Goal: Task Accomplishment & Management: Use online tool/utility

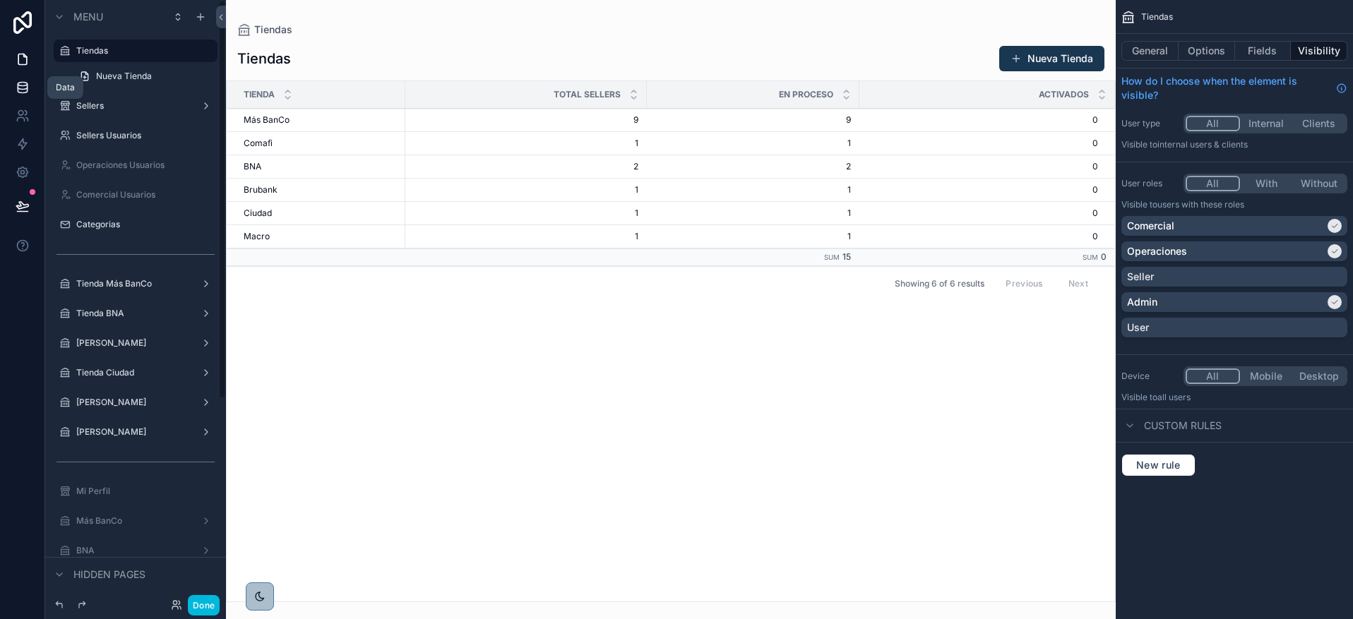
click at [17, 95] on link at bounding box center [22, 87] width 44 height 28
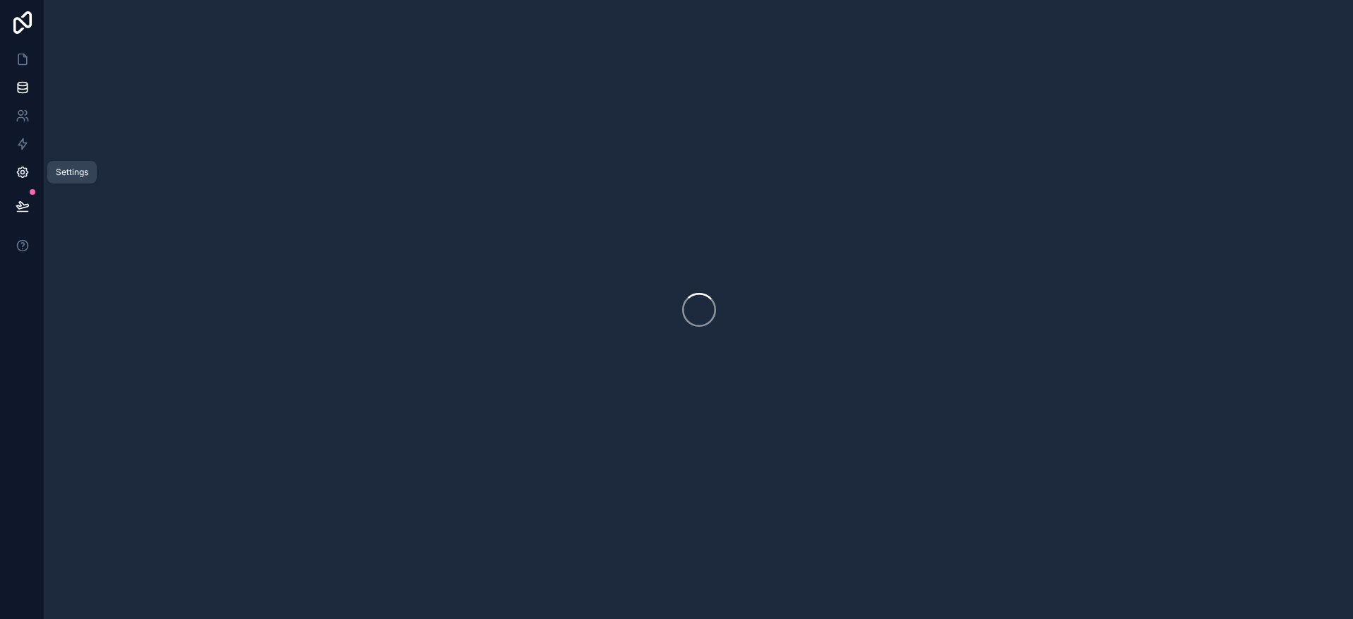
click at [22, 168] on icon at bounding box center [23, 172] width 14 height 14
click at [33, 155] on link at bounding box center [22, 144] width 44 height 28
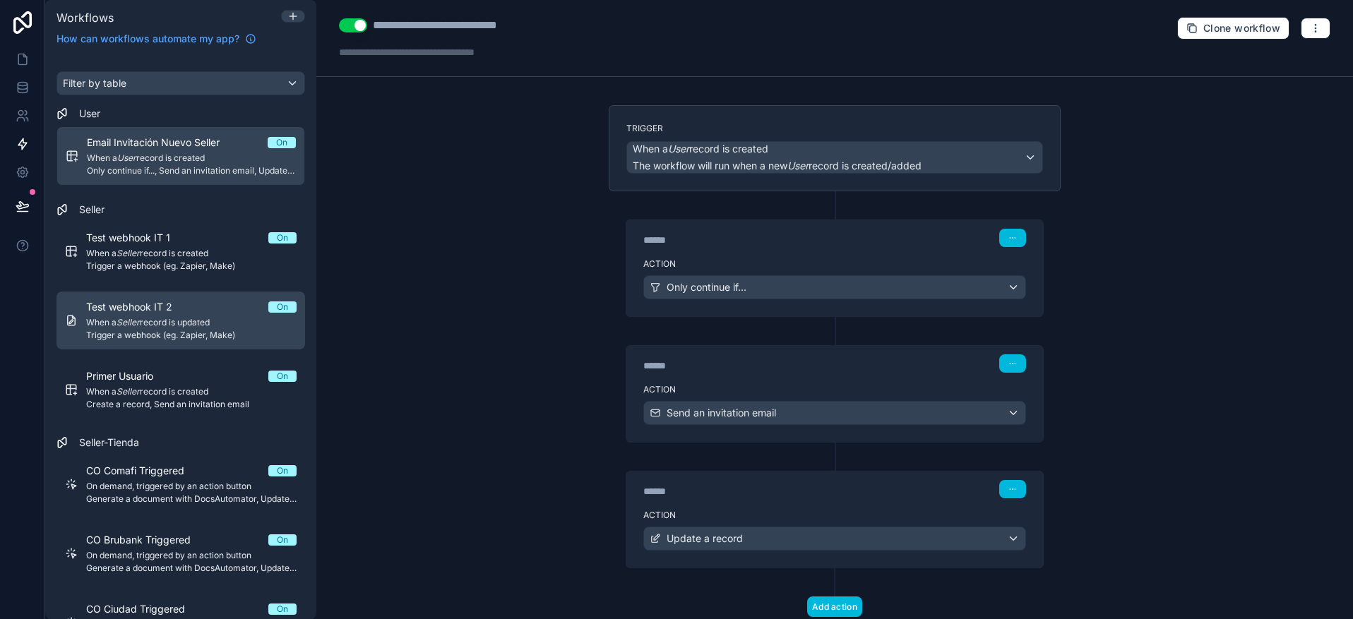
click at [165, 323] on span "When a Seller record is updated" at bounding box center [191, 322] width 210 height 11
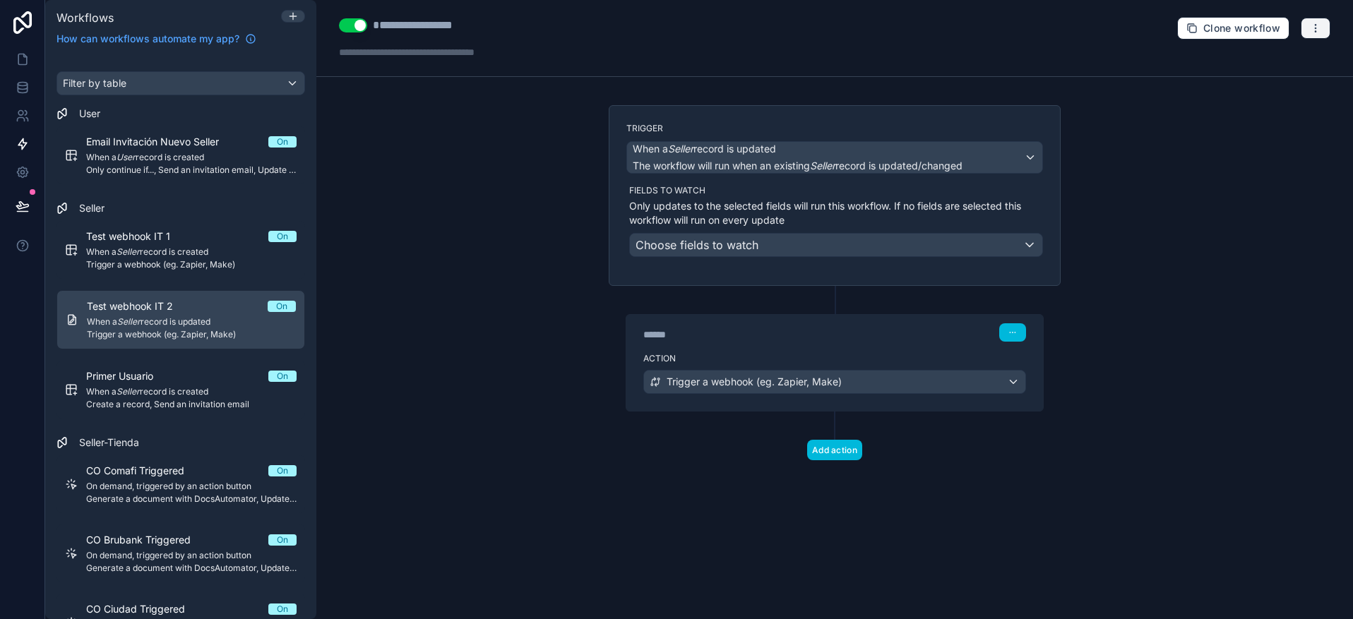
click at [1308, 34] on button "button" at bounding box center [1316, 28] width 30 height 21
click at [1261, 79] on span "Run history" at bounding box center [1278, 83] width 68 height 11
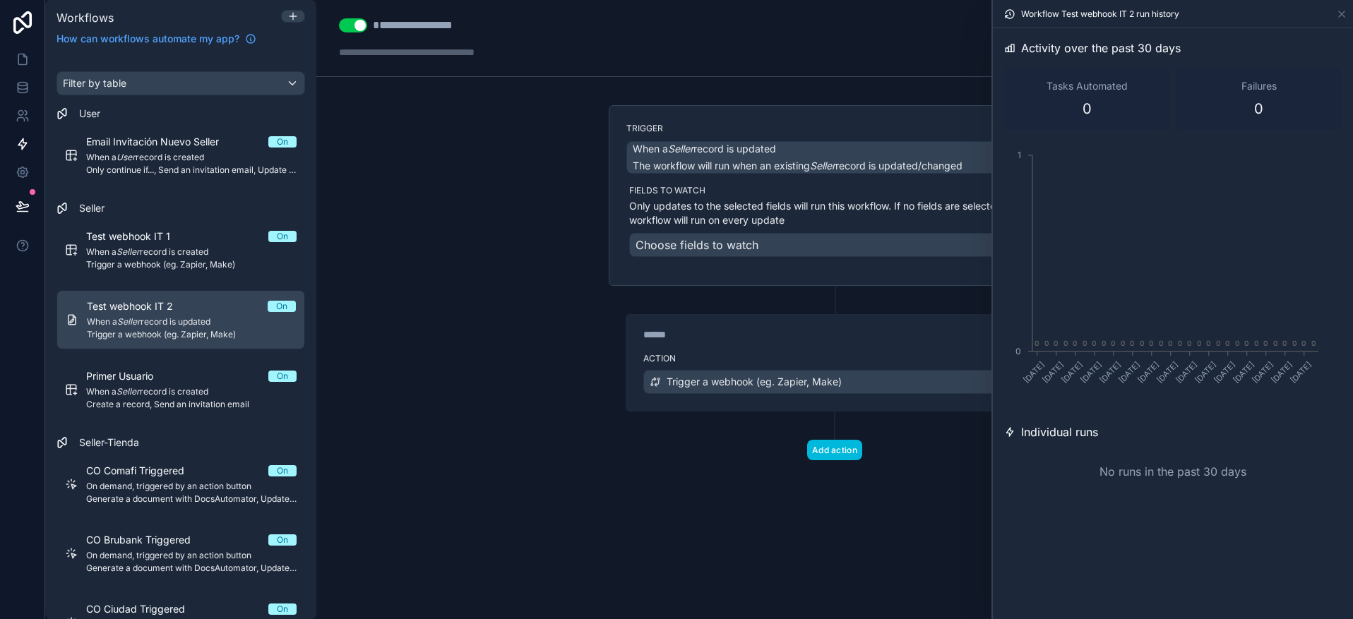
click at [1330, 23] on div "Workflow Test webhook IT 2 run history" at bounding box center [1172, 14] width 349 height 28
click at [1342, 10] on icon at bounding box center [1341, 13] width 11 height 11
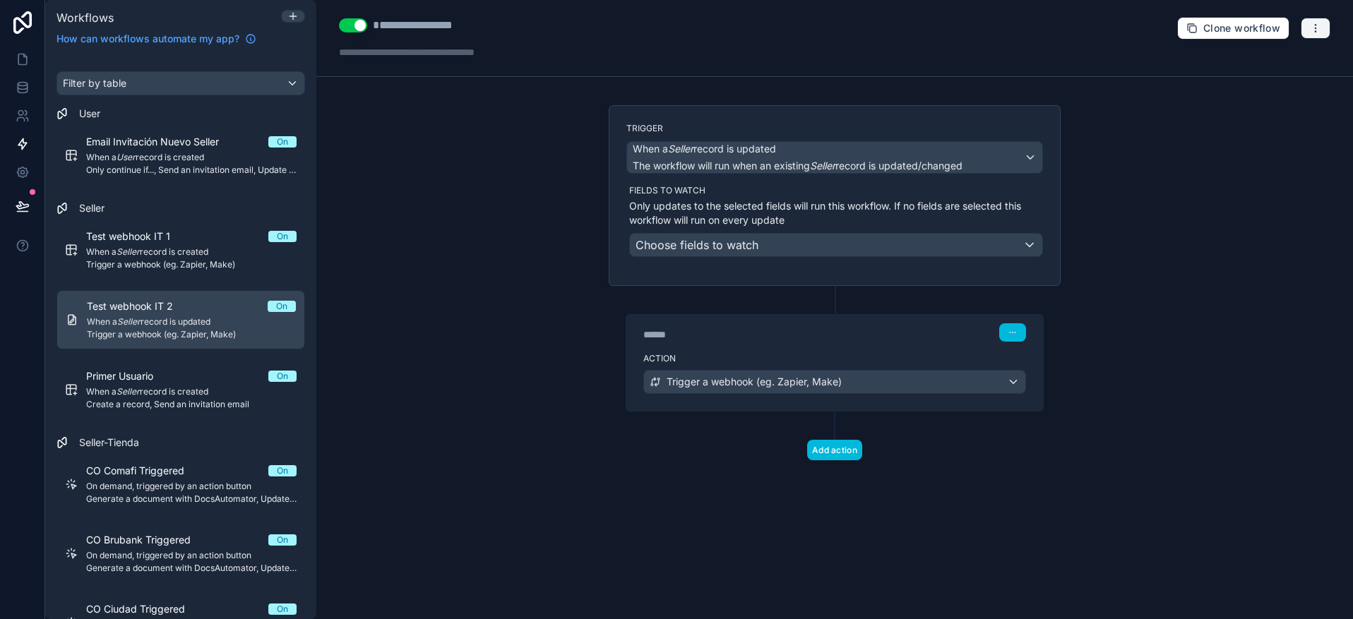
click at [1308, 22] on button "button" at bounding box center [1316, 28] width 30 height 21
click at [1261, 62] on span "Test workflow" at bounding box center [1278, 61] width 68 height 11
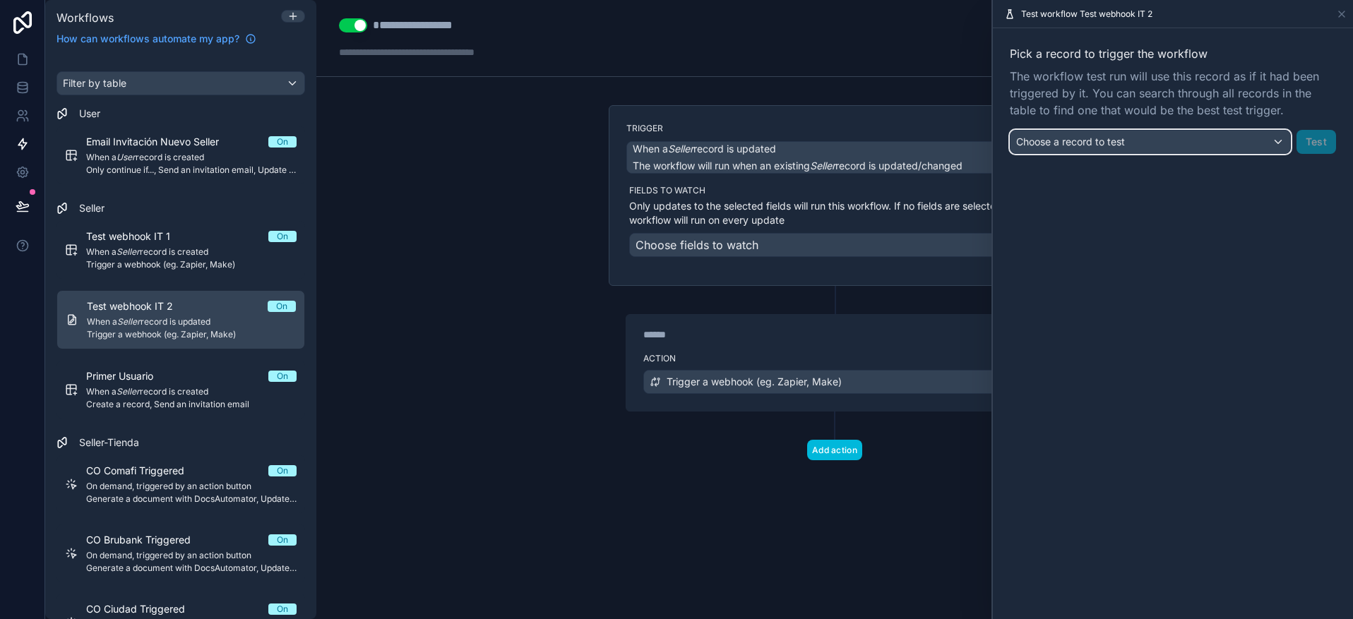
click at [1245, 133] on div "Choose a record to test" at bounding box center [1150, 142] width 280 height 23
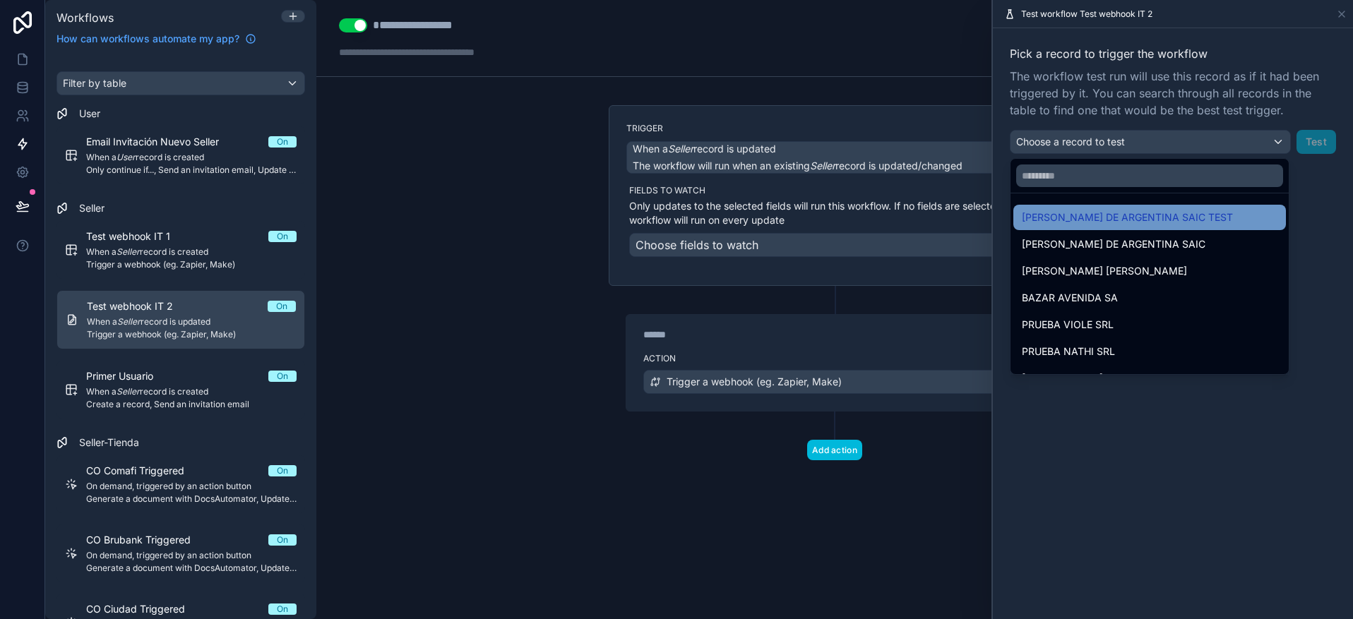
click at [1100, 220] on span "[PERSON_NAME] DE ARGENTINA SAIC TEST" at bounding box center [1127, 217] width 211 height 17
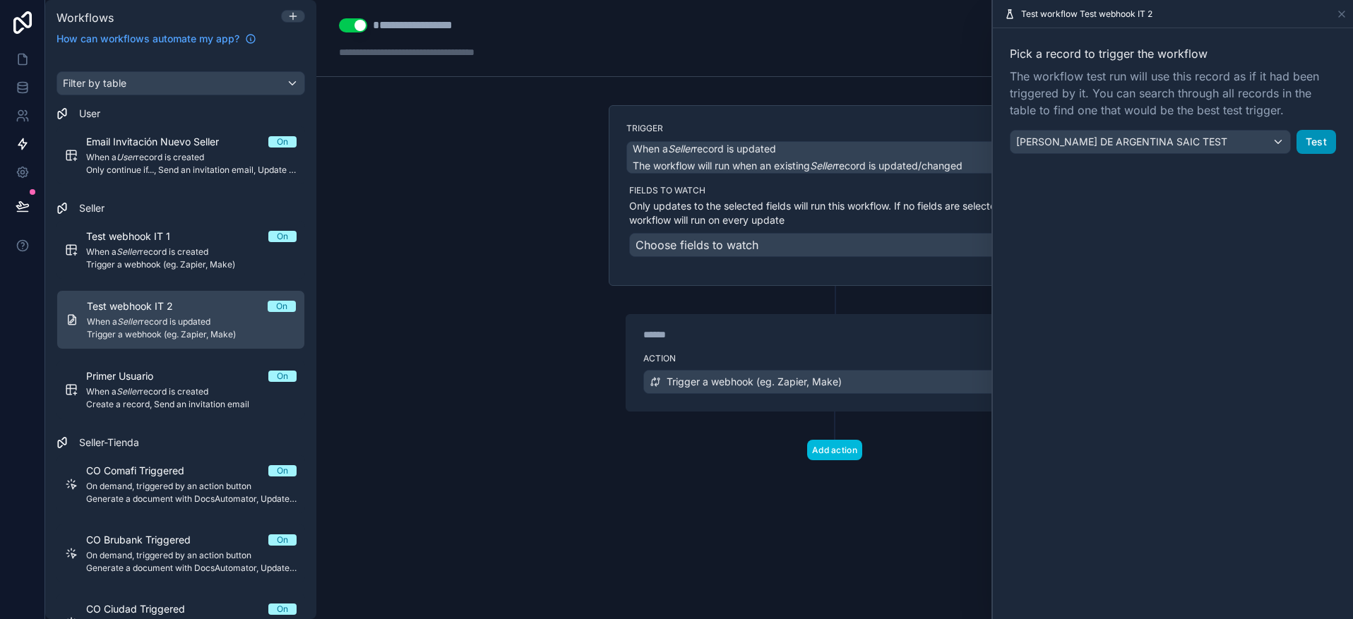
click at [1316, 141] on button "Test" at bounding box center [1316, 142] width 40 height 24
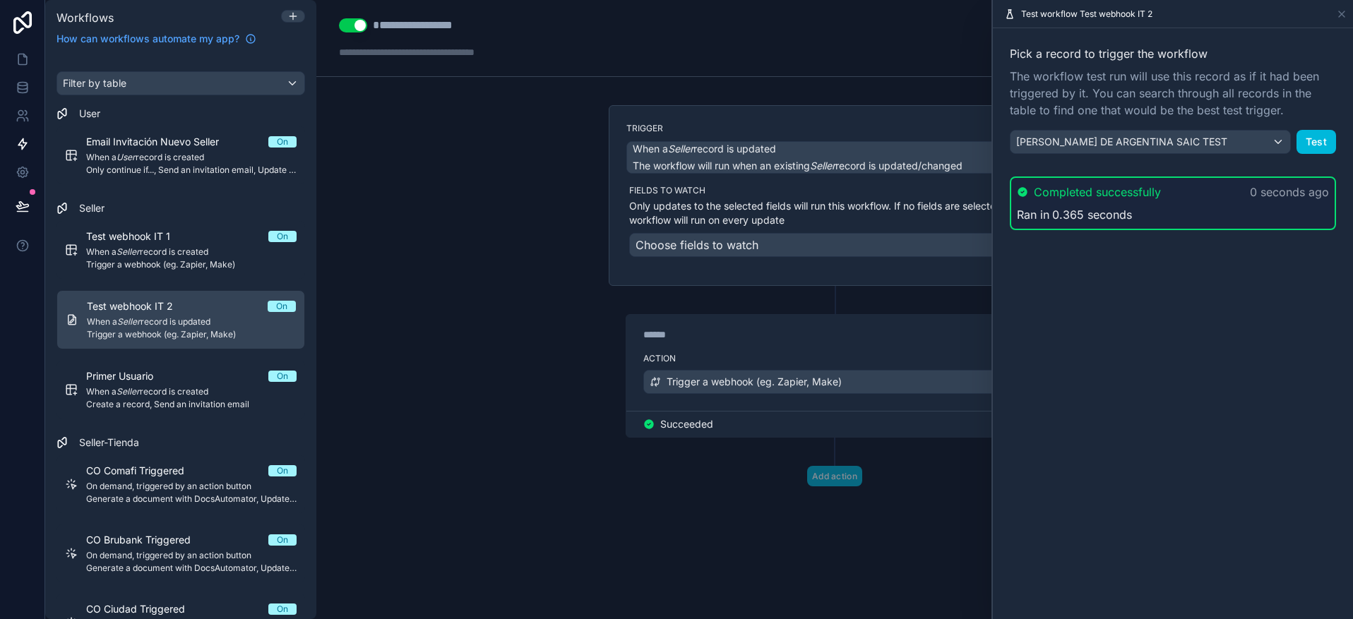
click at [538, 209] on div "**********" at bounding box center [834, 309] width 1036 height 619
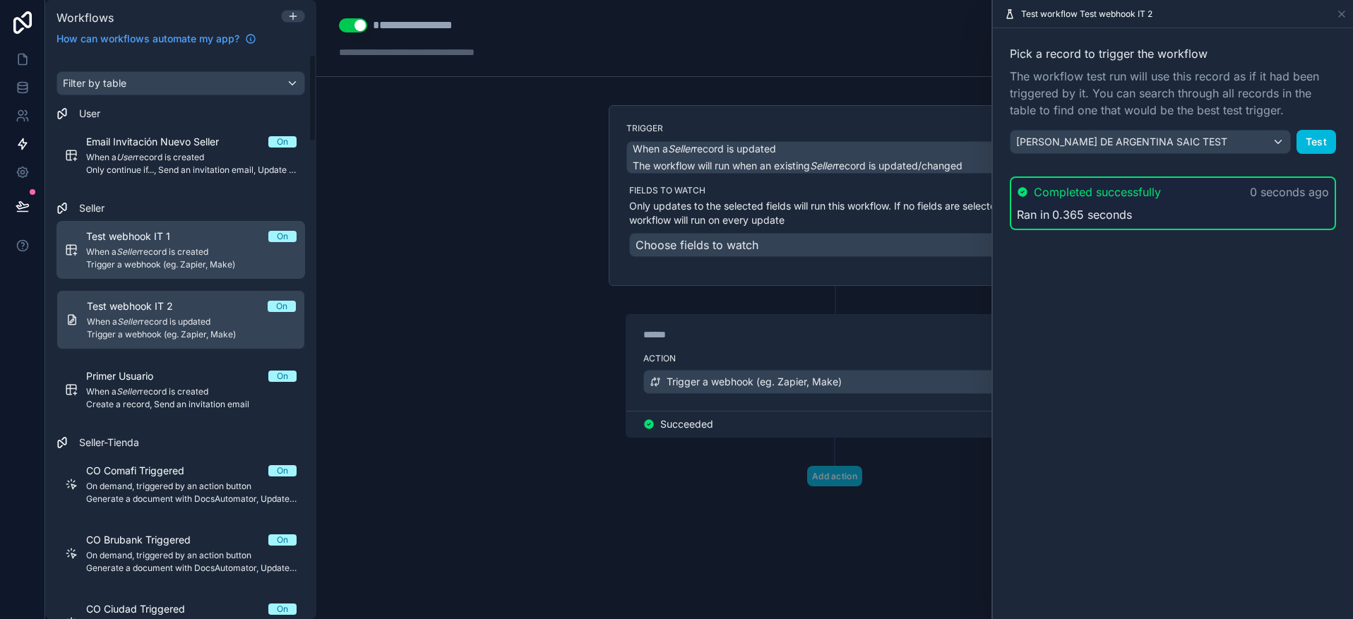
click at [125, 234] on span "Test webhook IT 1" at bounding box center [136, 236] width 101 height 14
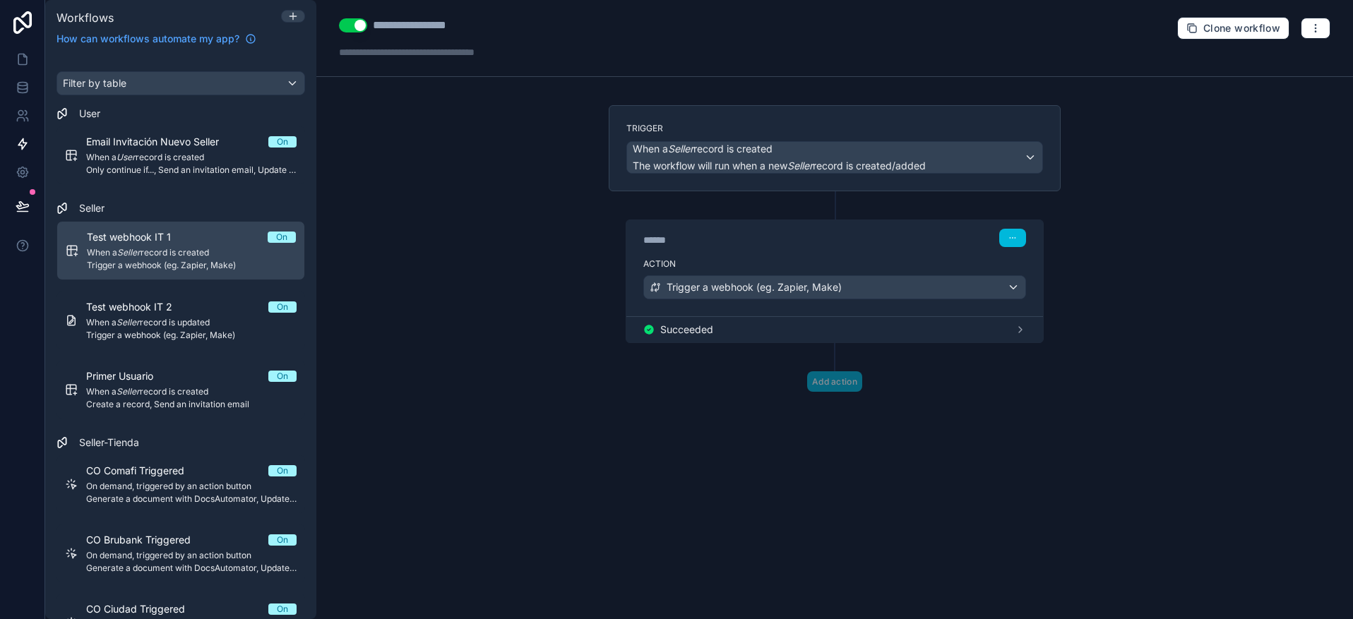
click at [1298, 30] on div "Clone workflow" at bounding box center [1253, 28] width 153 height 23
click at [1308, 30] on button "button" at bounding box center [1316, 28] width 30 height 21
click at [1268, 64] on span "Test workflow" at bounding box center [1278, 61] width 68 height 11
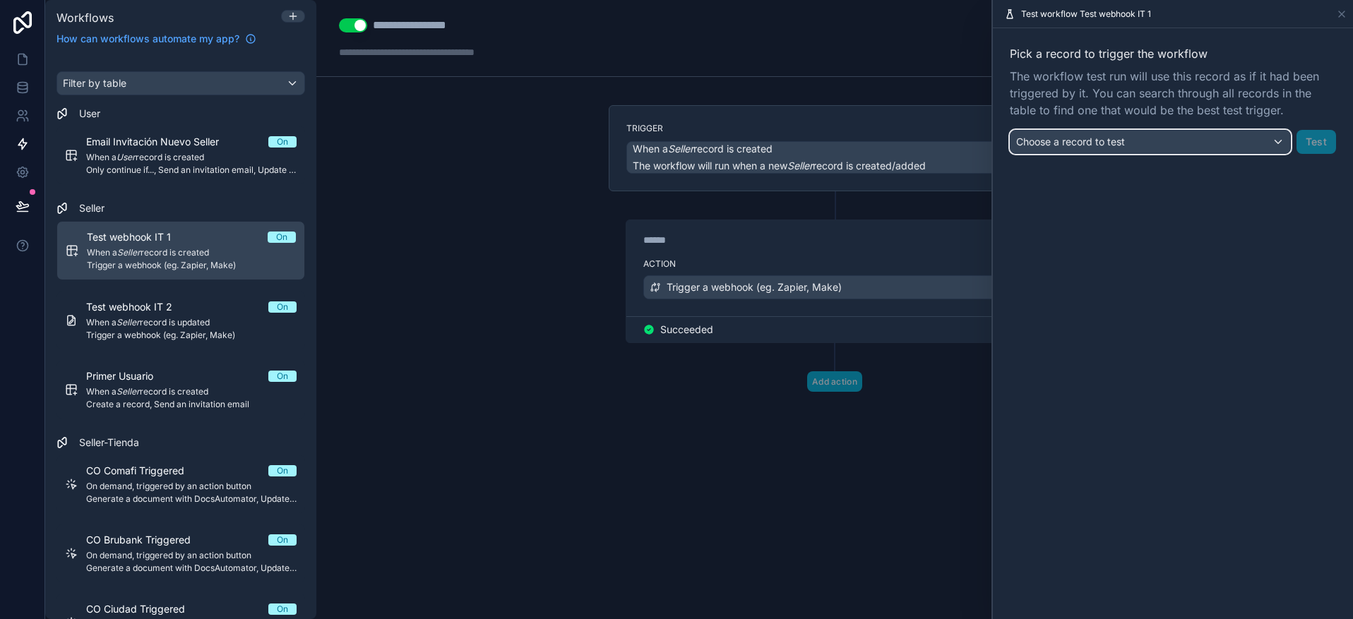
click at [1138, 153] on button "Choose a record to test" at bounding box center [1150, 142] width 281 height 24
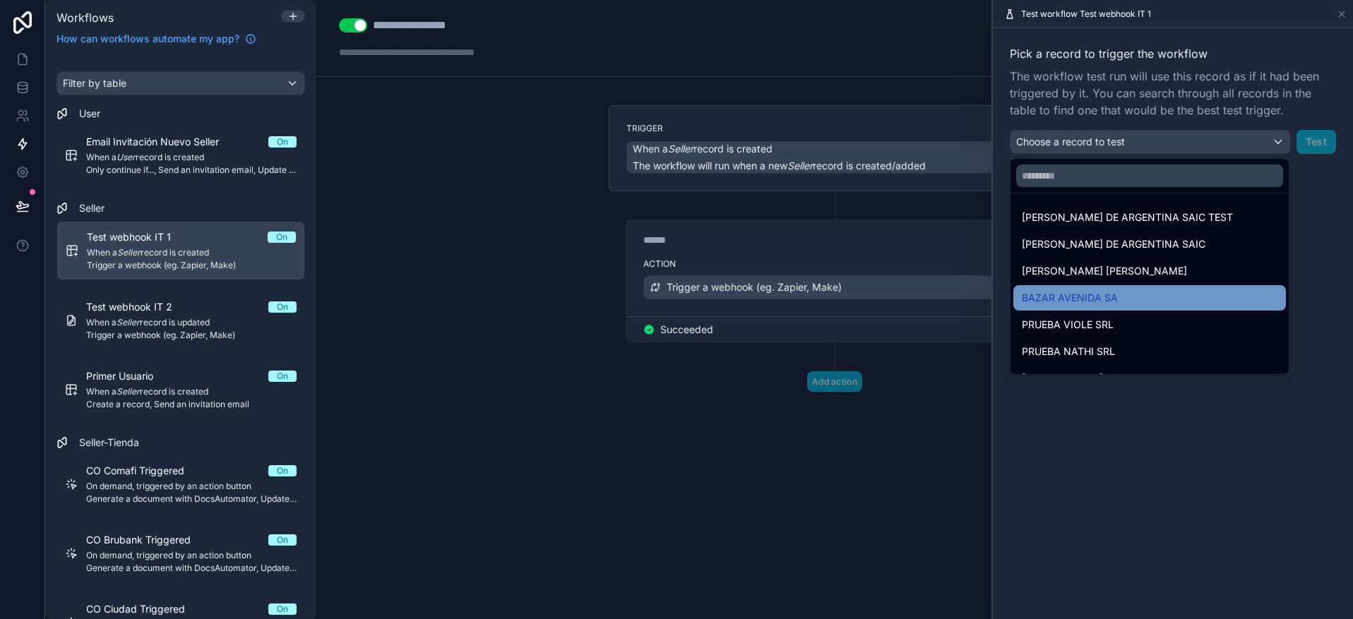
click at [1088, 304] on span "BAZAR AVENIDA SA" at bounding box center [1070, 297] width 96 height 17
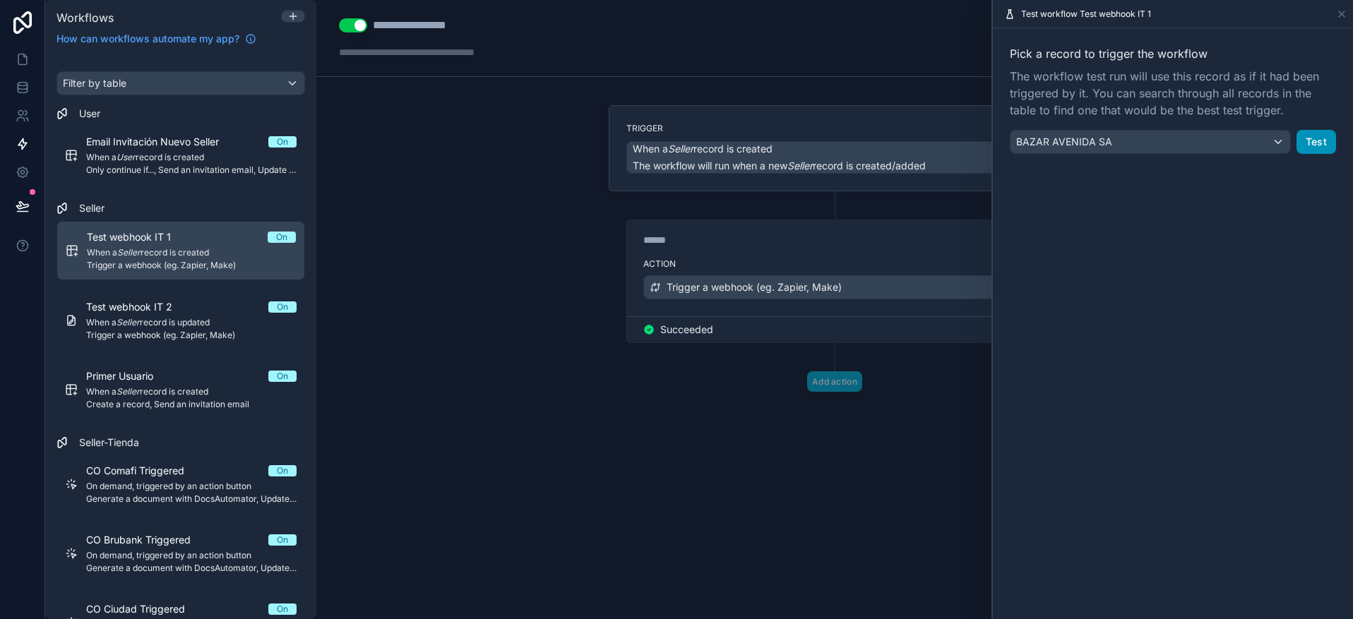
click at [1308, 149] on button "Test" at bounding box center [1316, 142] width 40 height 24
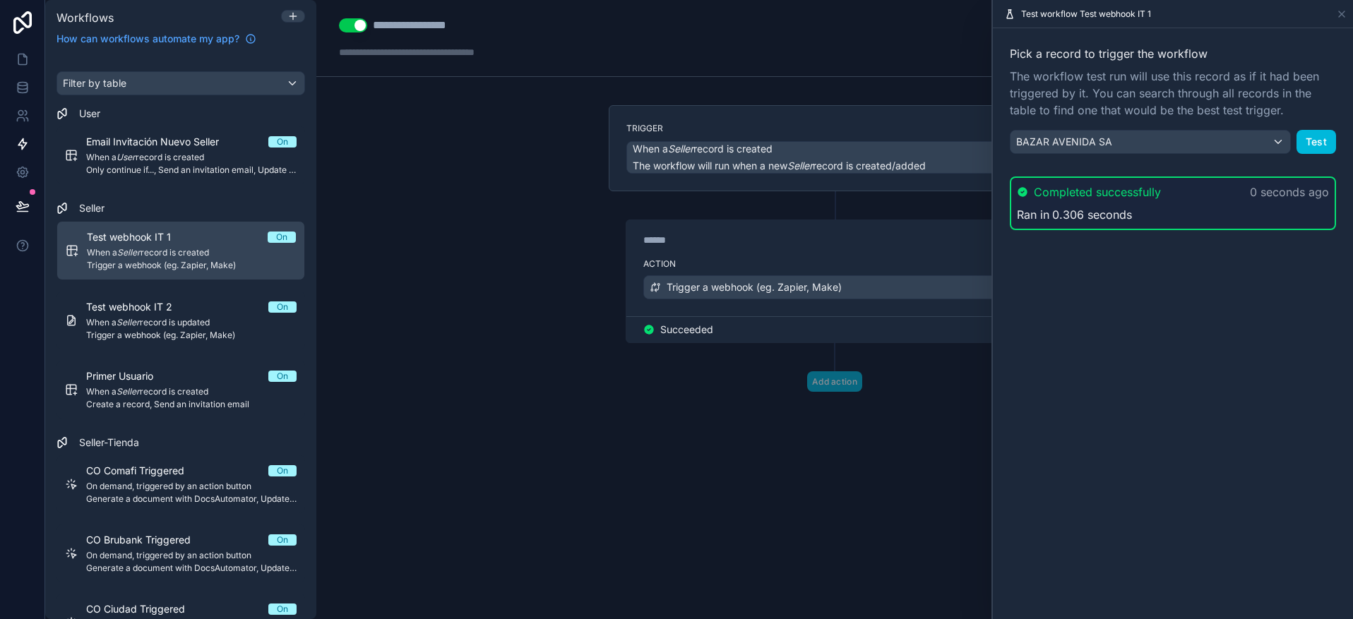
click at [521, 165] on div "**********" at bounding box center [834, 309] width 1036 height 619
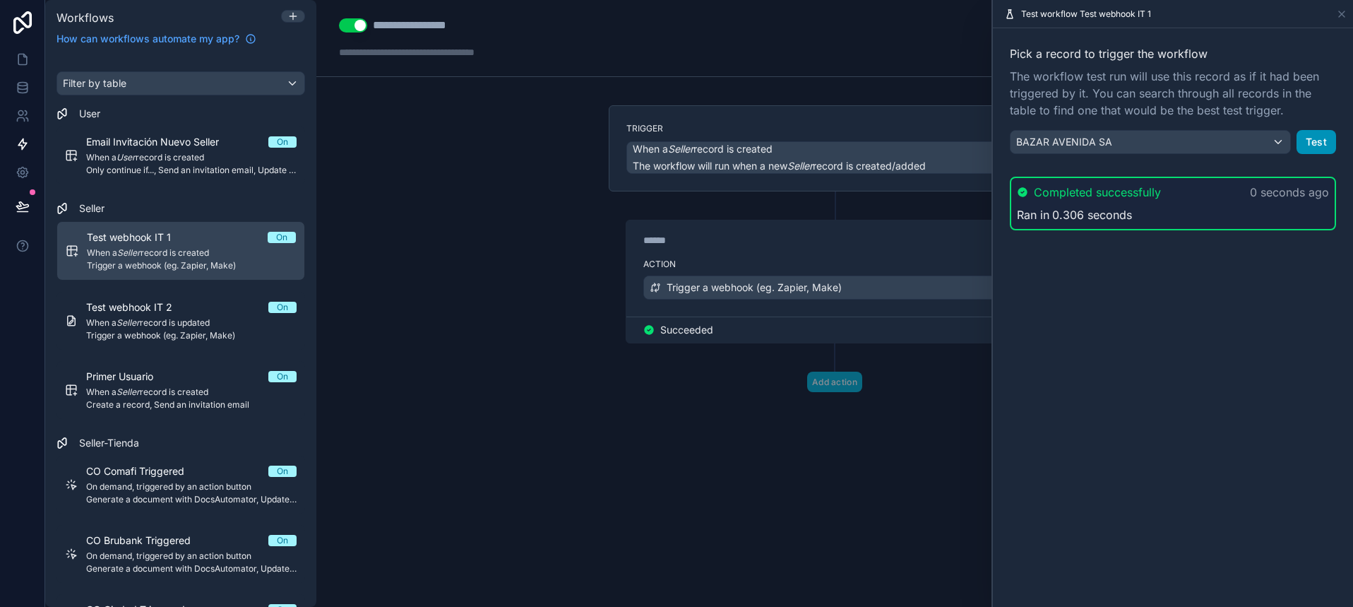
click at [1309, 152] on button "Test" at bounding box center [1316, 142] width 40 height 24
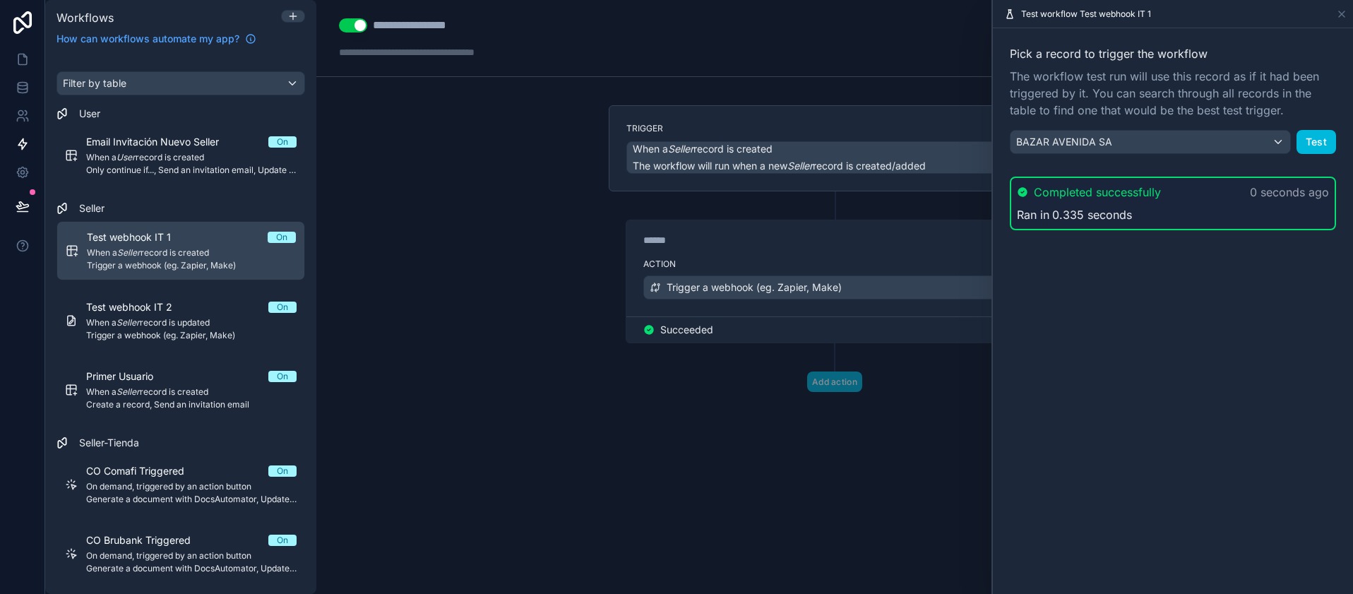
click at [450, 323] on div "**********" at bounding box center [834, 297] width 1036 height 594
drag, startPoint x: 724, startPoint y: 390, endPoint x: 817, endPoint y: 365, distance: 96.4
click at [725, 388] on div "Add action" at bounding box center [835, 367] width 452 height 49
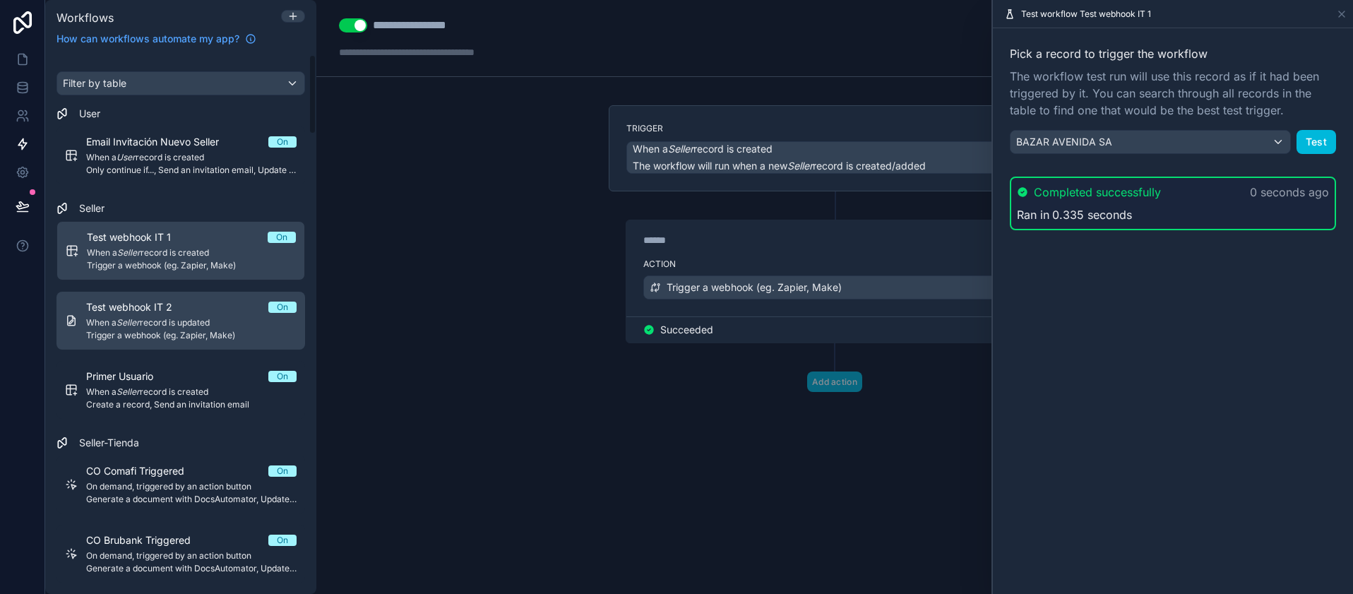
click at [174, 304] on span "Test webhook IT 2" at bounding box center [137, 307] width 103 height 14
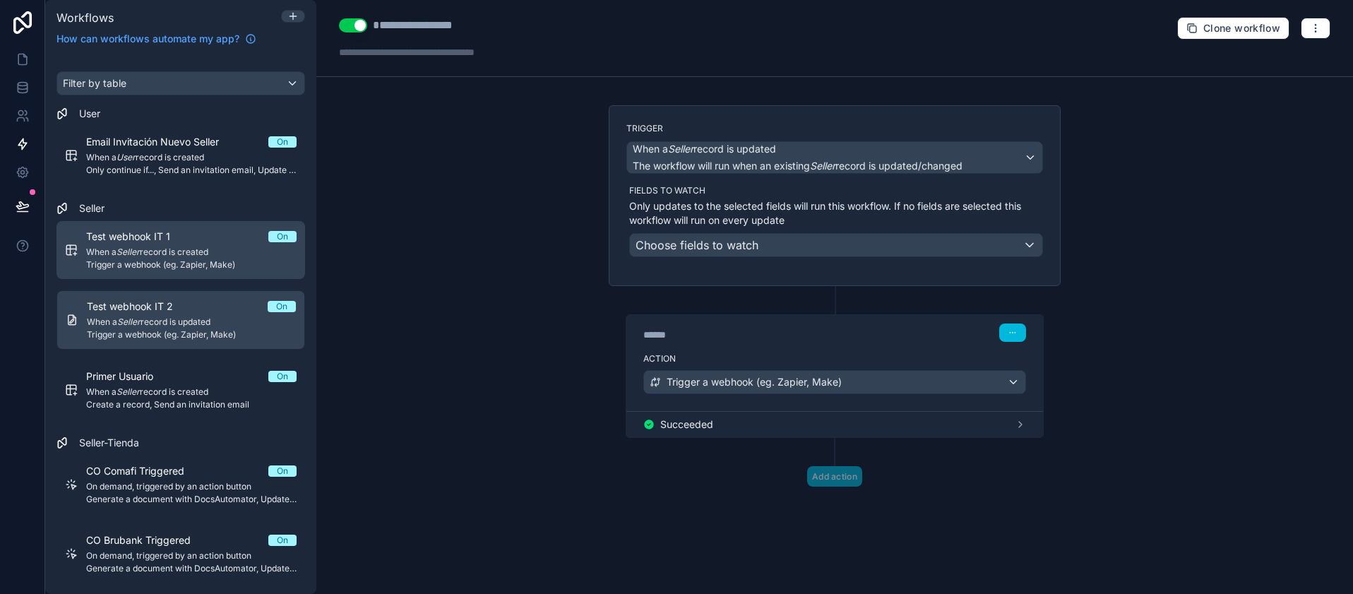
click at [170, 267] on span "Trigger a webhook (eg. Zapier, Make)" at bounding box center [191, 264] width 210 height 11
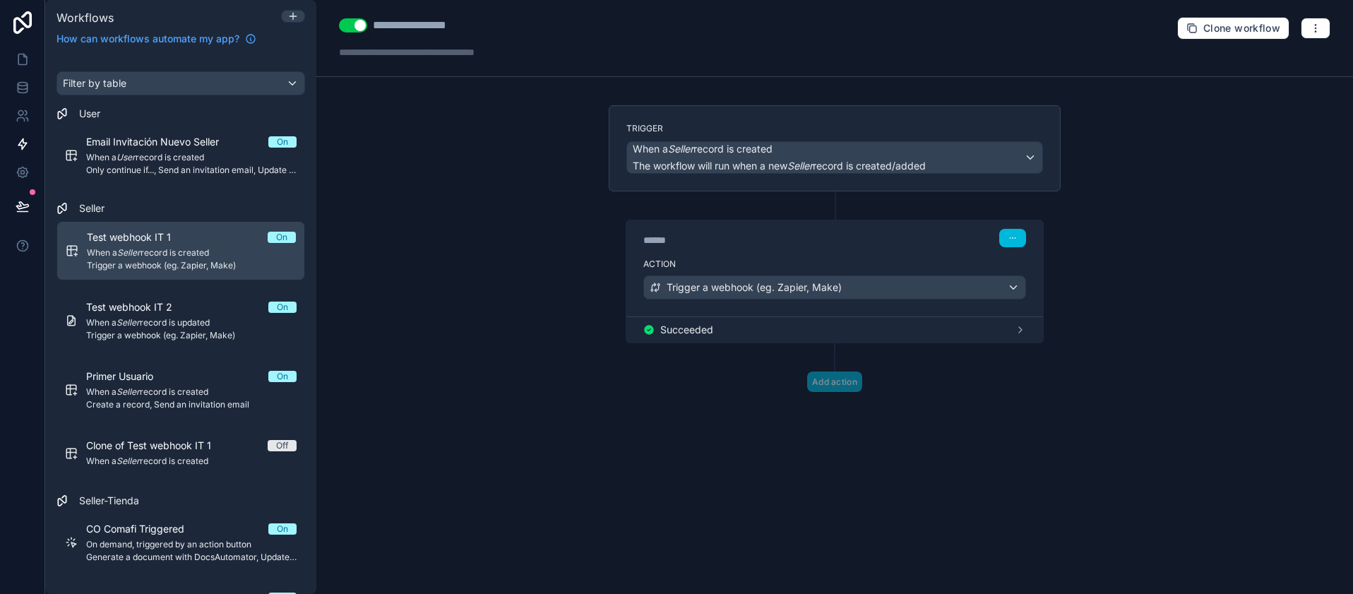
click at [488, 198] on div "**********" at bounding box center [834, 297] width 1036 height 594
click at [156, 262] on span "Trigger a webhook (eg. Zapier, Make)" at bounding box center [191, 265] width 209 height 11
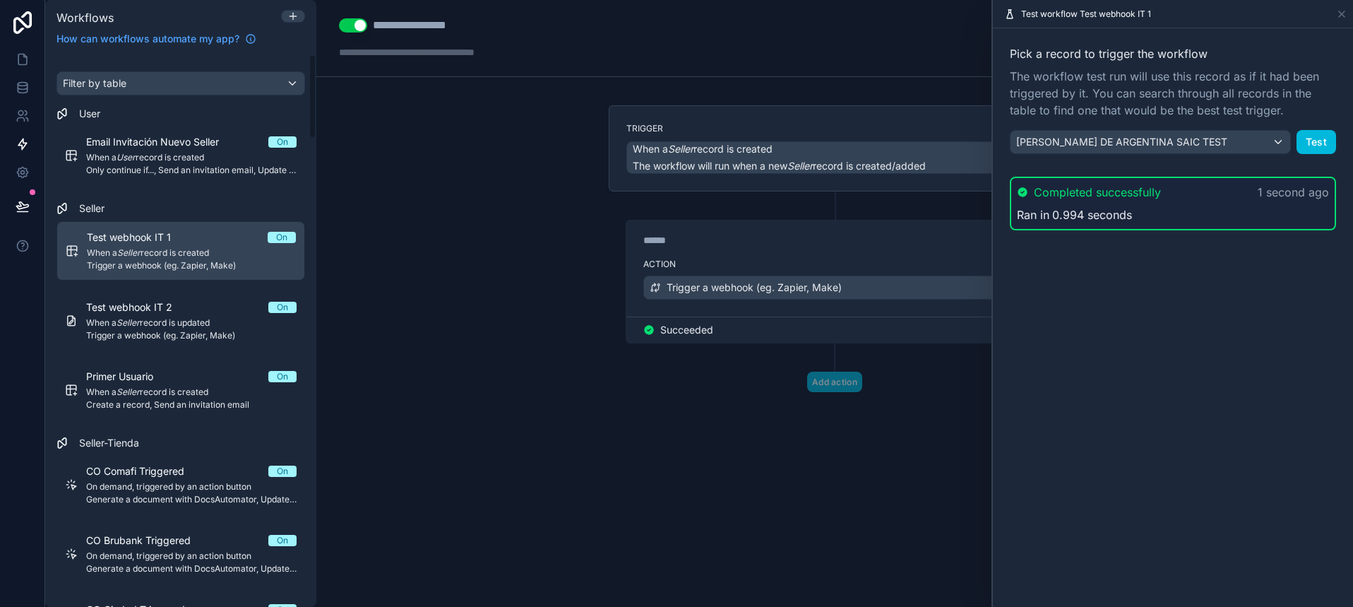
click at [662, 213] on div "****** Step 1 Action Trigger a webhook (eg. Zapier, Make) Succeeded" at bounding box center [835, 267] width 452 height 152
click at [1302, 140] on button "Test" at bounding box center [1316, 142] width 40 height 24
click at [1308, 128] on div "Pick a record to trigger the workflow The workflow test run will use this recor…" at bounding box center [1173, 99] width 326 height 109
click at [1318, 131] on button "Test" at bounding box center [1316, 142] width 40 height 24
click at [1308, 157] on div "Pick a record to trigger the workflow The workflow test run will use this recor…" at bounding box center [1173, 137] width 360 height 219
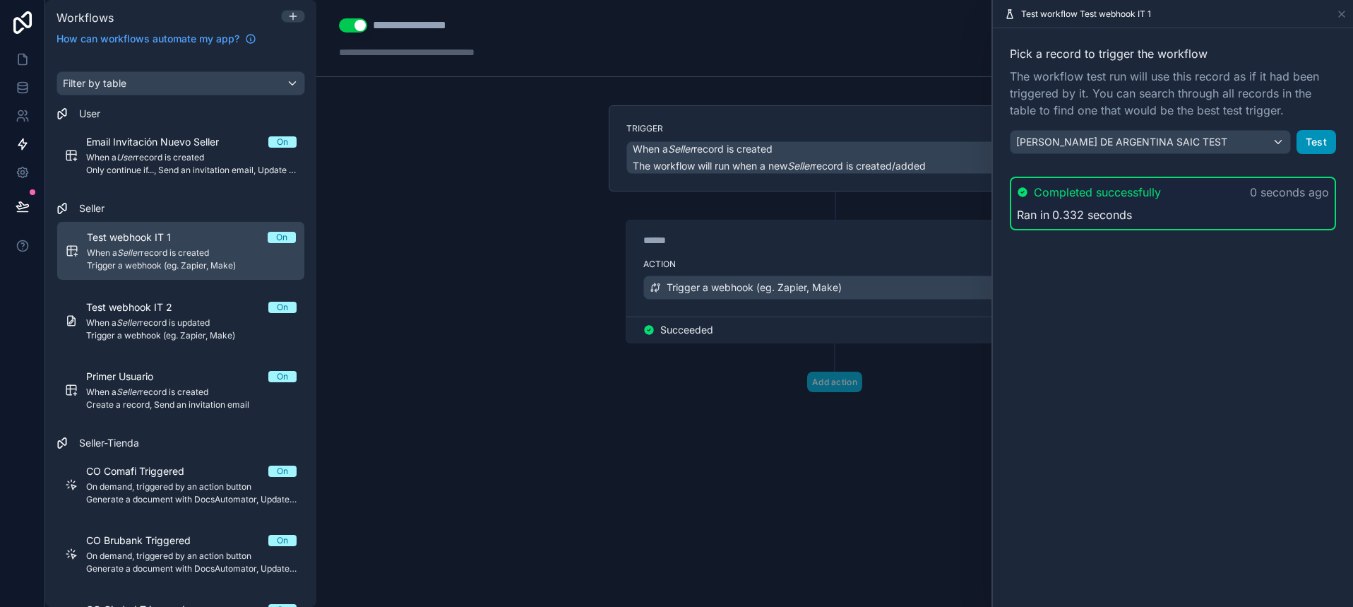
click at [1304, 143] on button "Test" at bounding box center [1316, 142] width 40 height 24
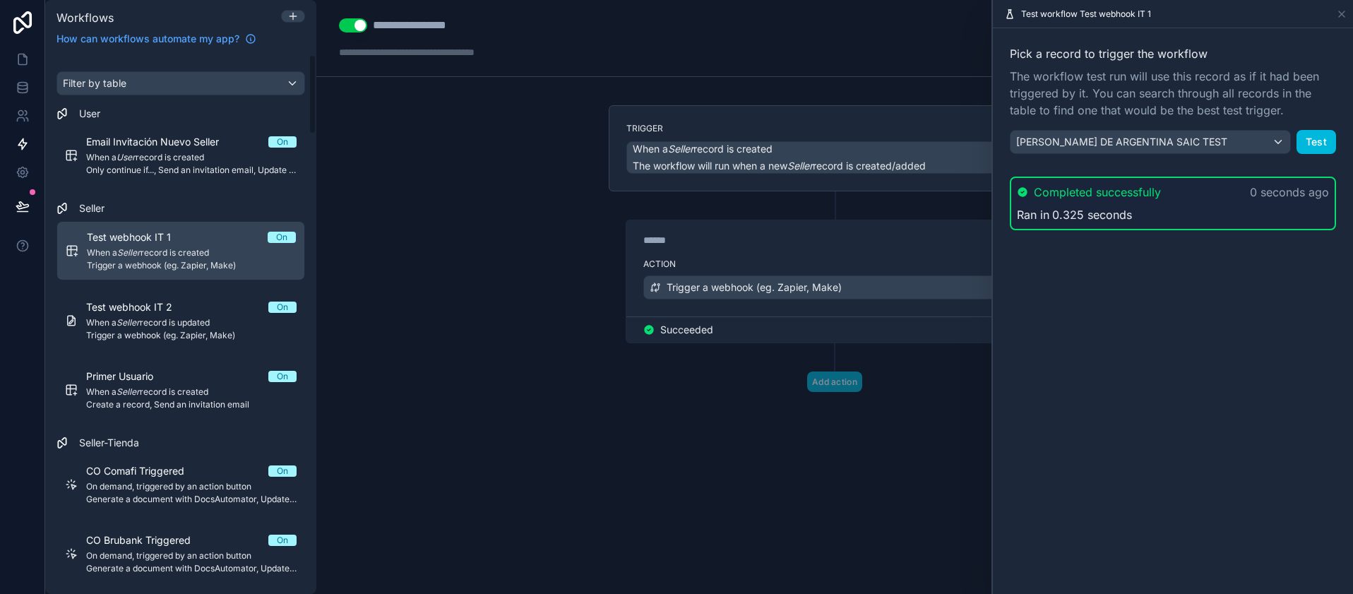
click at [686, 398] on div "Trigger When a Seller record is created The workflow will run when a new Seller…" at bounding box center [834, 271] width 474 height 332
click at [777, 234] on div "******" at bounding box center [749, 240] width 212 height 14
click at [156, 264] on span "Trigger a webhook (eg. Zapier, Make)" at bounding box center [191, 265] width 209 height 11
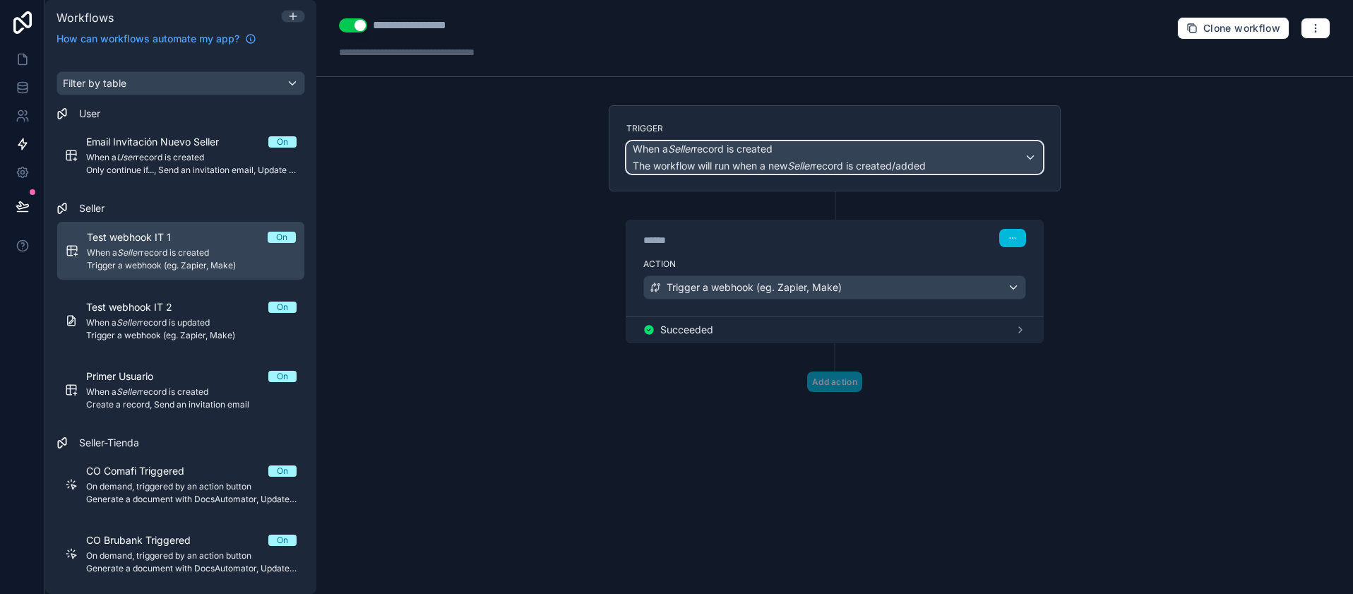
click at [880, 162] on span "The workflow will run when a new Seller record is created/added" at bounding box center [779, 166] width 293 height 12
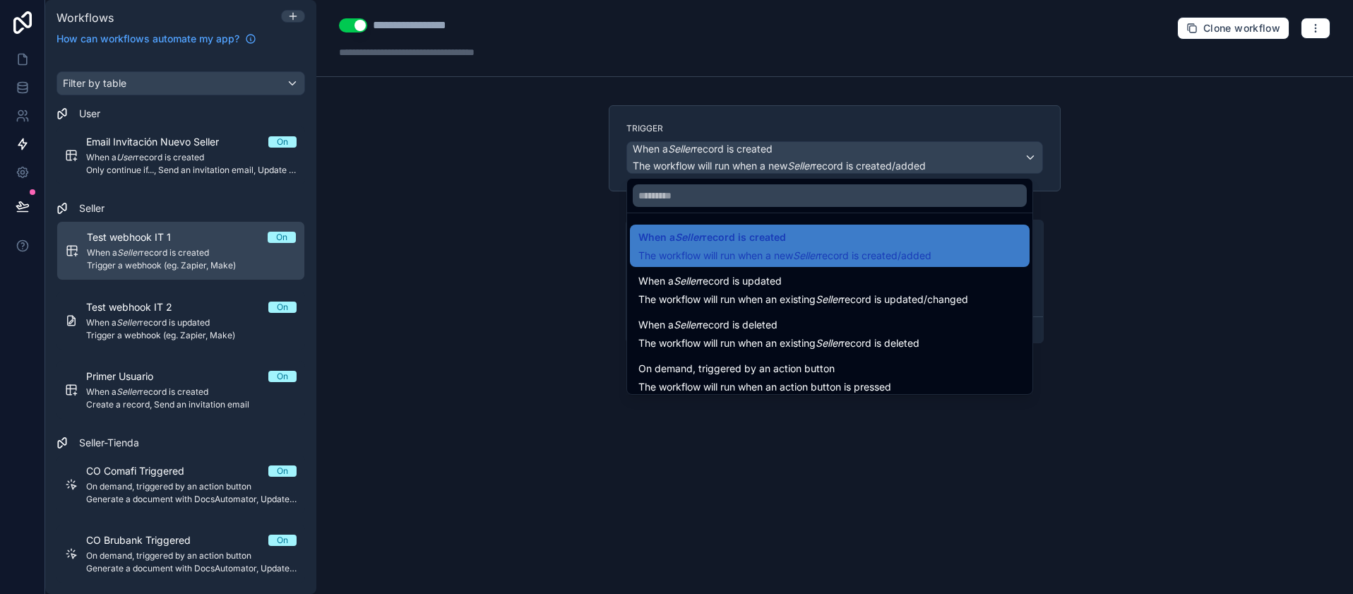
drag, startPoint x: 489, startPoint y: 165, endPoint x: 631, endPoint y: 340, distance: 224.8
click at [491, 165] on div at bounding box center [676, 297] width 1353 height 594
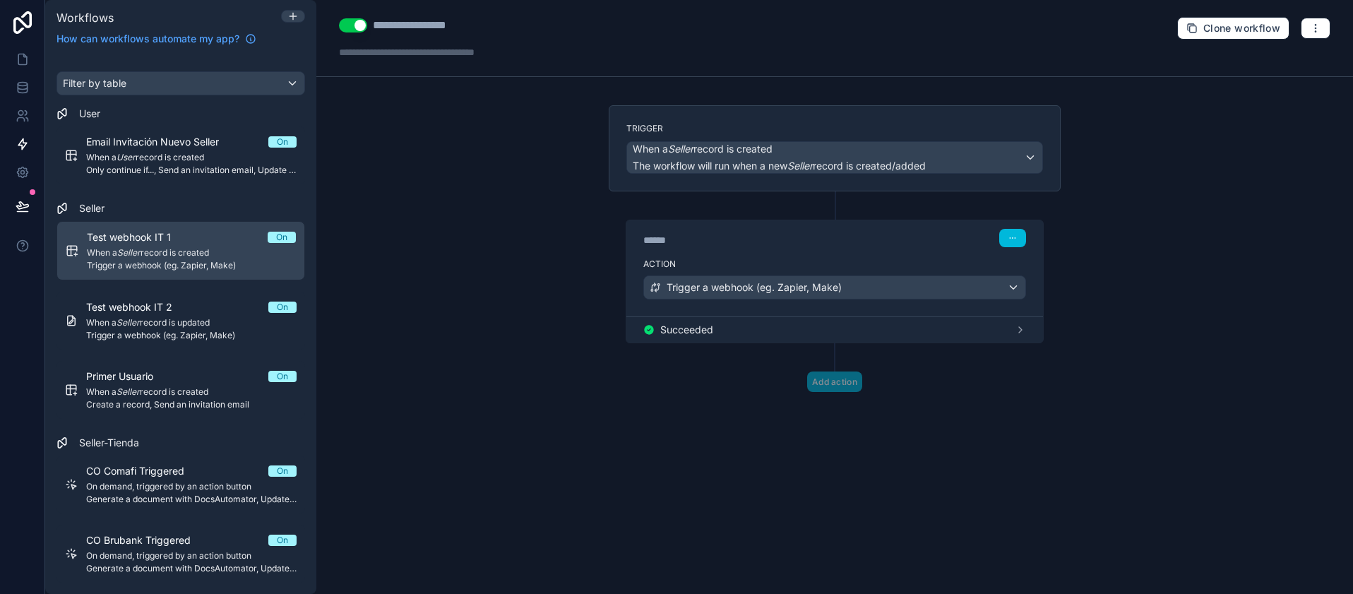
click at [865, 383] on div "Add action" at bounding box center [835, 367] width 452 height 49
click at [835, 381] on div "Add action" at bounding box center [835, 367] width 452 height 49
drag, startPoint x: 1156, startPoint y: 372, endPoint x: 1073, endPoint y: 330, distance: 92.5
click at [1154, 372] on div "**********" at bounding box center [834, 297] width 1036 height 594
click at [1029, 323] on div "Succeeded" at bounding box center [834, 329] width 417 height 26
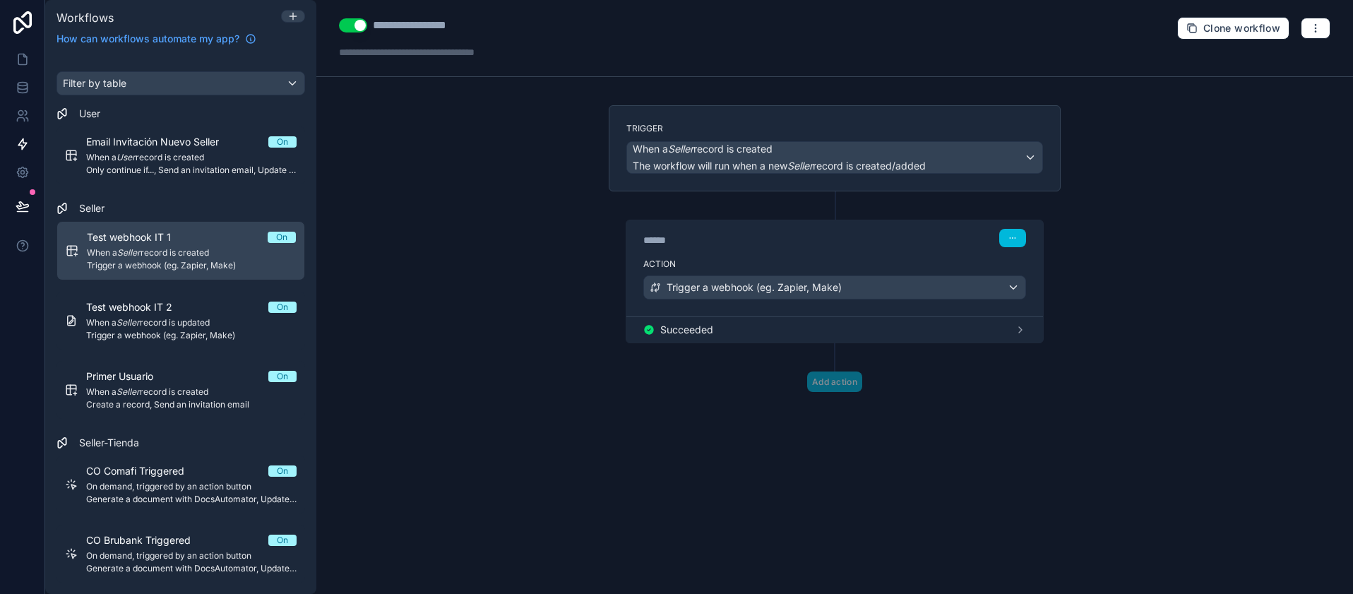
click at [1026, 321] on div "Succeeded" at bounding box center [834, 329] width 417 height 26
click at [1017, 327] on icon at bounding box center [1020, 329] width 11 height 11
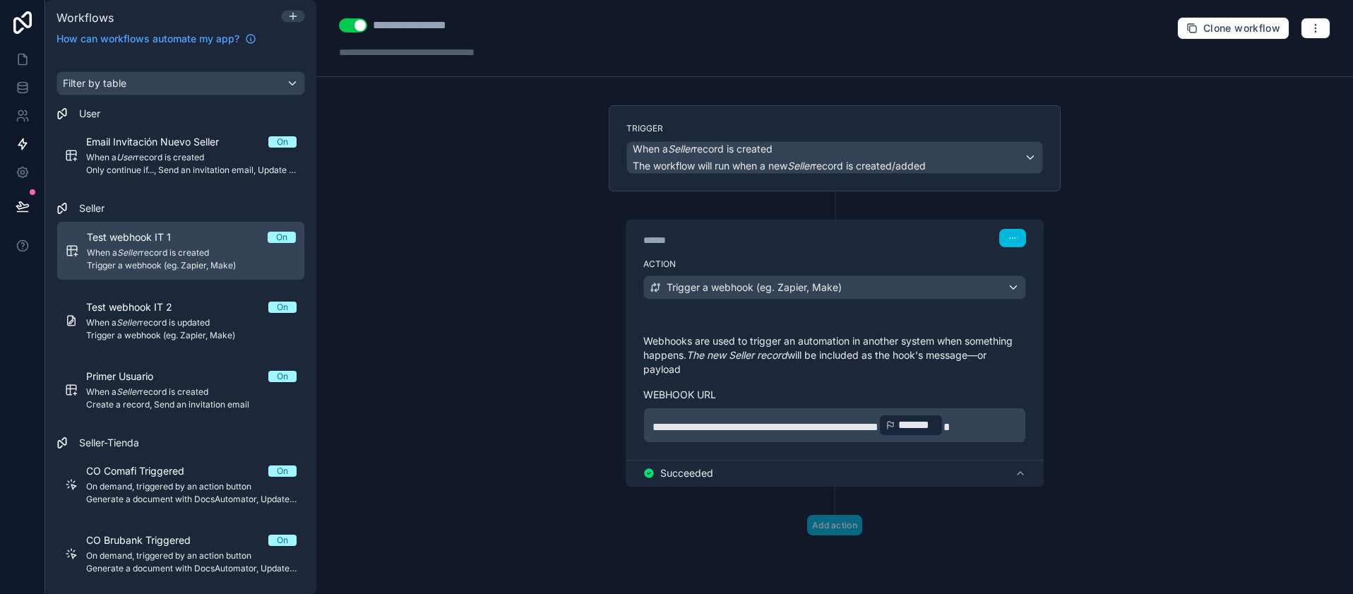
drag, startPoint x: 826, startPoint y: 518, endPoint x: 823, endPoint y: 436, distance: 82.0
click at [826, 516] on div "Add action" at bounding box center [835, 510] width 452 height 49
drag, startPoint x: 1303, startPoint y: 49, endPoint x: 1282, endPoint y: 52, distance: 21.5
click at [1296, 49] on div "**********" at bounding box center [834, 38] width 1036 height 77
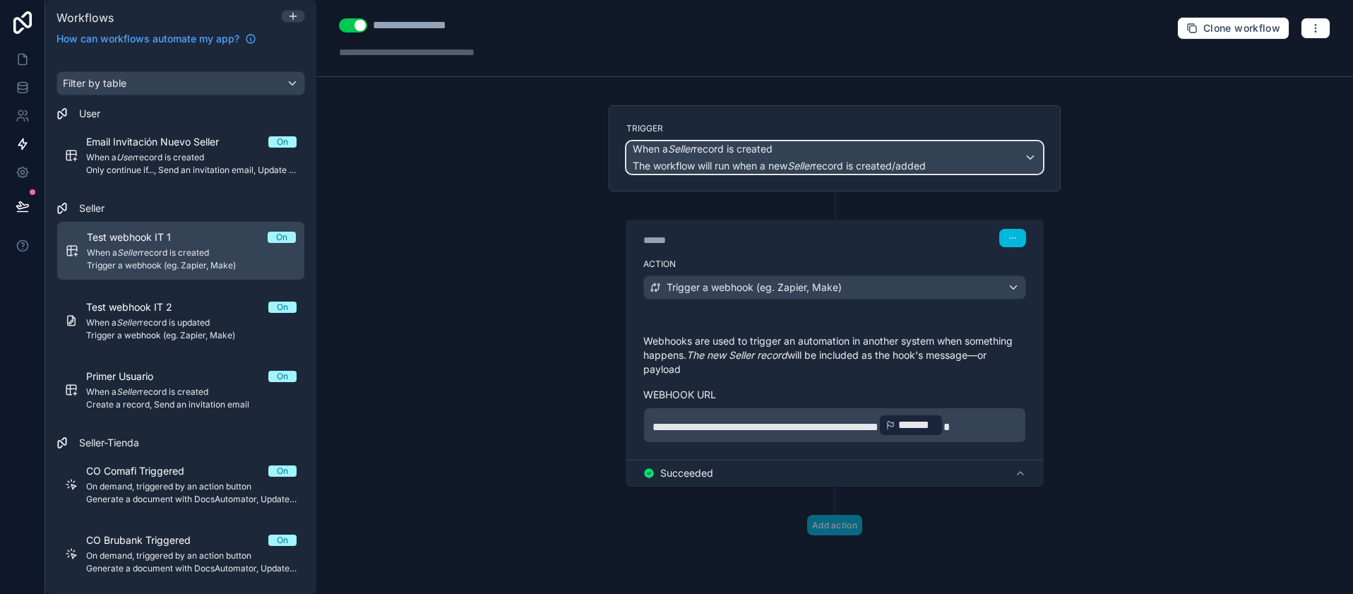
click at [1020, 169] on div "When a Seller record is created The workflow will run when a new Seller record …" at bounding box center [834, 157] width 415 height 31
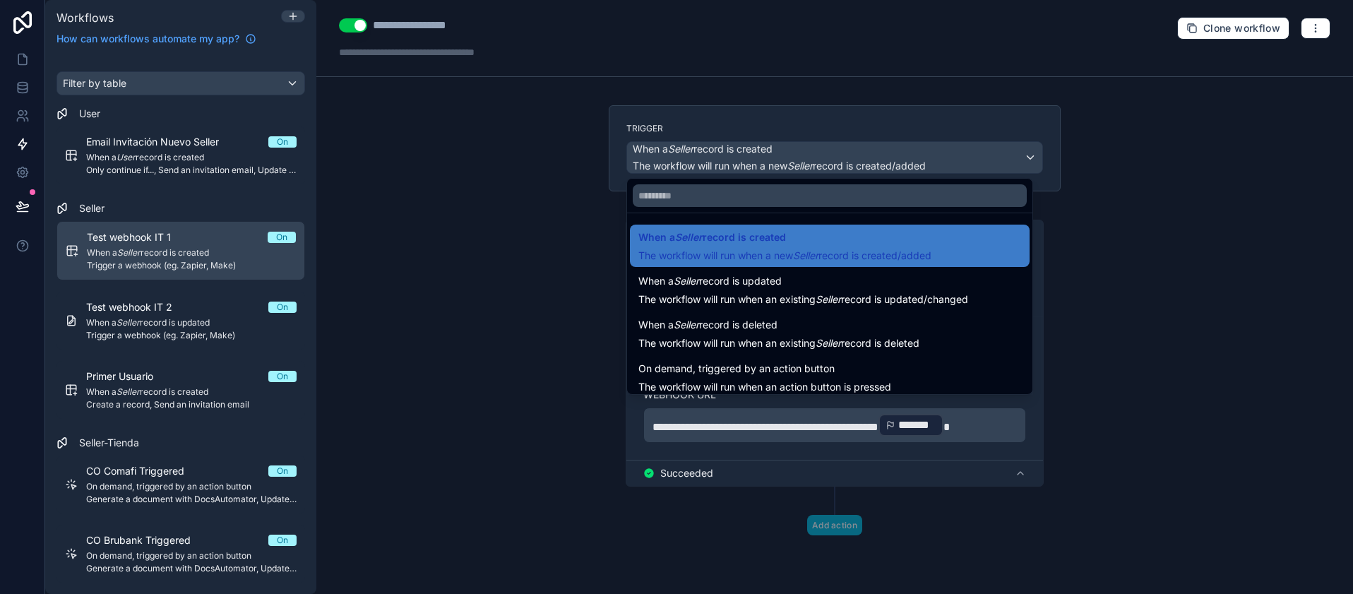
click at [861, 114] on div at bounding box center [676, 297] width 1353 height 594
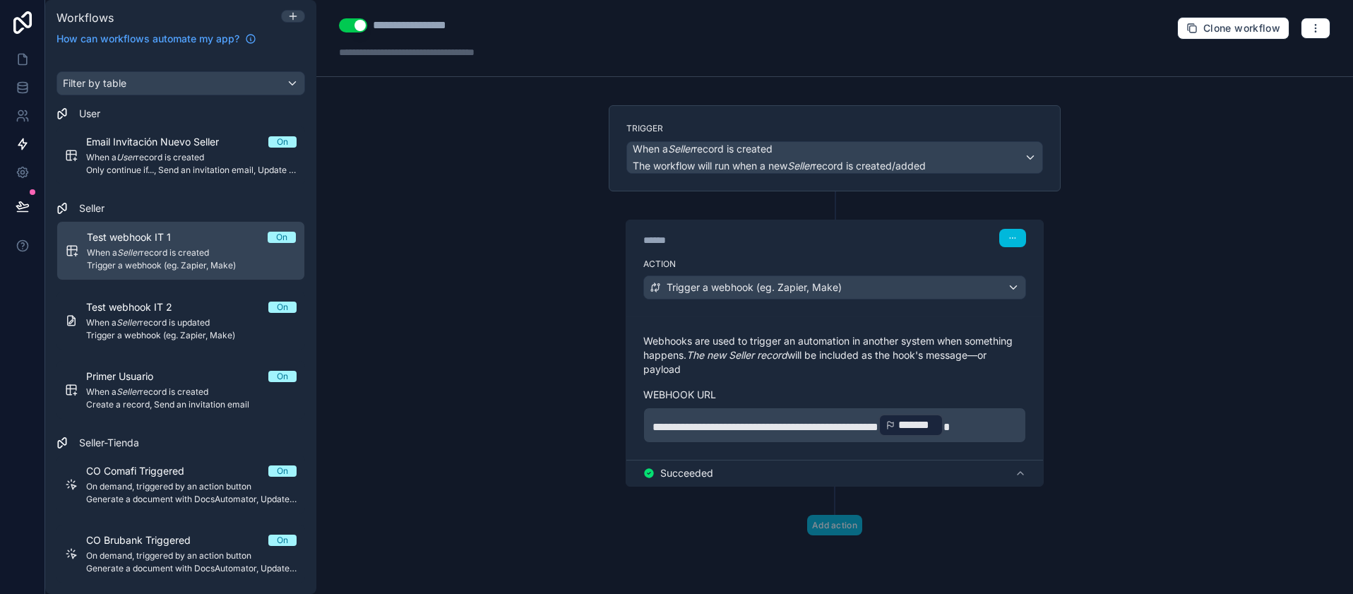
click at [533, 116] on div "**********" at bounding box center [834, 297] width 1036 height 594
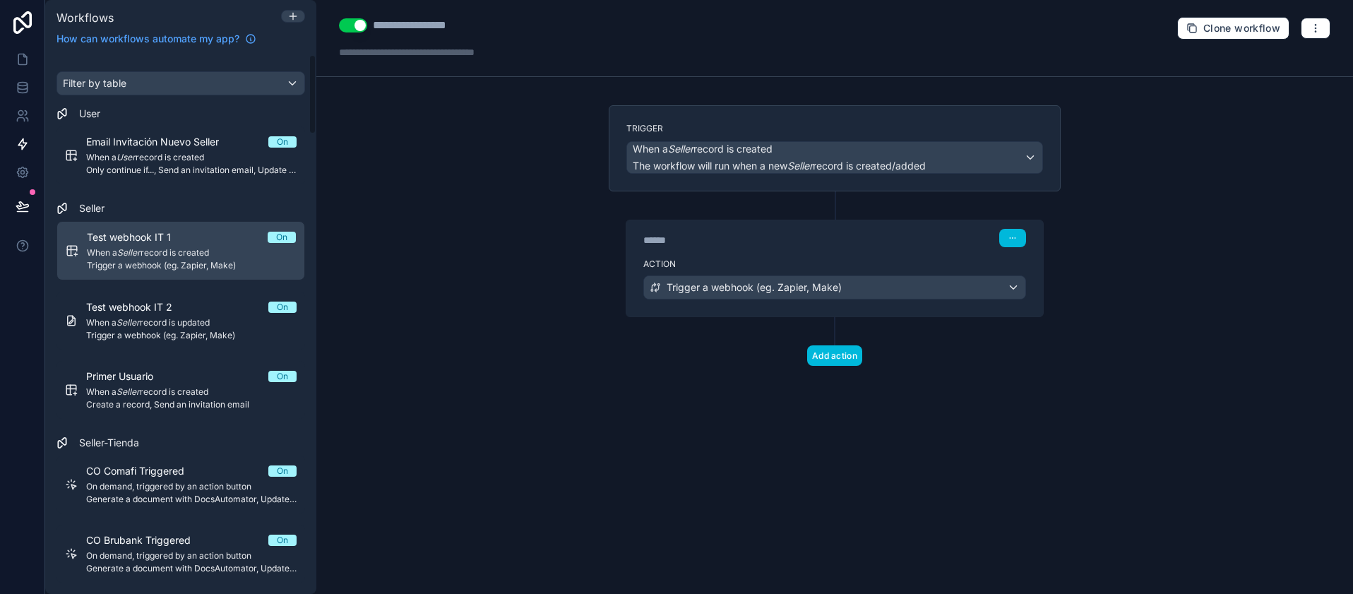
click at [539, 206] on div "**********" at bounding box center [834, 297] width 1036 height 594
click at [205, 234] on div "Test webhook IT 1 On" at bounding box center [191, 237] width 209 height 14
drag, startPoint x: 848, startPoint y: 356, endPoint x: 801, endPoint y: 219, distance: 144.9
click at [847, 356] on button "Add action" at bounding box center [834, 355] width 55 height 20
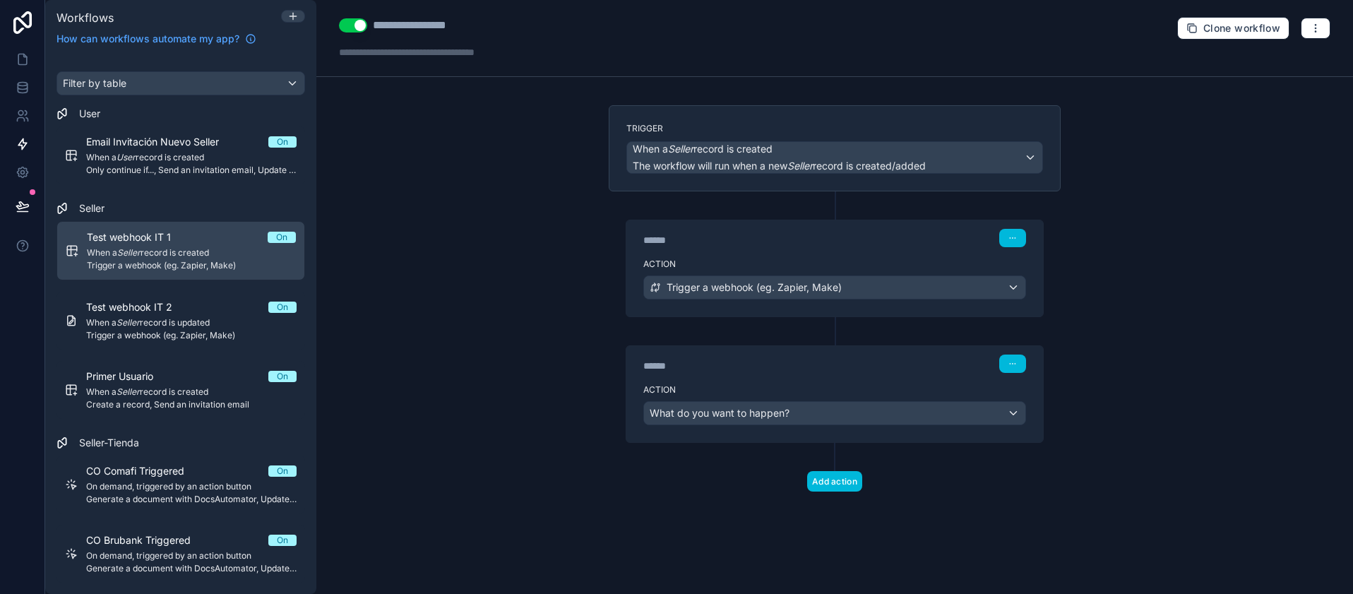
click at [712, 394] on label "Action" at bounding box center [834, 389] width 383 height 11
drag, startPoint x: 703, startPoint y: 402, endPoint x: 702, endPoint y: 395, distance: 7.1
click at [703, 398] on div "Action What do you want to happen?" at bounding box center [834, 410] width 417 height 64
click at [705, 400] on div "Action What do you want to happen?" at bounding box center [834, 410] width 417 height 64
click at [707, 410] on span "What do you want to happen?" at bounding box center [720, 413] width 140 height 12
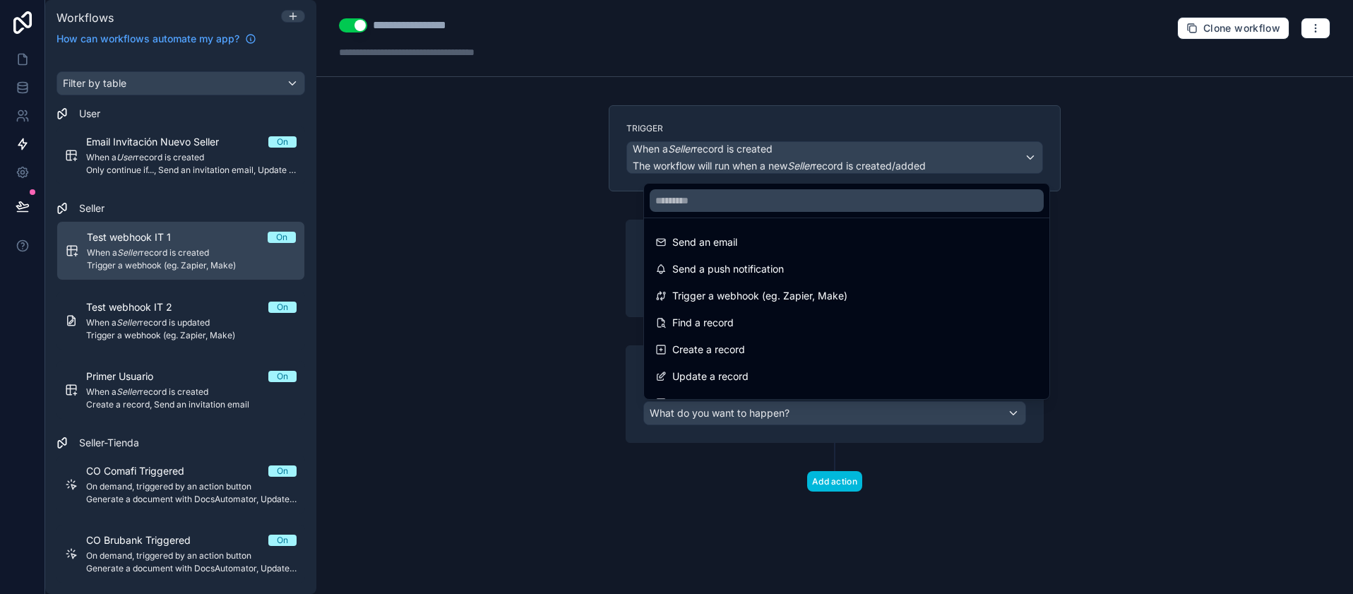
click at [599, 268] on div at bounding box center [676, 297] width 1353 height 594
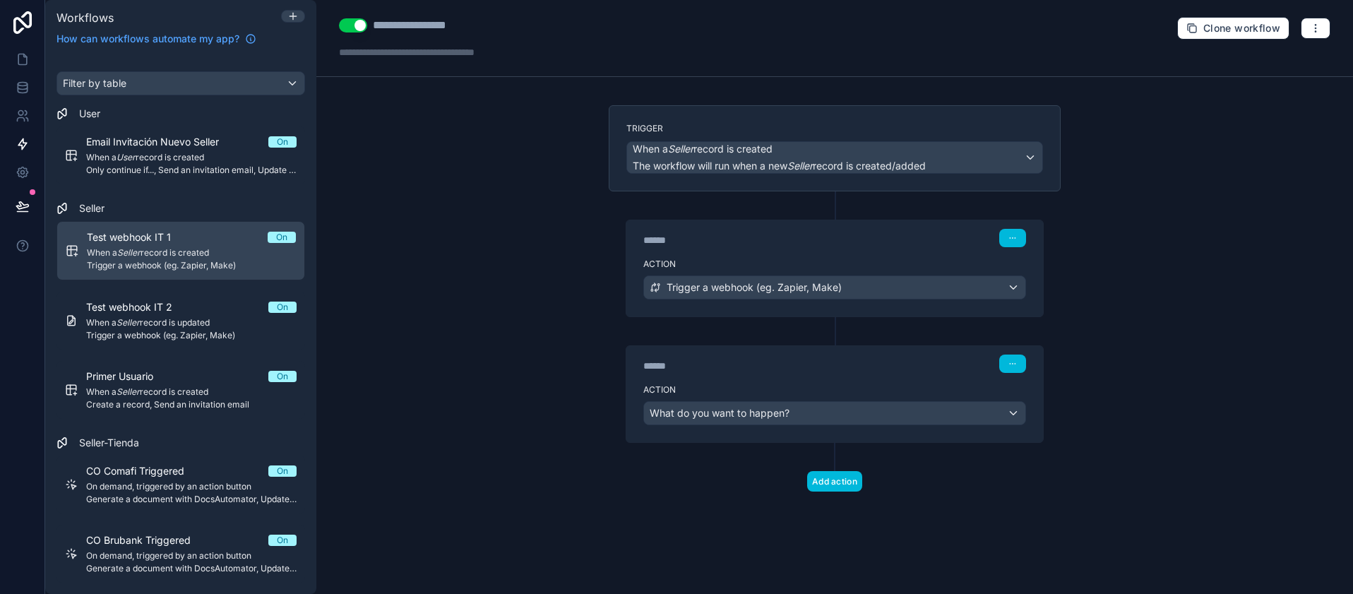
click at [996, 359] on div "****** Step 2" at bounding box center [834, 363] width 383 height 18
click at [1020, 357] on button "button" at bounding box center [1012, 363] width 27 height 18
click at [874, 399] on div "Action What do you want to happen?" at bounding box center [834, 410] width 417 height 64
click at [849, 414] on div "What do you want to happen?" at bounding box center [834, 413] width 381 height 23
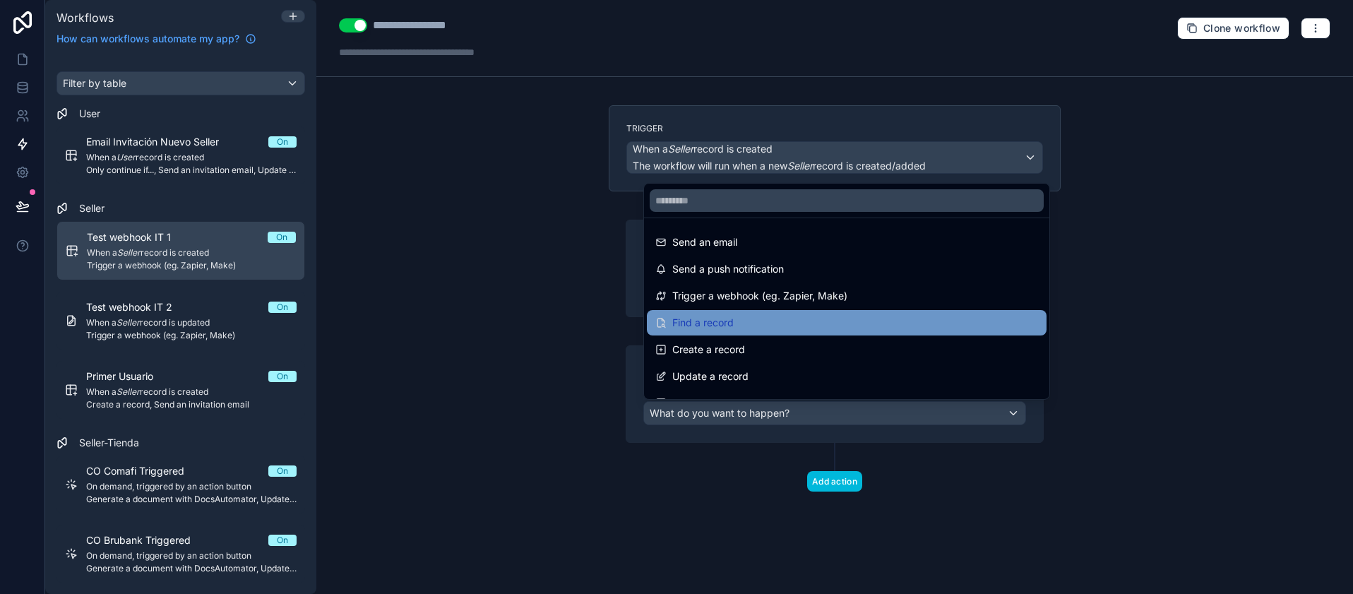
click at [818, 311] on div "Find a record" at bounding box center [847, 322] width 400 height 25
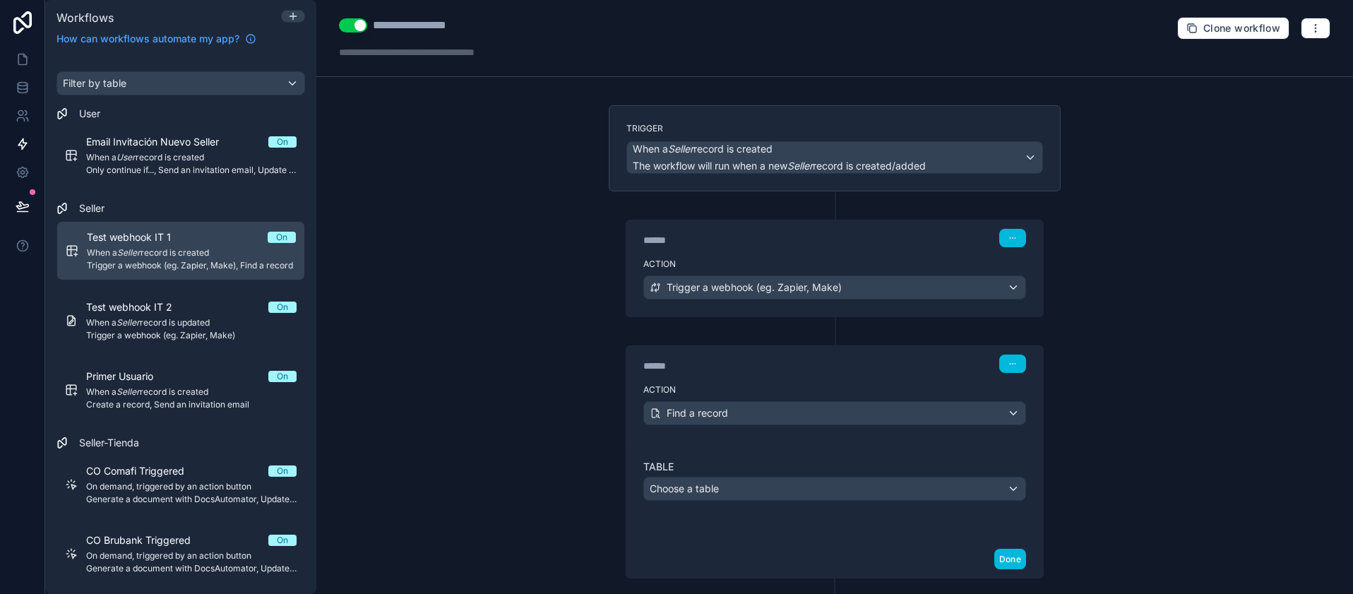
scroll to position [78, 0]
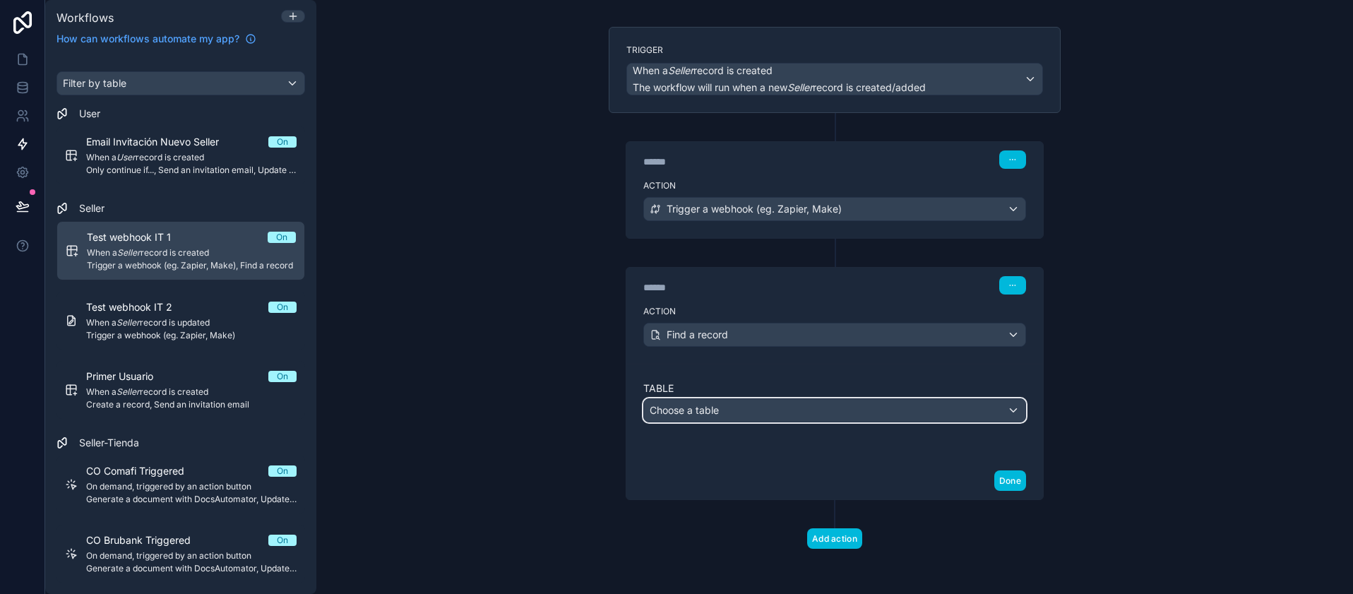
click at [801, 414] on div "Choose a table" at bounding box center [834, 410] width 381 height 23
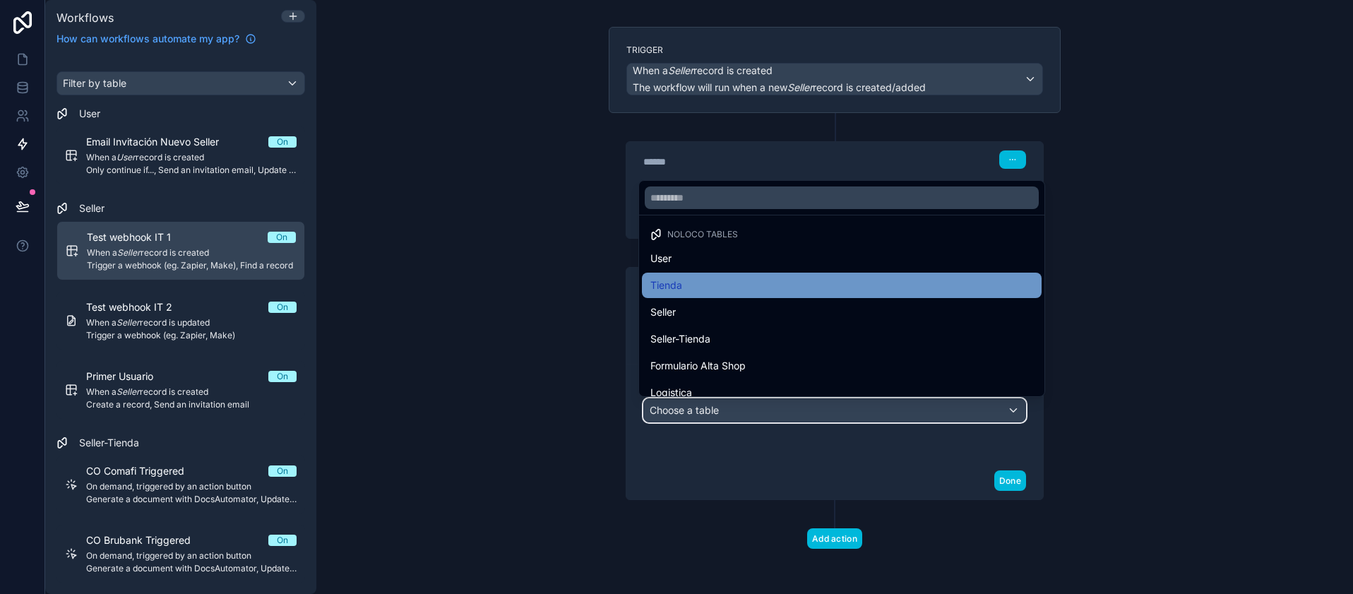
scroll to position [0, 0]
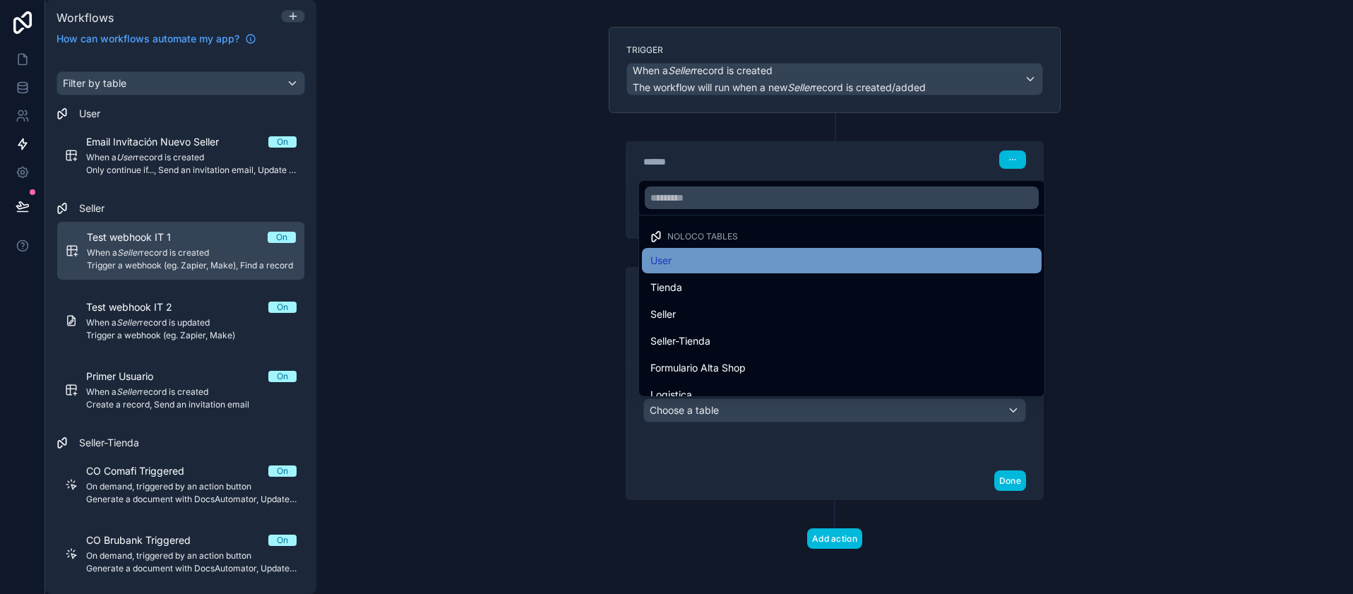
click at [674, 267] on div "User" at bounding box center [841, 260] width 383 height 17
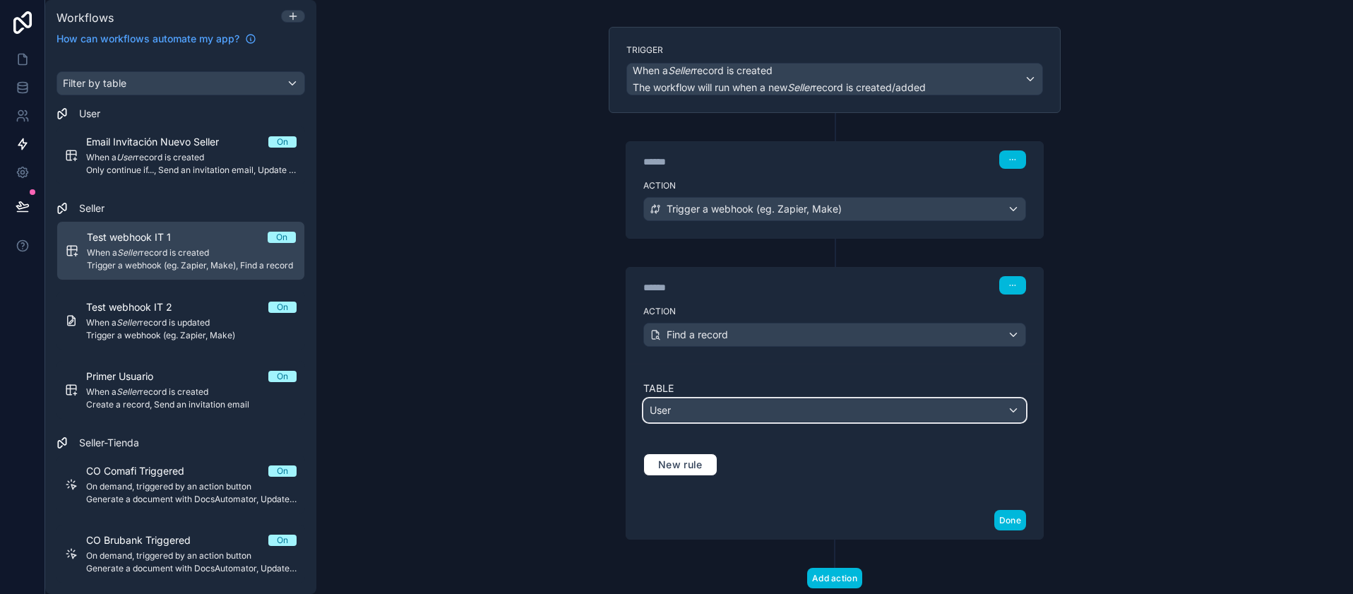
click at [688, 400] on div "User" at bounding box center [834, 410] width 381 height 23
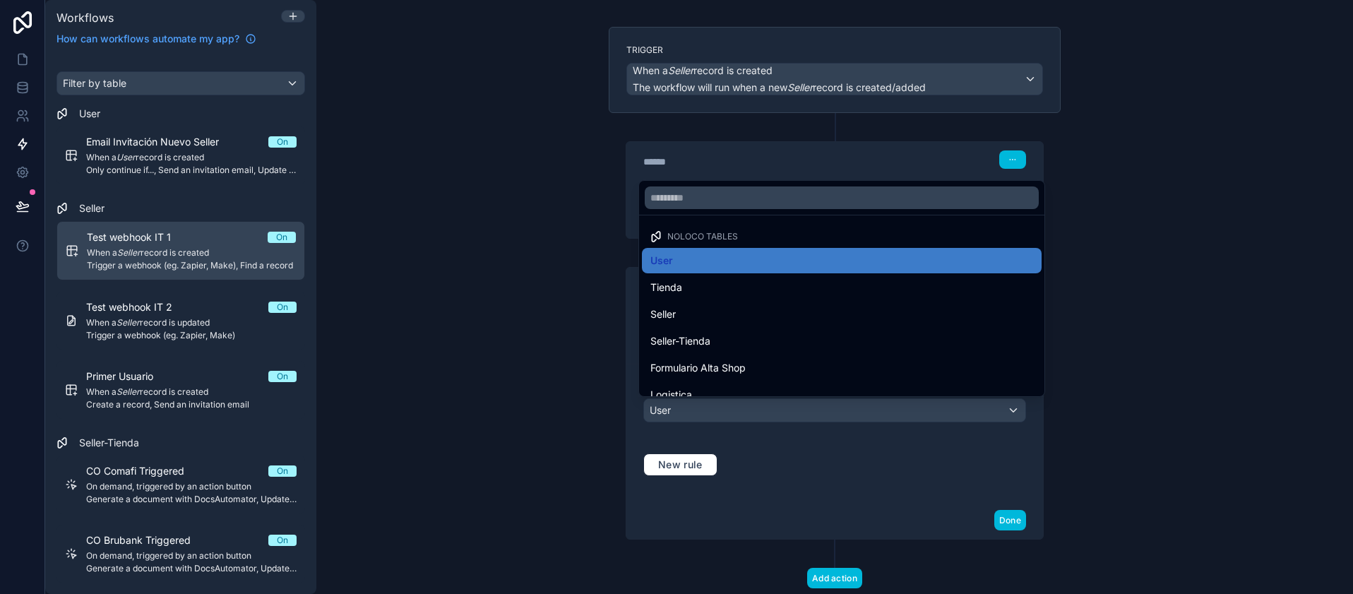
click at [649, 414] on div at bounding box center [676, 297] width 1353 height 594
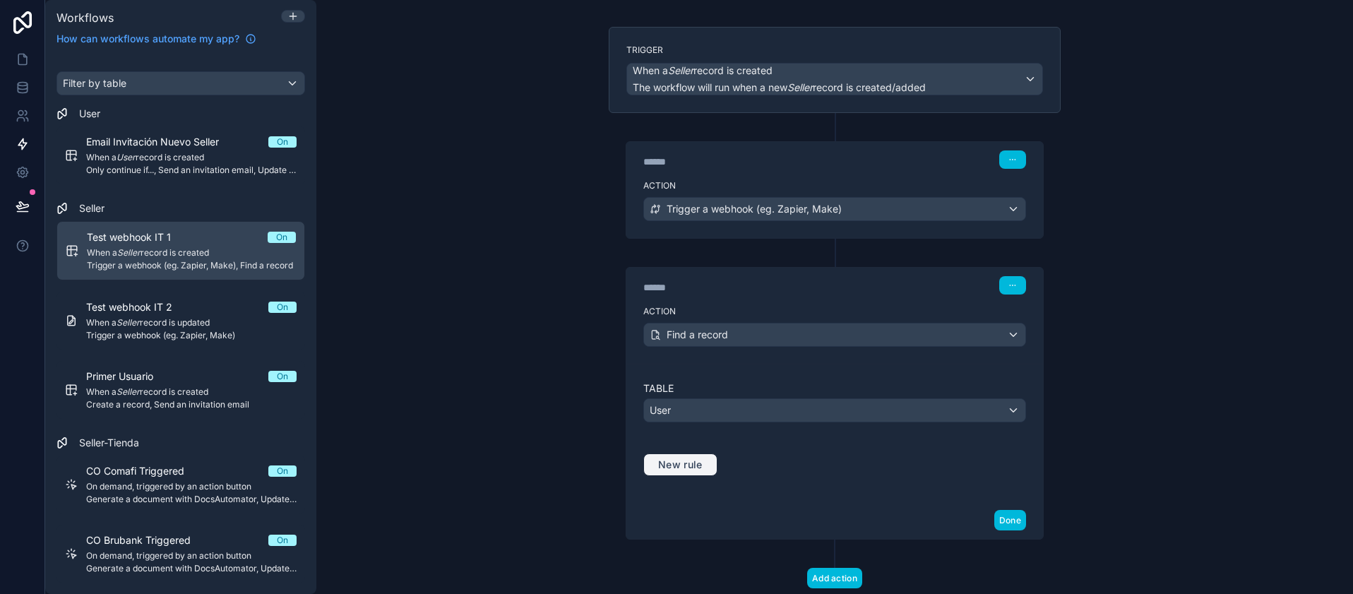
click at [695, 469] on span "New rule" at bounding box center [680, 464] width 56 height 13
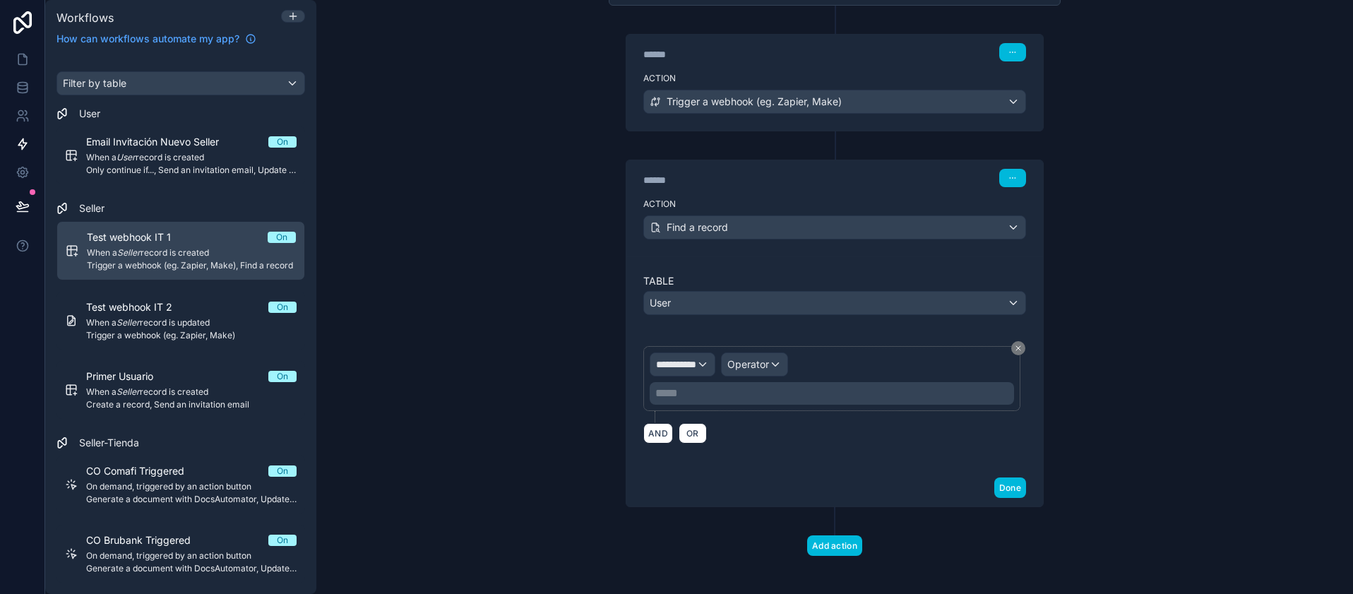
scroll to position [193, 0]
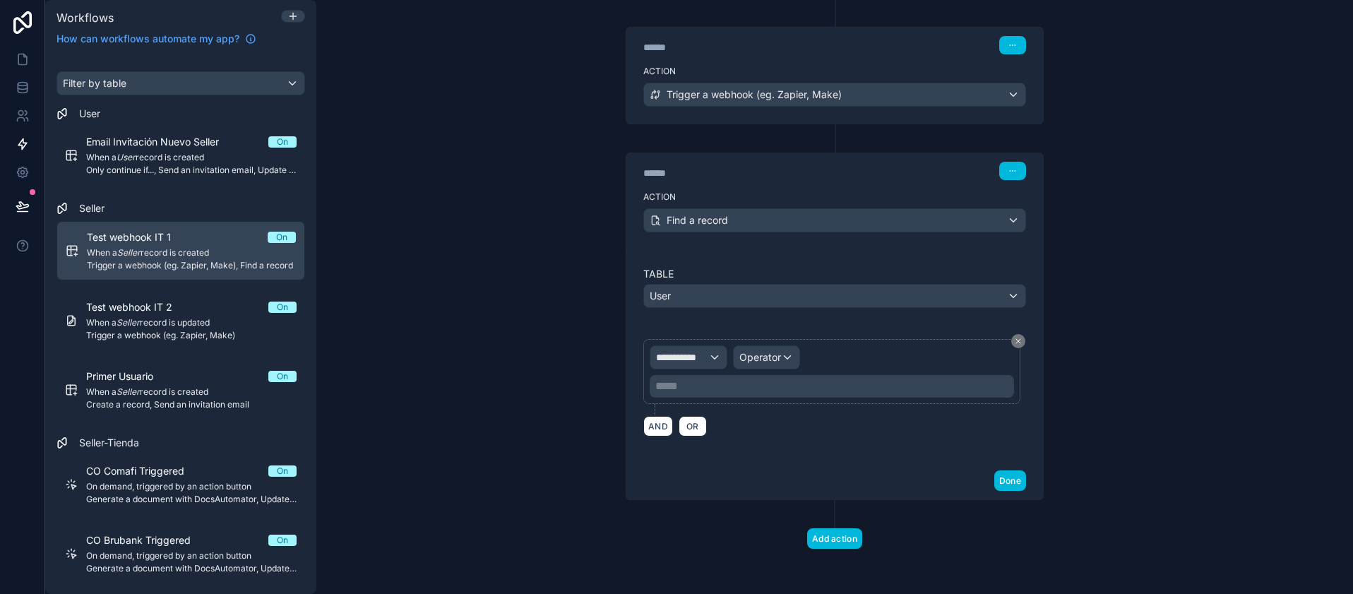
click at [725, 358] on div "**********" at bounding box center [832, 371] width 364 height 52
click at [693, 352] on span "**********" at bounding box center [682, 357] width 52 height 14
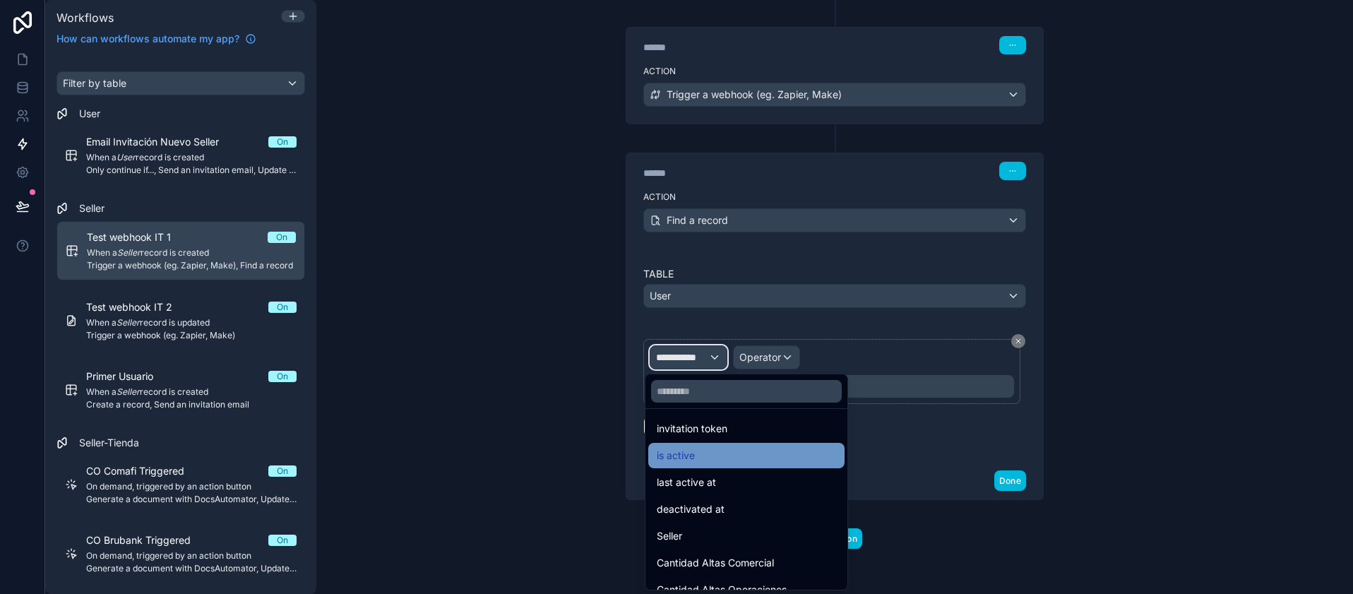
scroll to position [339, 0]
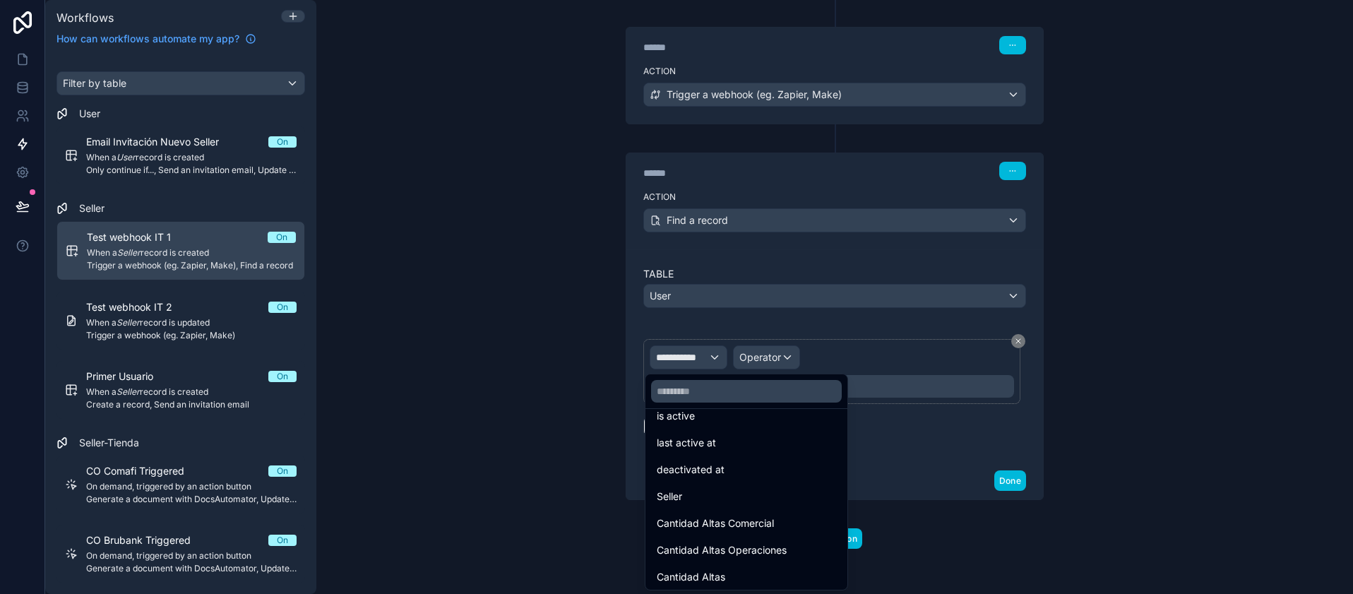
drag, startPoint x: 706, startPoint y: 503, endPoint x: 721, endPoint y: 411, distance: 93.0
click at [706, 503] on div "Seller" at bounding box center [746, 496] width 179 height 17
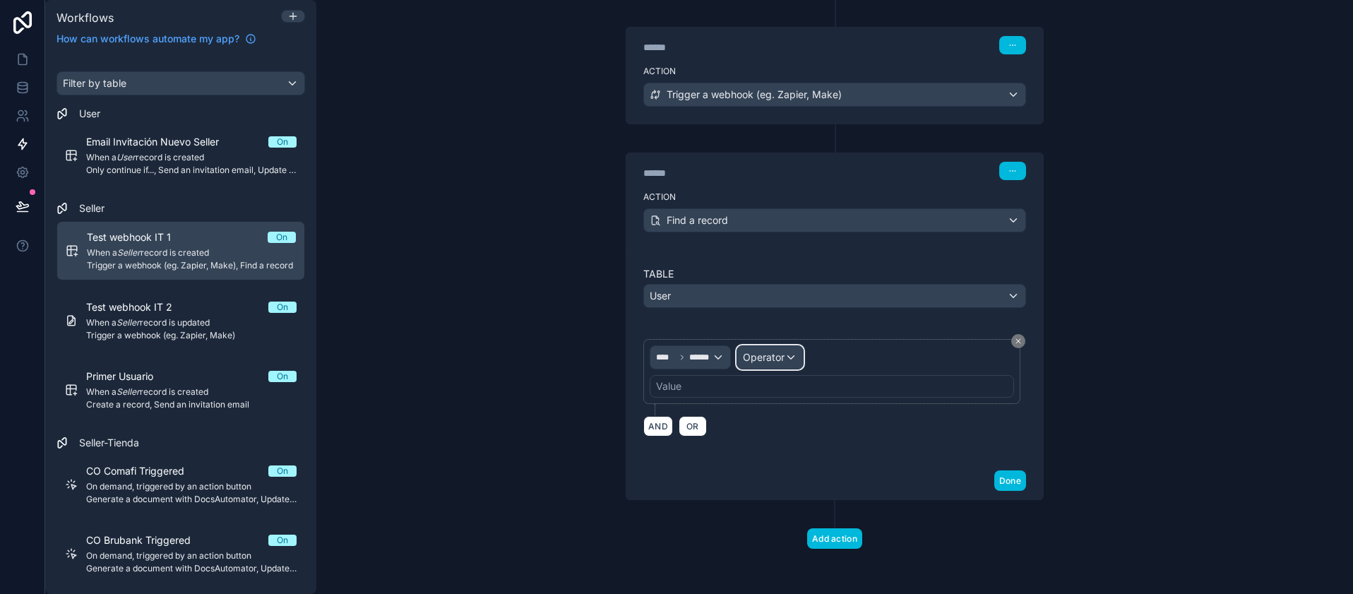
click at [755, 358] on span "Operator" at bounding box center [764, 357] width 42 height 12
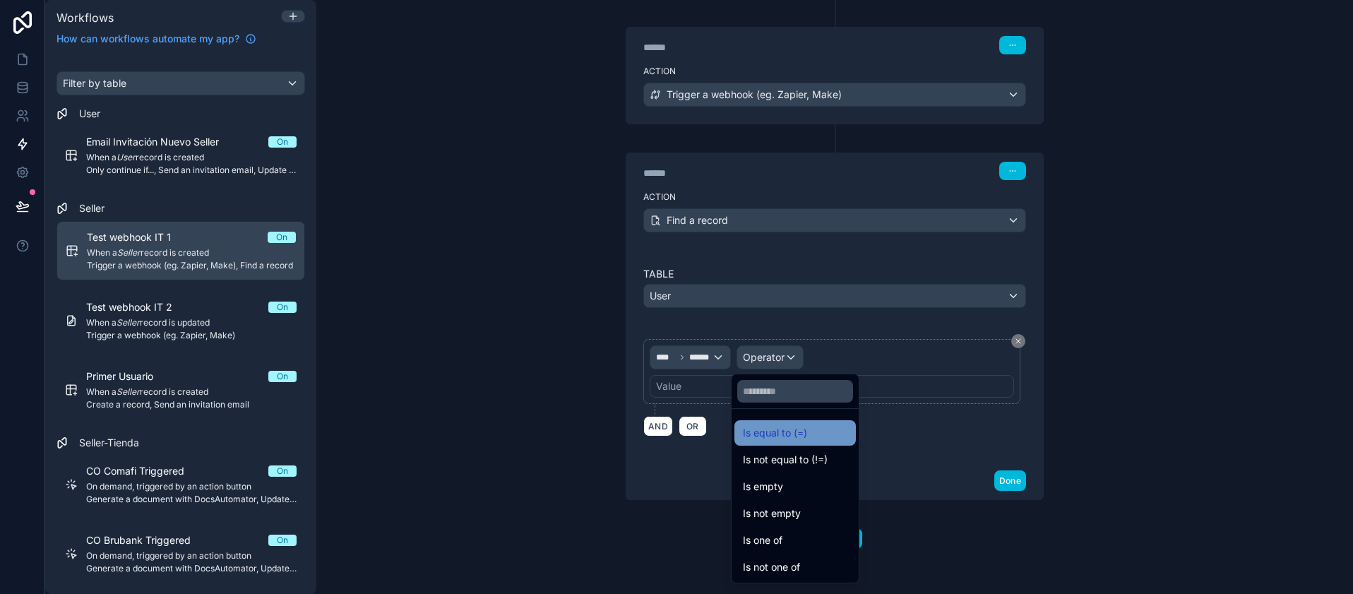
click at [769, 432] on span "Is equal to (=)" at bounding box center [775, 432] width 64 height 17
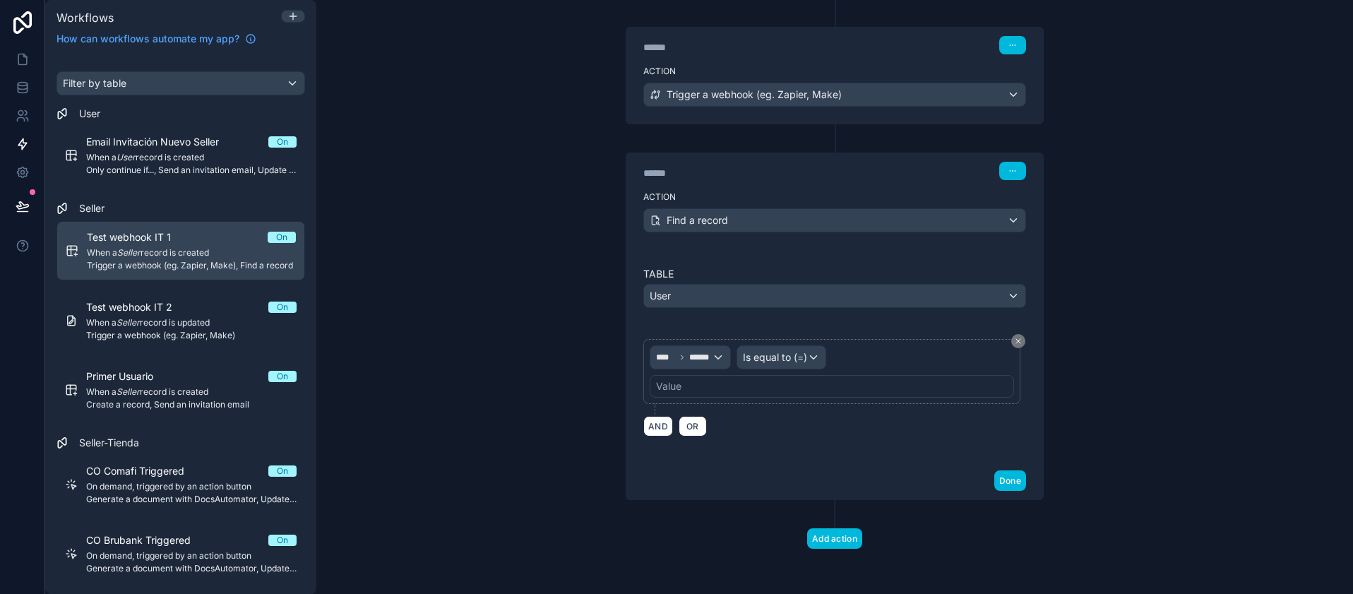
click at [737, 392] on div "Value" at bounding box center [832, 386] width 364 height 23
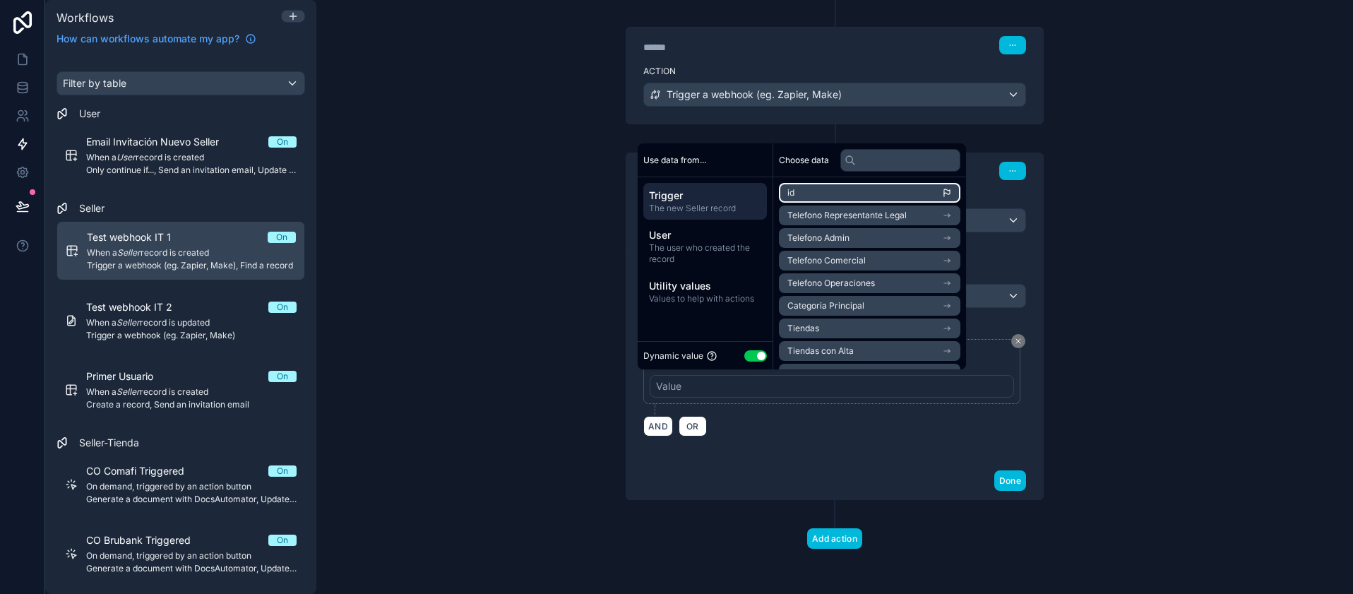
click at [794, 192] on span "id" at bounding box center [790, 192] width 7 height 11
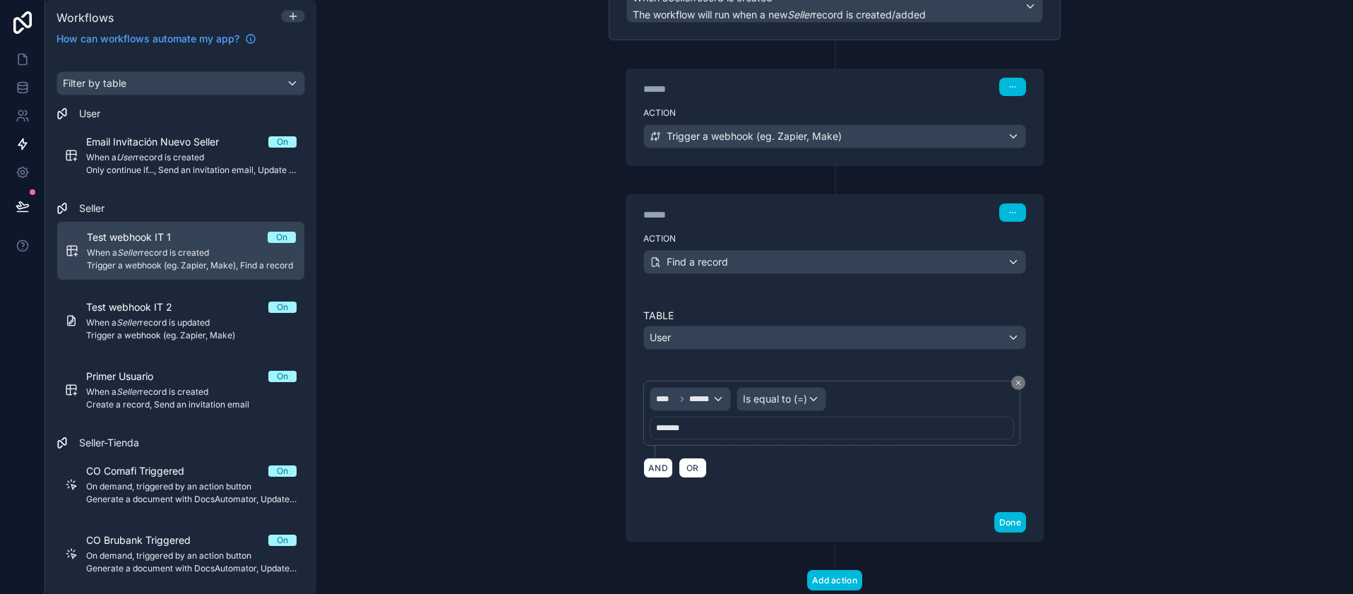
scroll to position [193, 0]
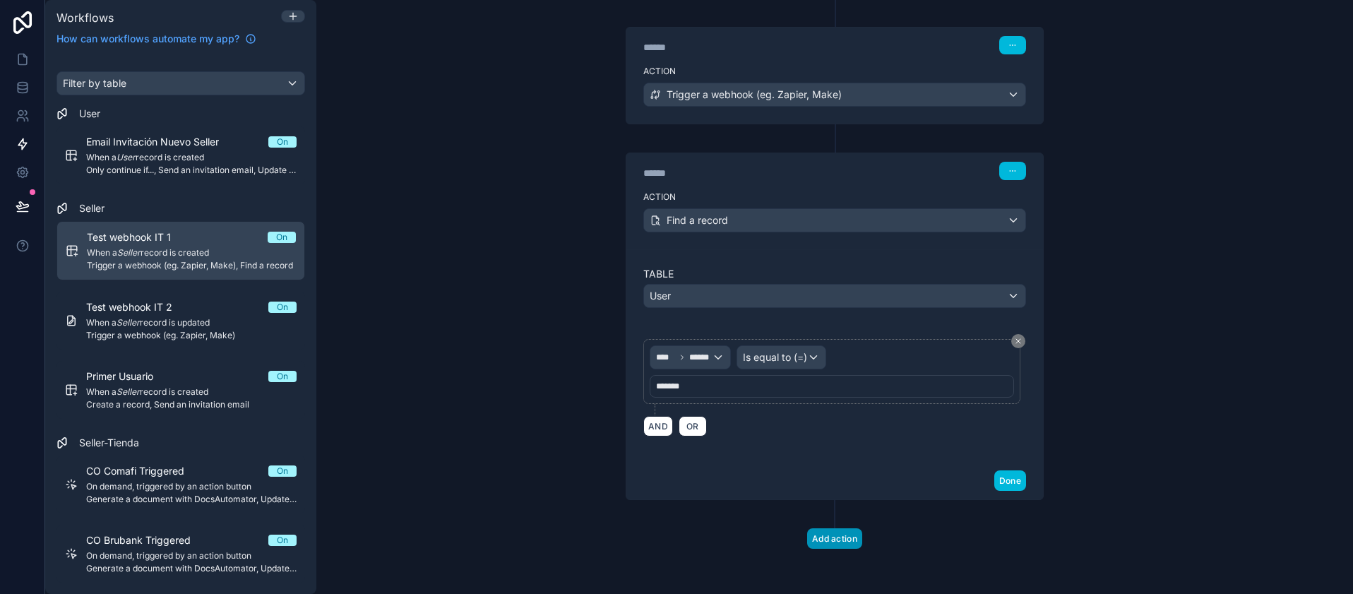
click at [825, 534] on button "Add action" at bounding box center [834, 538] width 55 height 20
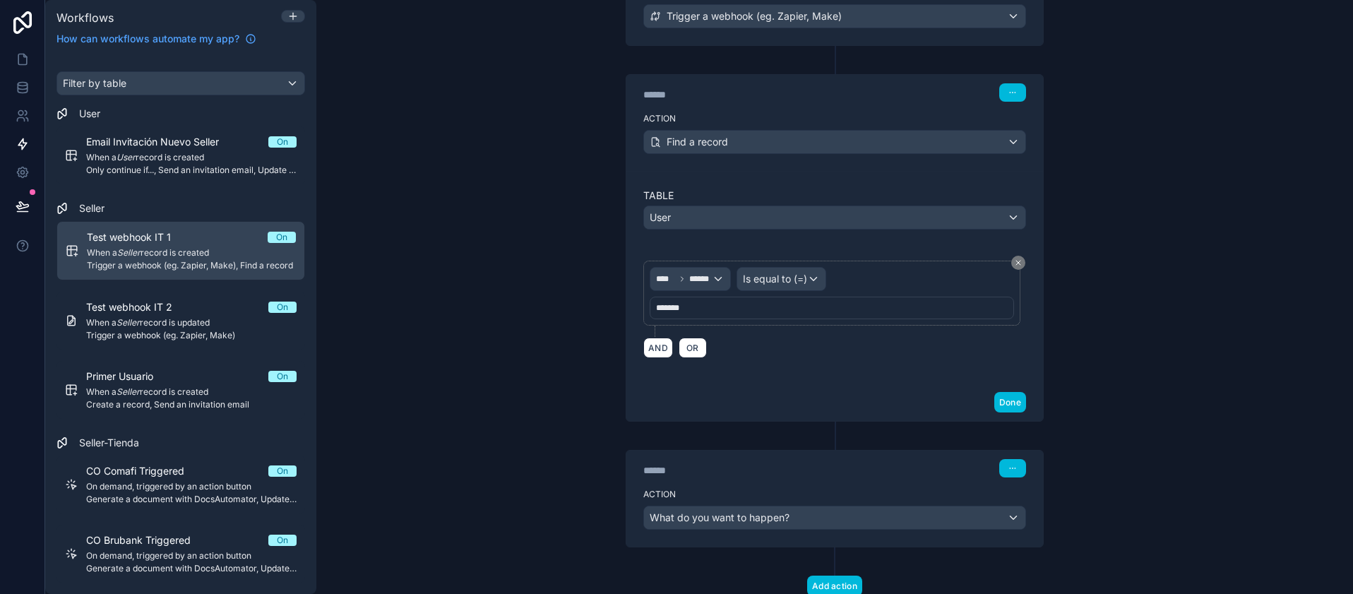
scroll to position [318, 0]
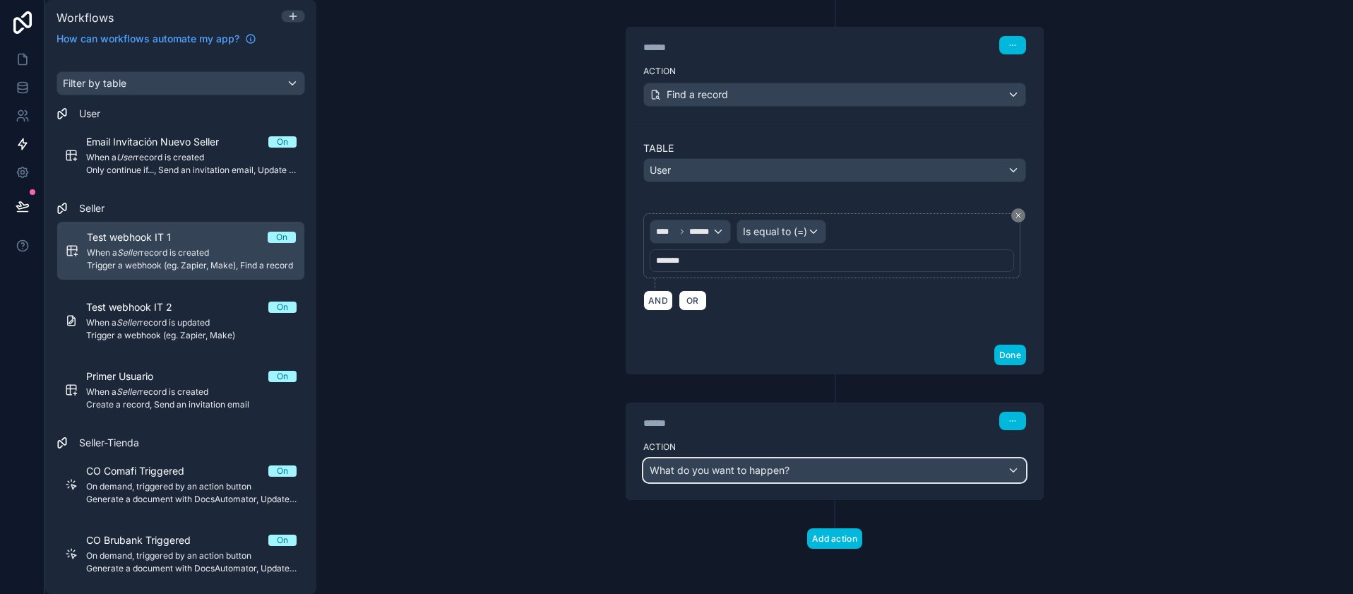
click at [745, 477] on span "What do you want to happen?" at bounding box center [720, 470] width 140 height 14
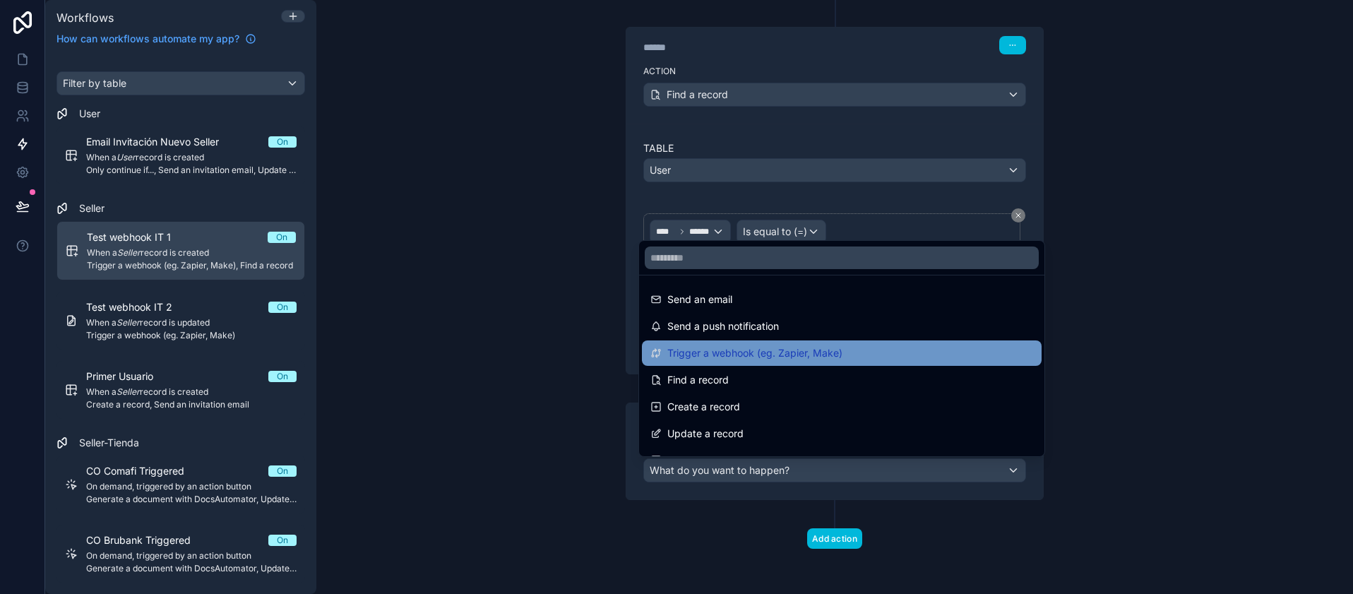
click at [717, 354] on span "Trigger a webhook (eg. Zapier, Make)" at bounding box center [754, 353] width 175 height 17
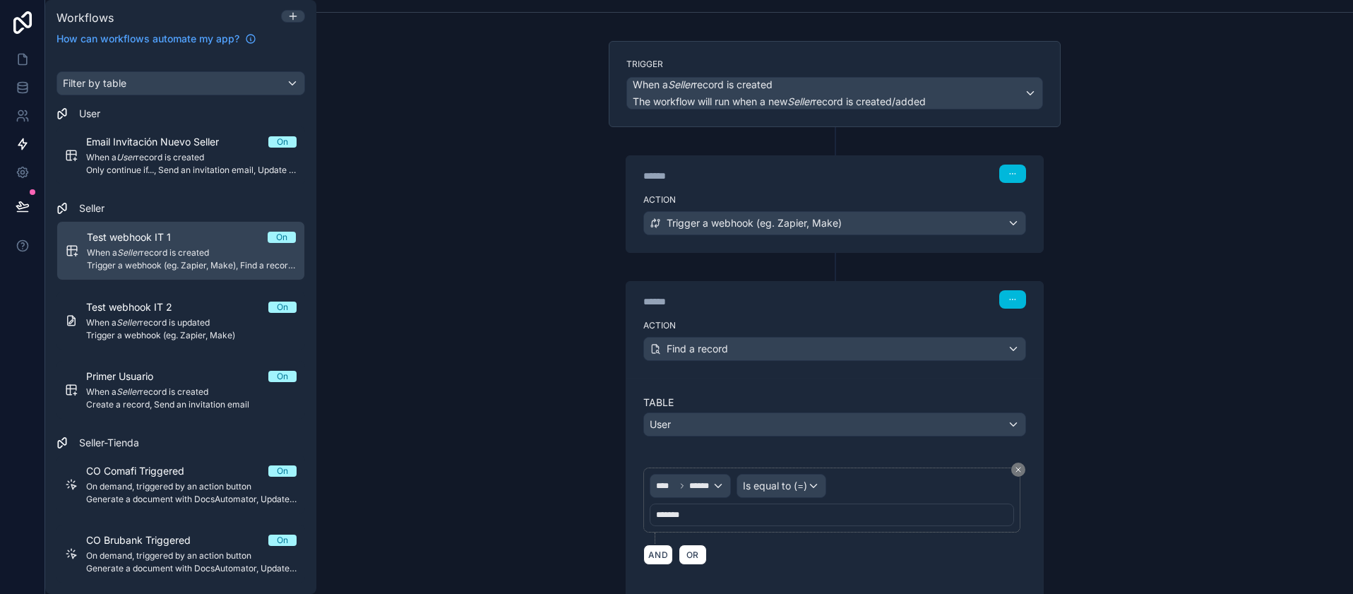
scroll to position [0, 0]
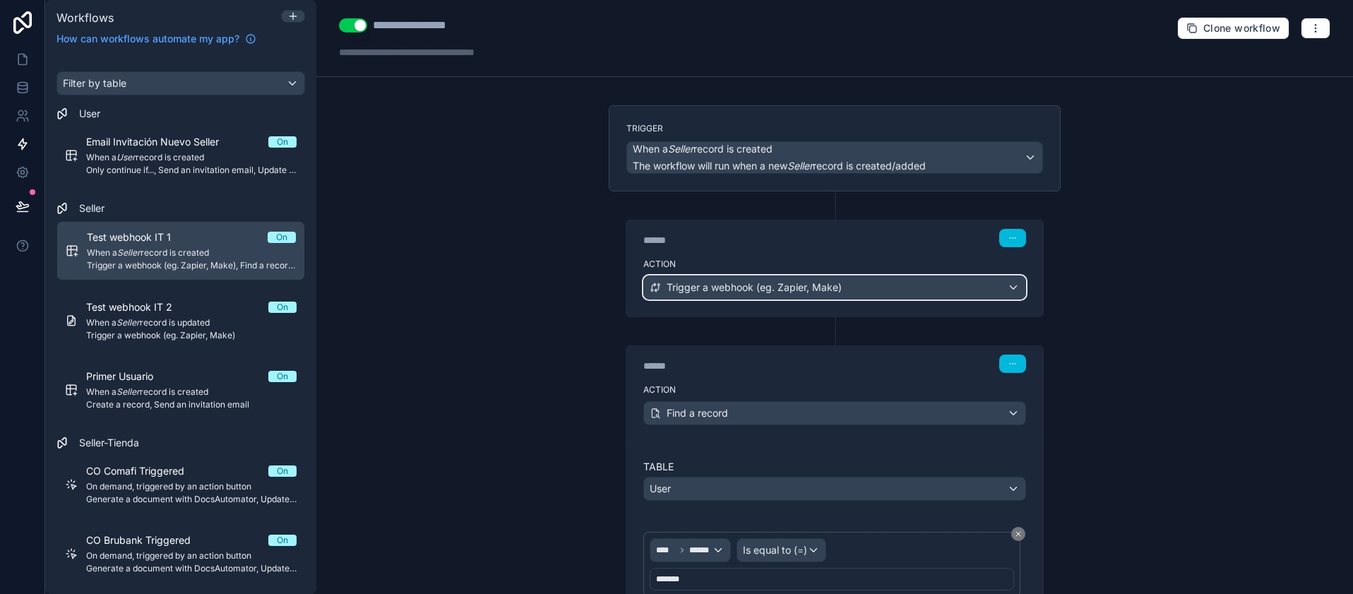
click at [996, 280] on div "Trigger a webhook (eg. Zapier, Make)" at bounding box center [834, 287] width 381 height 23
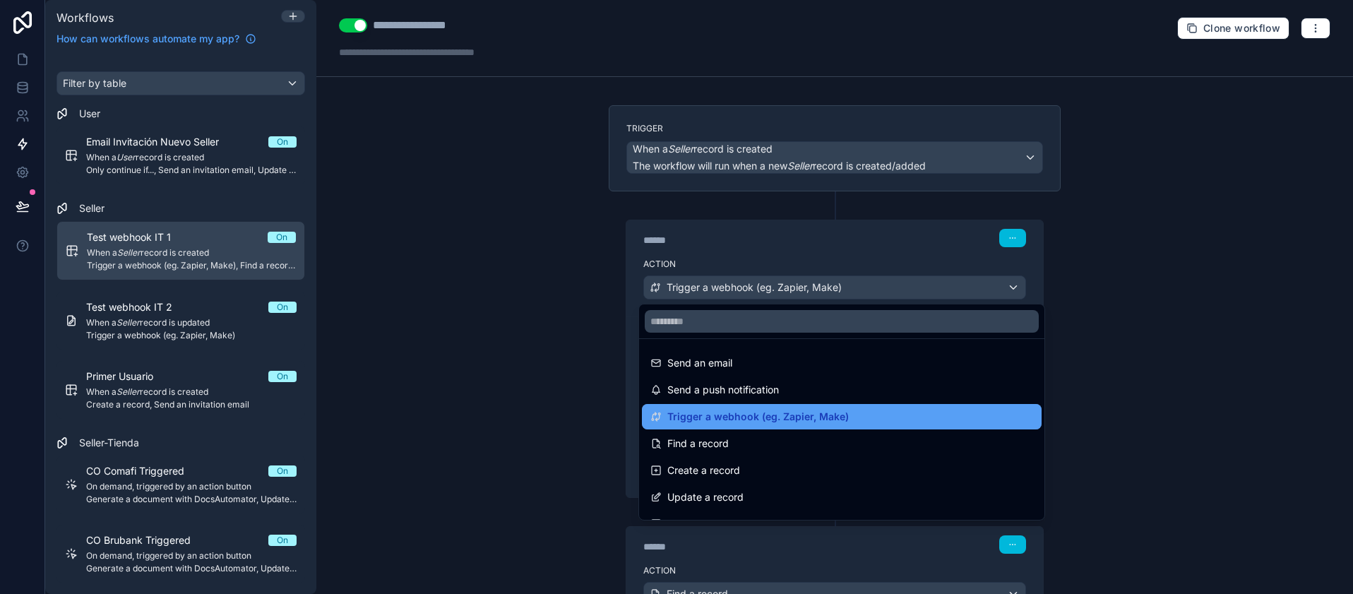
drag, startPoint x: 772, startPoint y: 416, endPoint x: 765, endPoint y: 424, distance: 11.0
click at [765, 424] on span "Trigger a webhook (eg. Zapier, Make)" at bounding box center [757, 416] width 181 height 17
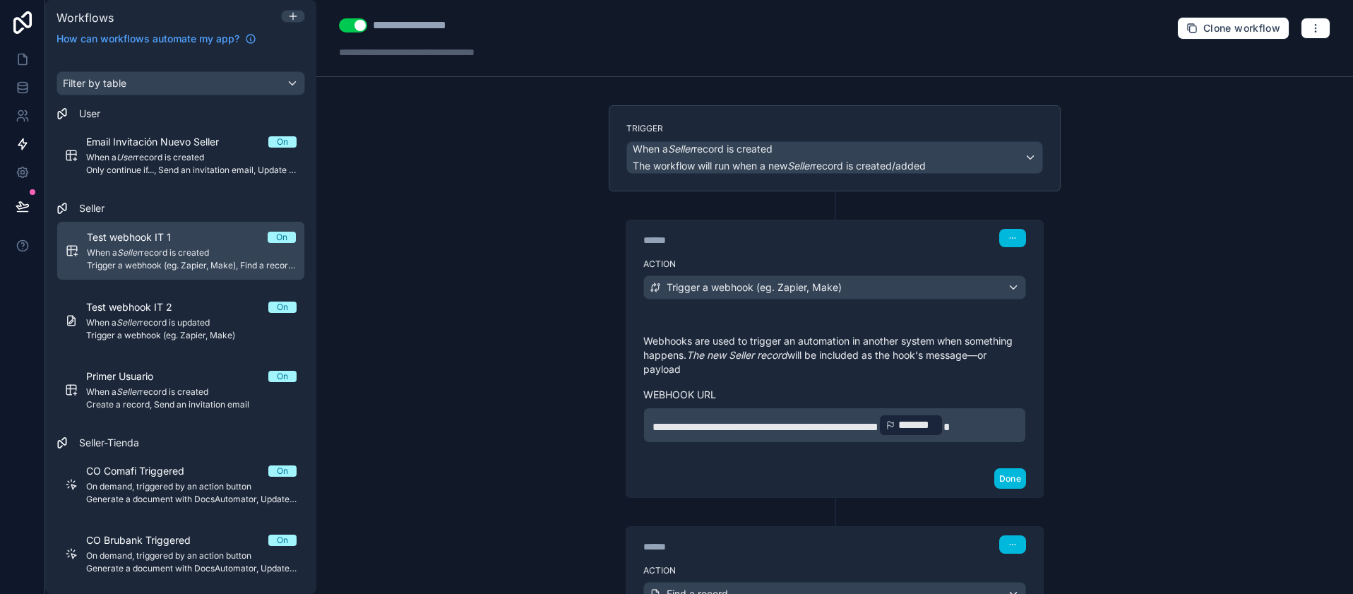
drag, startPoint x: 787, startPoint y: 405, endPoint x: 784, endPoint y: 429, distance: 24.3
click at [784, 429] on span "**********" at bounding box center [765, 427] width 226 height 11
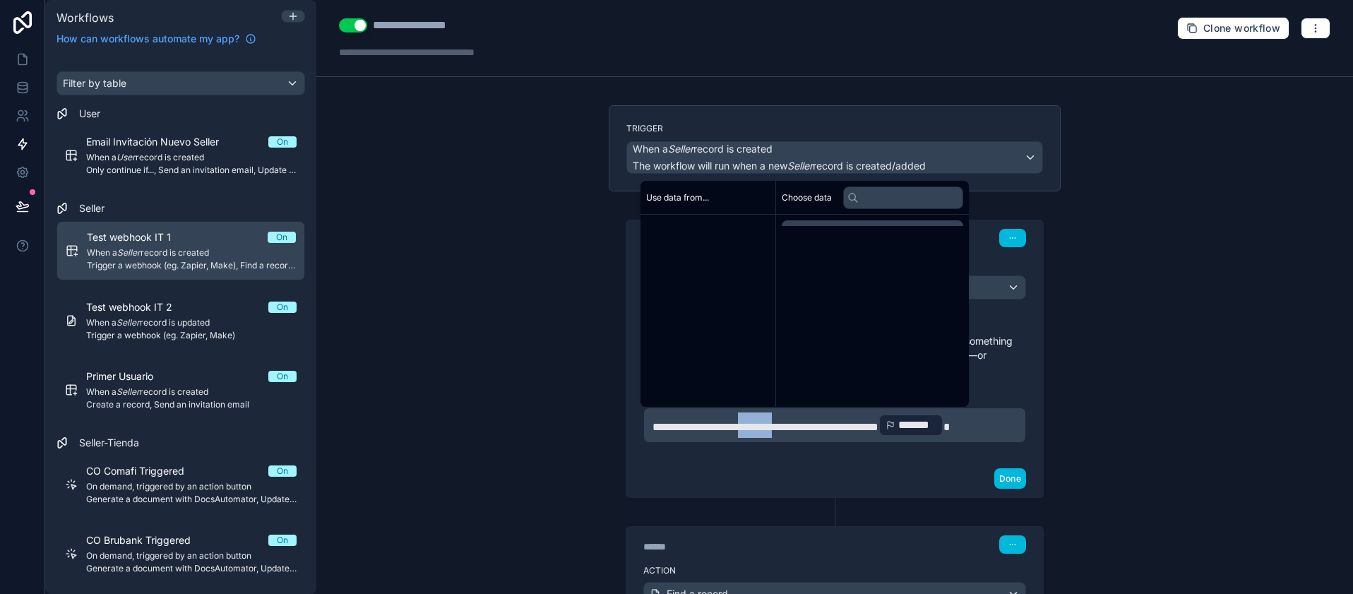
click at [784, 429] on span "**********" at bounding box center [765, 427] width 226 height 11
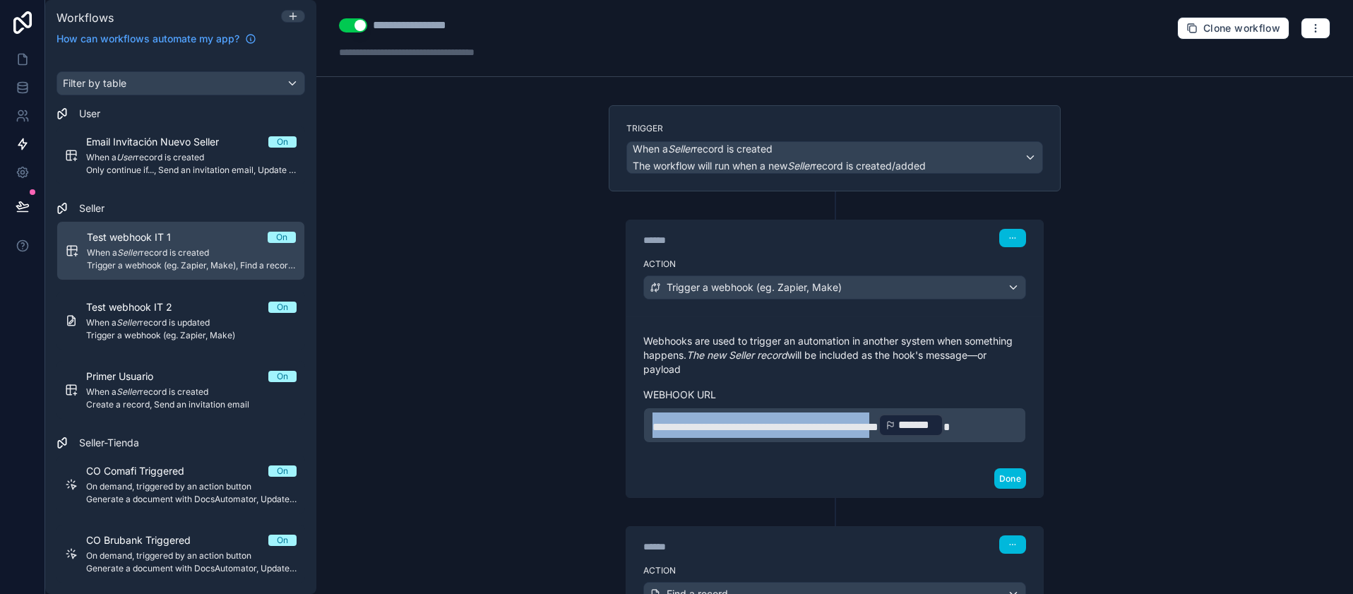
drag, startPoint x: 935, startPoint y: 425, endPoint x: 597, endPoint y: 420, distance: 337.5
copy span "**********"
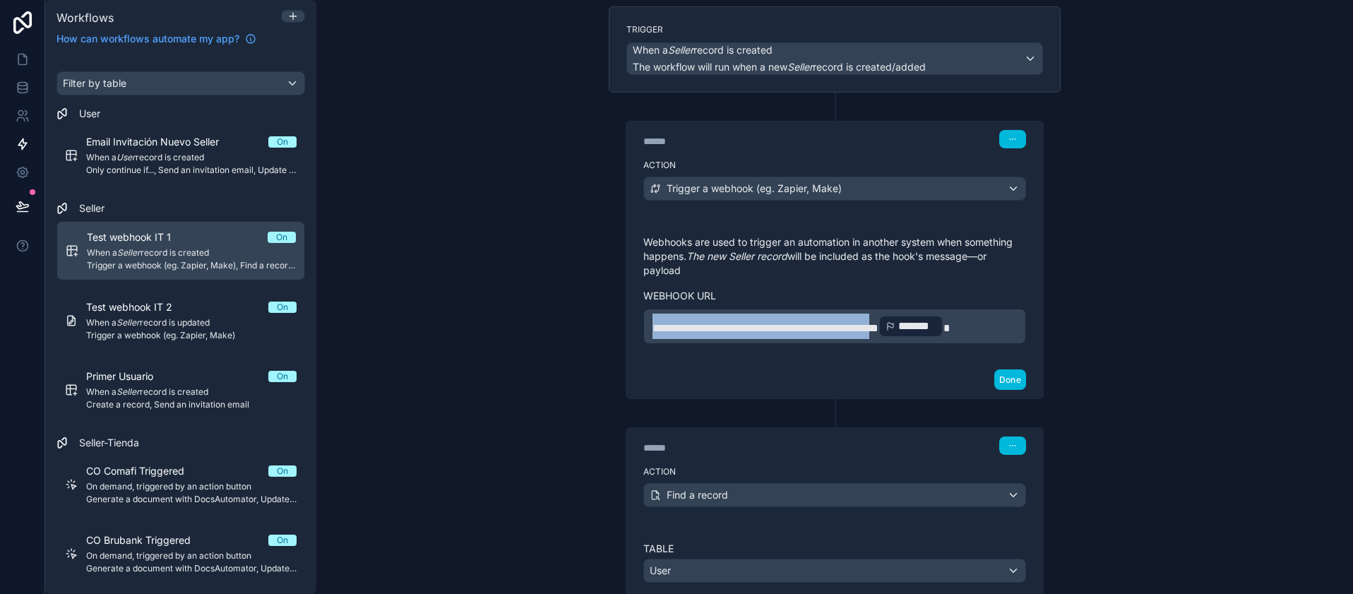
scroll to position [593, 0]
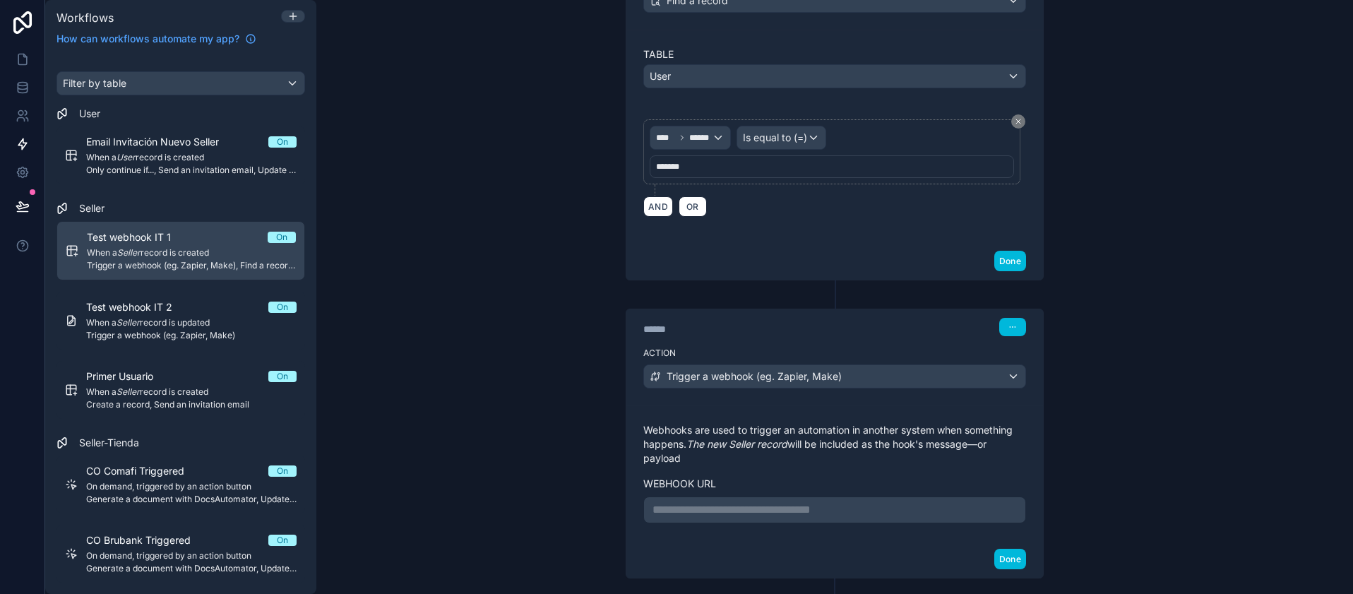
drag, startPoint x: 710, startPoint y: 530, endPoint x: 707, endPoint y: 504, distance: 25.6
click at [707, 510] on div "**********" at bounding box center [834, 472] width 417 height 135
click at [707, 504] on p "**********" at bounding box center [834, 509] width 364 height 17
drag, startPoint x: 904, startPoint y: 524, endPoint x: 921, endPoint y: 508, distance: 23.0
click at [905, 520] on div "**********" at bounding box center [834, 472] width 417 height 135
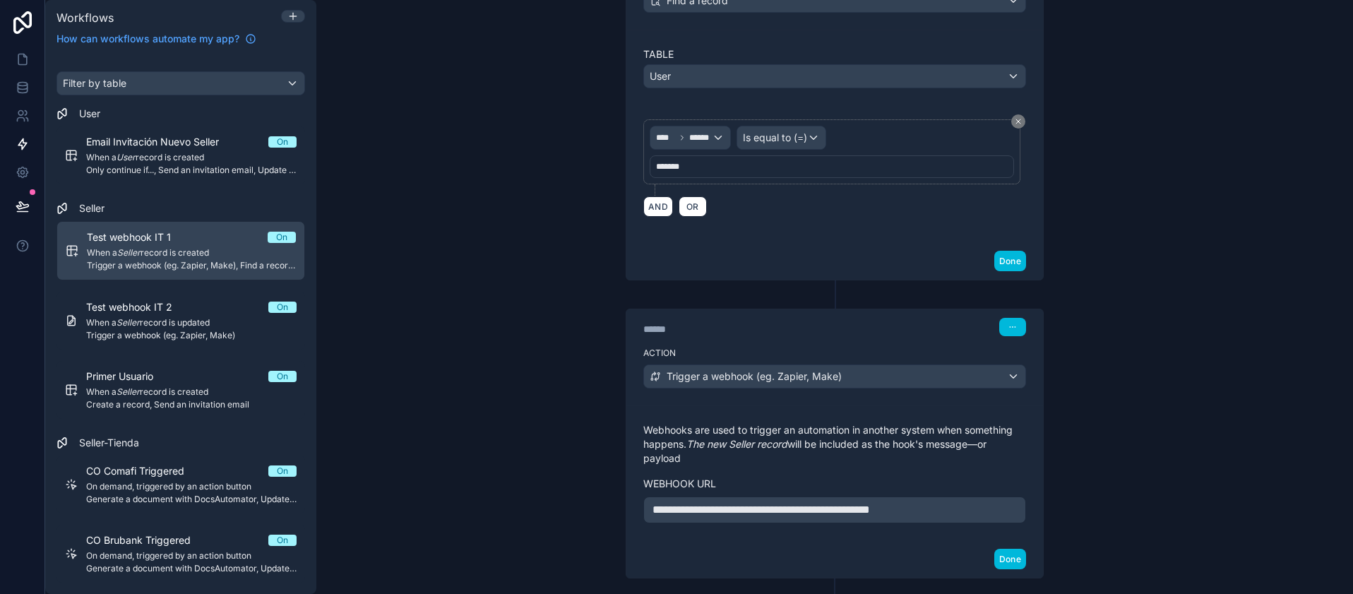
click at [870, 508] on span "**********" at bounding box center [760, 509] width 217 height 11
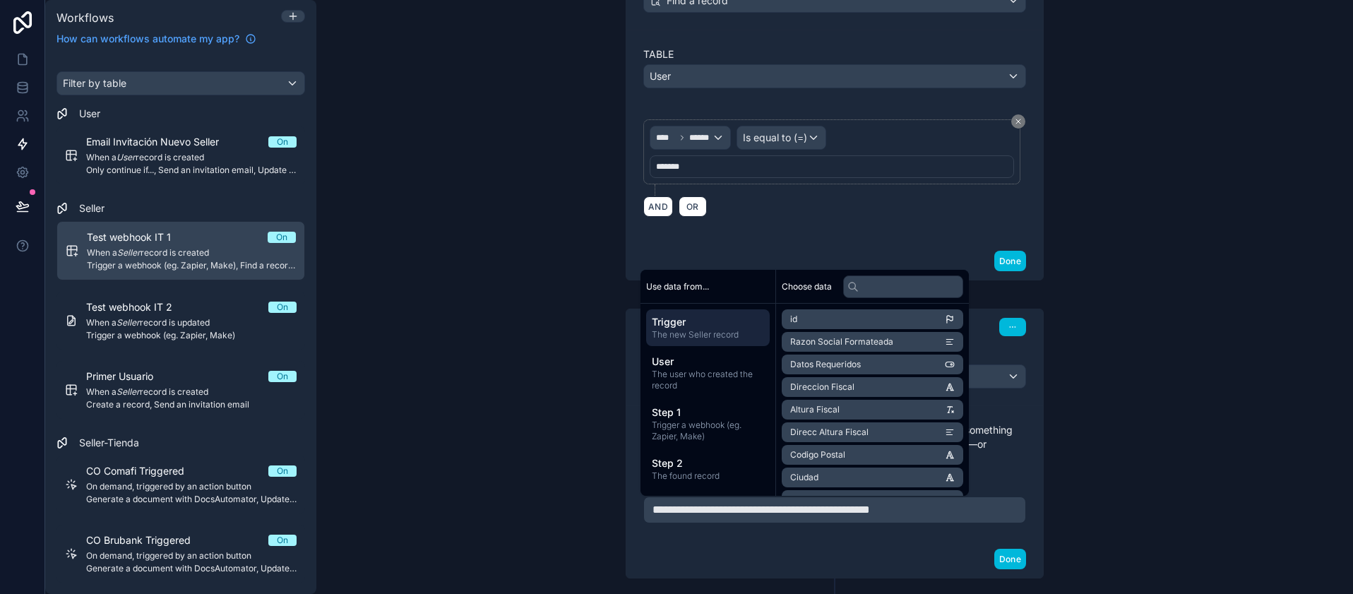
drag, startPoint x: 934, startPoint y: 513, endPoint x: 958, endPoint y: 514, distance: 24.0
click at [942, 516] on p "**********" at bounding box center [834, 509] width 364 height 17
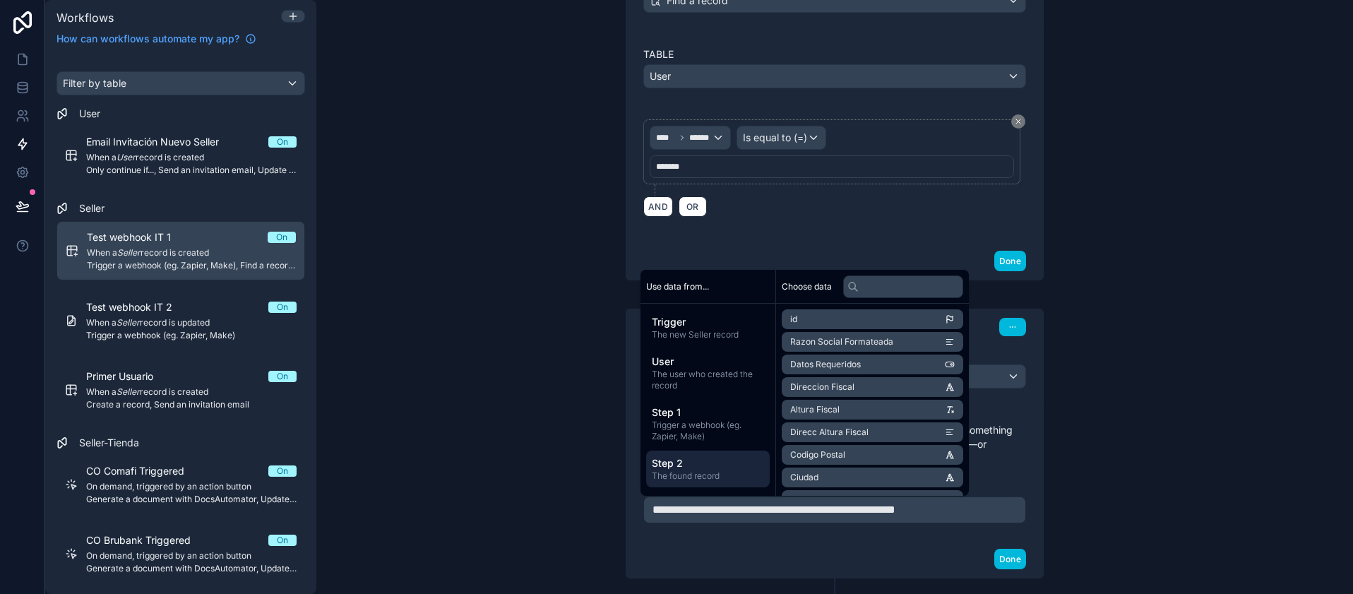
click at [691, 473] on span "The found record" at bounding box center [708, 475] width 112 height 11
click at [864, 349] on li "email" at bounding box center [872, 342] width 181 height 20
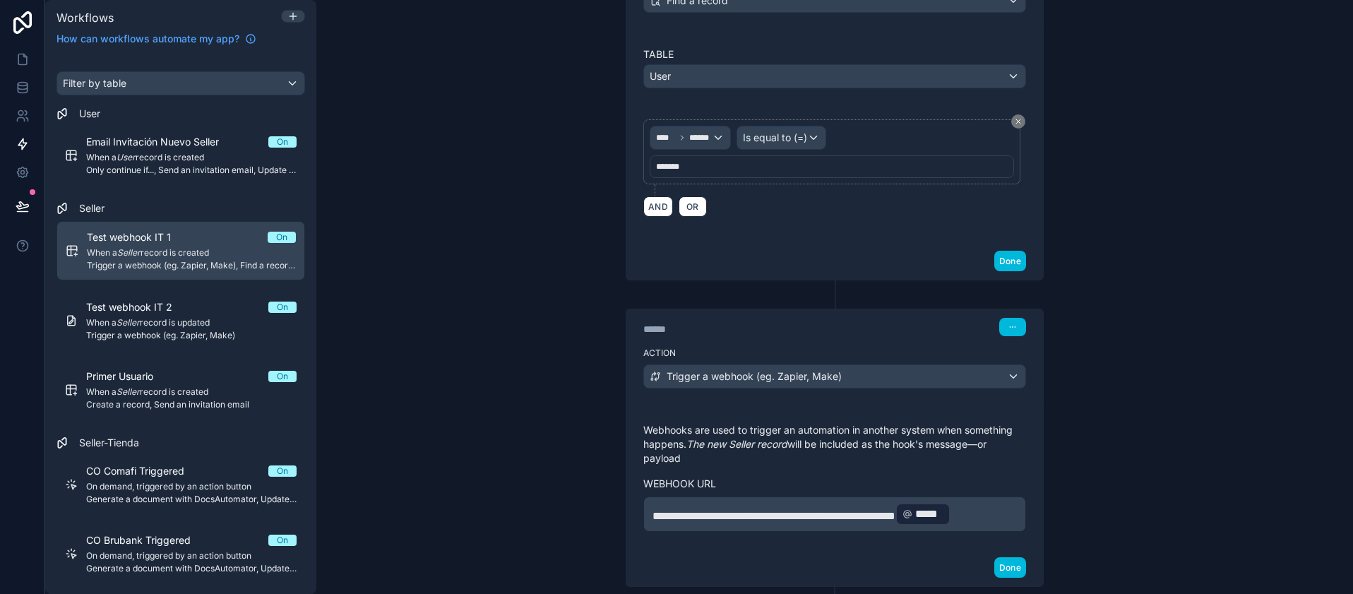
click at [1102, 374] on div "**********" at bounding box center [834, 297] width 1036 height 594
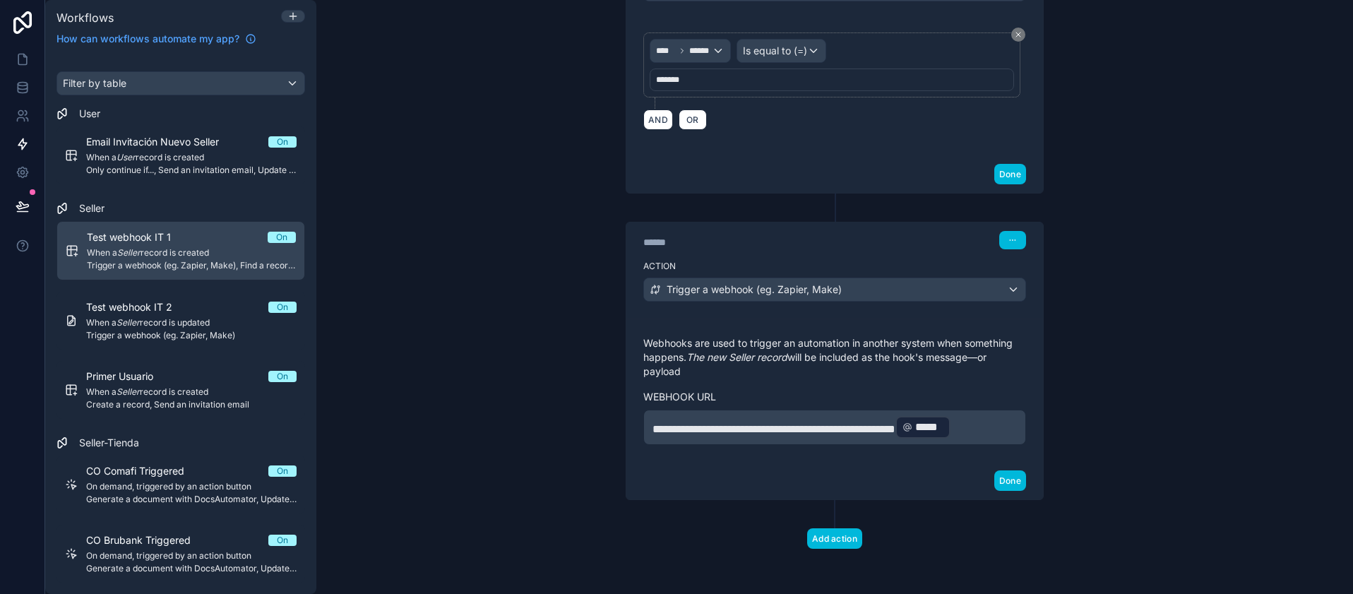
scroll to position [697, 0]
click at [1004, 487] on button "Done" at bounding box center [1010, 480] width 32 height 20
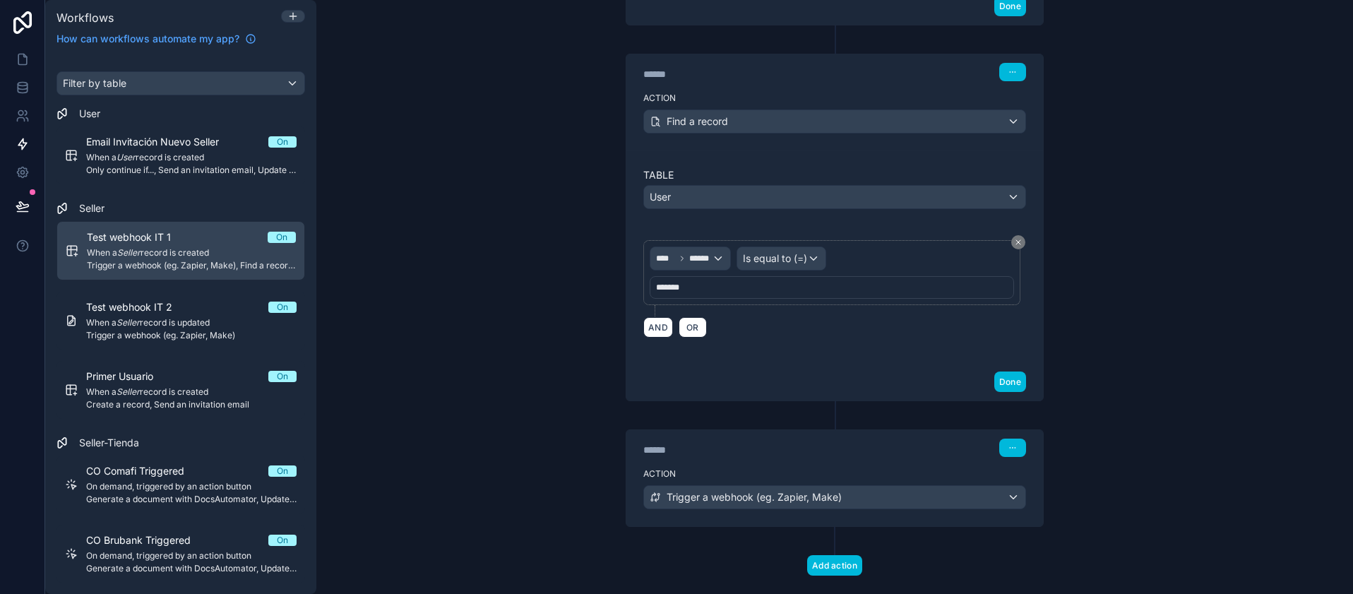
scroll to position [499, 0]
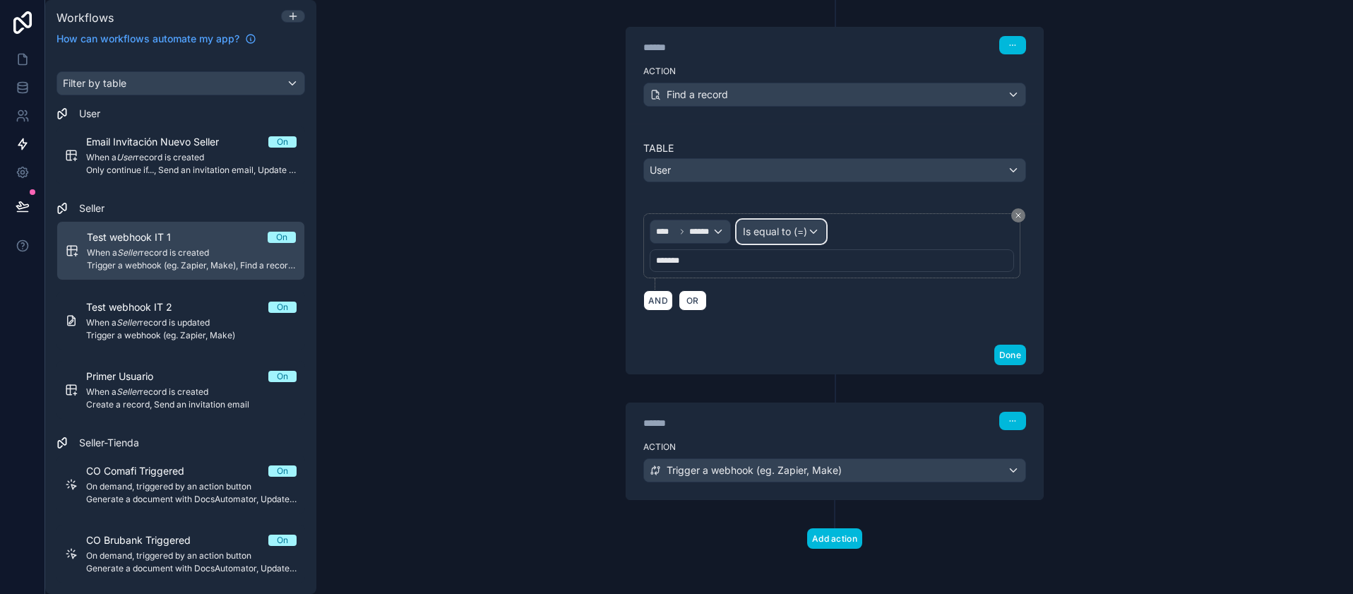
click at [777, 234] on span "Is equal to (=)" at bounding box center [775, 232] width 64 height 14
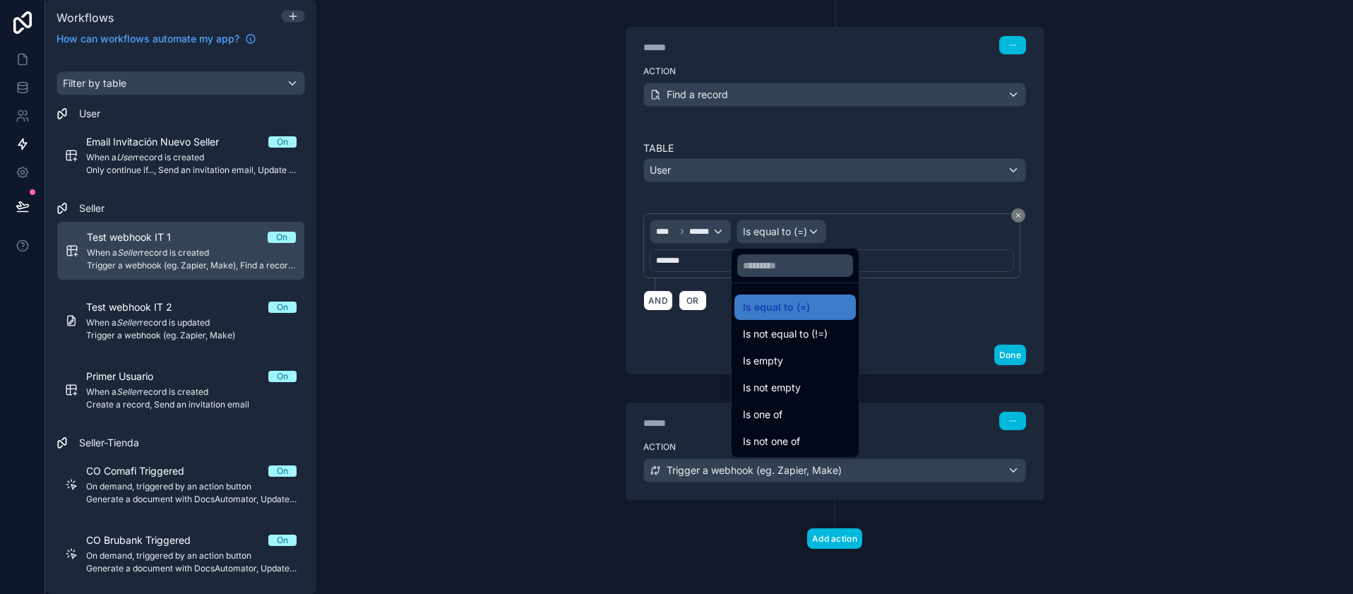
drag, startPoint x: 566, startPoint y: 181, endPoint x: 580, endPoint y: 186, distance: 15.6
click at [568, 181] on div at bounding box center [676, 297] width 1353 height 594
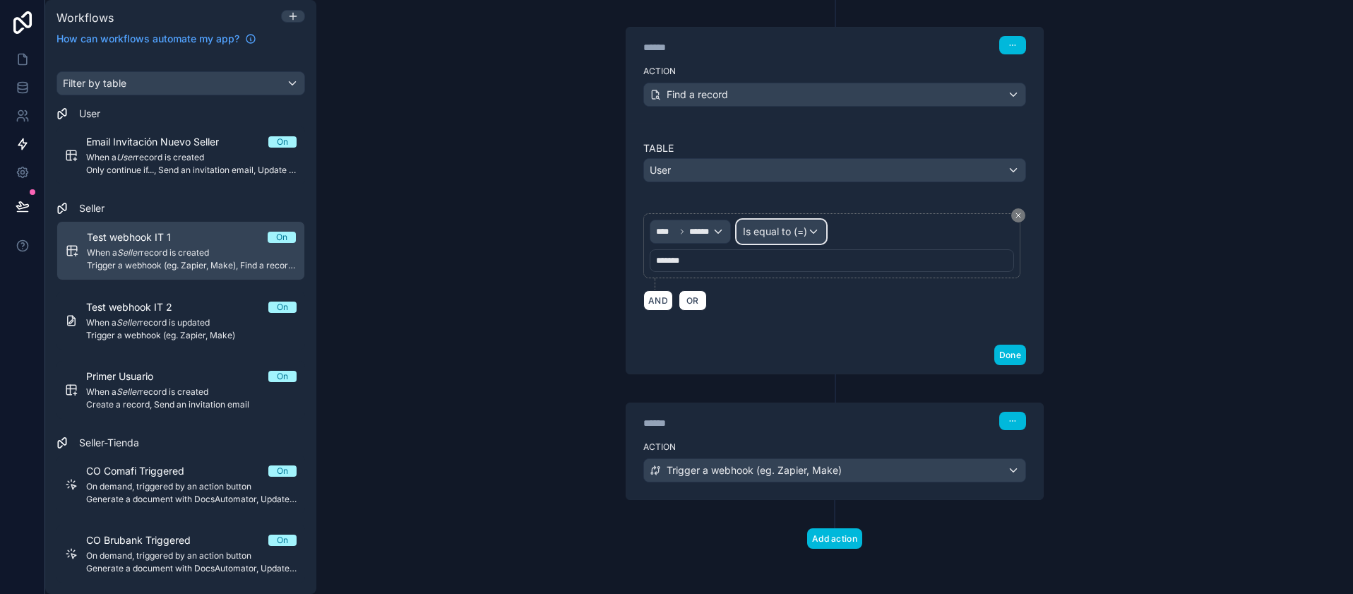
click at [800, 227] on span "Is equal to (=)" at bounding box center [775, 232] width 64 height 14
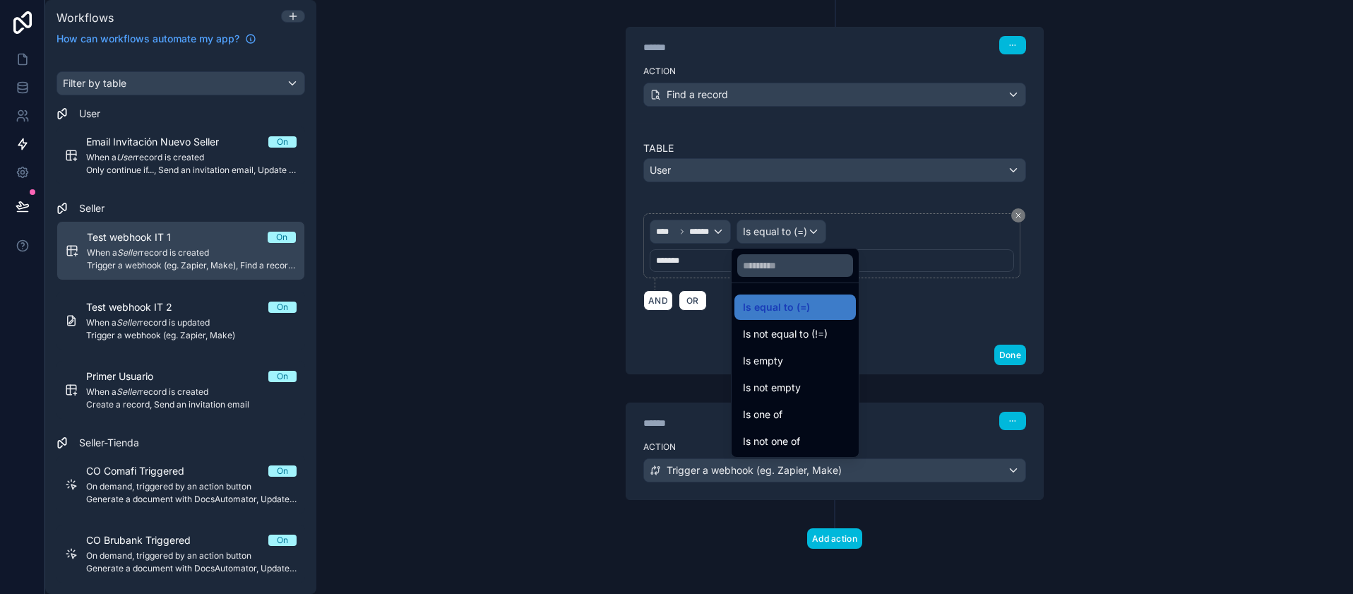
drag, startPoint x: 791, startPoint y: 417, endPoint x: 771, endPoint y: 369, distance: 52.2
click at [793, 417] on div "Is one of" at bounding box center [795, 414] width 104 height 17
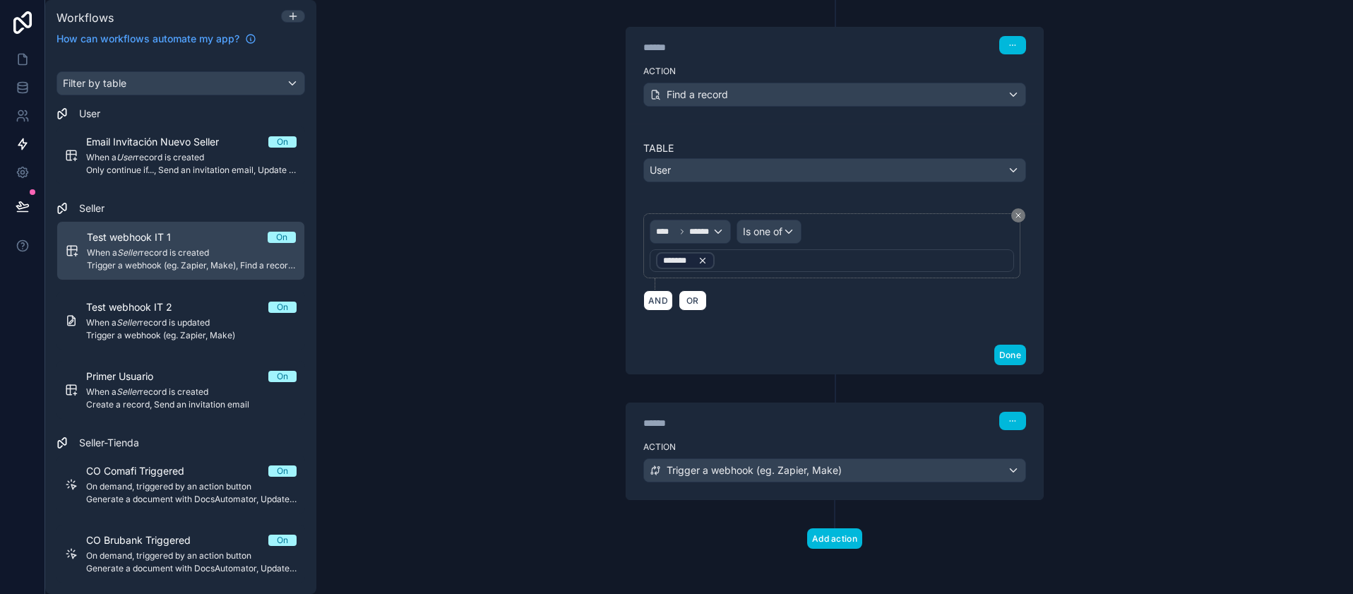
click at [688, 258] on div "*******" at bounding box center [685, 260] width 59 height 17
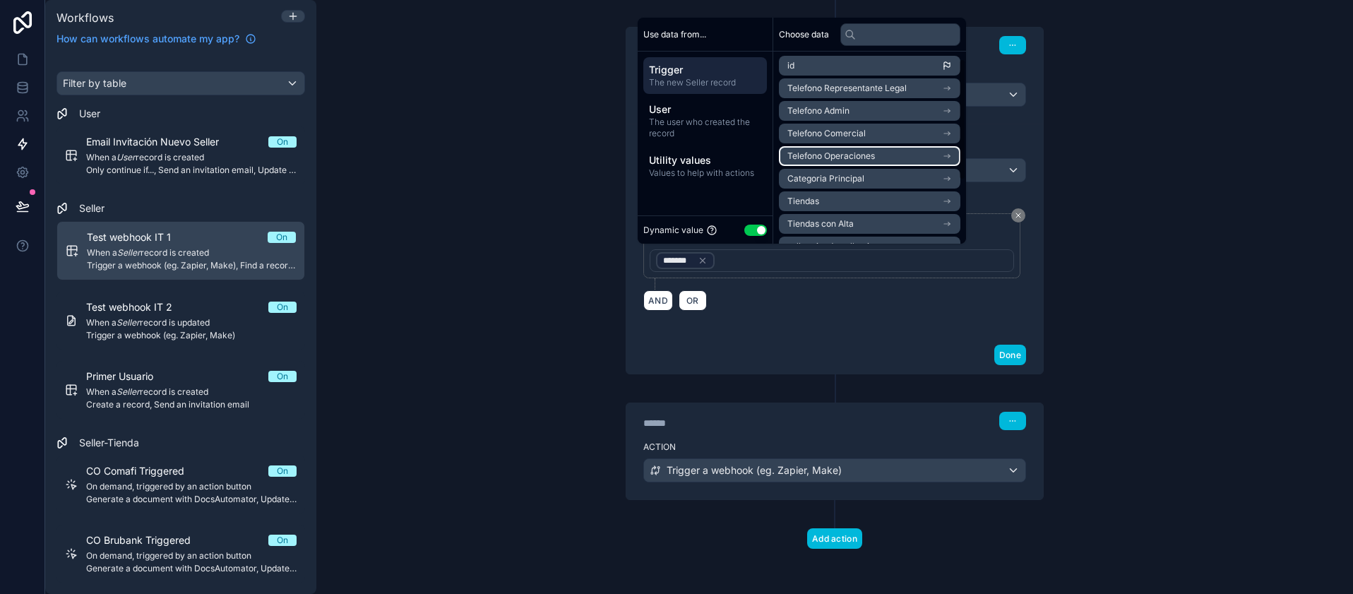
scroll to position [0, 0]
click at [793, 277] on div "**** ****** Is one of *******" at bounding box center [831, 245] width 377 height 65
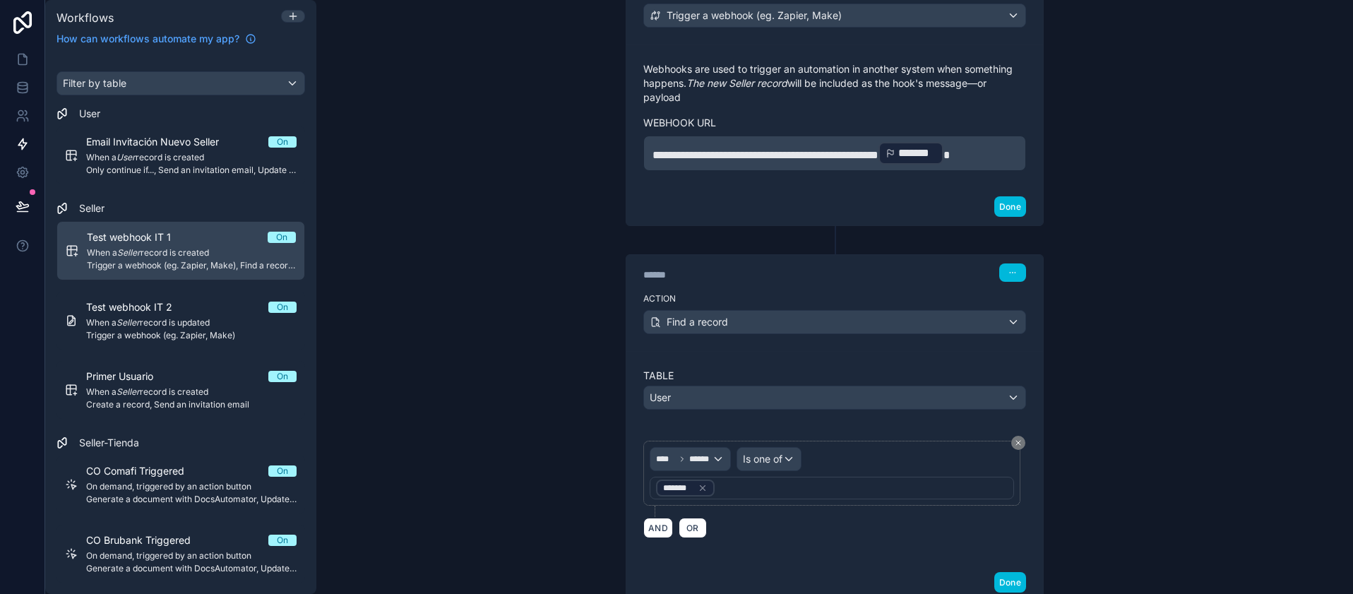
scroll to position [499, 0]
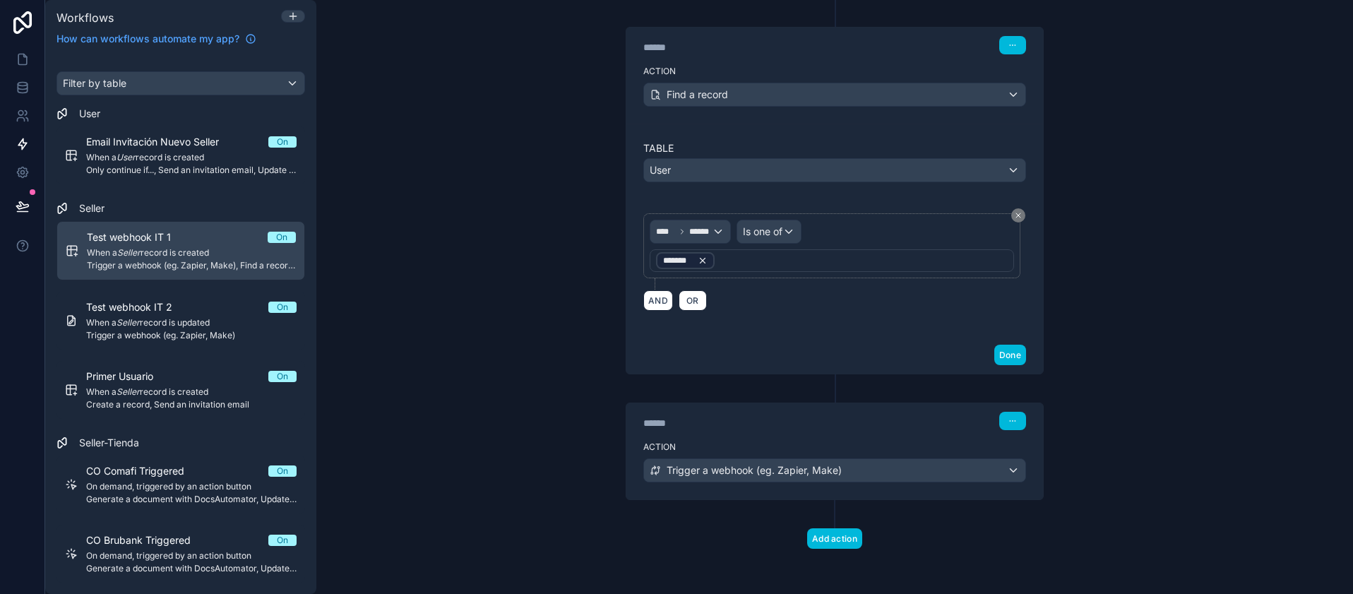
click at [698, 260] on icon at bounding box center [703, 261] width 10 height 10
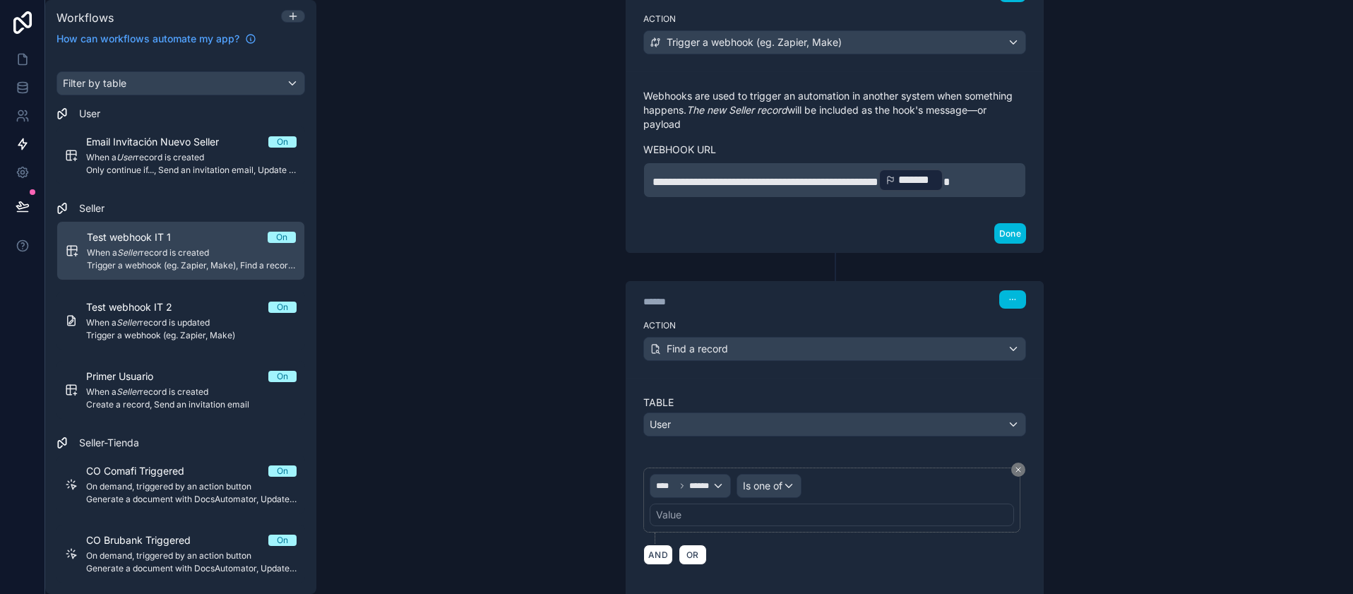
scroll to position [414, 0]
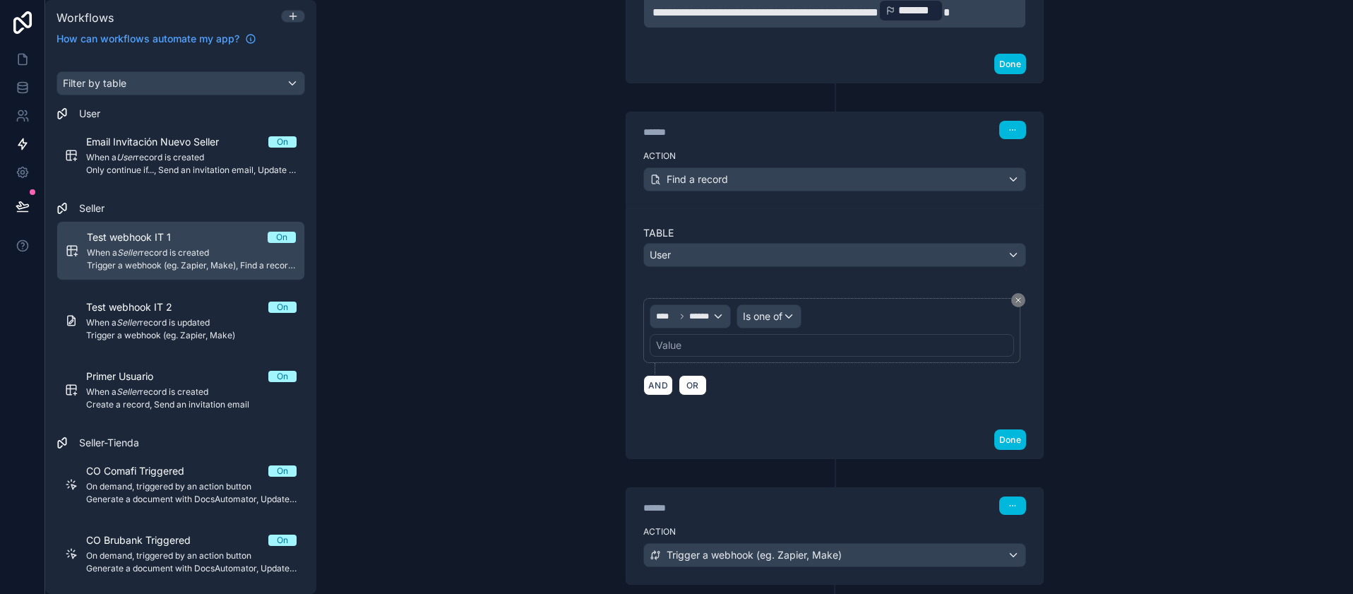
drag, startPoint x: 684, startPoint y: 353, endPoint x: 679, endPoint y: 347, distance: 8.5
click at [682, 354] on div "Value" at bounding box center [832, 345] width 364 height 23
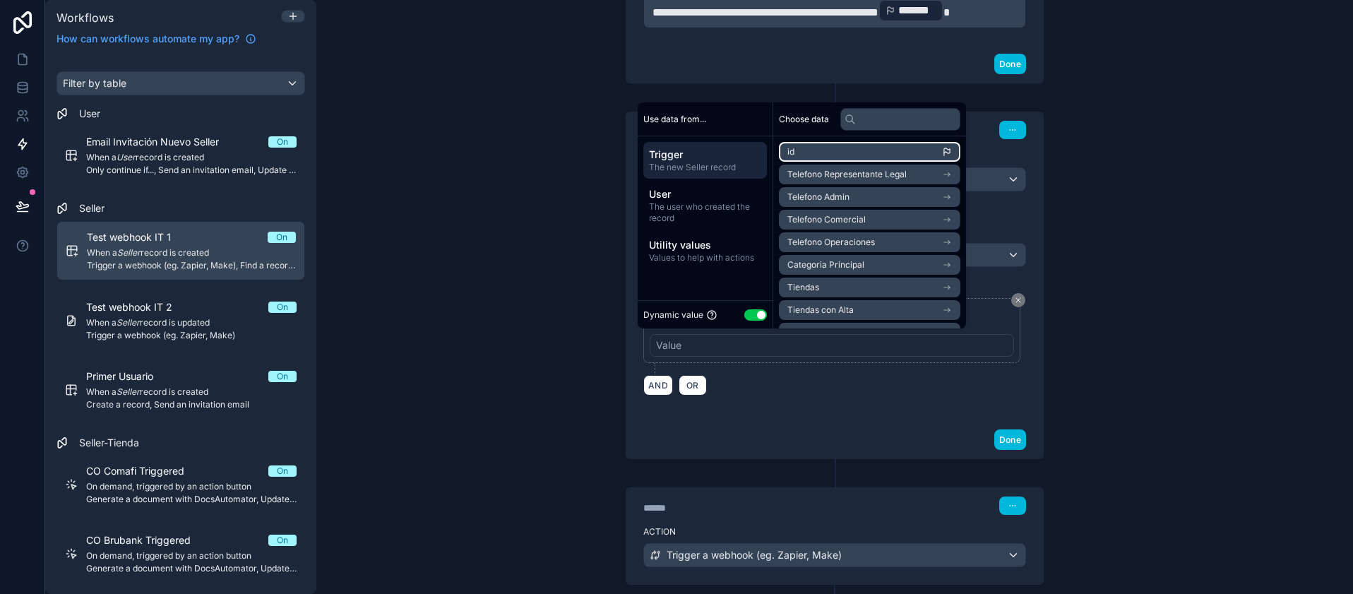
click at [823, 155] on li "id" at bounding box center [869, 152] width 181 height 20
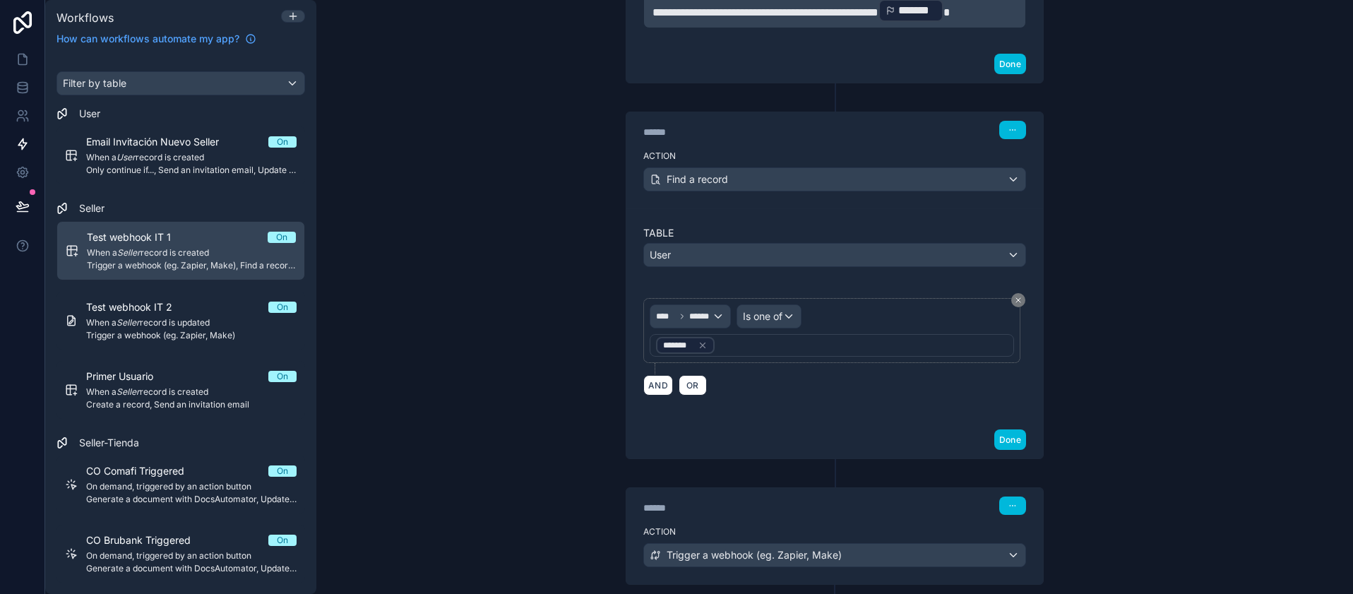
click at [813, 408] on div "Table User **** ****** Is one of ******* AND OR" at bounding box center [834, 314] width 417 height 213
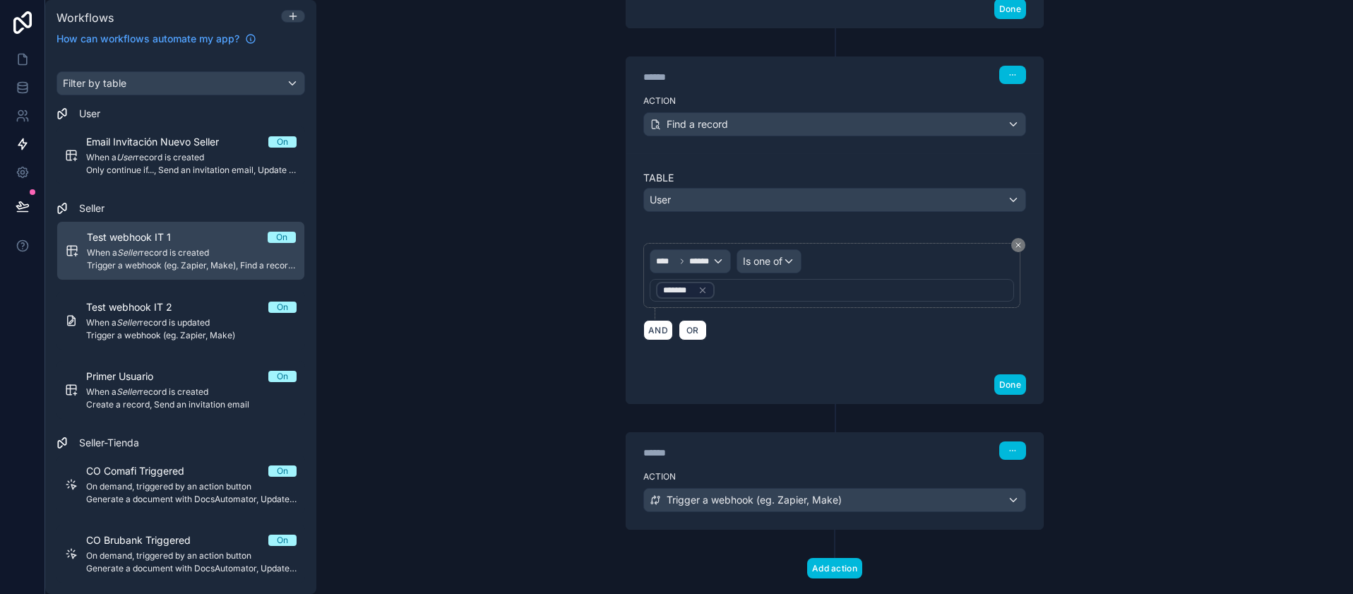
scroll to position [499, 0]
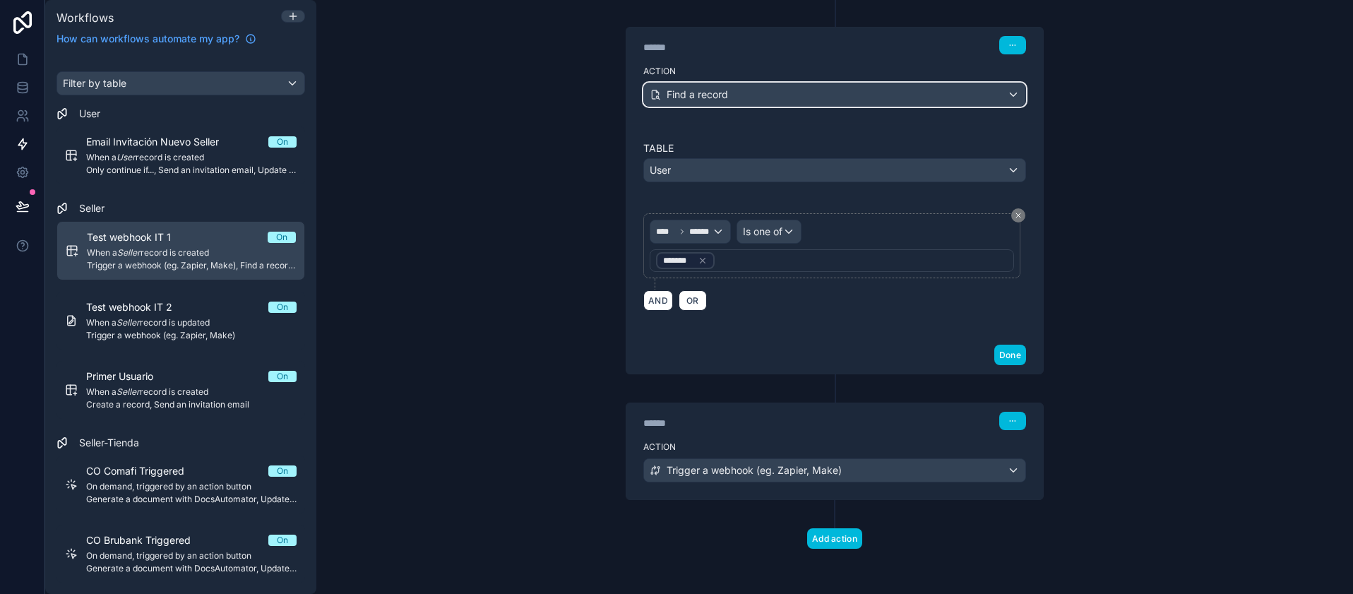
click at [789, 102] on div "Find a record" at bounding box center [834, 94] width 381 height 23
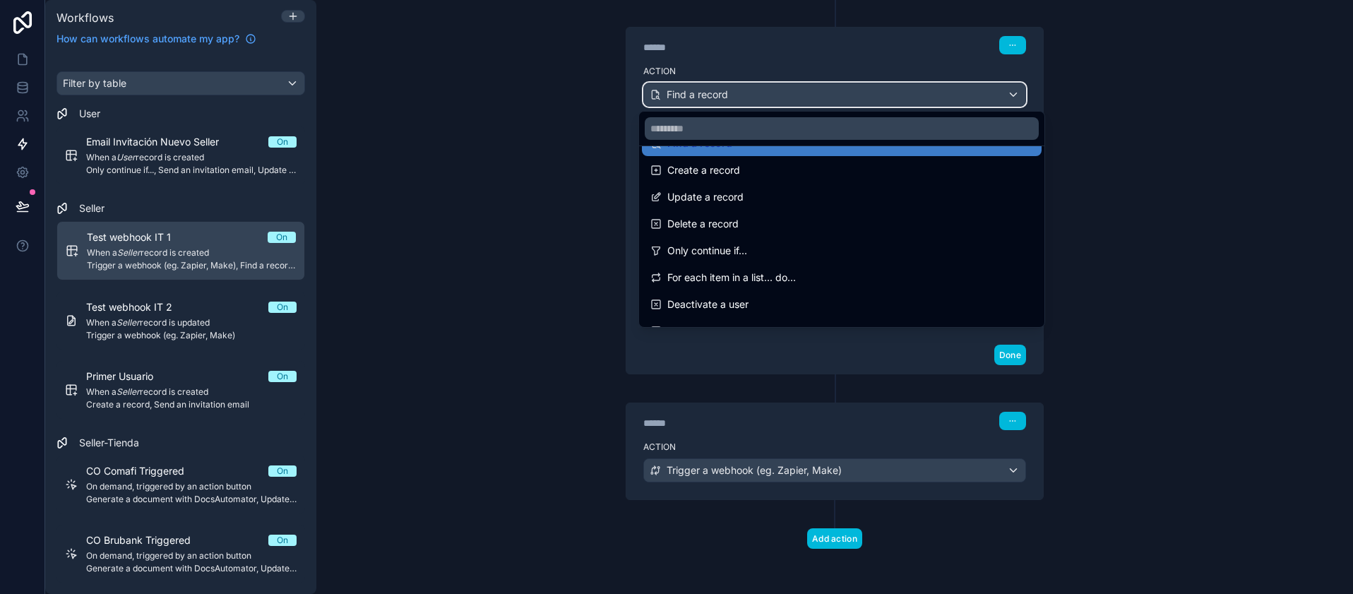
scroll to position [0, 0]
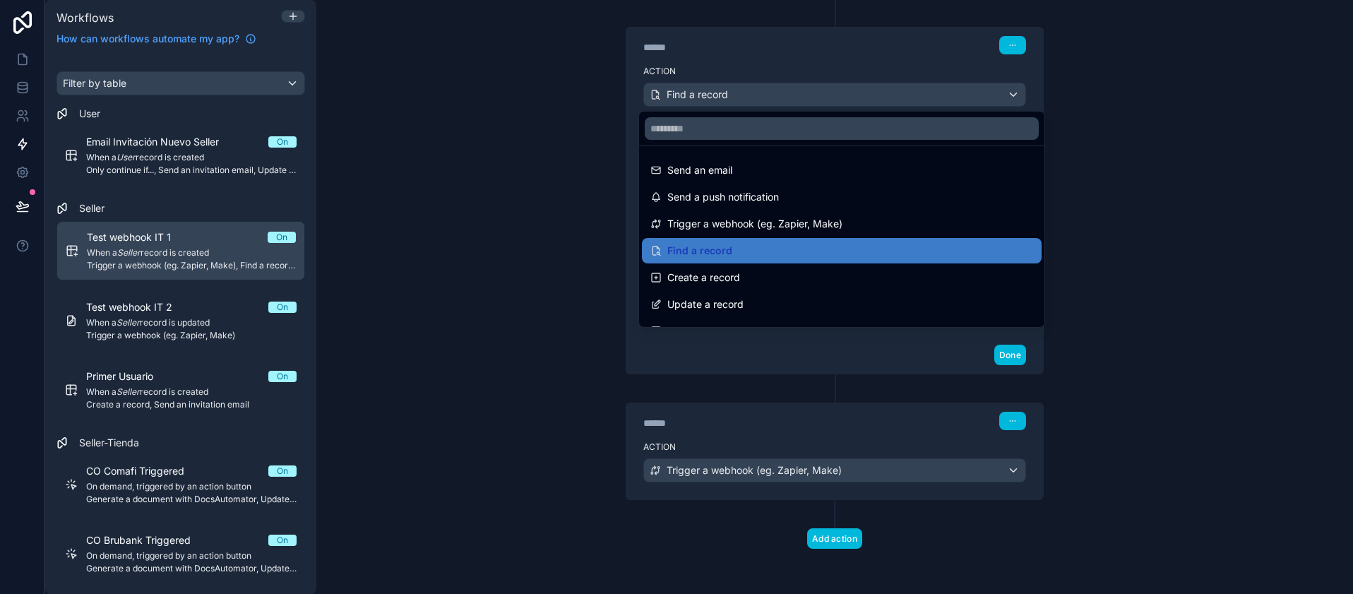
click at [484, 102] on div at bounding box center [676, 297] width 1353 height 594
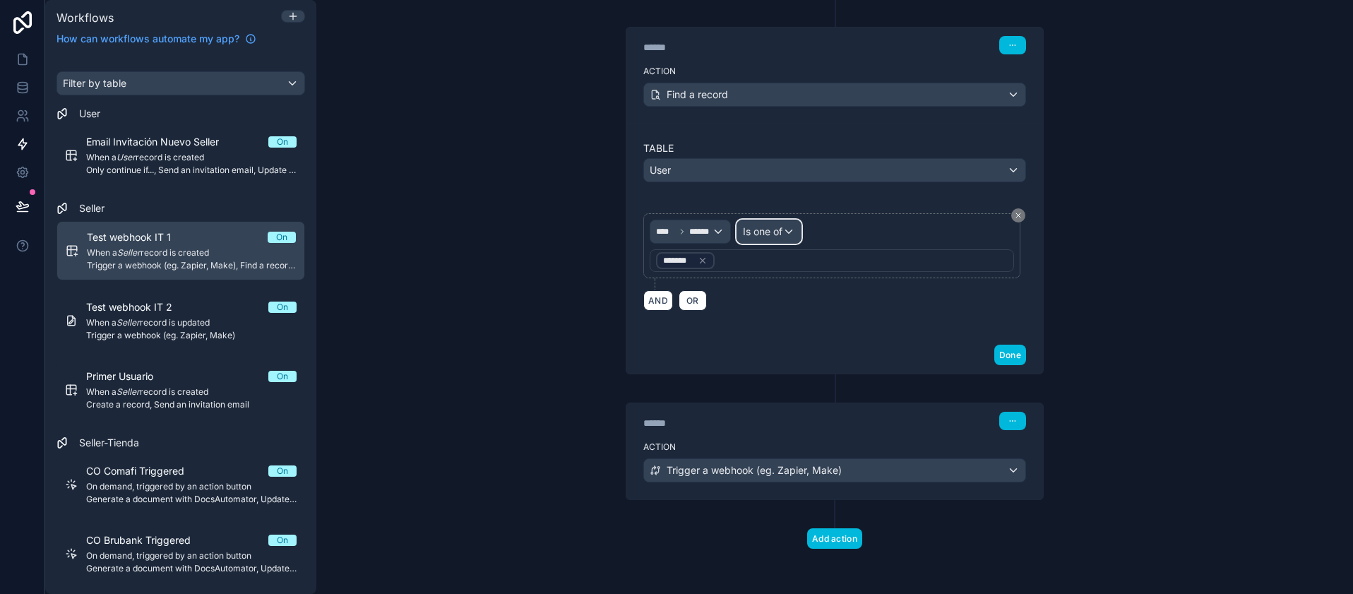
click at [759, 230] on span "Is one of" at bounding box center [763, 232] width 40 height 14
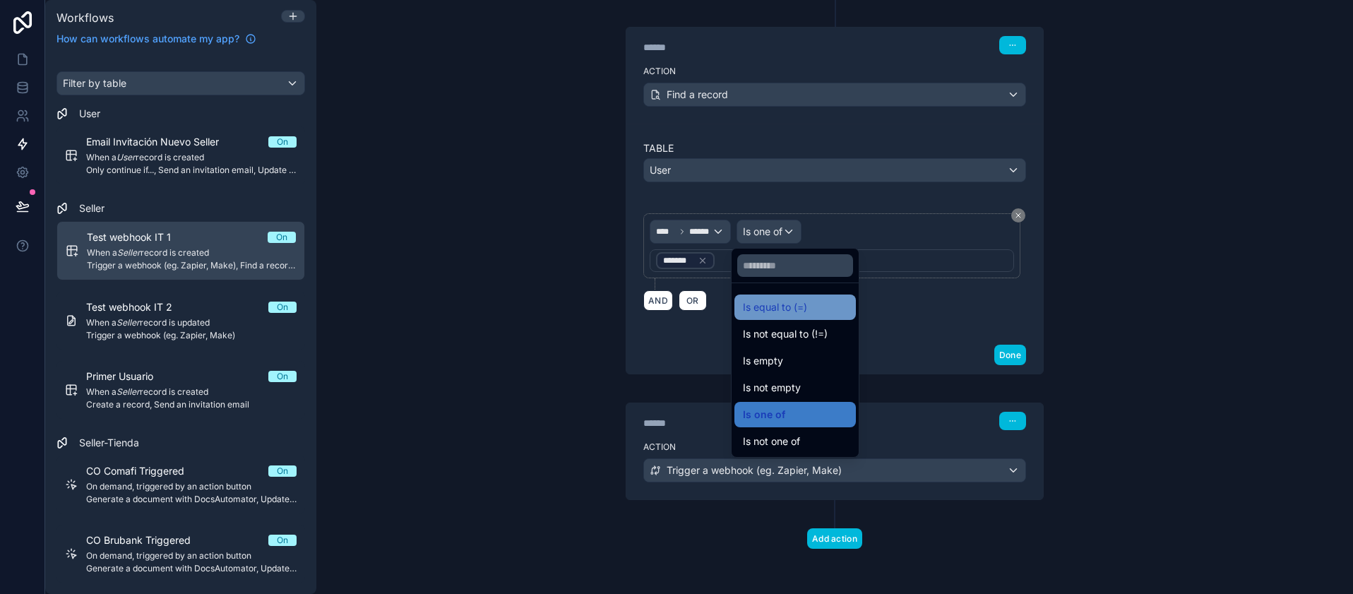
click at [832, 310] on div "Is equal to (=)" at bounding box center [795, 307] width 104 height 17
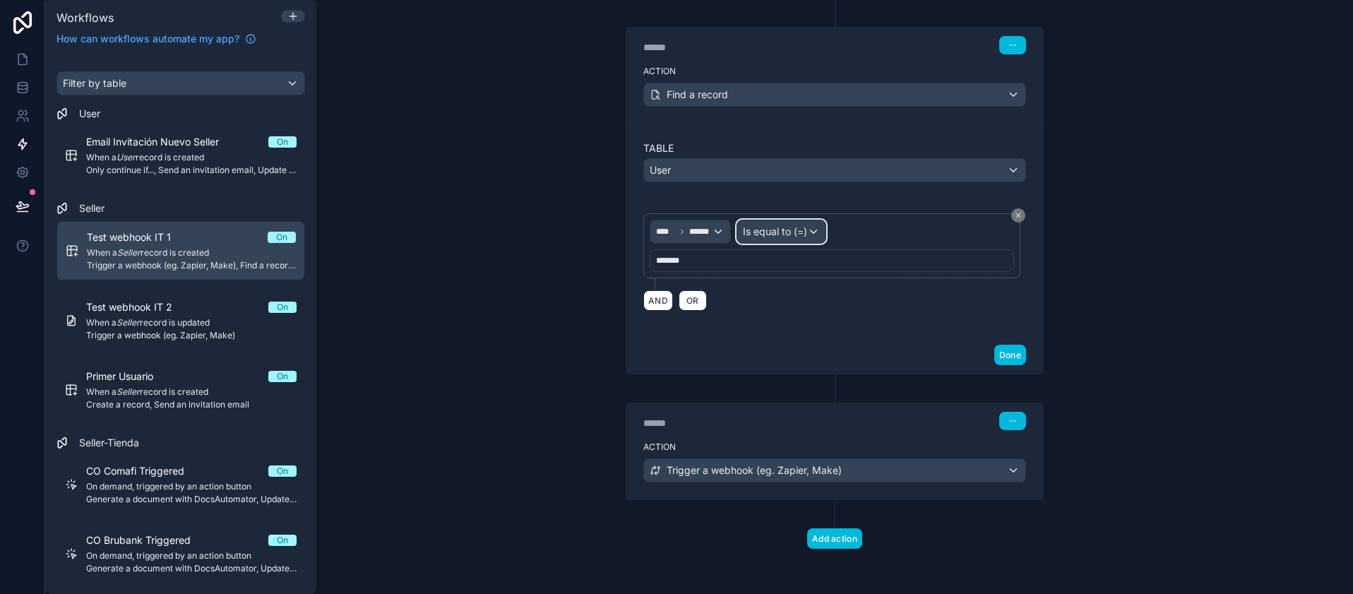
click at [772, 229] on span "Is equal to (=)" at bounding box center [775, 232] width 64 height 14
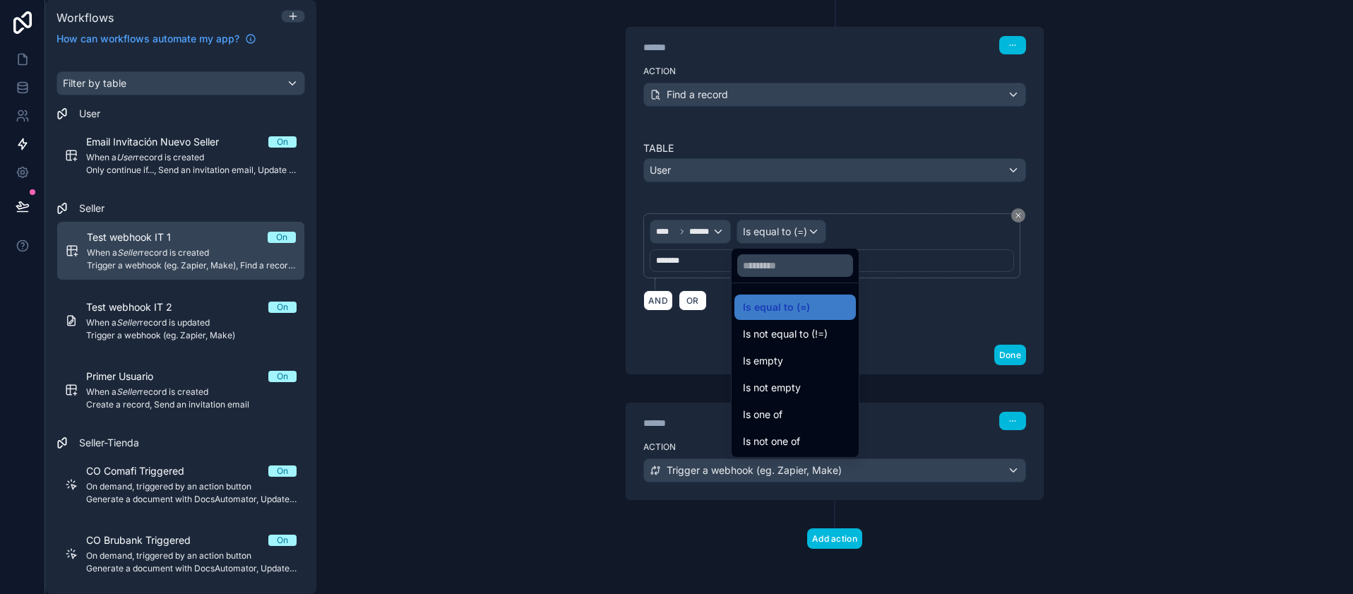
click at [772, 229] on div at bounding box center [676, 297] width 1353 height 594
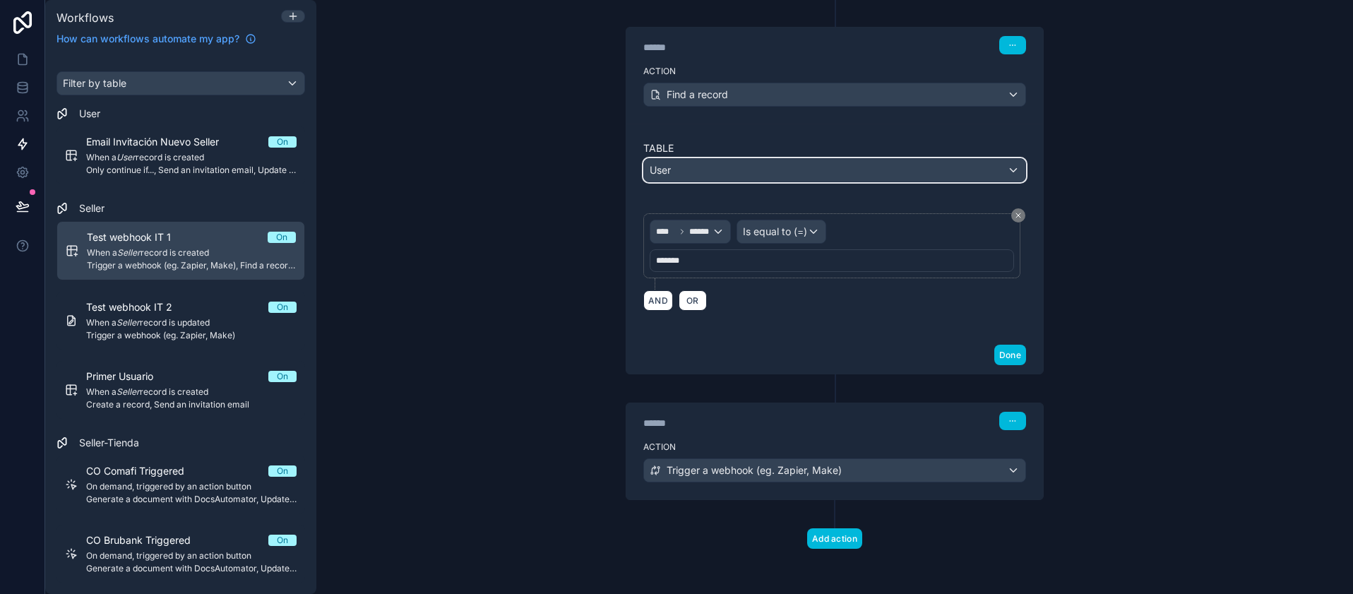
click at [855, 169] on div "User" at bounding box center [834, 170] width 381 height 23
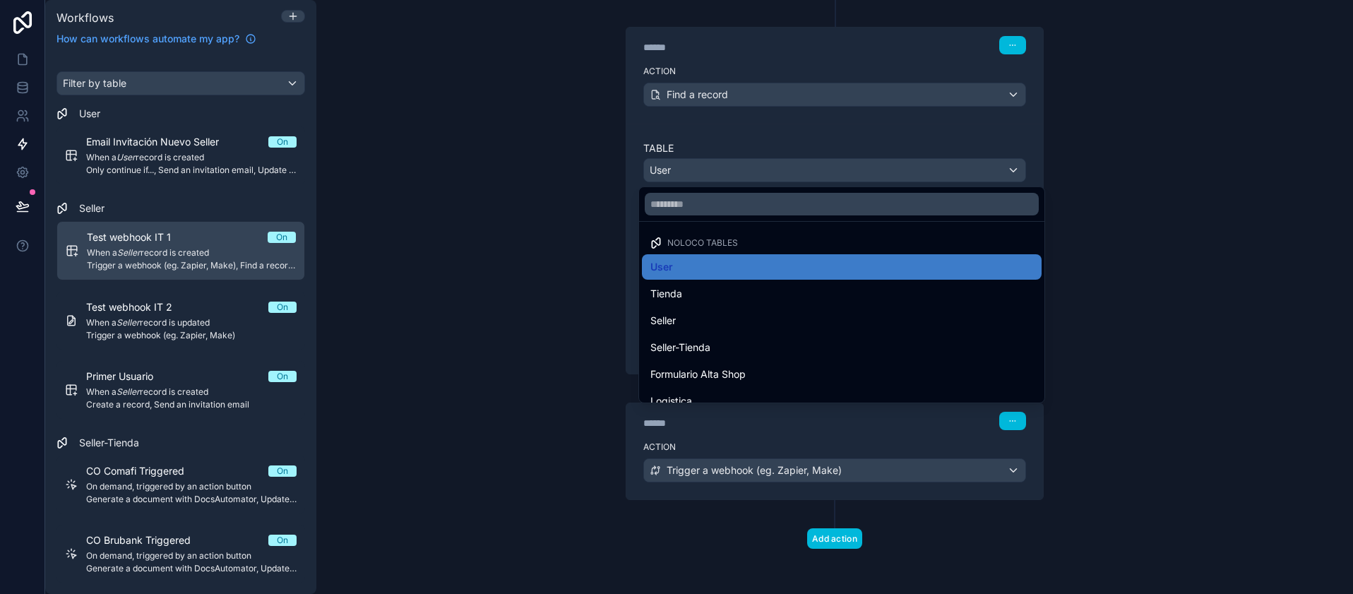
drag, startPoint x: 855, startPoint y: 169, endPoint x: 852, endPoint y: 162, distance: 7.6
click at [852, 163] on div at bounding box center [676, 297] width 1353 height 594
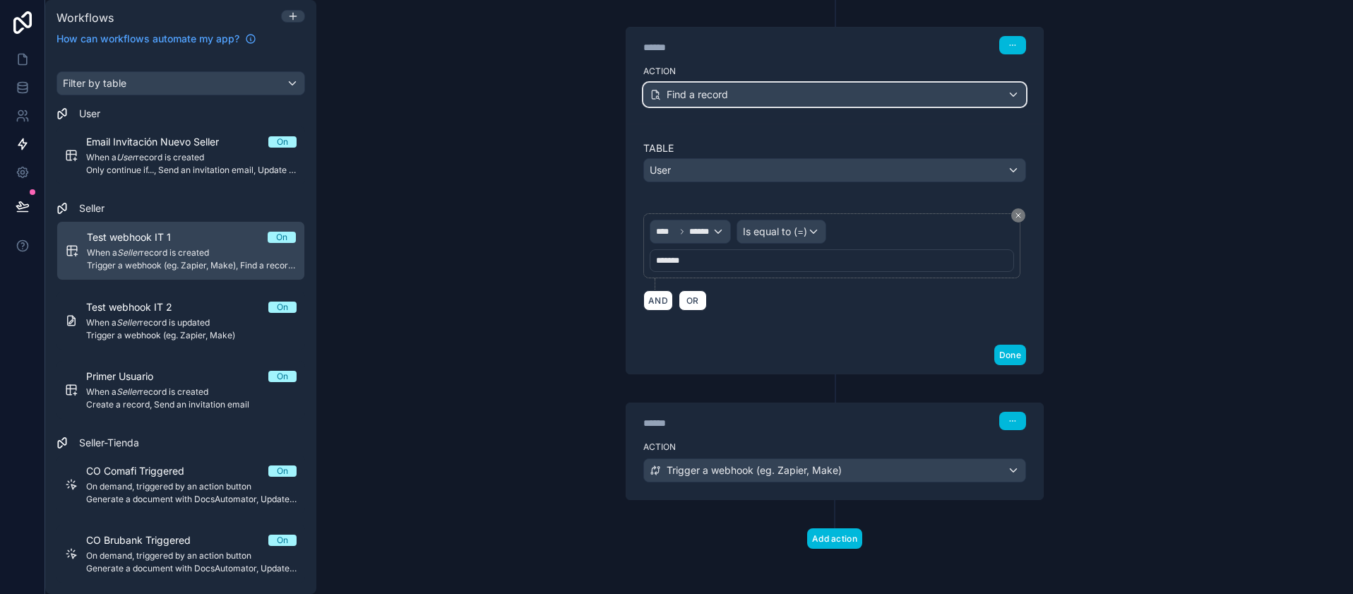
click at [809, 104] on div "Find a record" at bounding box center [834, 94] width 381 height 23
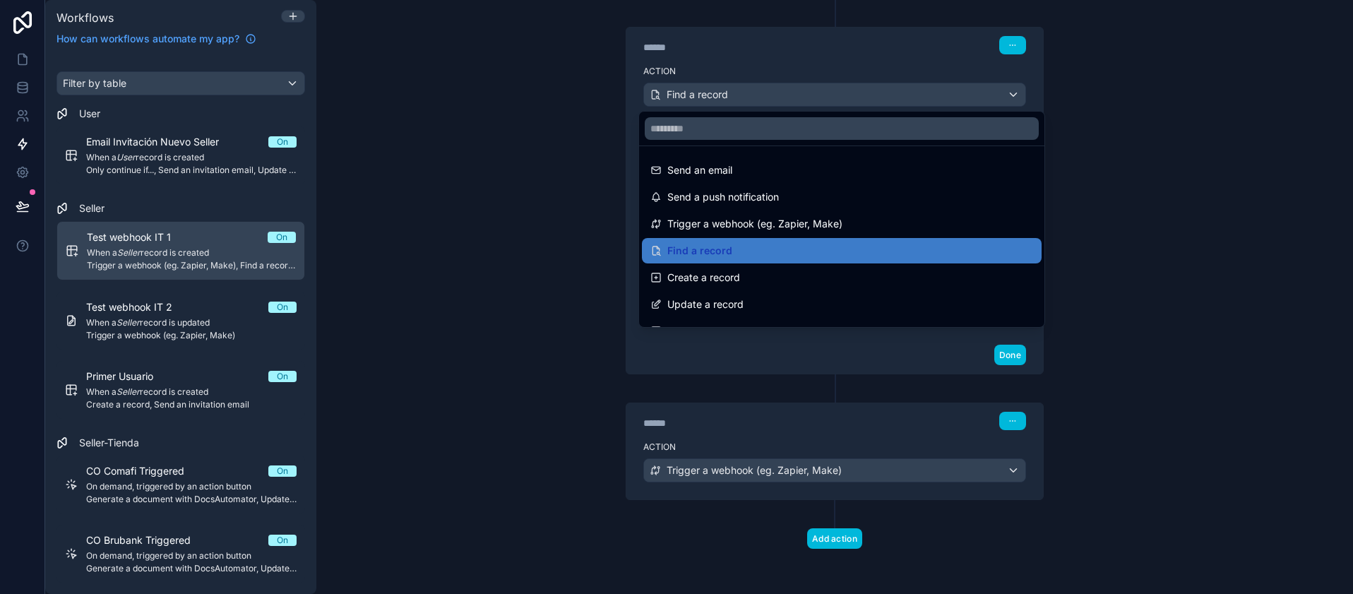
click at [544, 153] on div at bounding box center [676, 297] width 1353 height 594
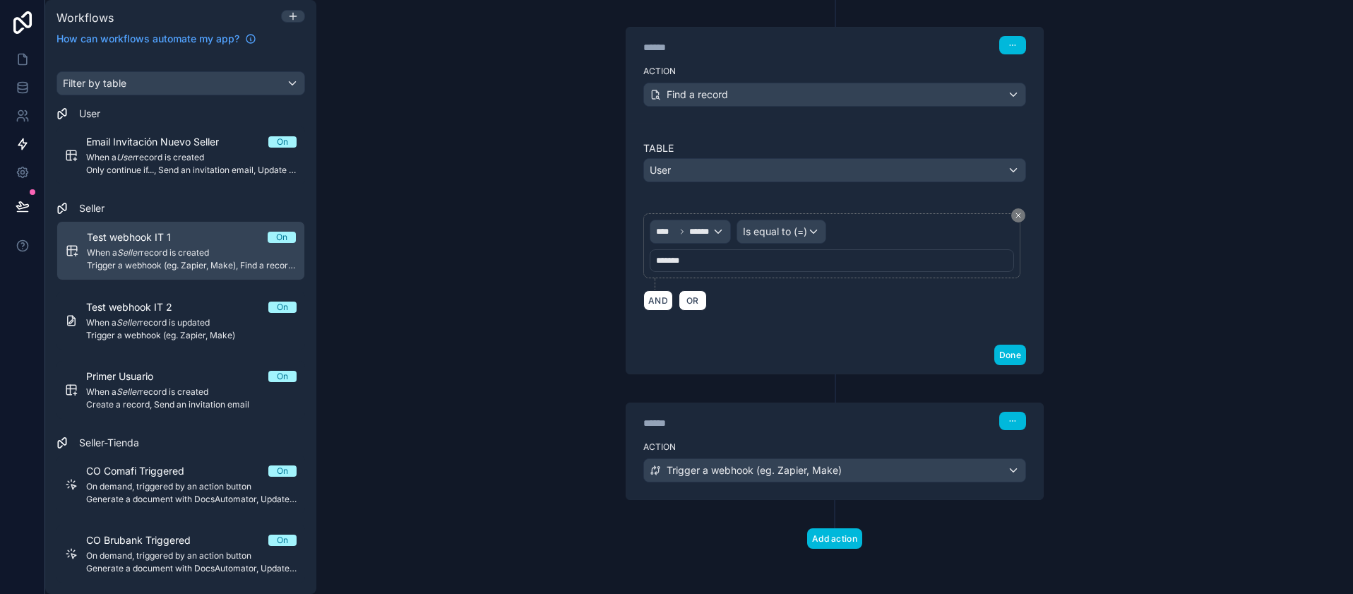
click at [1304, 316] on div "**********" at bounding box center [834, 297] width 1036 height 594
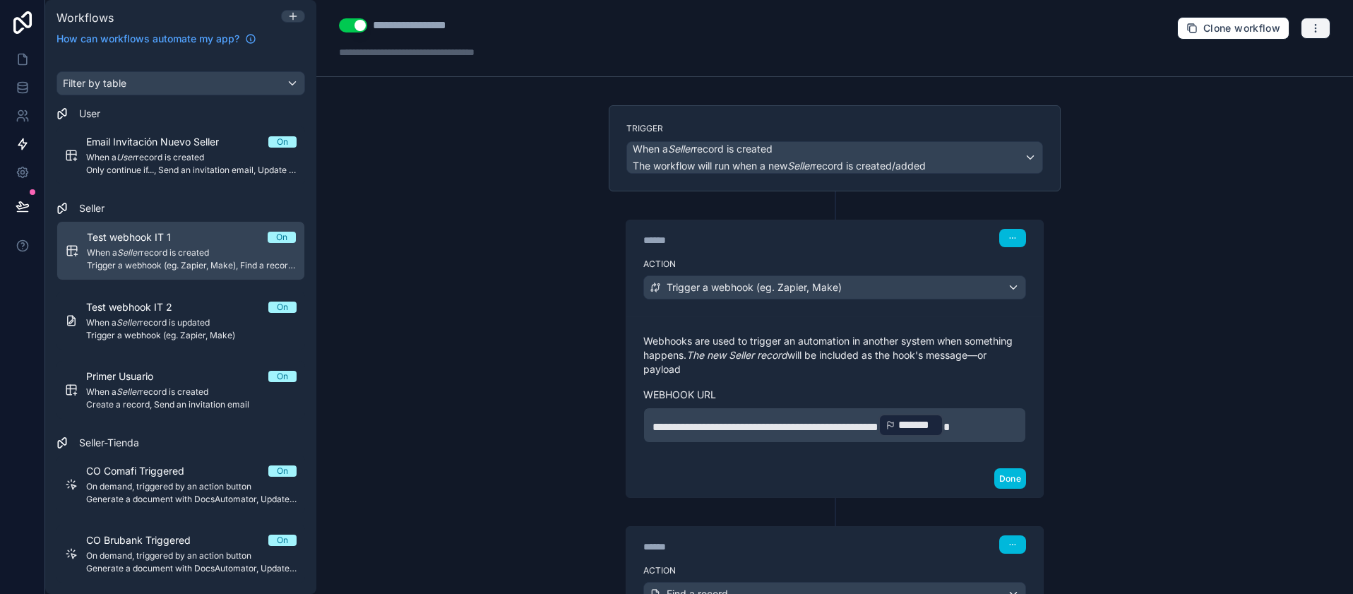
click at [1303, 34] on button "button" at bounding box center [1316, 28] width 30 height 21
click at [1248, 66] on span "Test workflow" at bounding box center [1267, 61] width 68 height 11
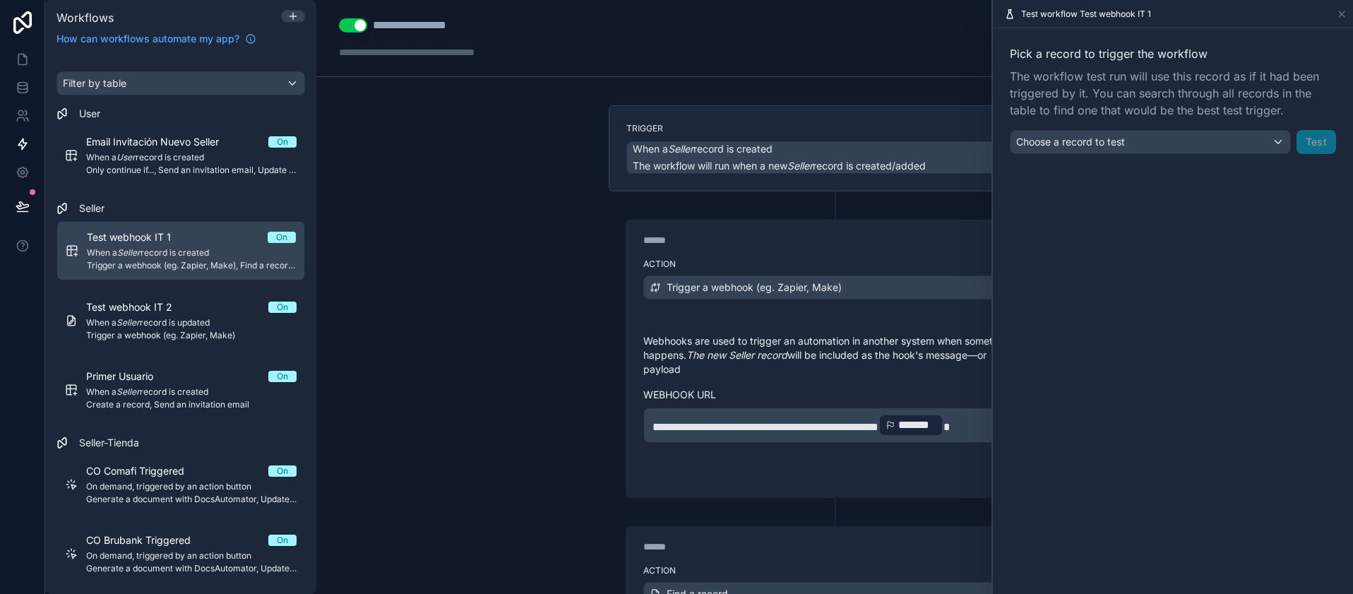
click at [1318, 142] on div "Choose a record to test Test" at bounding box center [1173, 142] width 326 height 24
click at [1127, 150] on div "Choose a record to test" at bounding box center [1150, 142] width 280 height 23
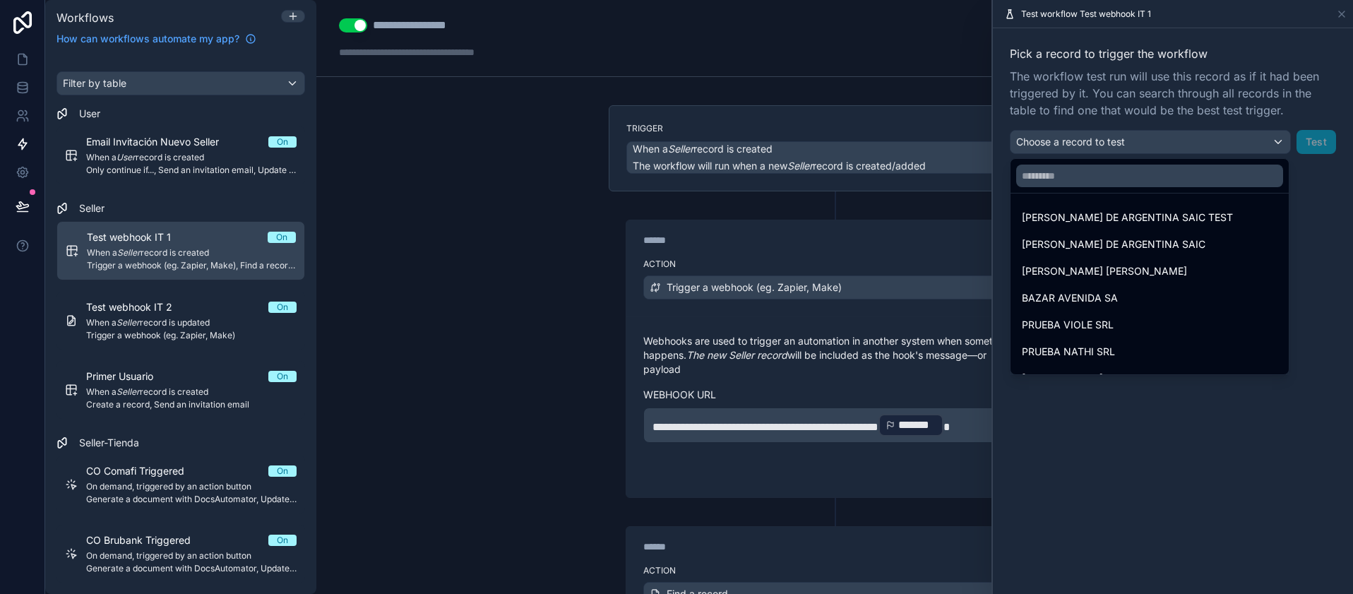
click at [1097, 265] on span "[PERSON_NAME] [PERSON_NAME]" at bounding box center [1104, 271] width 165 height 17
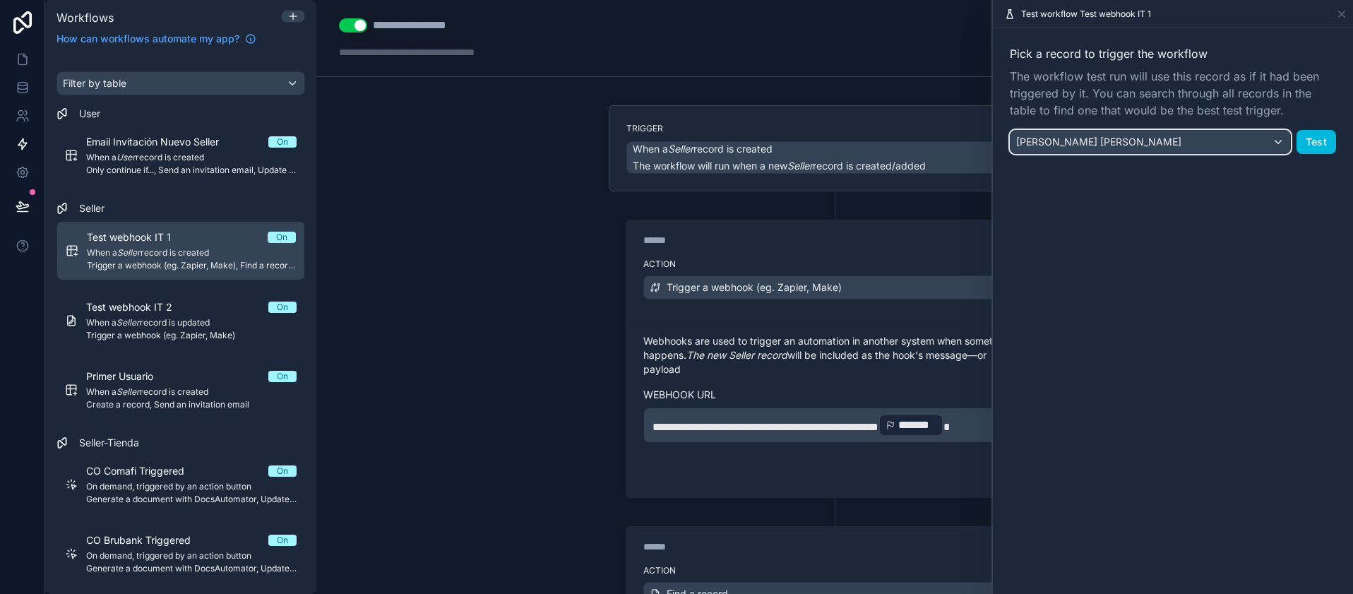
click at [1221, 144] on div "[PERSON_NAME] [PERSON_NAME]" at bounding box center [1150, 142] width 280 height 23
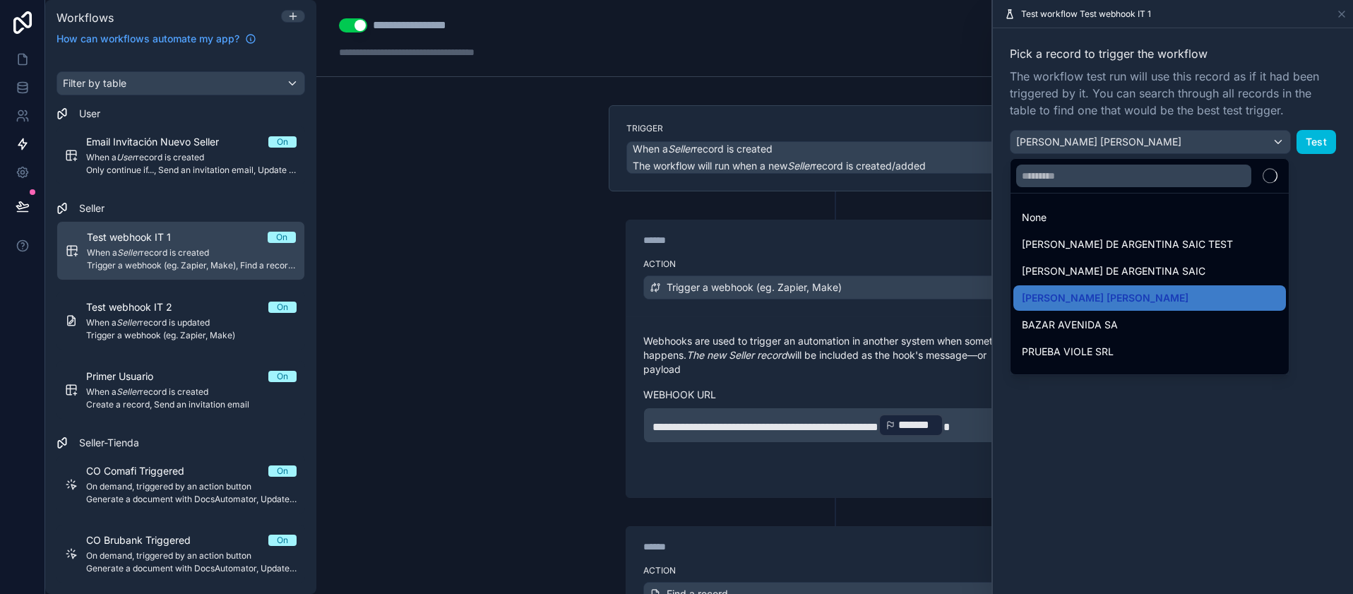
click at [1220, 145] on div at bounding box center [1173, 297] width 360 height 594
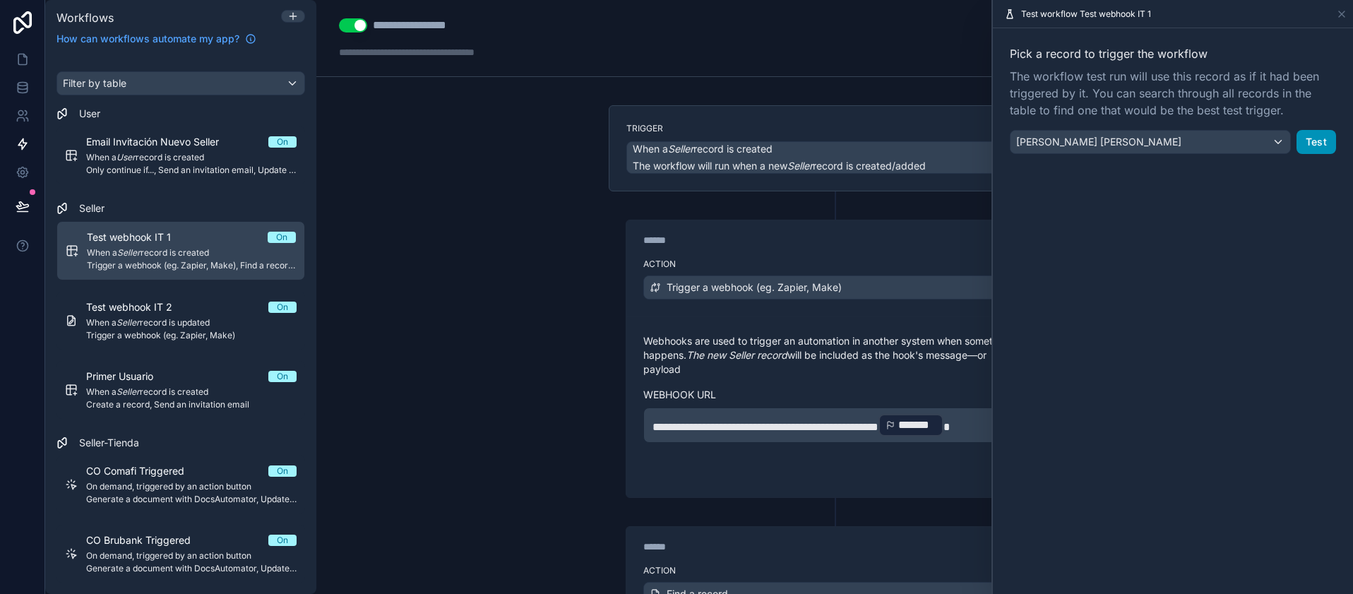
click at [1310, 147] on button "Test" at bounding box center [1316, 142] width 40 height 24
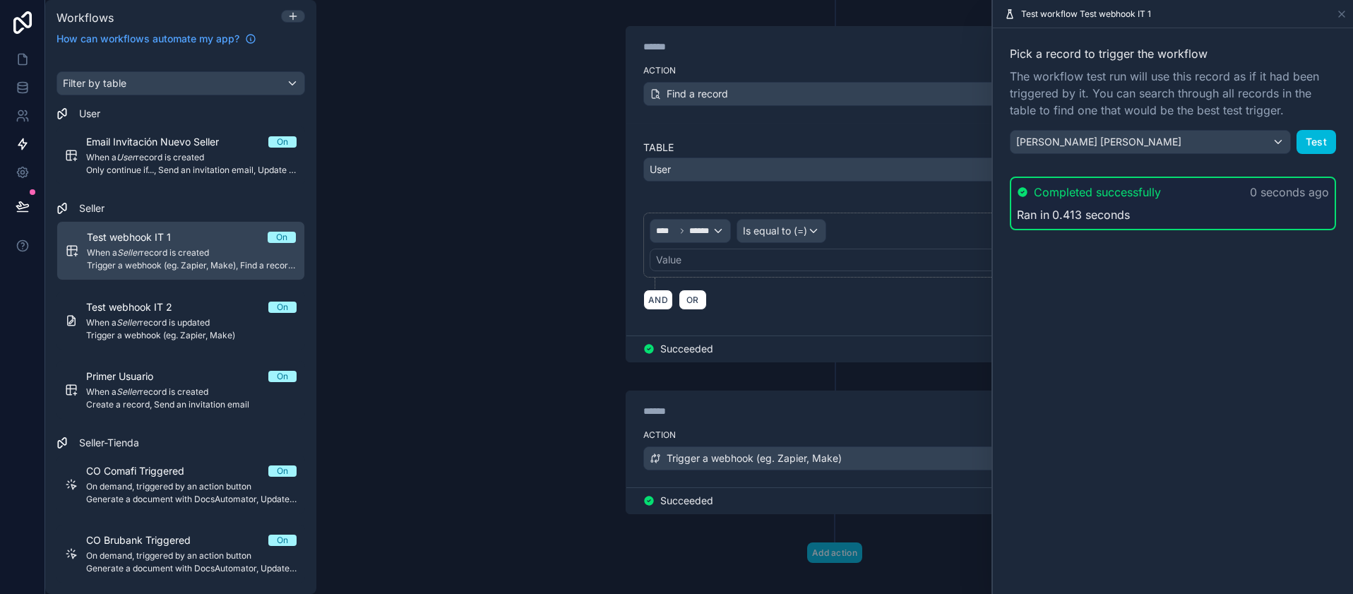
scroll to position [503, 0]
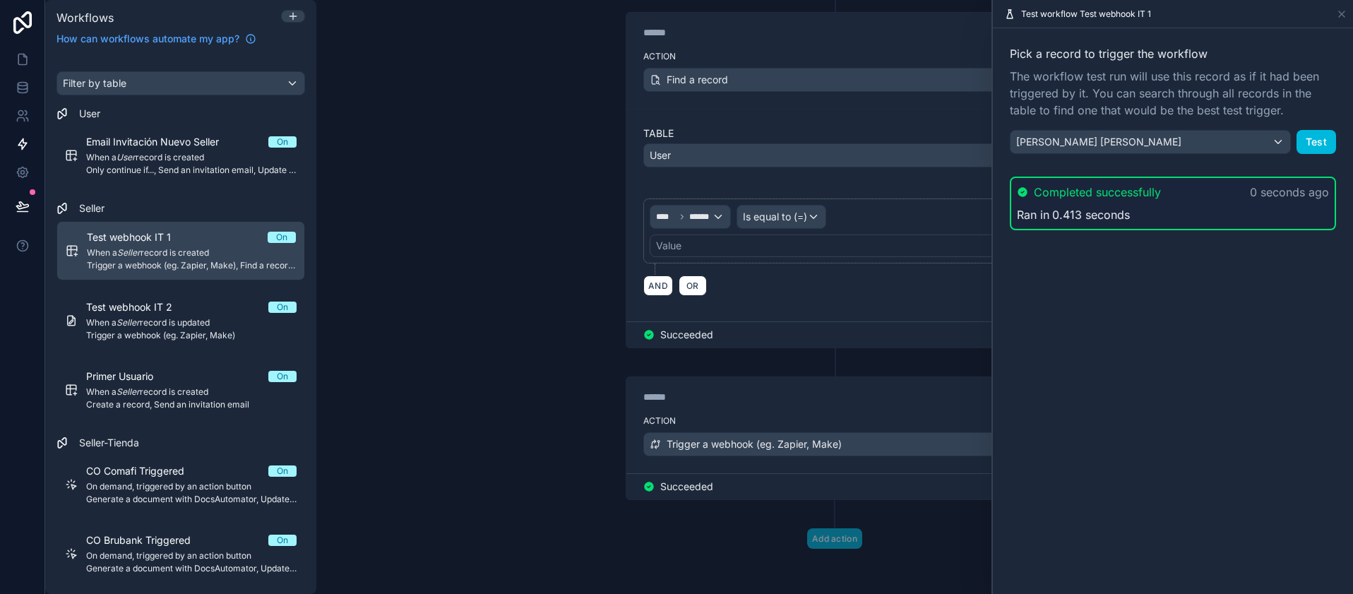
click at [530, 330] on div "**********" at bounding box center [834, 297] width 1036 height 594
drag, startPoint x: 1339, startPoint y: 3, endPoint x: 1315, endPoint y: 13, distance: 26.6
click at [1336, 4] on div "Test workflow Test webhook IT 1" at bounding box center [1172, 14] width 349 height 28
drag, startPoint x: 1342, startPoint y: 19, endPoint x: 1250, endPoint y: 22, distance: 91.8
click at [1340, 18] on icon at bounding box center [1341, 13] width 11 height 11
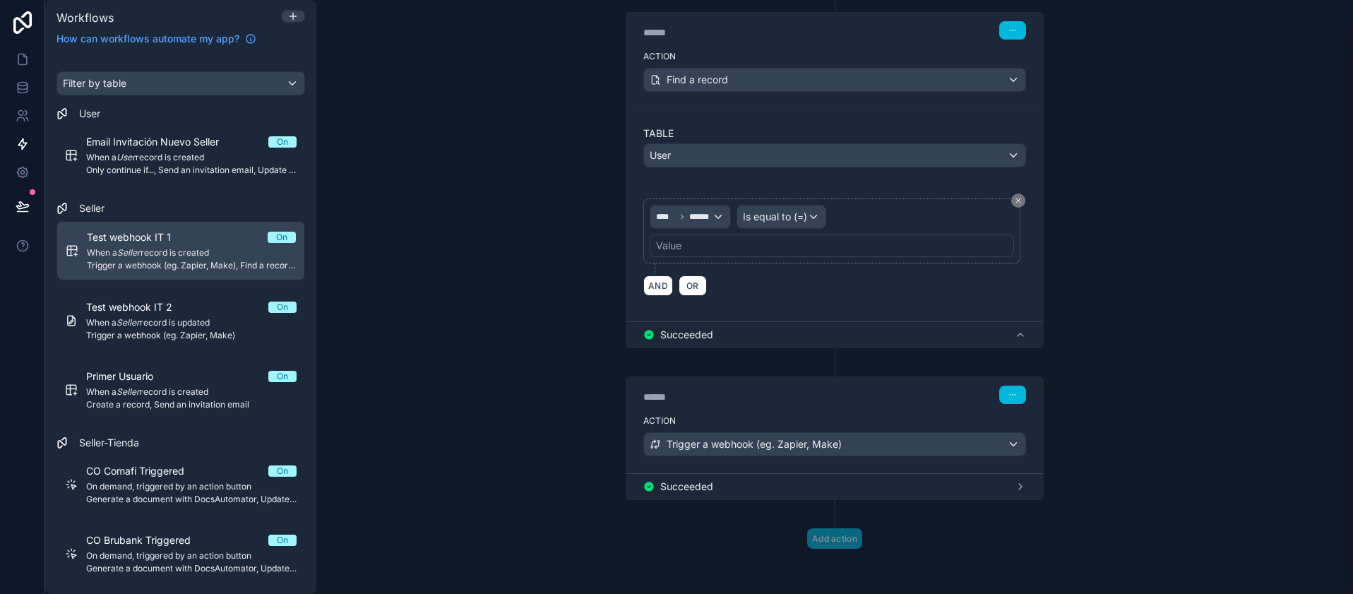
scroll to position [499, 0]
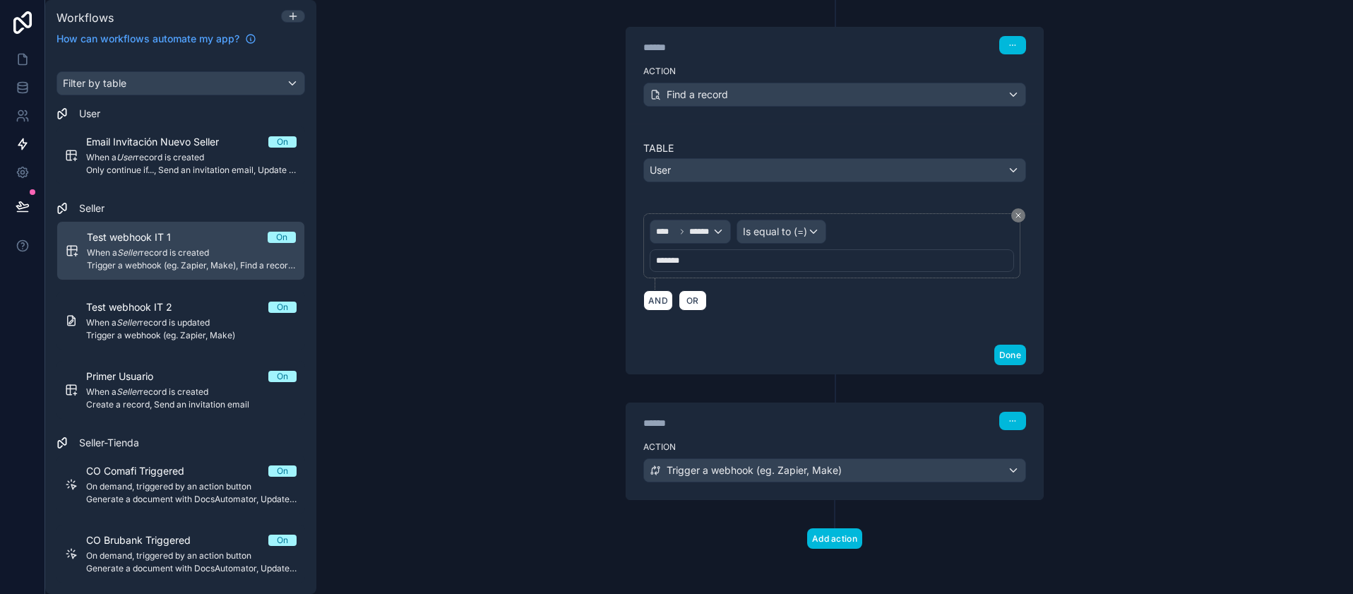
click at [609, 194] on div "****** Step 2 Action Find a record Table User **** ****** Is equal to (=) *****…" at bounding box center [835, 187] width 452 height 376
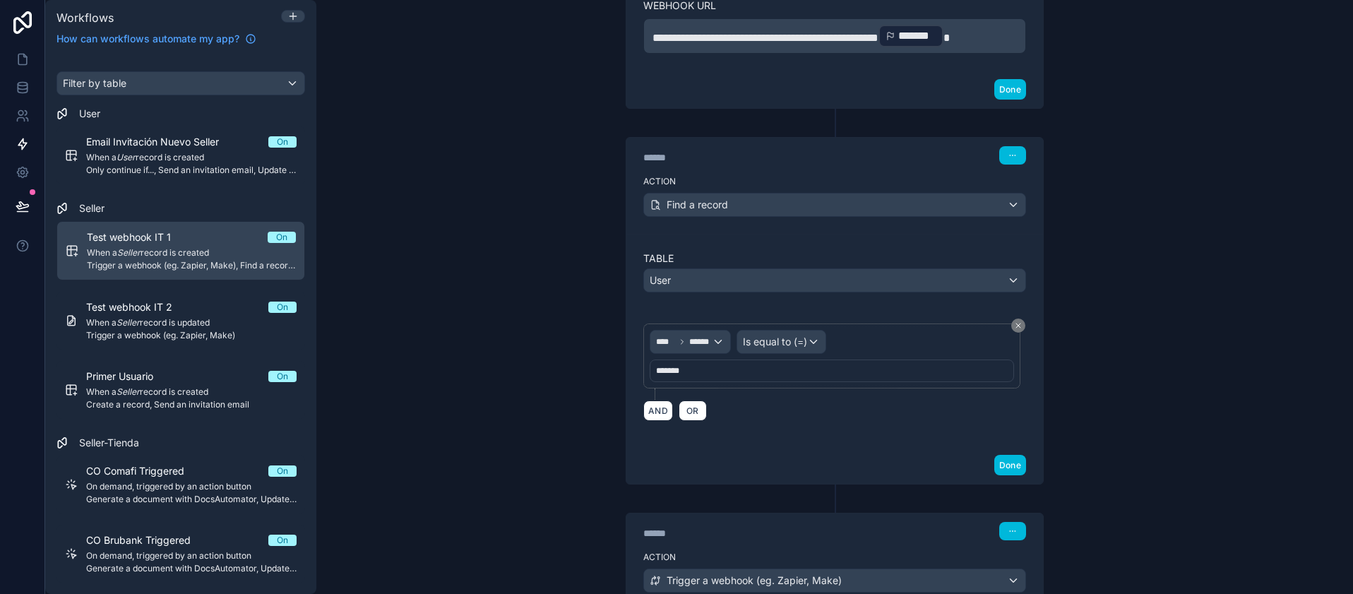
scroll to position [245, 0]
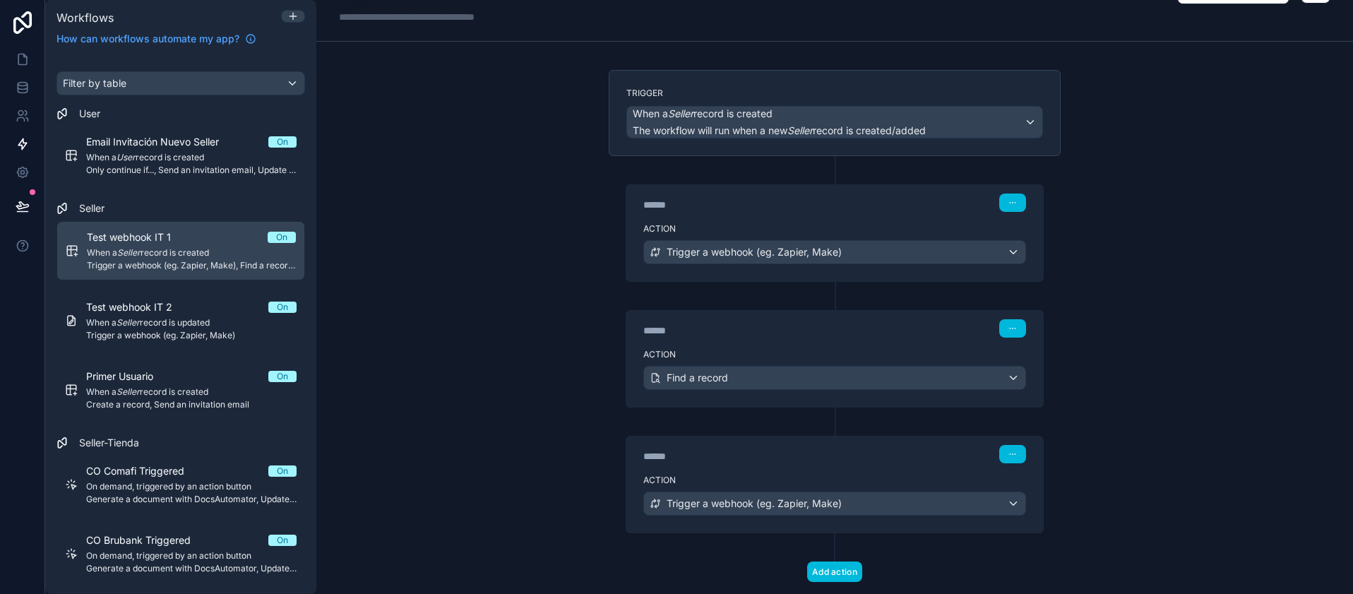
scroll to position [68, 0]
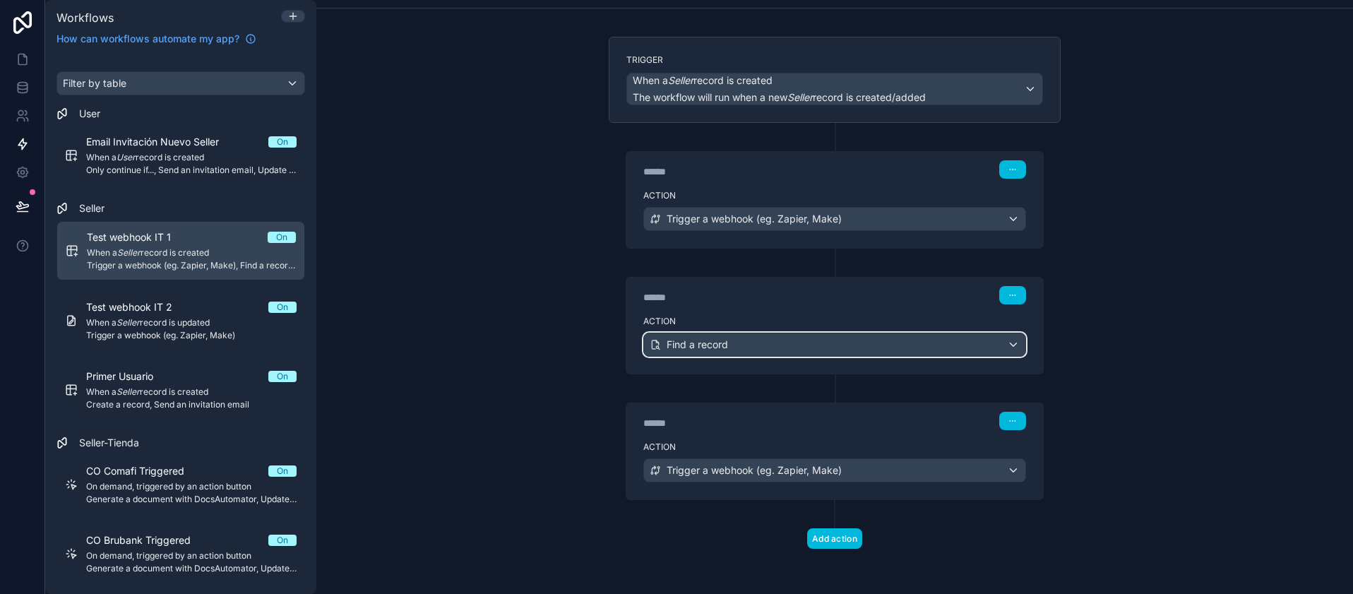
click at [767, 350] on div "Find a record" at bounding box center [834, 344] width 381 height 23
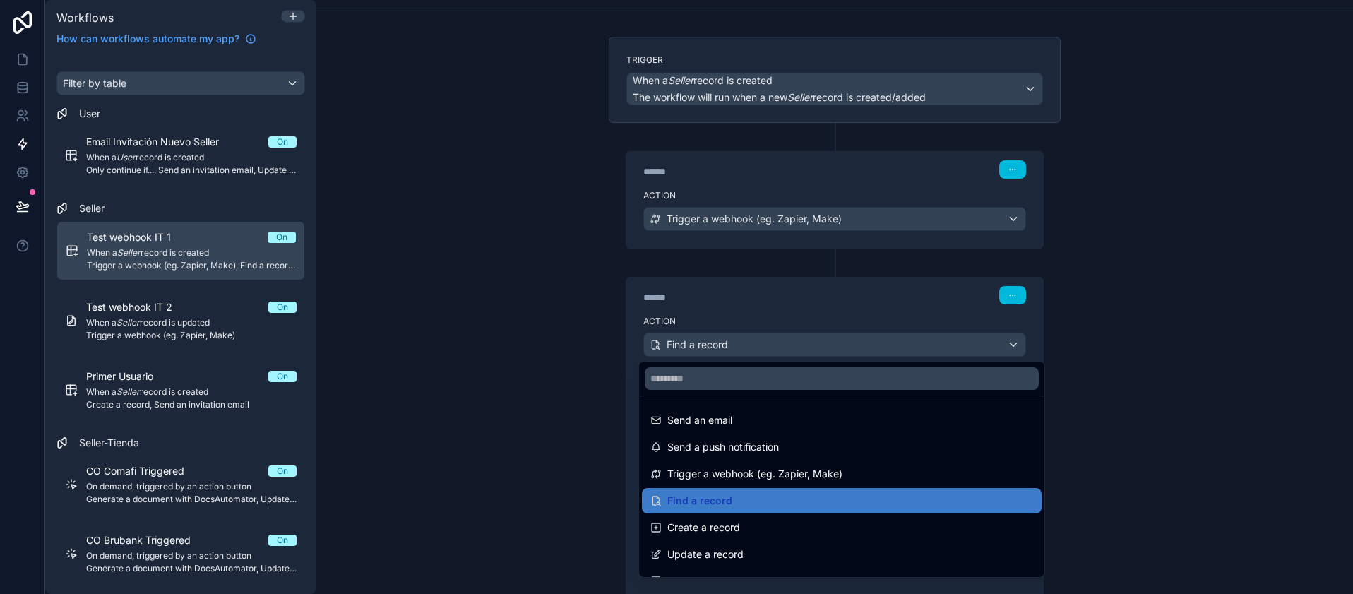
click at [440, 227] on div at bounding box center [676, 297] width 1353 height 594
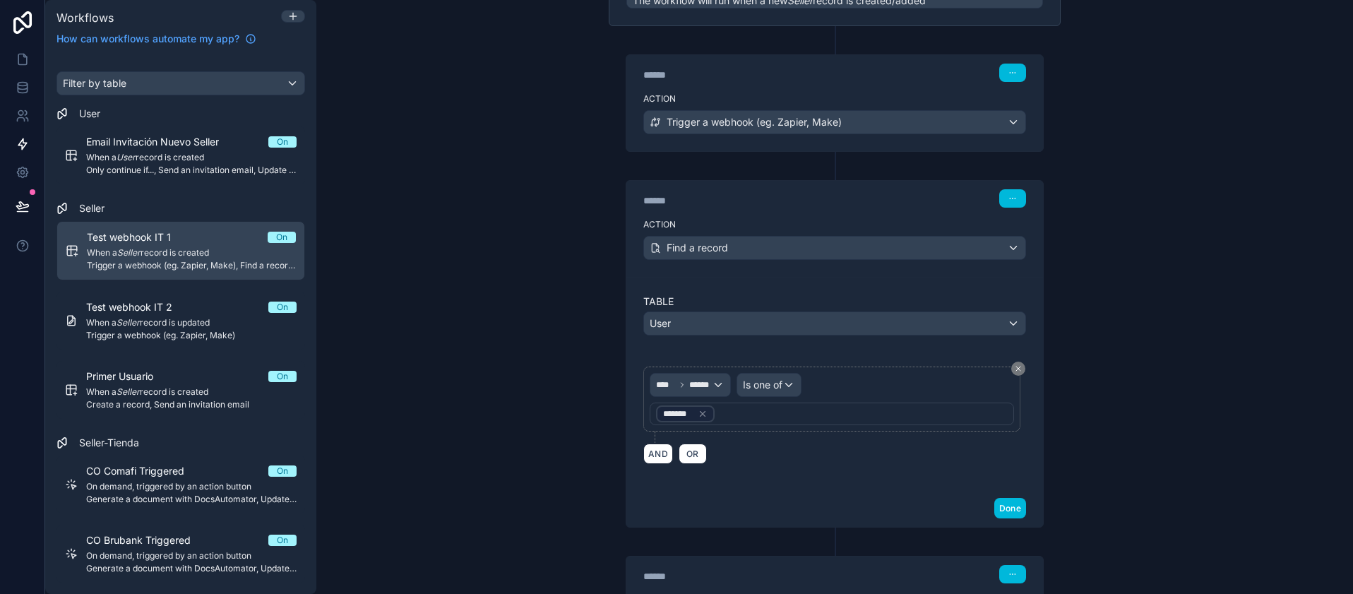
scroll to position [318, 0]
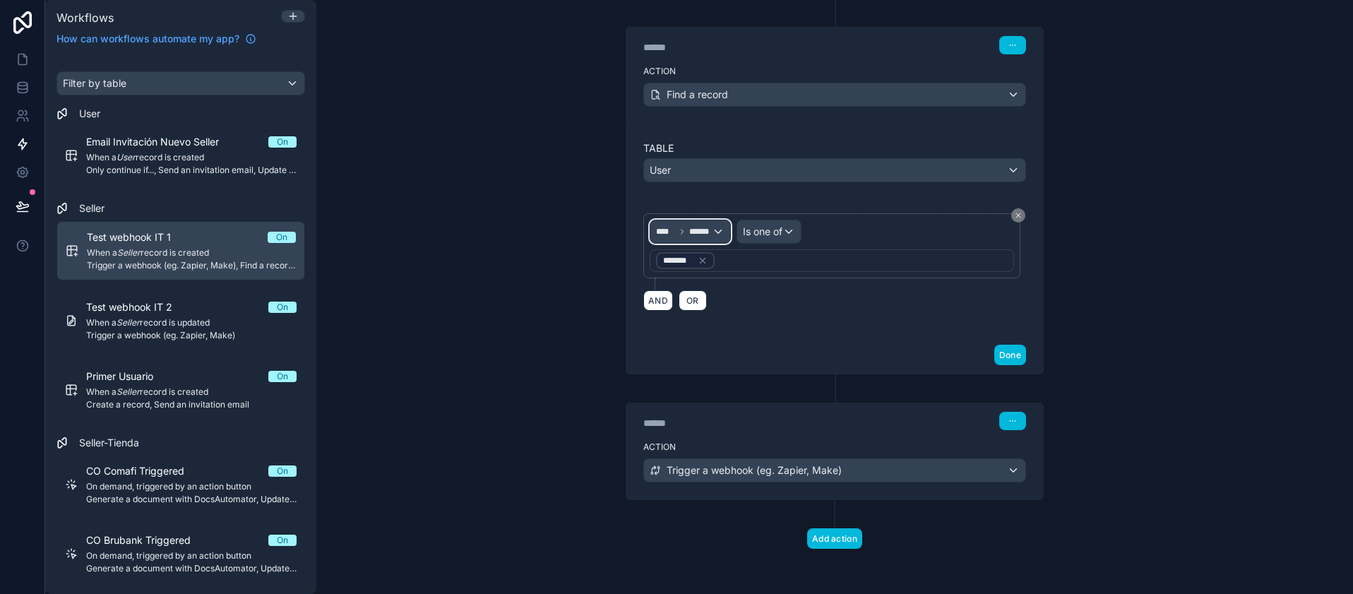
click at [696, 229] on span "******" at bounding box center [700, 231] width 23 height 11
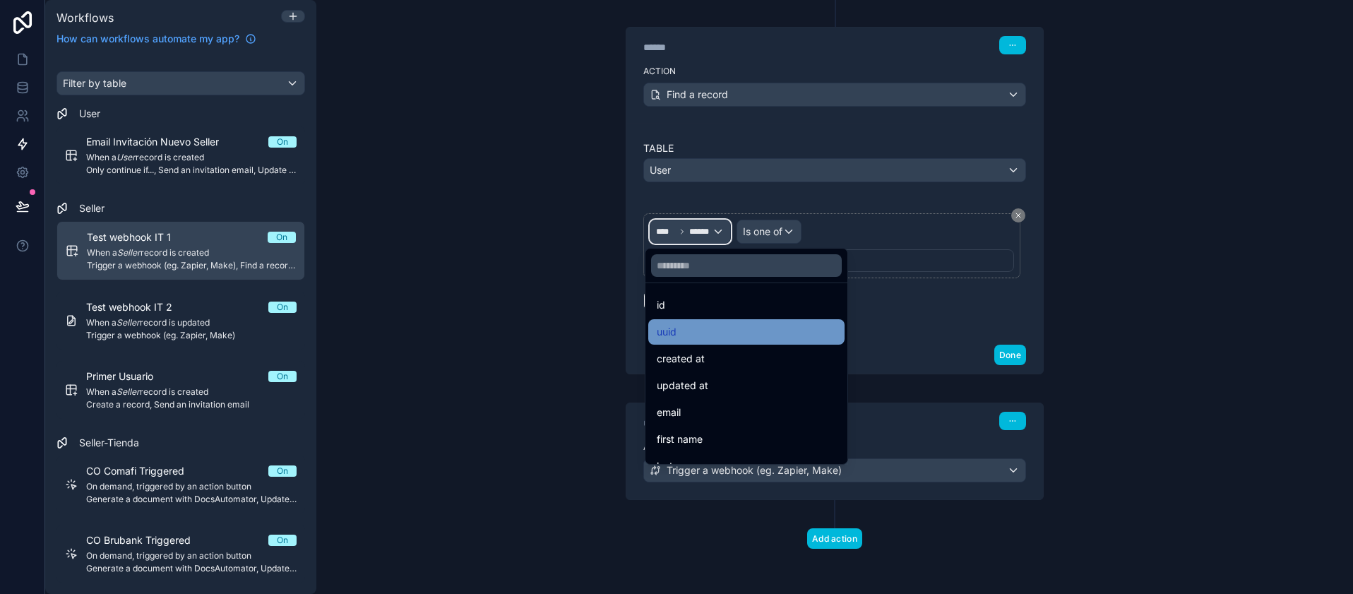
scroll to position [0, 0]
drag, startPoint x: 453, startPoint y: 165, endPoint x: 467, endPoint y: 126, distance: 41.3
click at [455, 163] on div at bounding box center [676, 297] width 1353 height 594
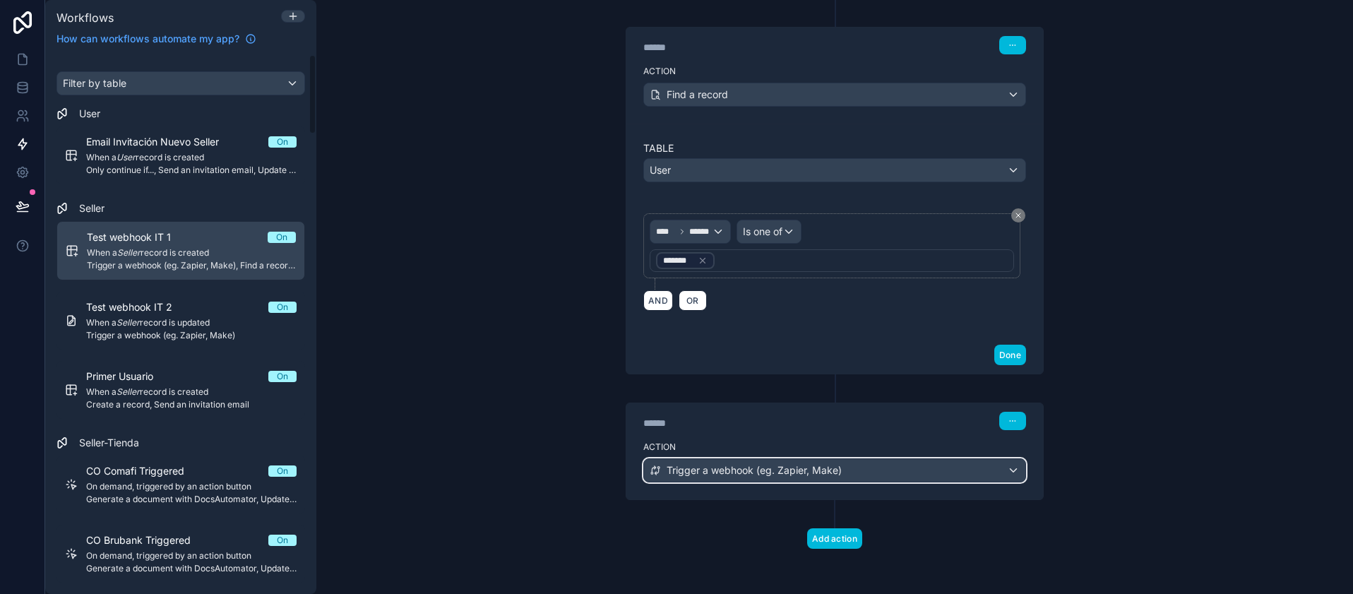
click at [729, 469] on span "Trigger a webhook (eg. Zapier, Make)" at bounding box center [754, 470] width 175 height 14
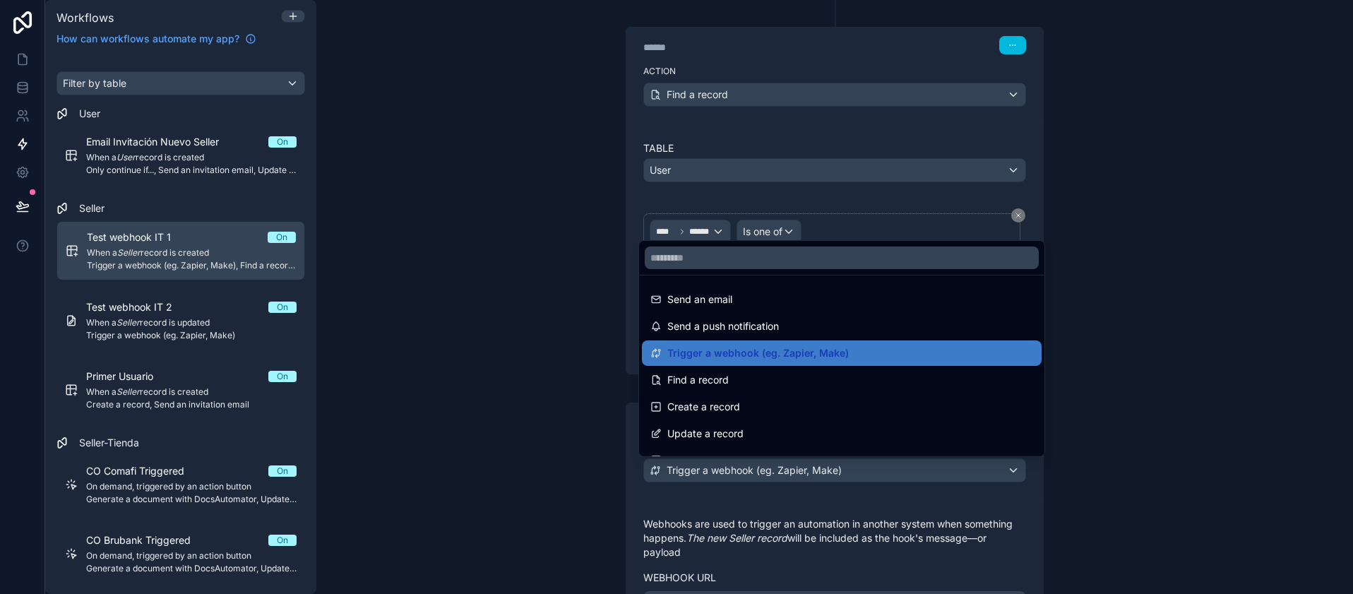
click at [595, 455] on div at bounding box center [676, 297] width 1353 height 594
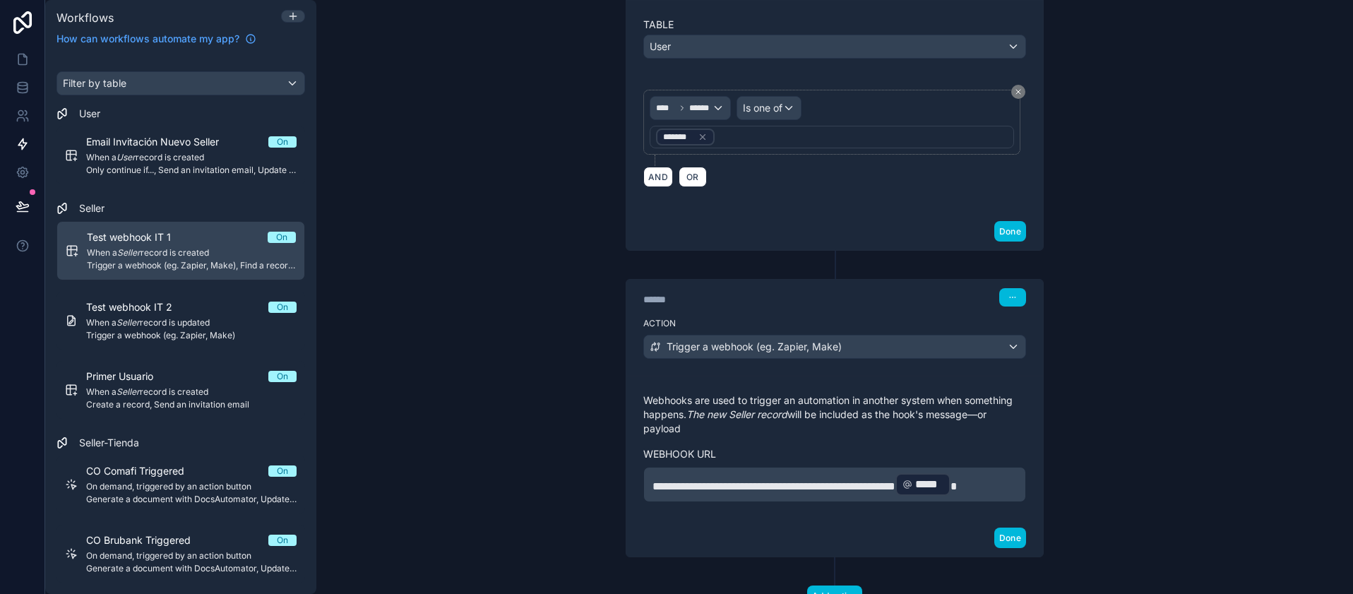
scroll to position [516, 0]
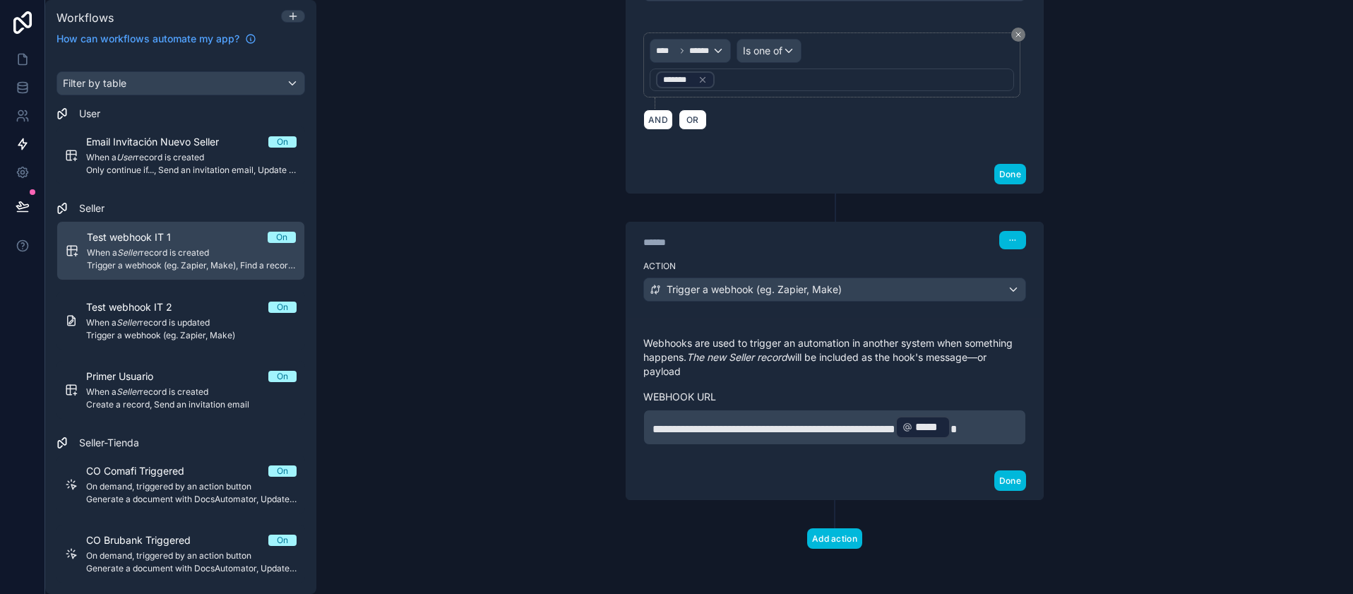
click at [938, 414] on p "**********" at bounding box center [834, 426] width 364 height 25
click at [895, 424] on span "**********" at bounding box center [773, 429] width 243 height 11
click at [1001, 474] on button "Done" at bounding box center [1010, 480] width 32 height 20
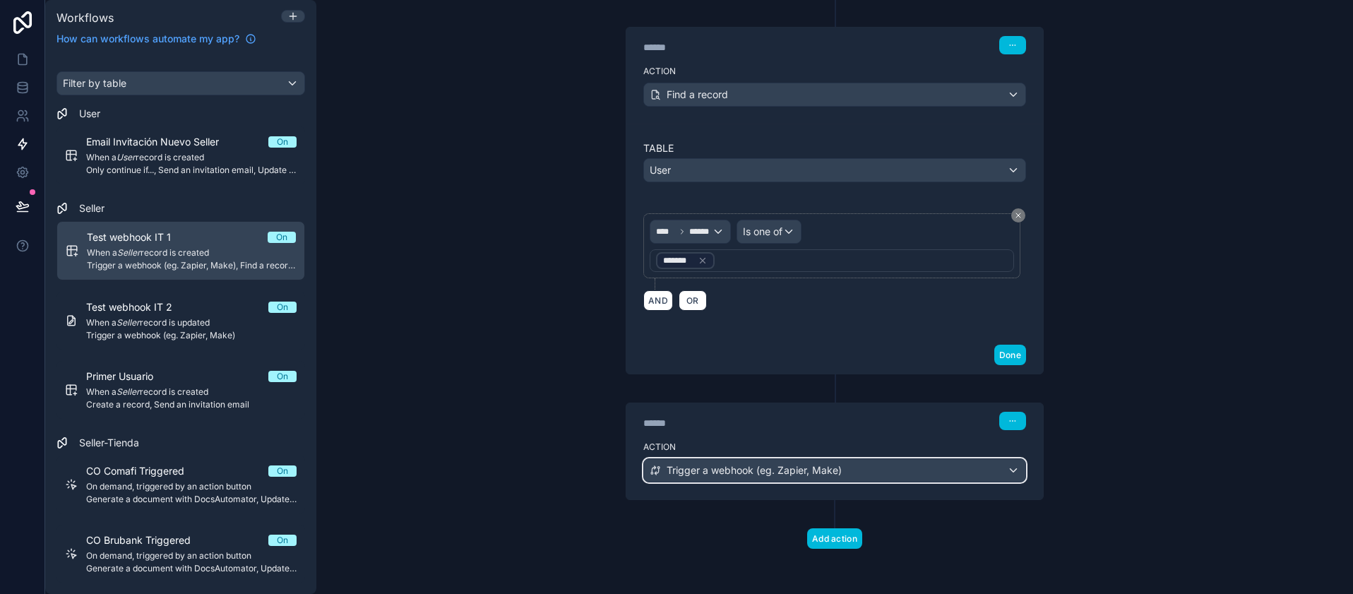
click at [873, 470] on div "Trigger a webhook (eg. Zapier, Make)" at bounding box center [834, 470] width 381 height 23
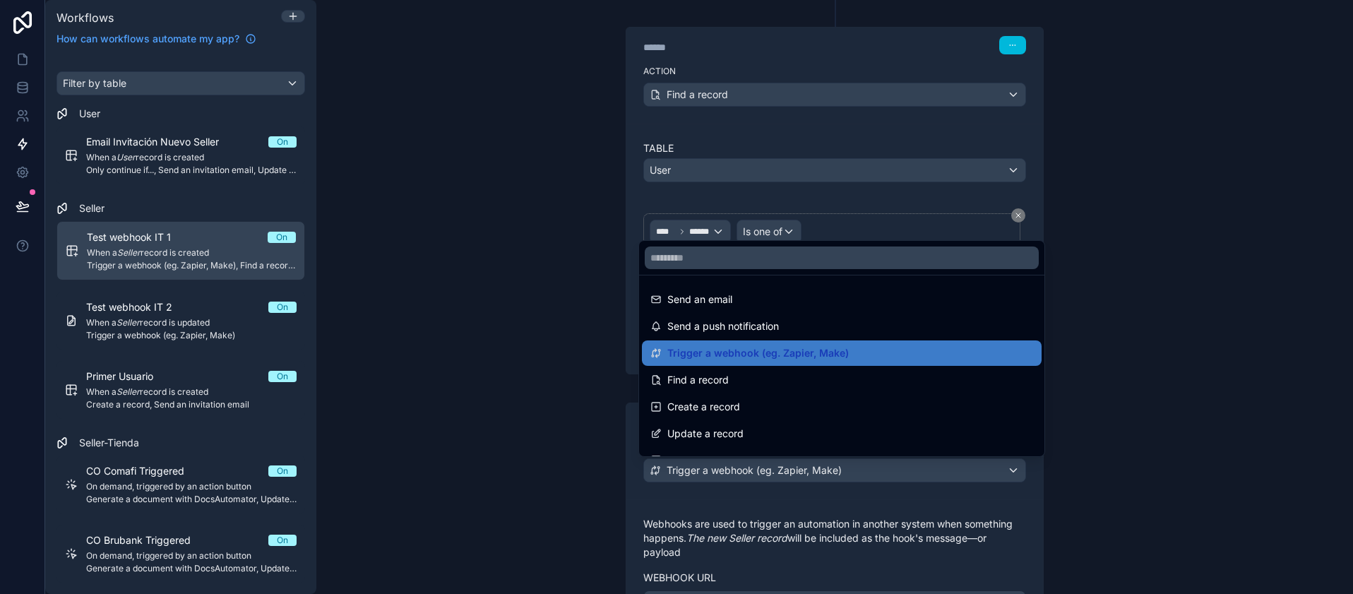
drag, startPoint x: 657, startPoint y: 508, endPoint x: 659, endPoint y: 493, distance: 15.6
click at [659, 493] on div at bounding box center [676, 297] width 1353 height 594
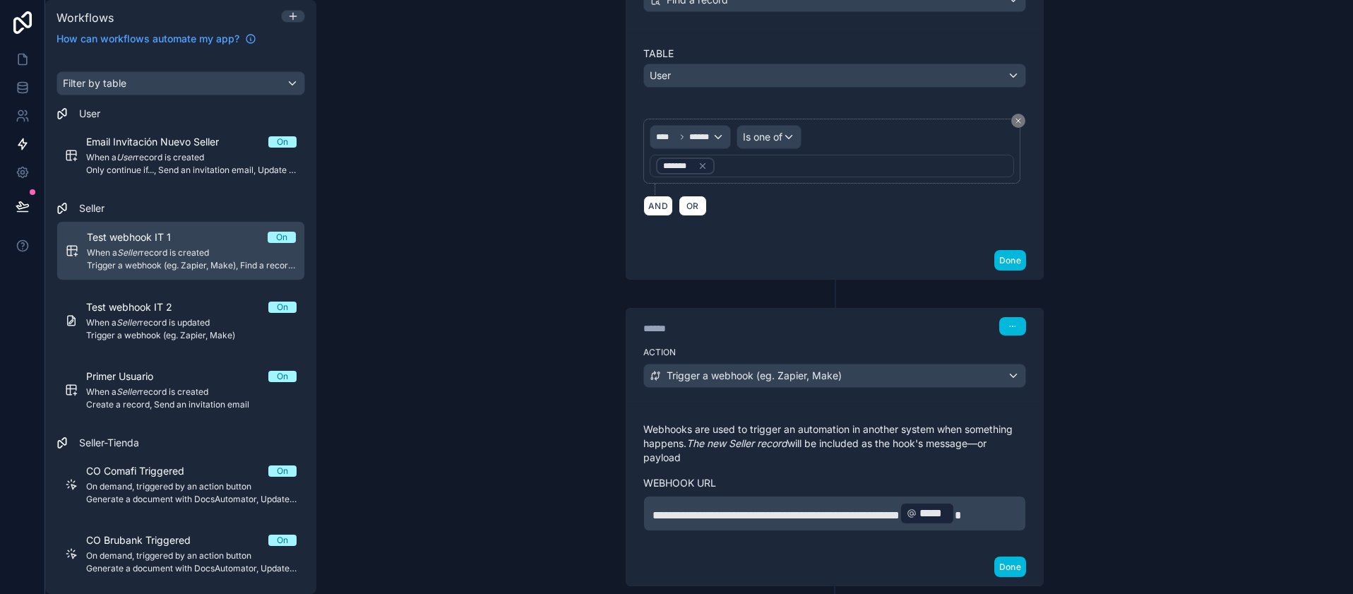
scroll to position [516, 0]
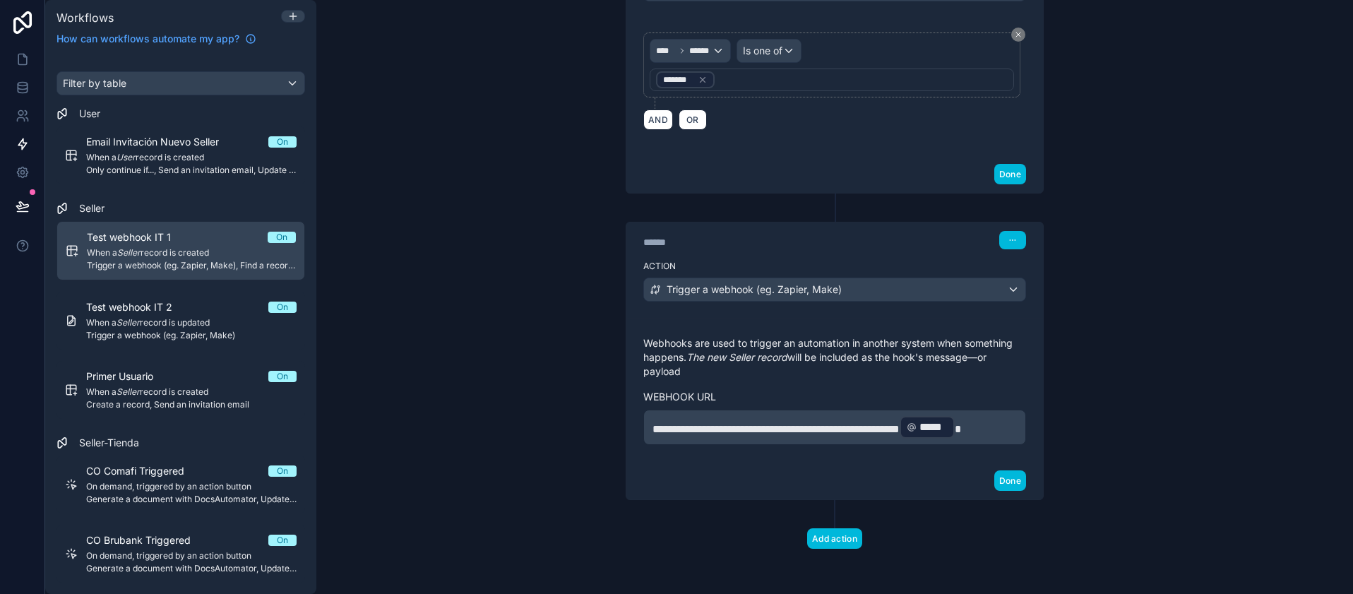
click at [1155, 434] on div "**********" at bounding box center [834, 297] width 1036 height 594
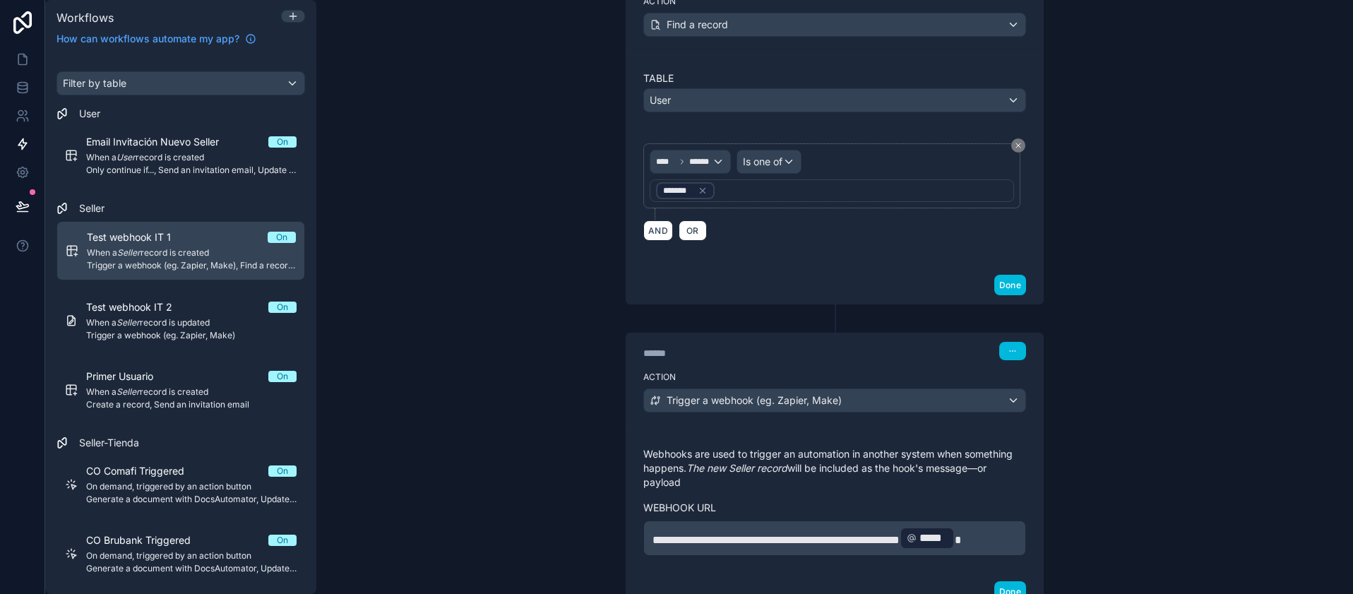
scroll to position [347, 0]
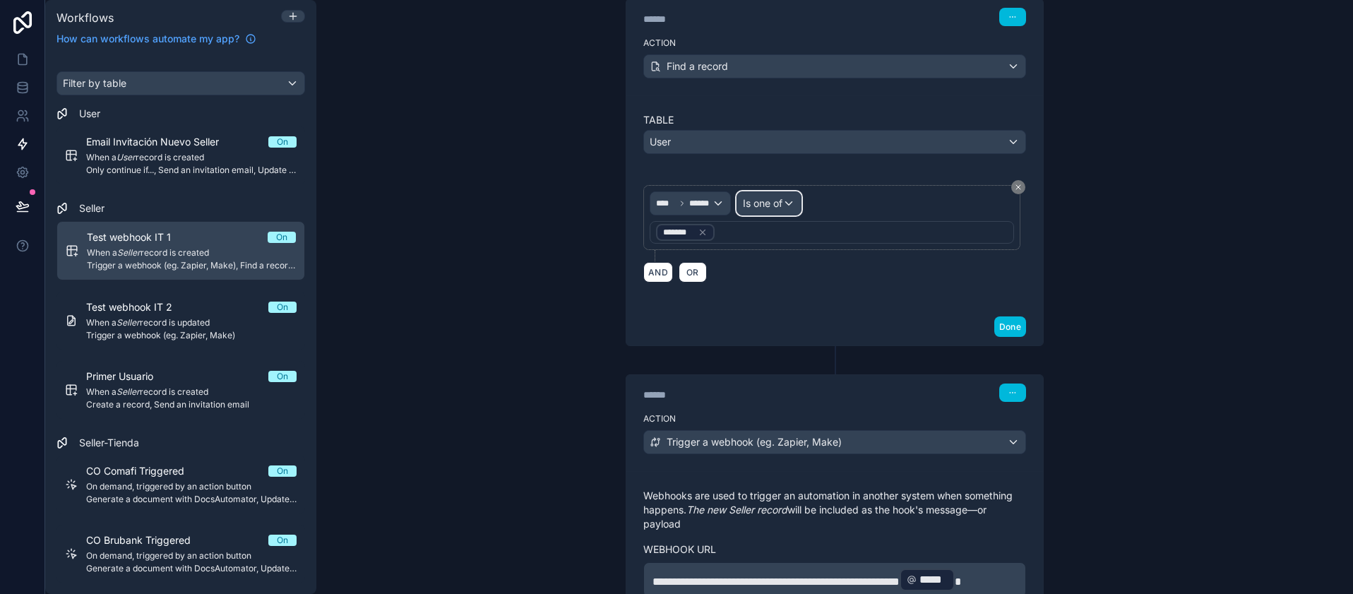
click at [769, 199] on span "Is one of" at bounding box center [763, 203] width 40 height 14
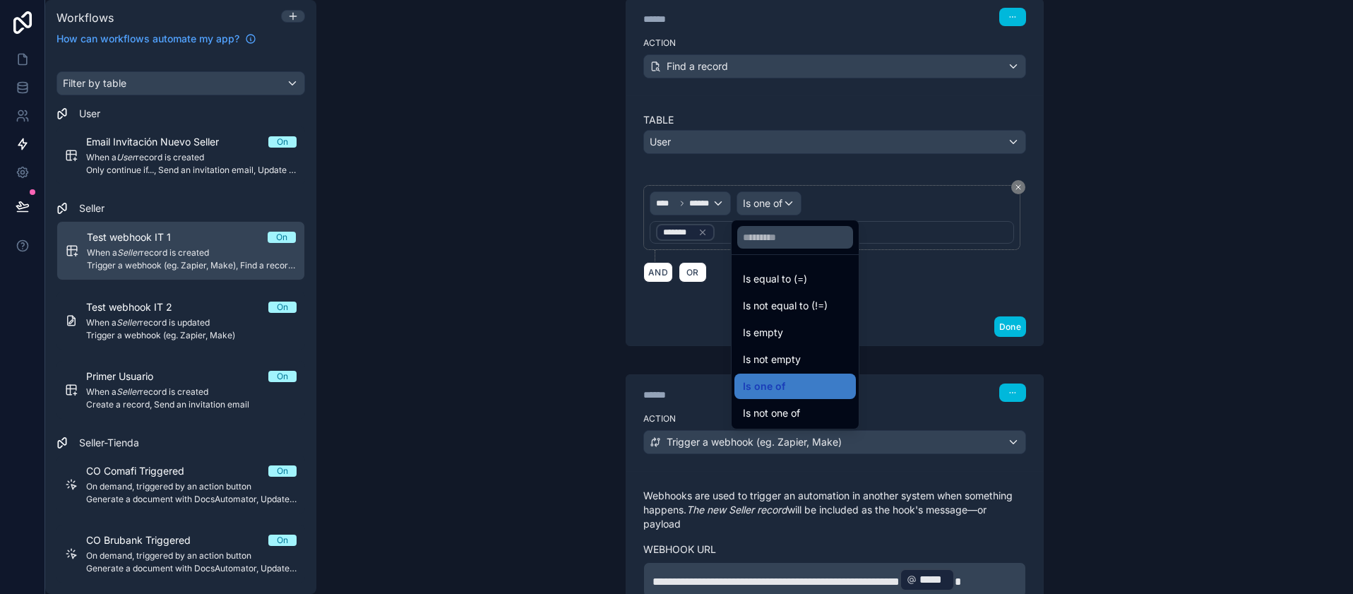
click at [710, 209] on div at bounding box center [676, 297] width 1353 height 594
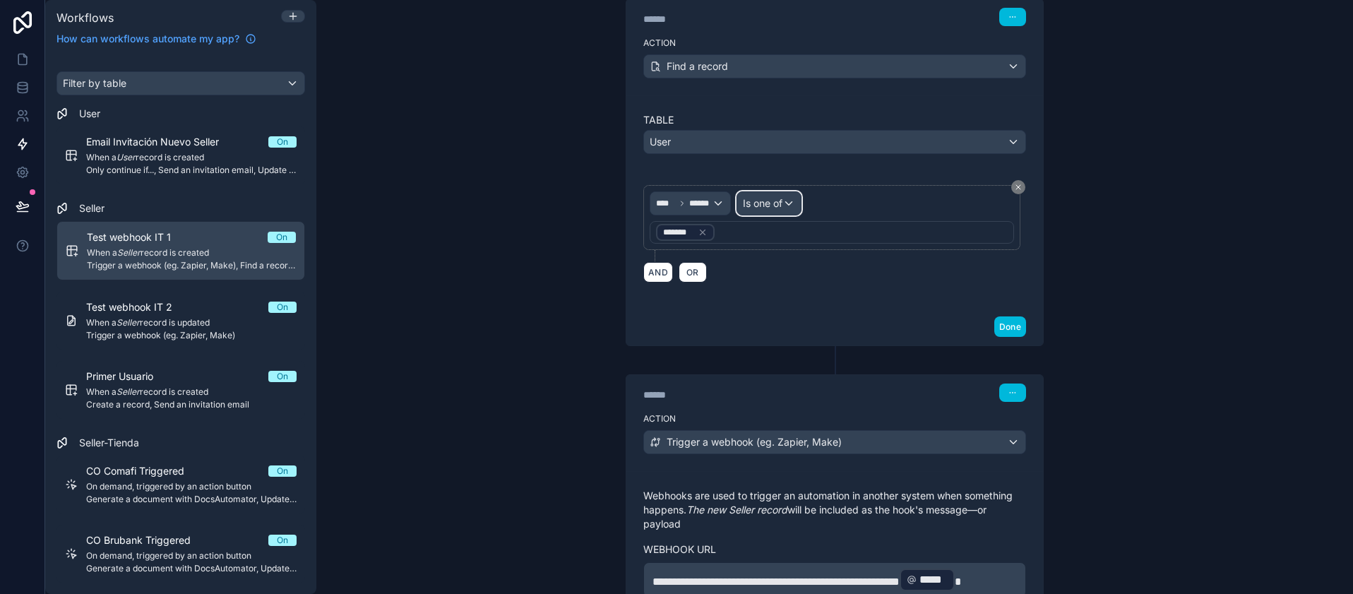
click at [764, 209] on span "Is one of" at bounding box center [763, 203] width 40 height 14
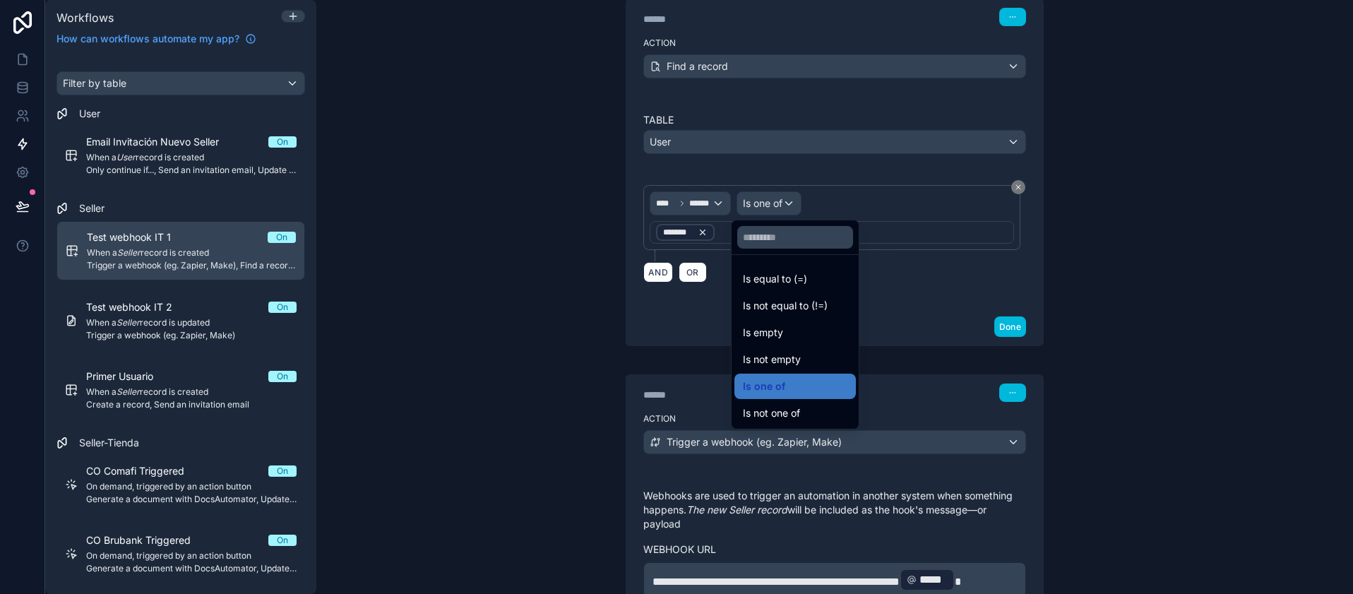
drag, startPoint x: 640, startPoint y: 227, endPoint x: 682, endPoint y: 234, distance: 42.3
click at [652, 229] on div at bounding box center [676, 297] width 1353 height 594
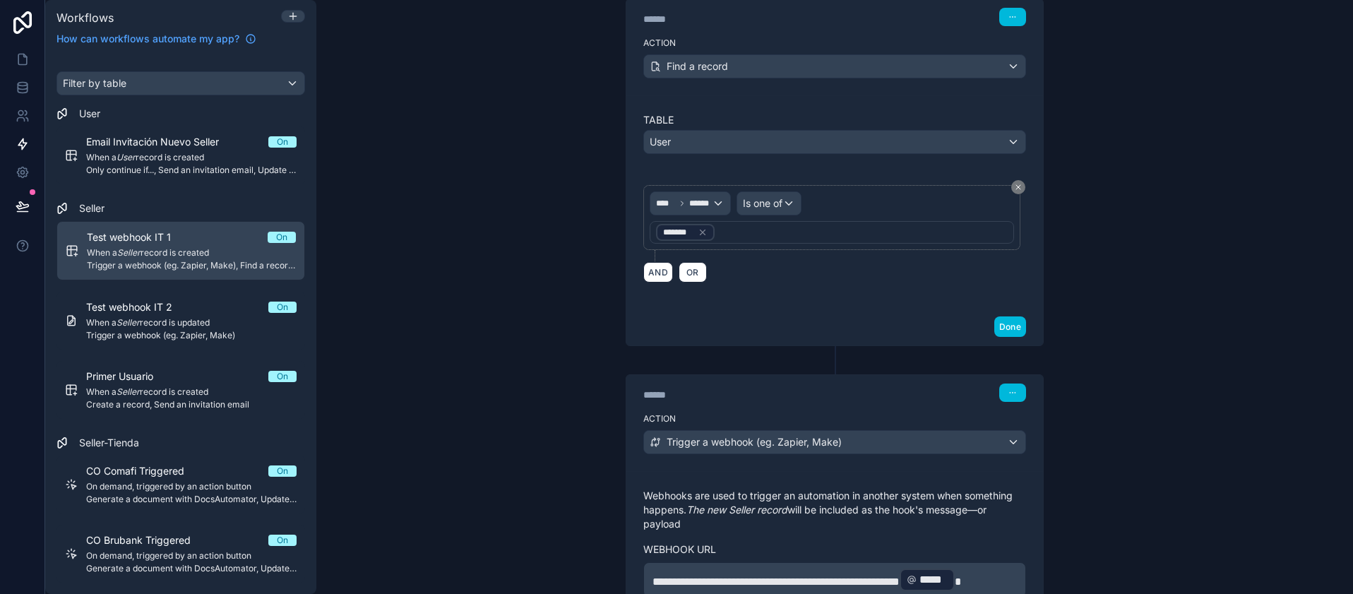
click at [693, 241] on div "*******" at bounding box center [685, 232] width 59 height 20
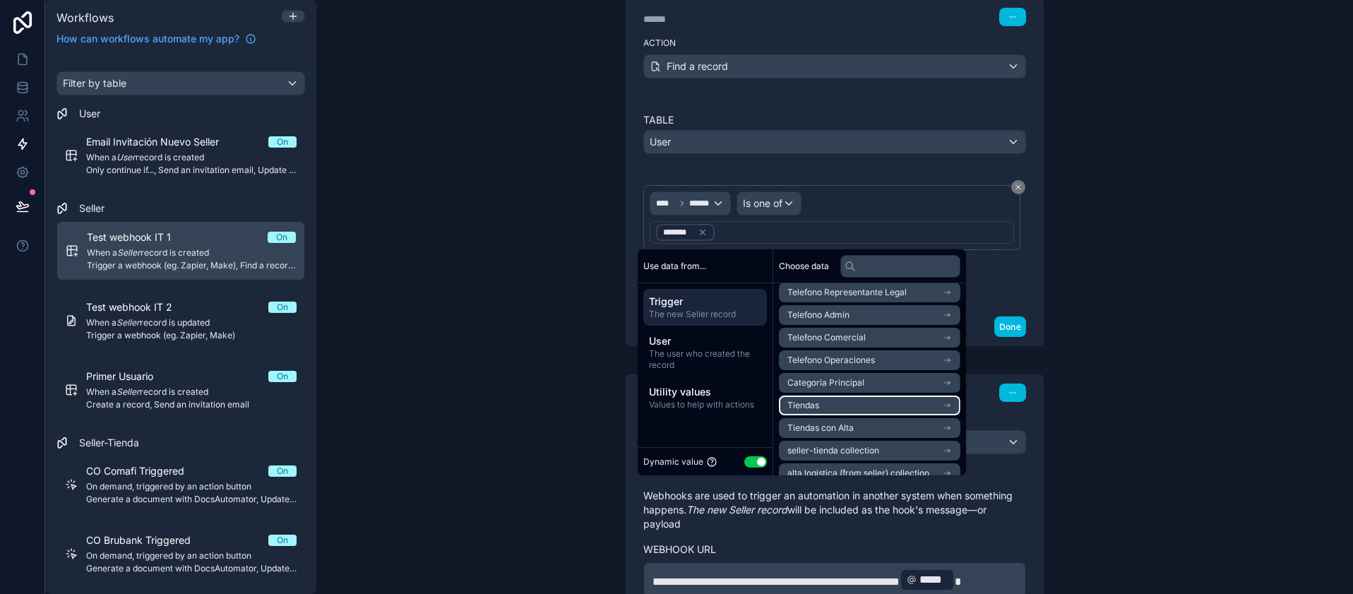
scroll to position [0, 0]
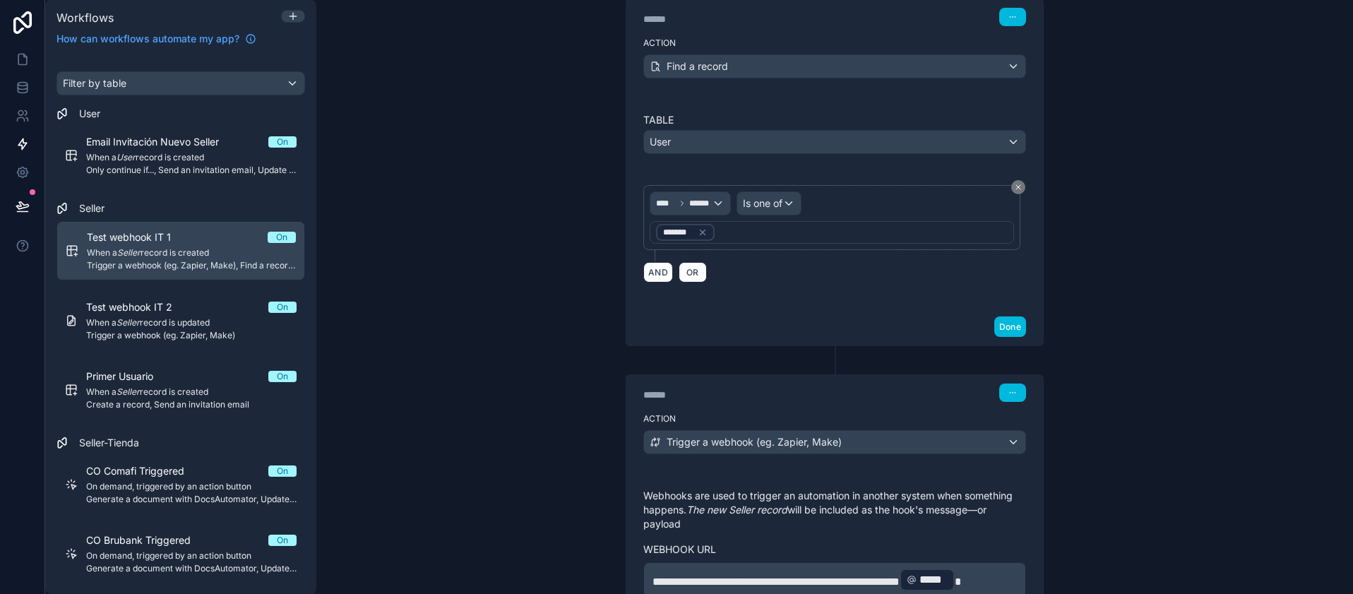
click at [719, 217] on div "**** ****** Is one of *******" at bounding box center [832, 217] width 364 height 52
click at [714, 209] on div "**** ******" at bounding box center [690, 203] width 80 height 23
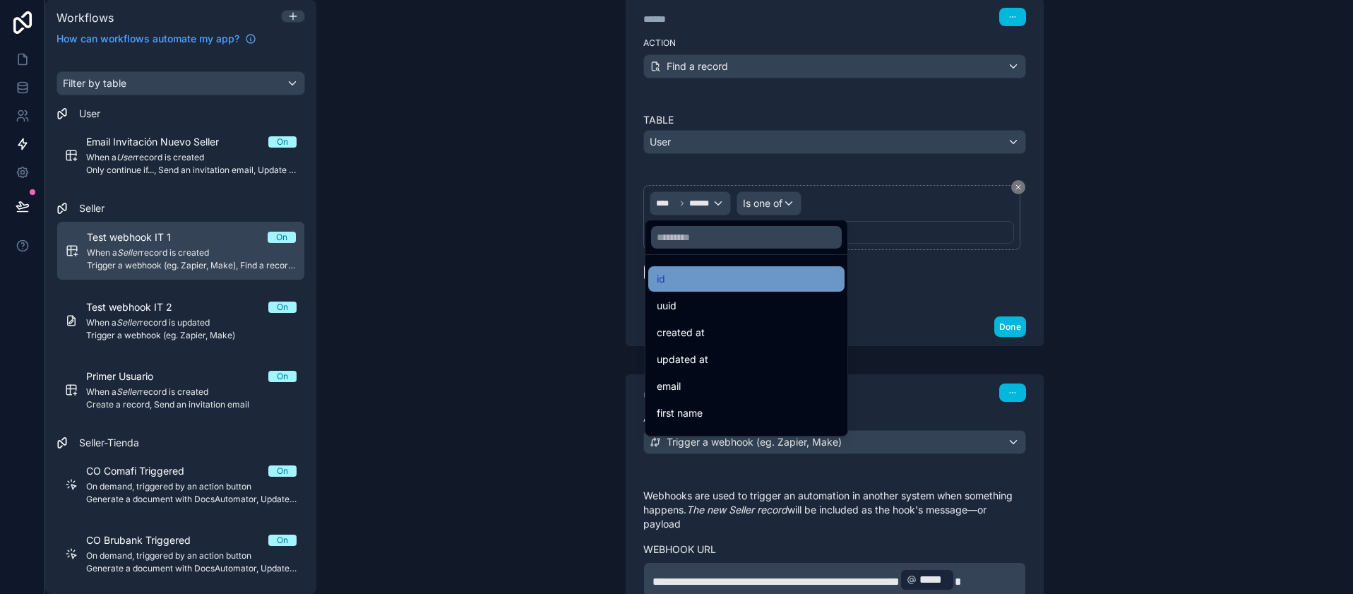
click at [683, 267] on div "id" at bounding box center [746, 278] width 196 height 25
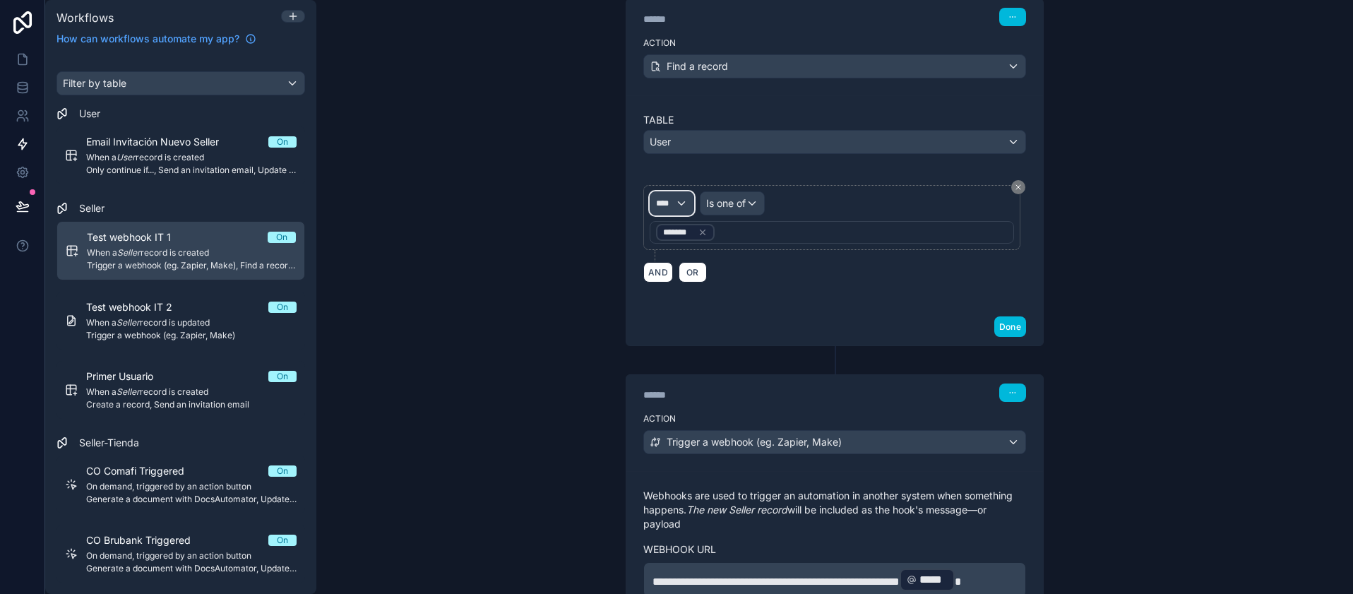
click at [679, 196] on div "****" at bounding box center [671, 203] width 43 height 23
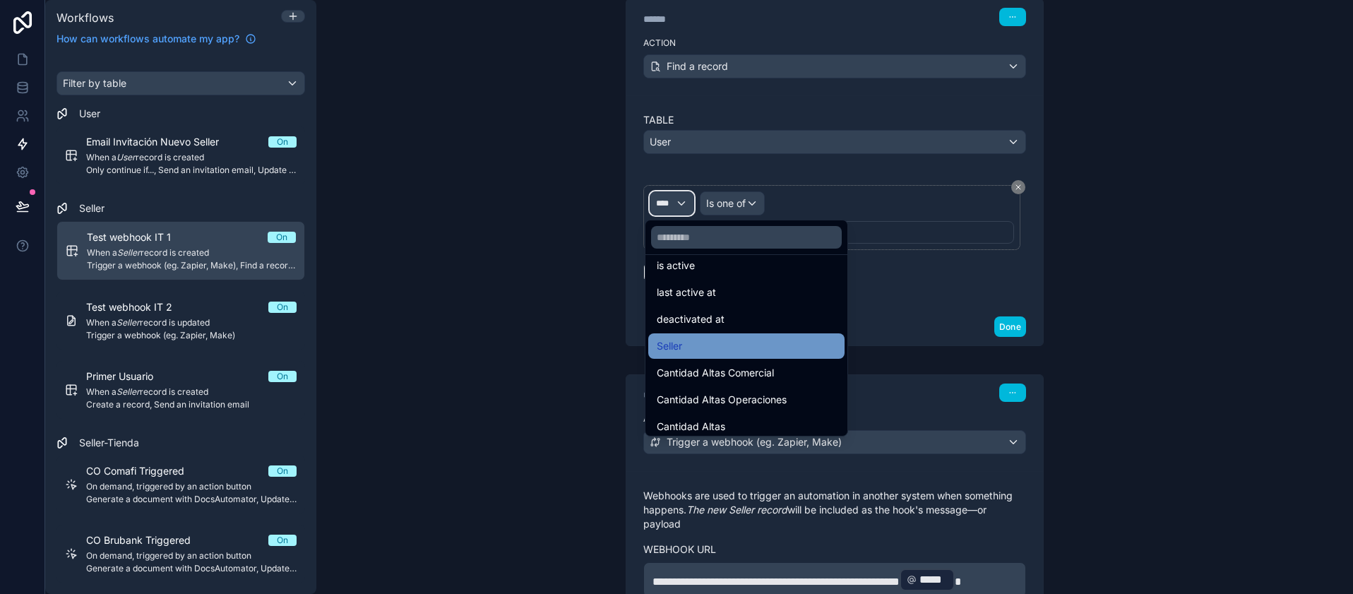
scroll to position [339, 0]
click at [668, 341] on span "Seller" at bounding box center [669, 342] width 25 height 17
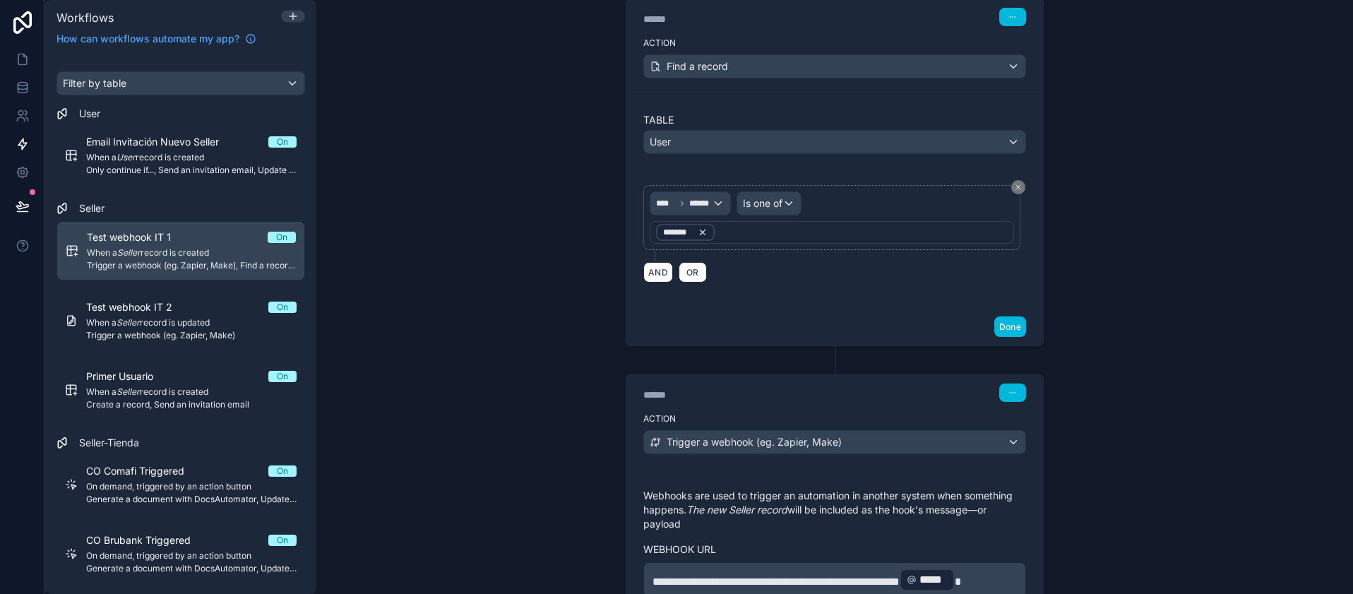
click at [698, 236] on icon at bounding box center [703, 232] width 10 height 10
click at [673, 244] on div "**** ****** Is one of Value" at bounding box center [831, 217] width 377 height 65
click at [671, 233] on div "Value" at bounding box center [668, 232] width 25 height 14
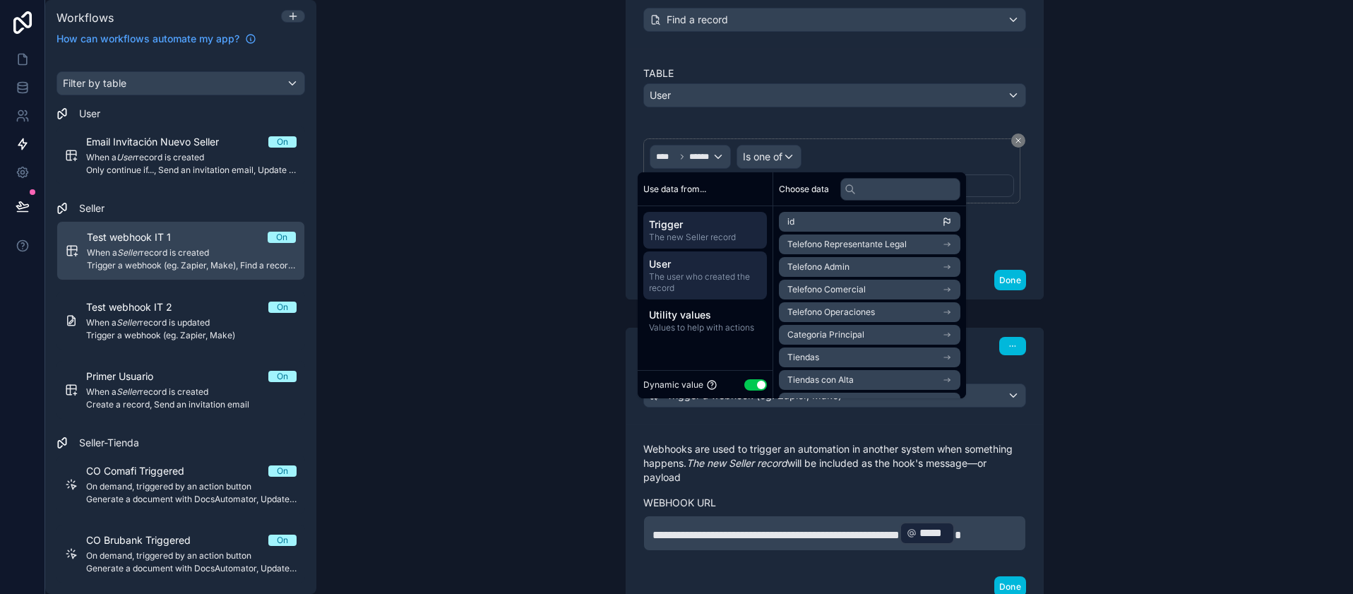
scroll to position [431, 0]
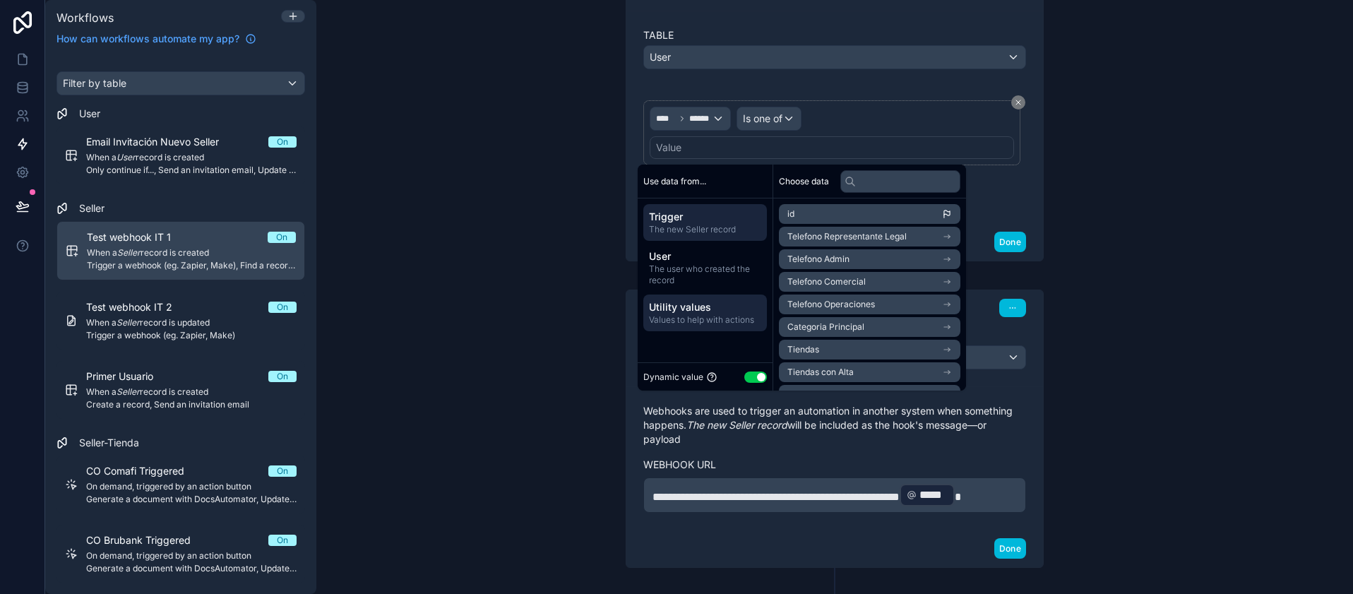
click at [719, 321] on span "Values to help with actions" at bounding box center [705, 319] width 112 height 11
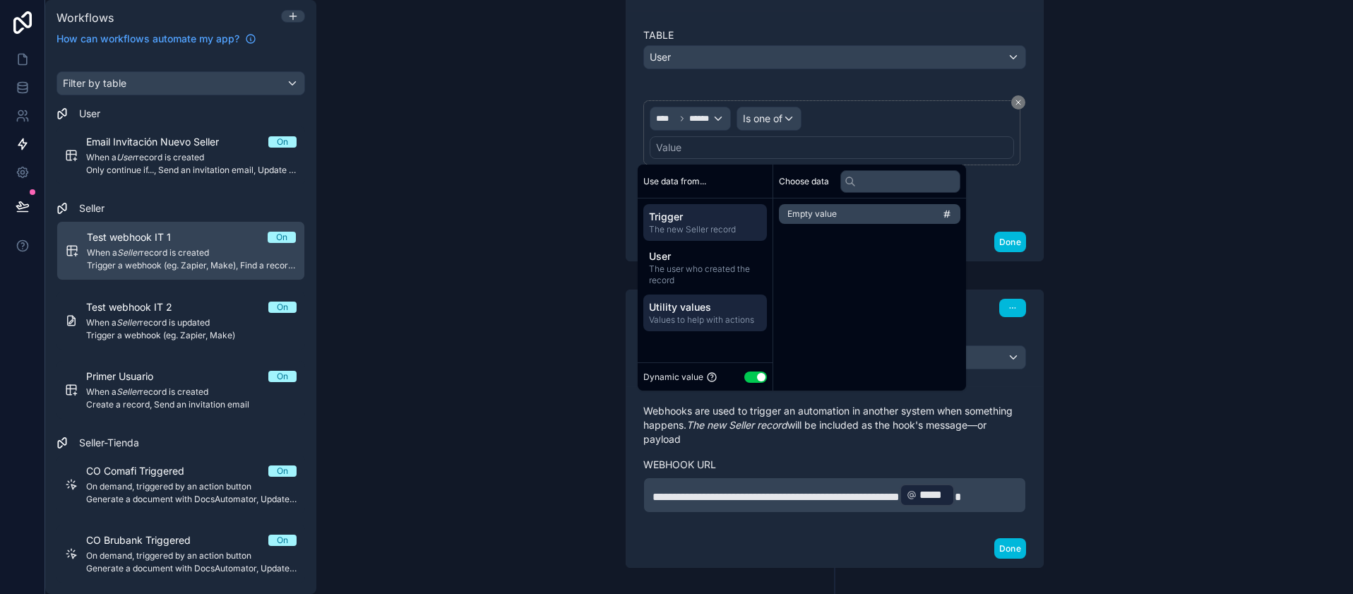
click at [665, 229] on span "The new Seller record" at bounding box center [705, 229] width 112 height 11
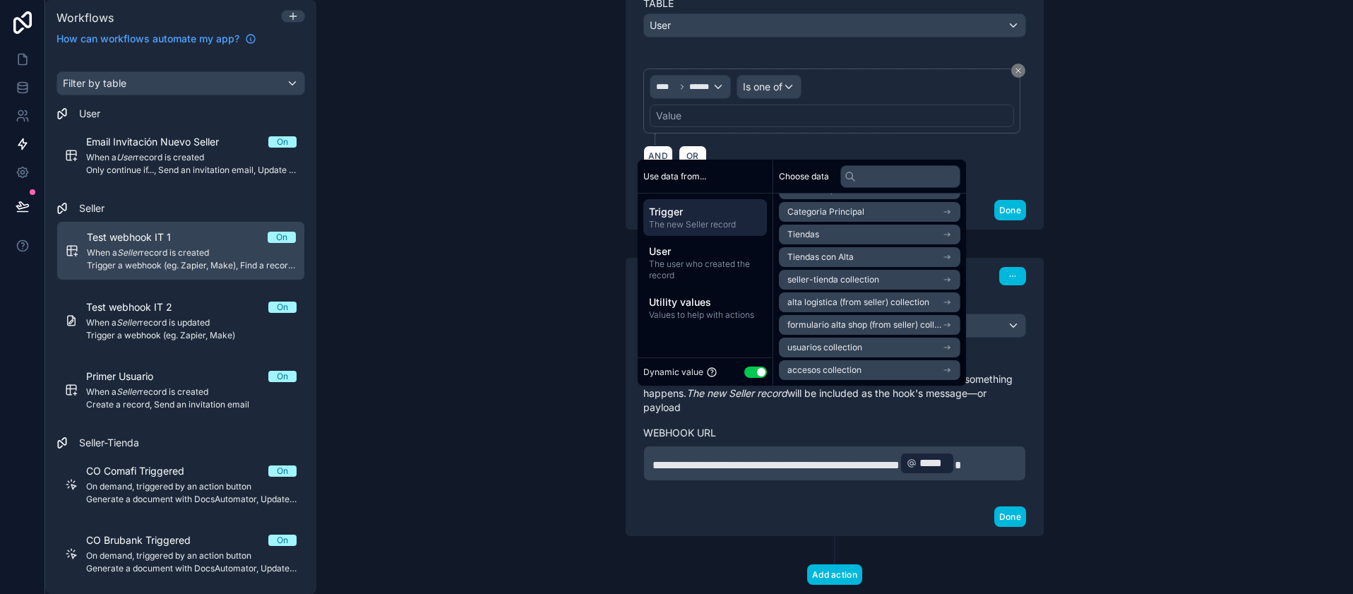
scroll to position [516, 0]
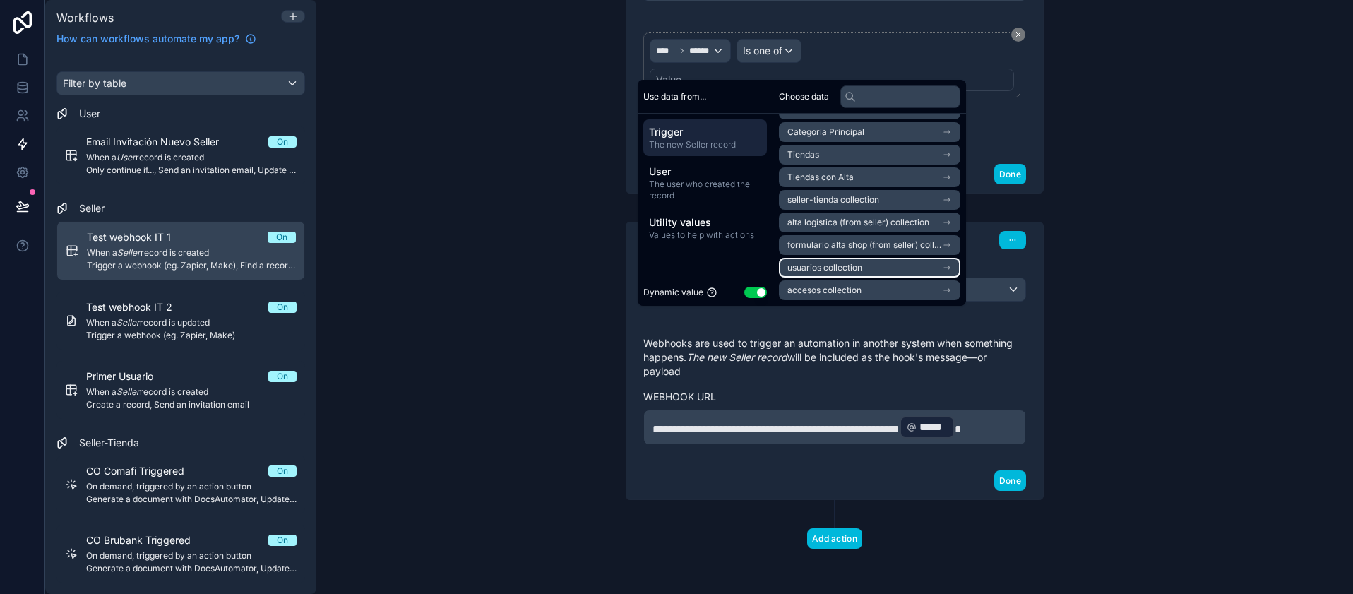
click at [842, 267] on span "usuarios collection" at bounding box center [824, 267] width 75 height 11
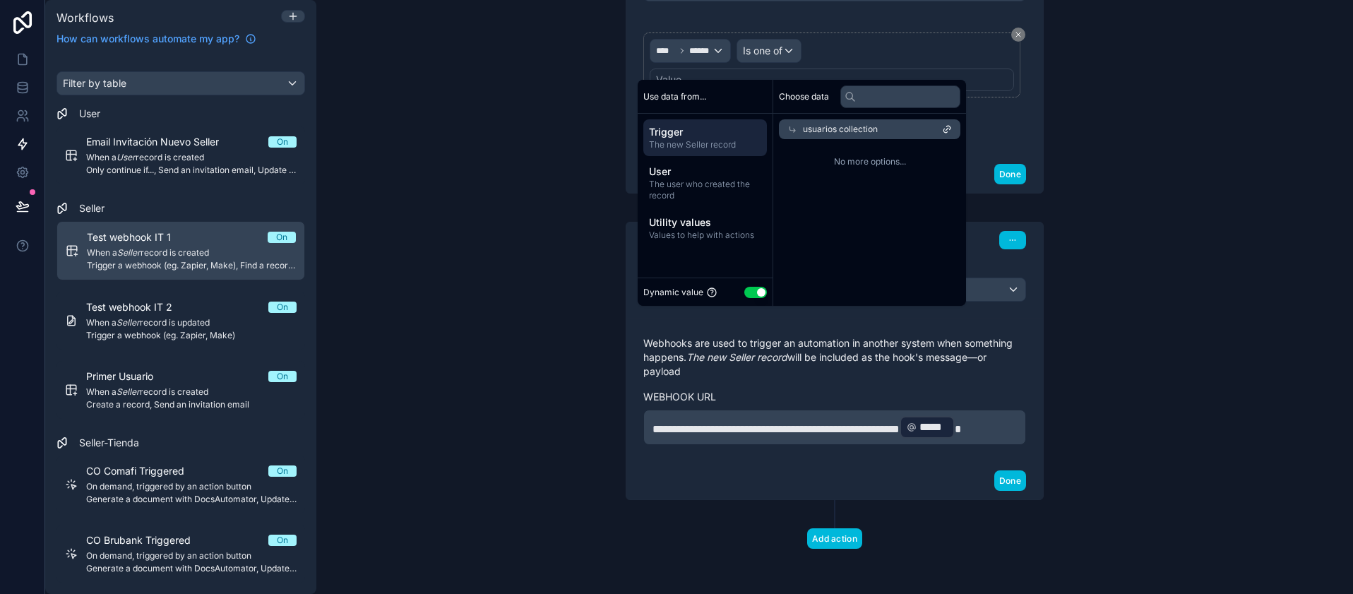
click at [845, 133] on span "usuarios collection" at bounding box center [840, 129] width 75 height 11
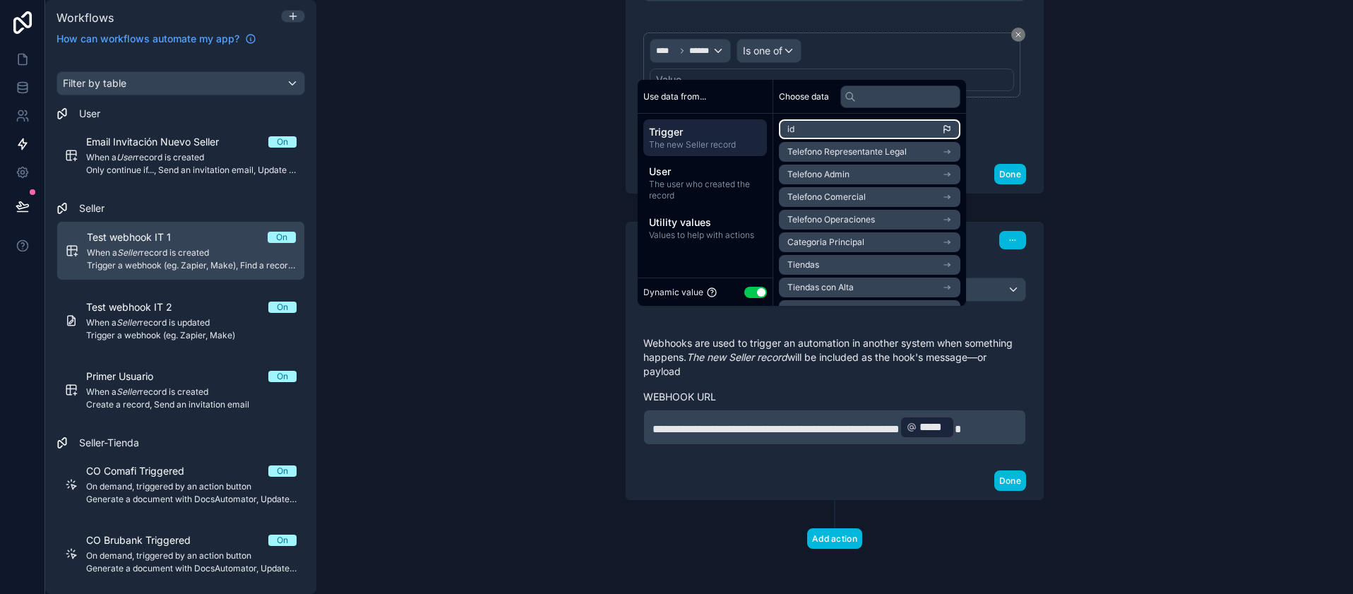
click at [833, 128] on li "id" at bounding box center [869, 129] width 181 height 20
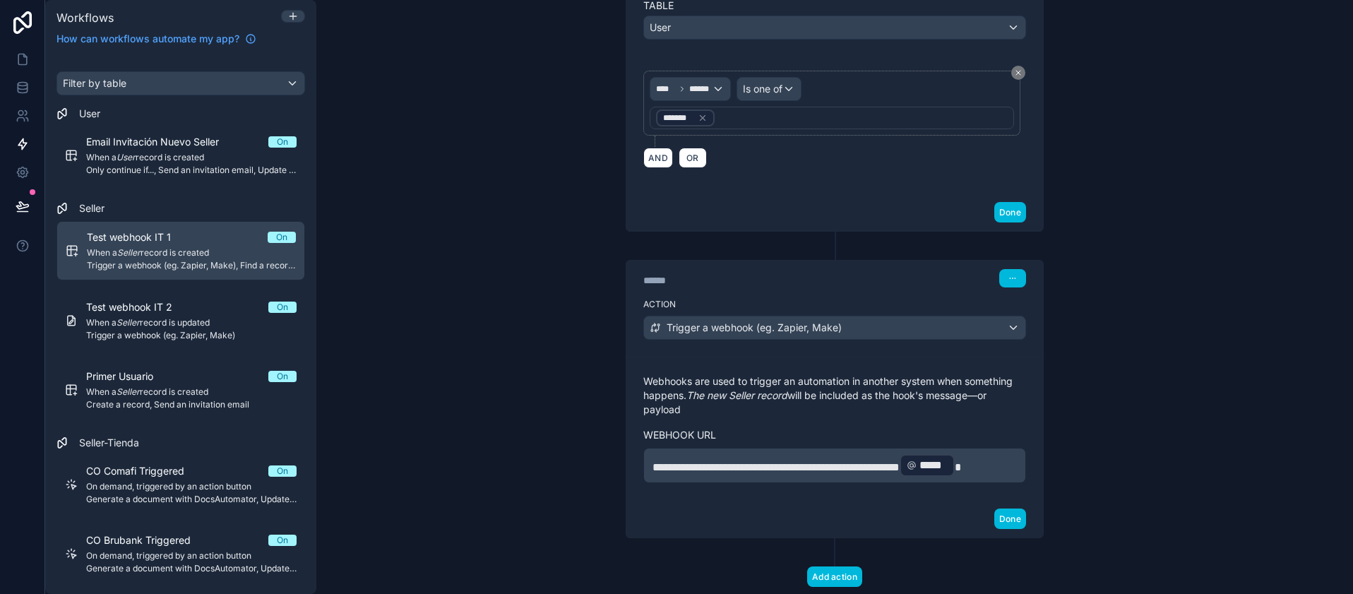
scroll to position [431, 0]
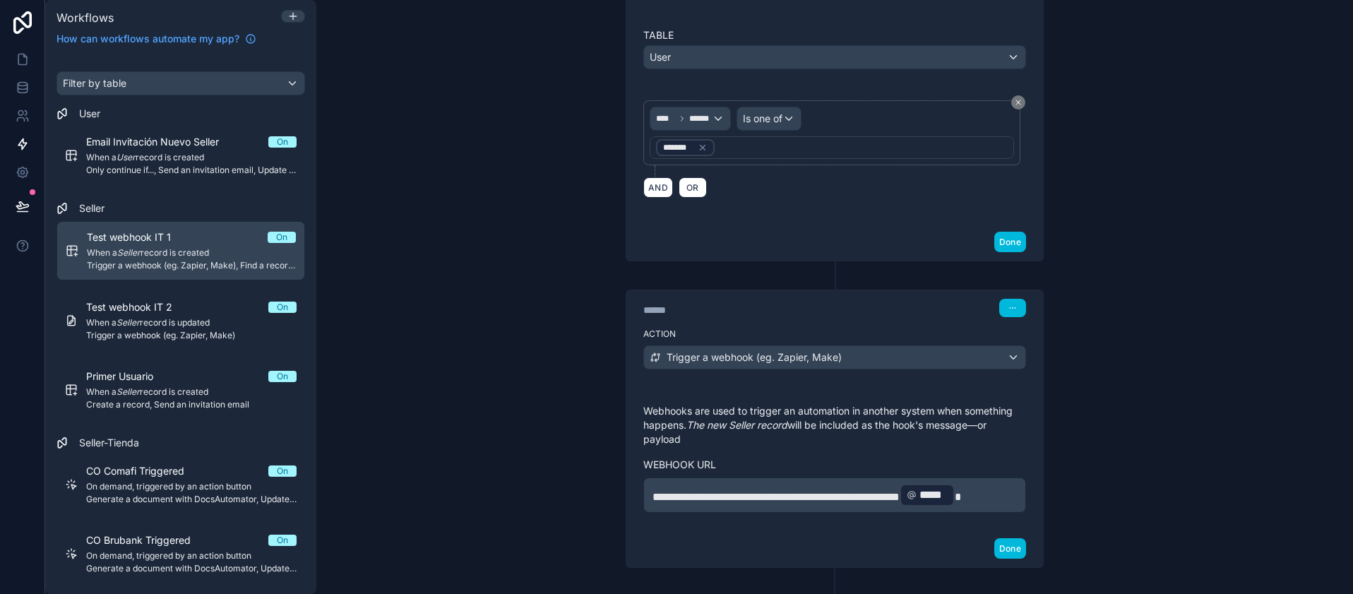
click at [697, 138] on div "*******" at bounding box center [685, 148] width 59 height 20
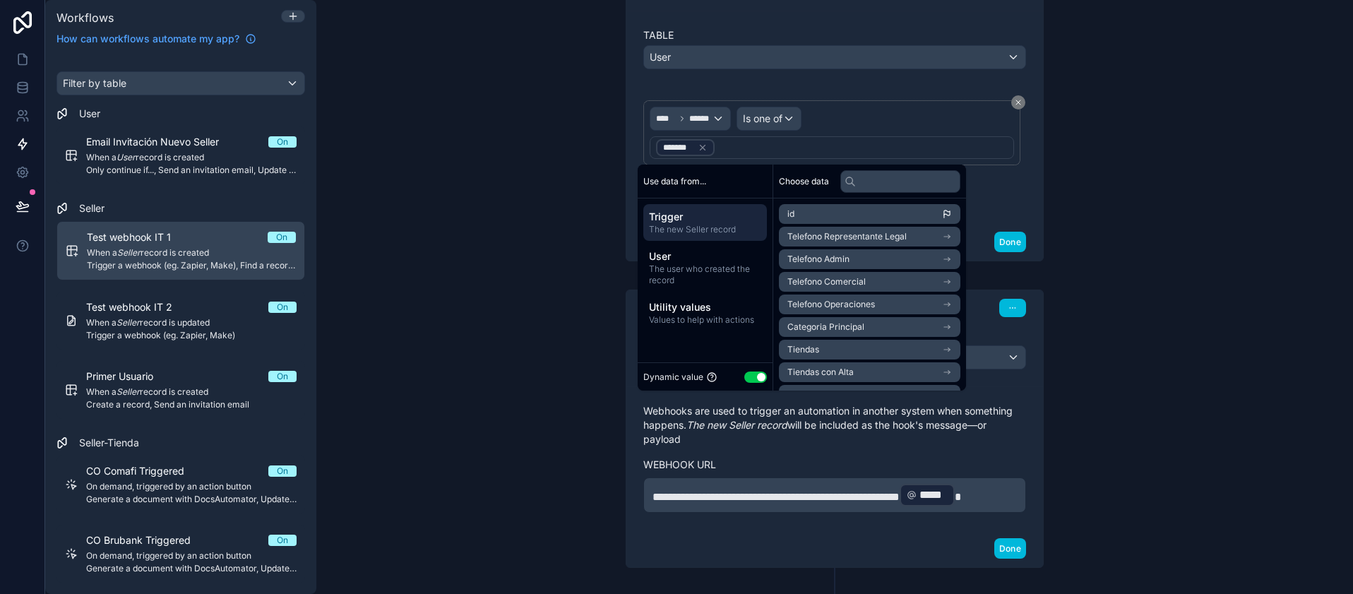
click at [664, 213] on span "Trigger" at bounding box center [705, 217] width 112 height 14
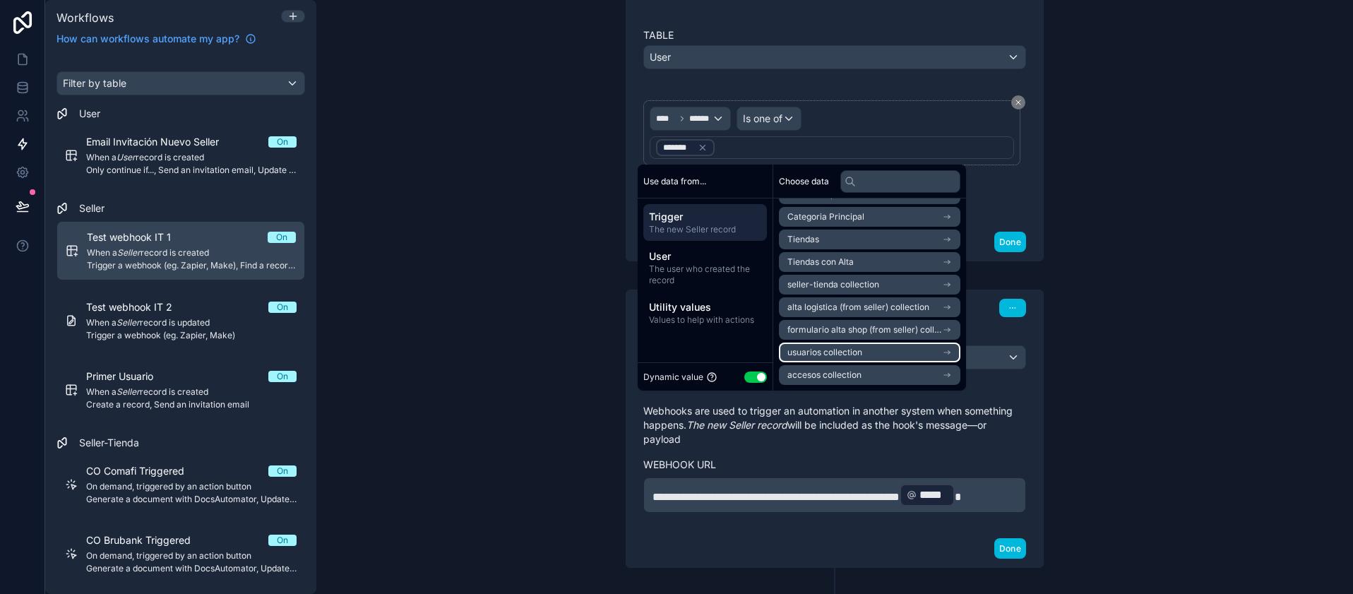
click at [837, 353] on span "usuarios collection" at bounding box center [824, 352] width 75 height 11
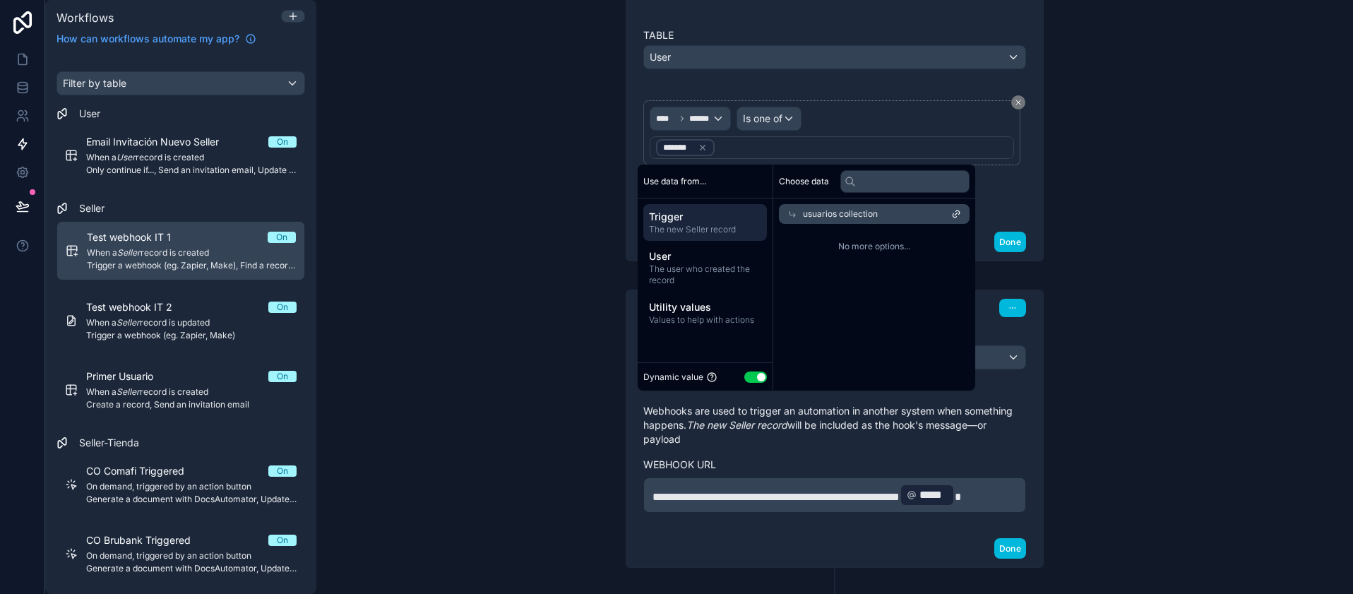
scroll to position [0, 0]
click at [792, 215] on icon at bounding box center [792, 214] width 10 height 10
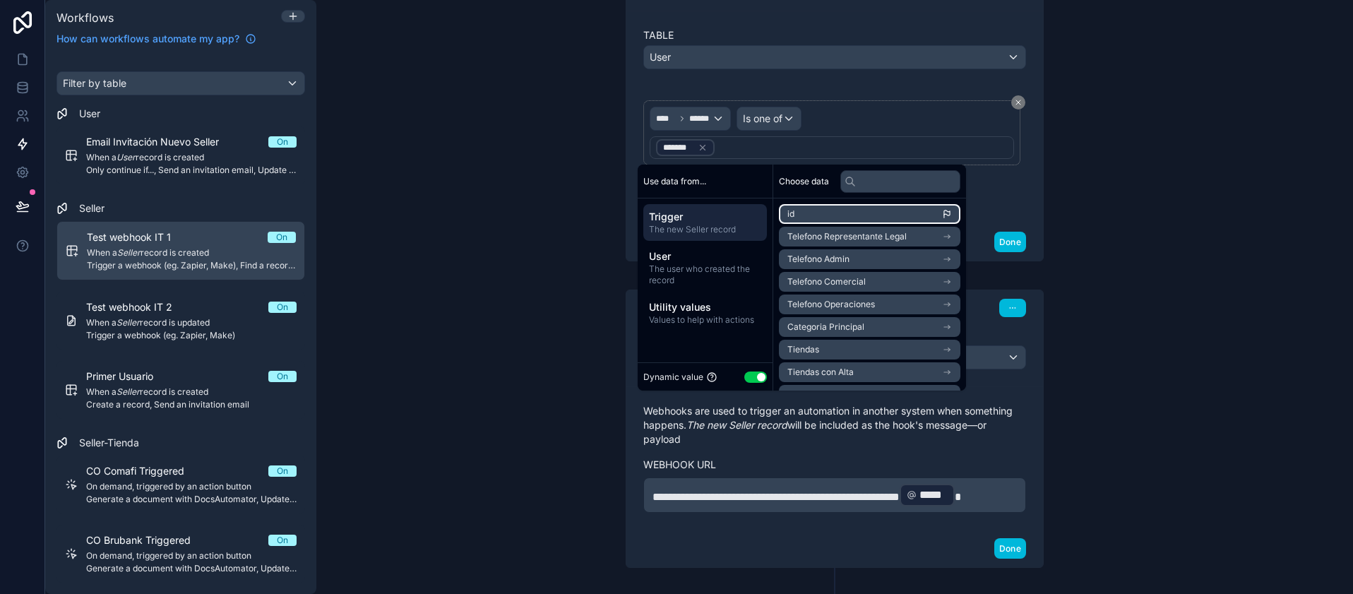
click at [801, 220] on li "id" at bounding box center [869, 214] width 181 height 20
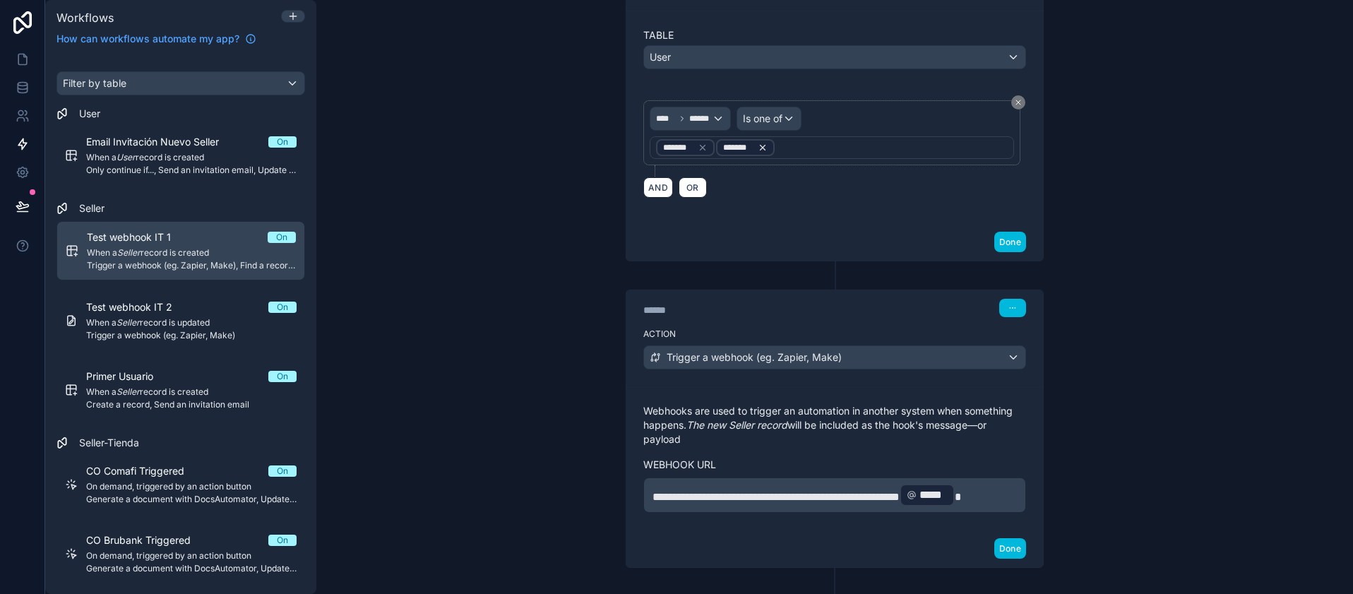
click at [758, 150] on icon at bounding box center [763, 148] width 10 height 10
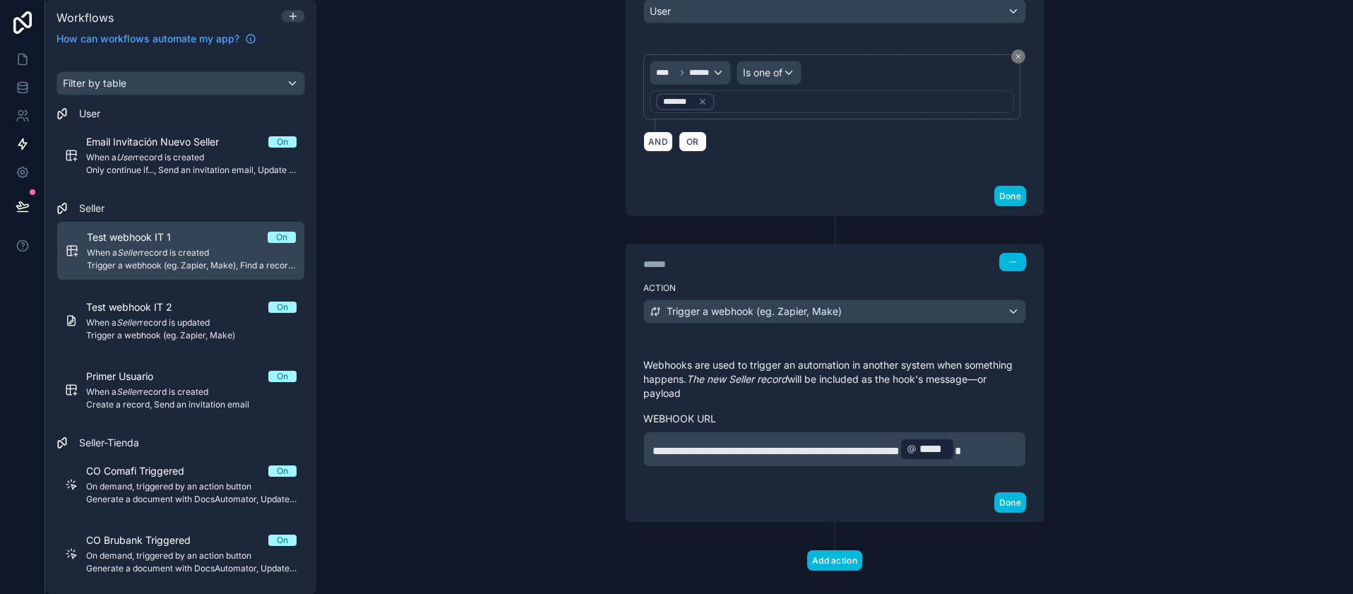
scroll to position [516, 0]
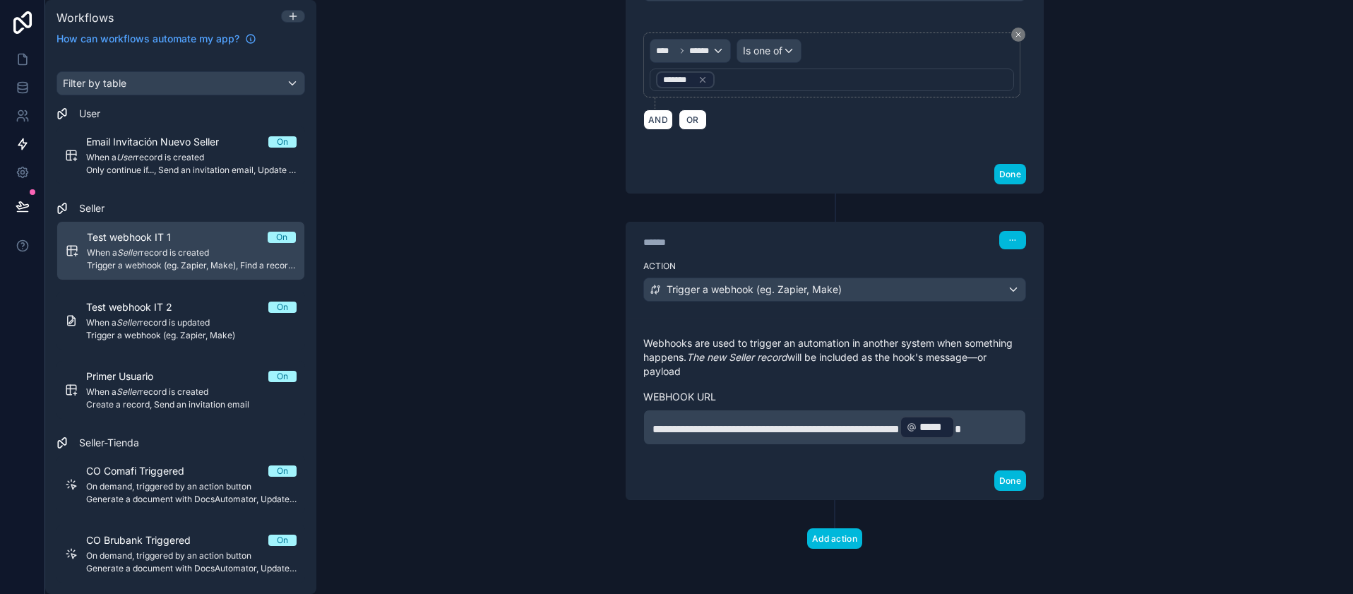
drag, startPoint x: 1065, startPoint y: 367, endPoint x: 1032, endPoint y: 369, distance: 33.3
click at [1065, 366] on div "**********" at bounding box center [834, 100] width 474 height 988
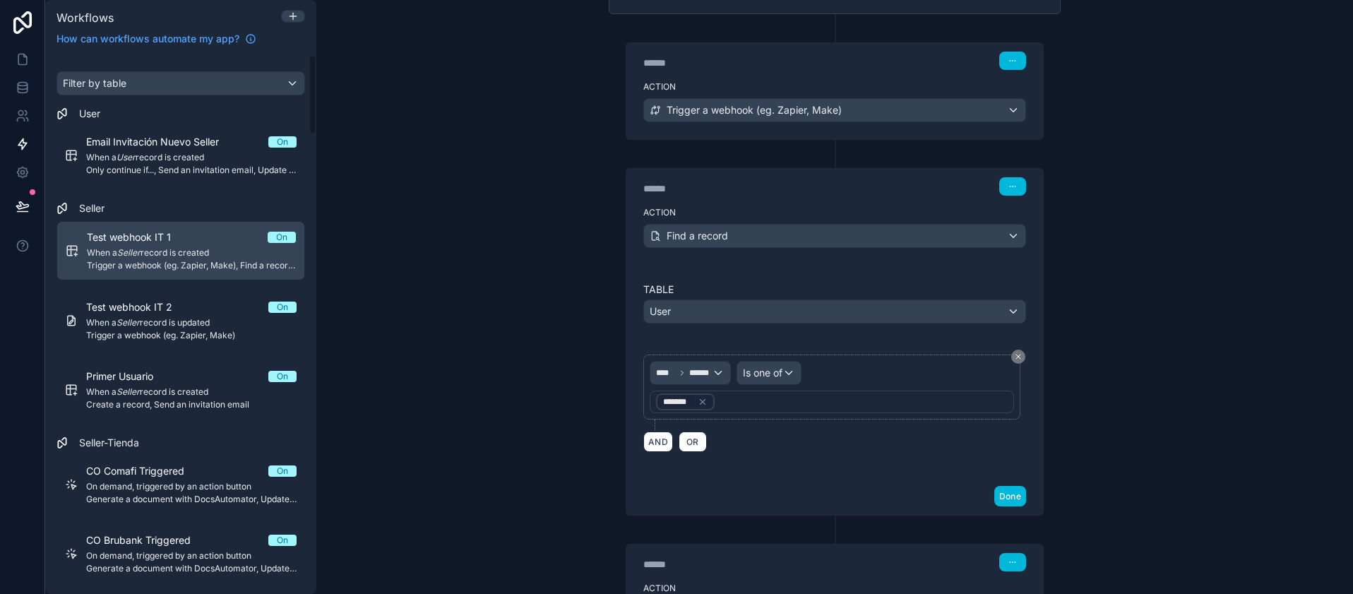
click at [246, 240] on div "Test webhook IT 1 On" at bounding box center [191, 237] width 209 height 14
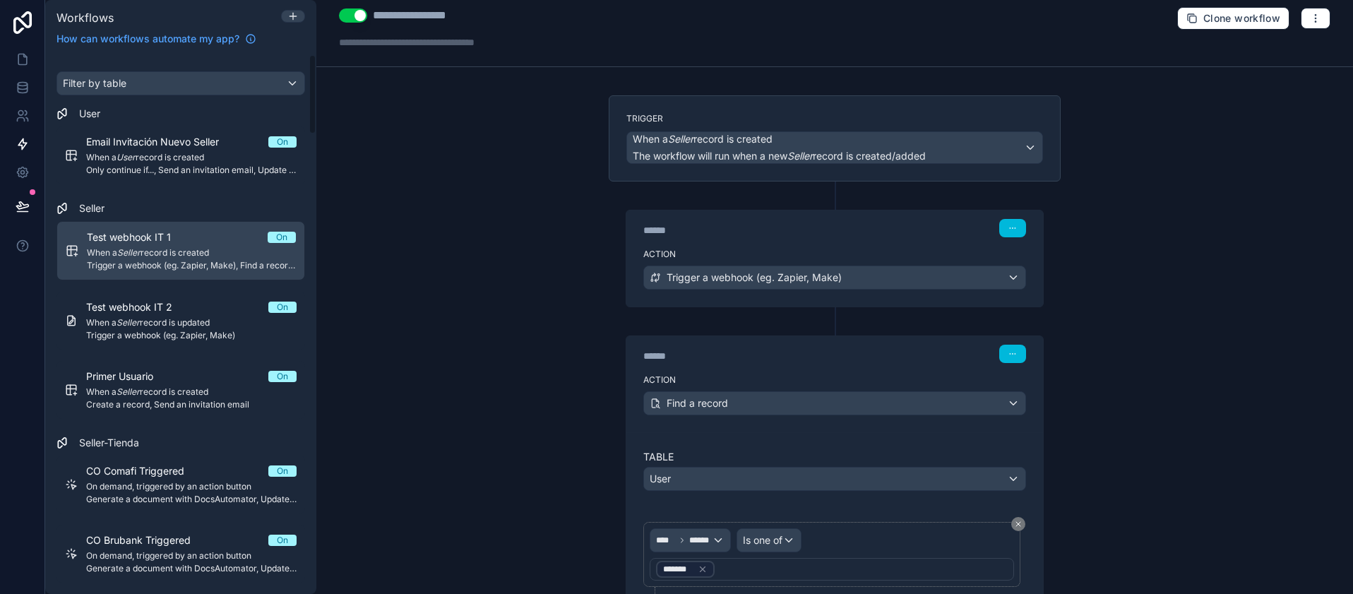
scroll to position [0, 0]
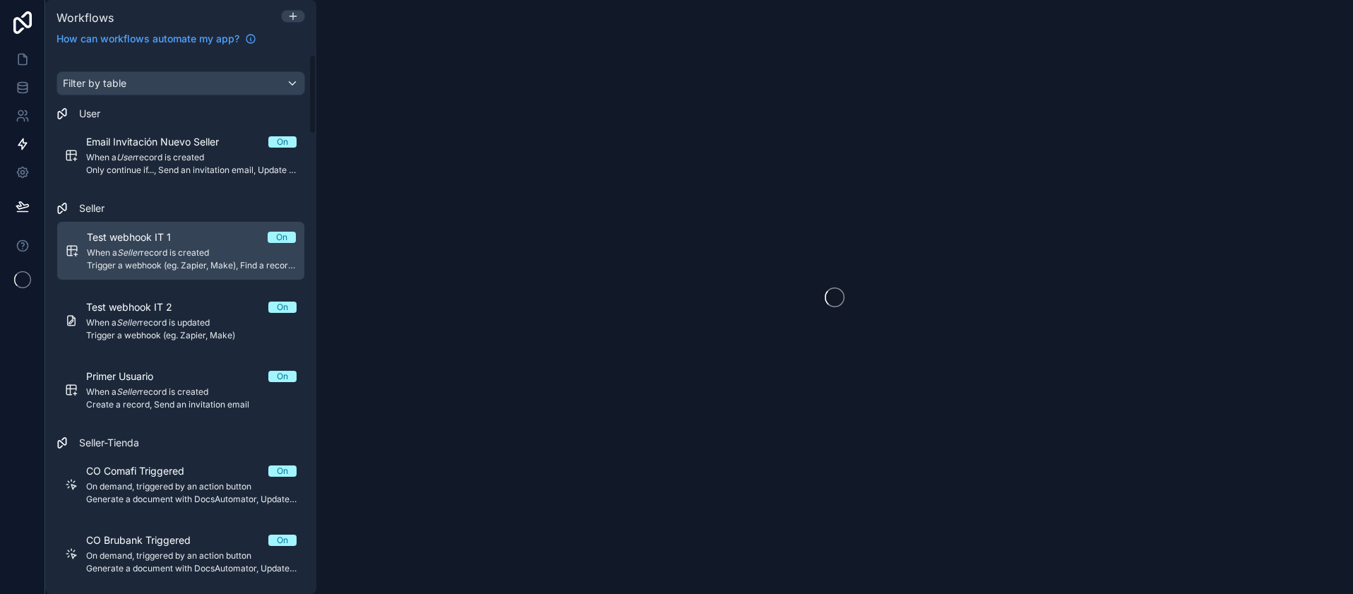
click at [188, 248] on span "When a Seller record is created" at bounding box center [191, 252] width 209 height 11
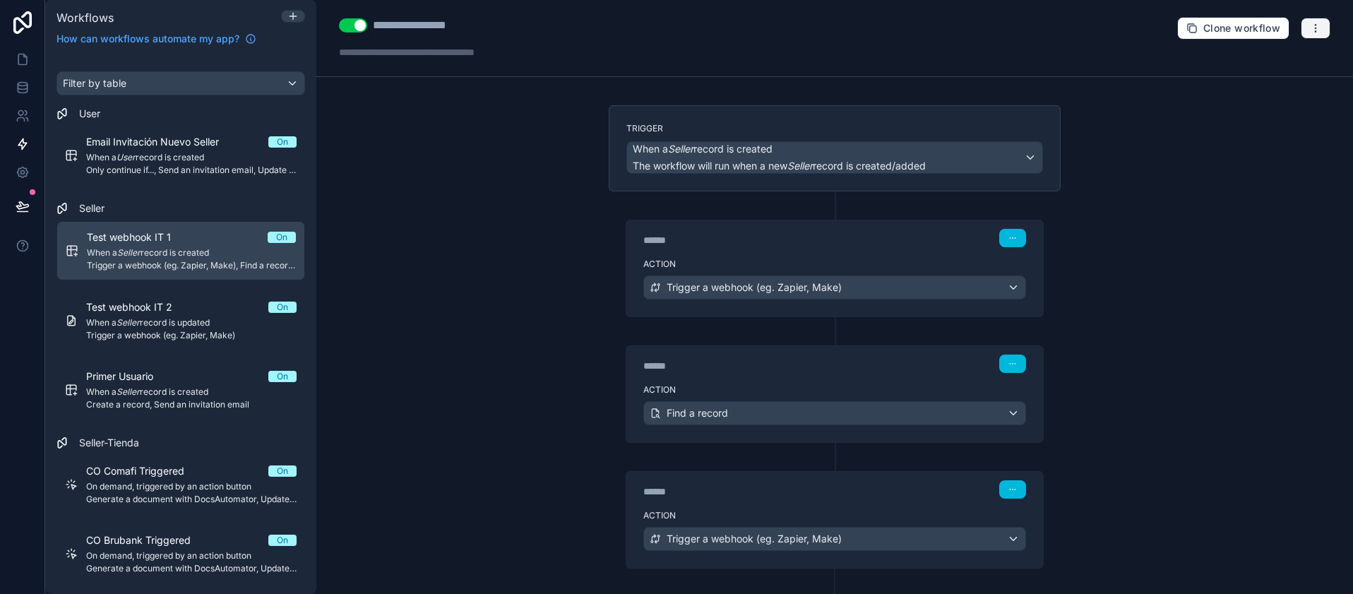
click at [1316, 18] on button "button" at bounding box center [1316, 28] width 30 height 21
click at [1245, 77] on button "Run history" at bounding box center [1256, 84] width 102 height 23
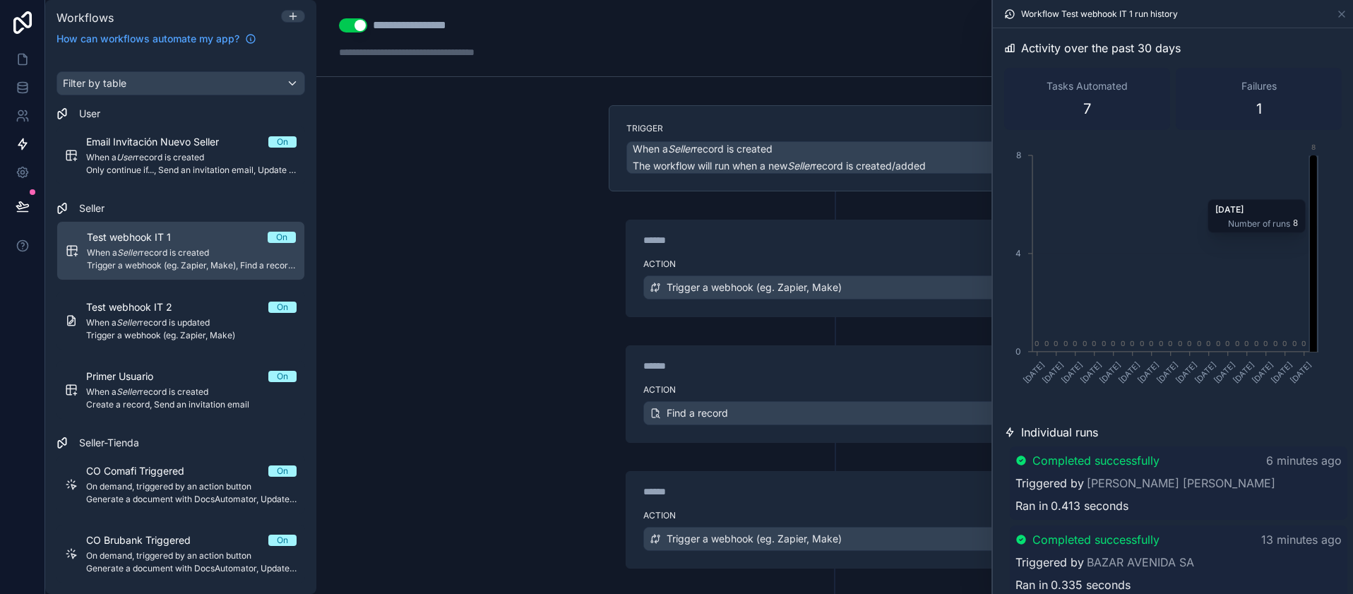
click at [1313, 192] on icon "chart" at bounding box center [1313, 253] width 7 height 196
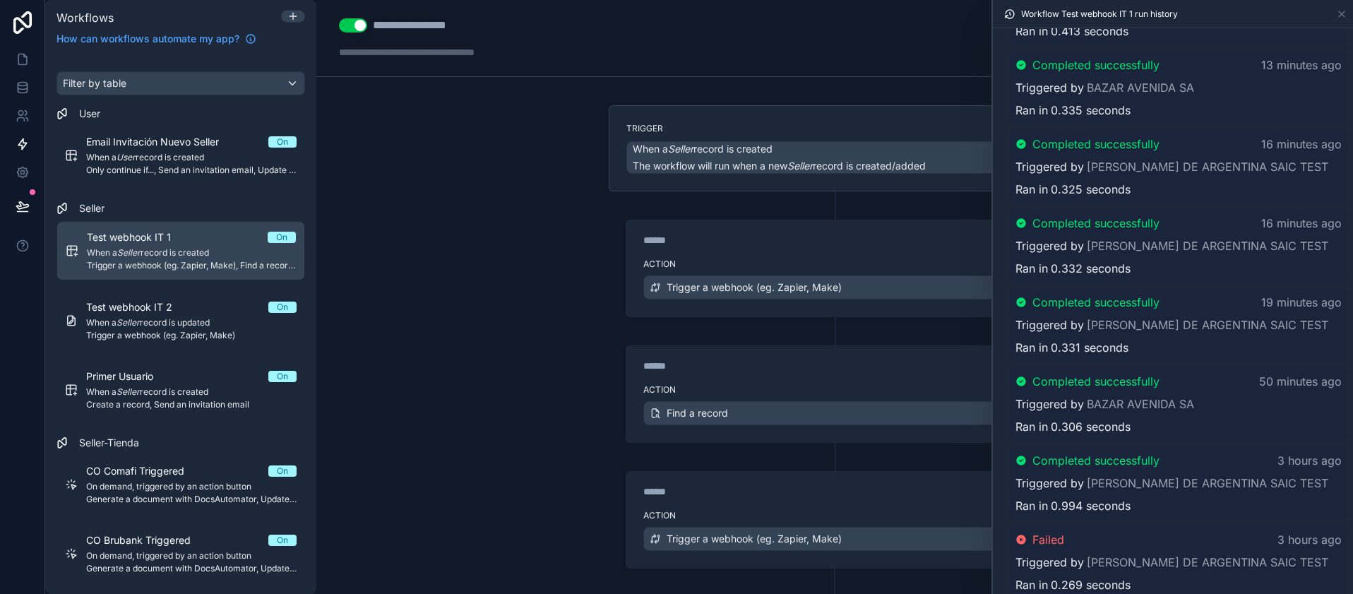
scroll to position [547, 0]
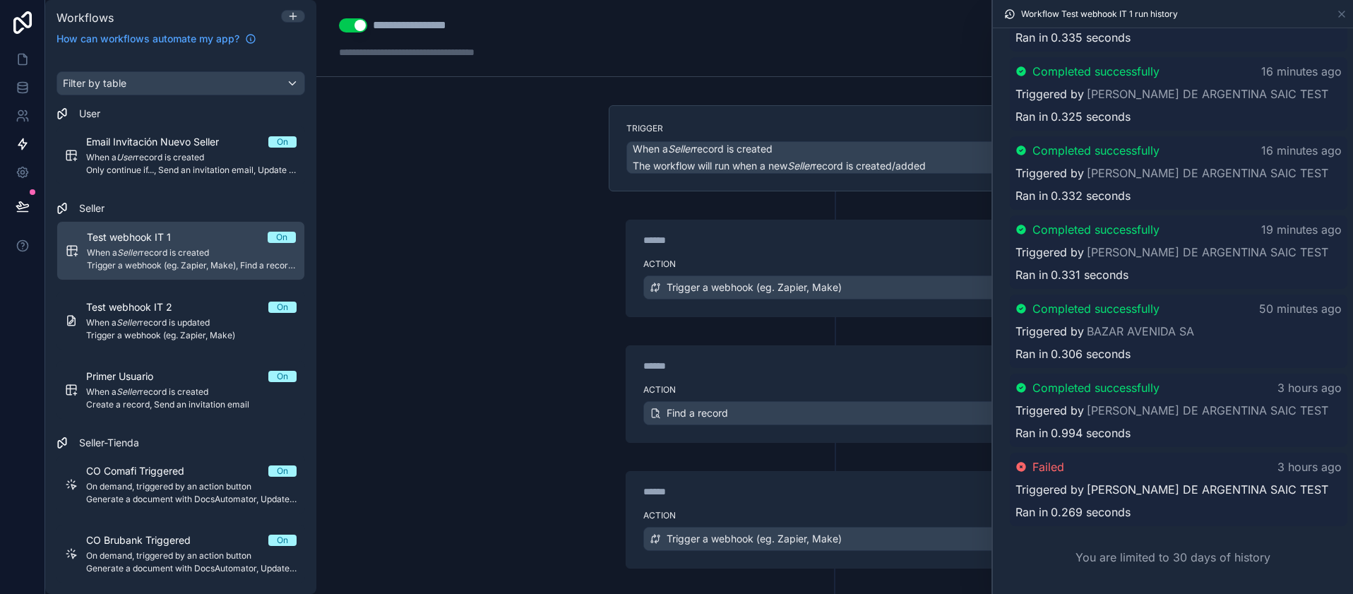
click at [1135, 489] on link "[PERSON_NAME] DE ARGENTINA SAIC TEST" at bounding box center [1207, 489] width 241 height 17
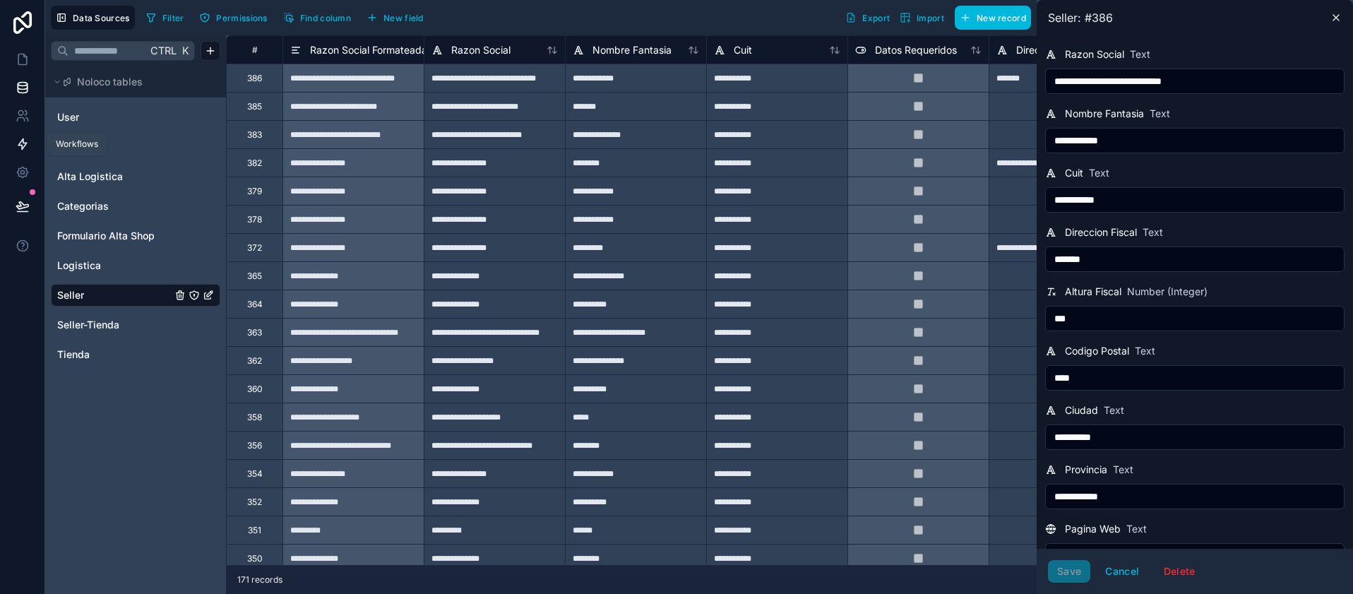
click at [24, 145] on icon at bounding box center [22, 144] width 8 height 11
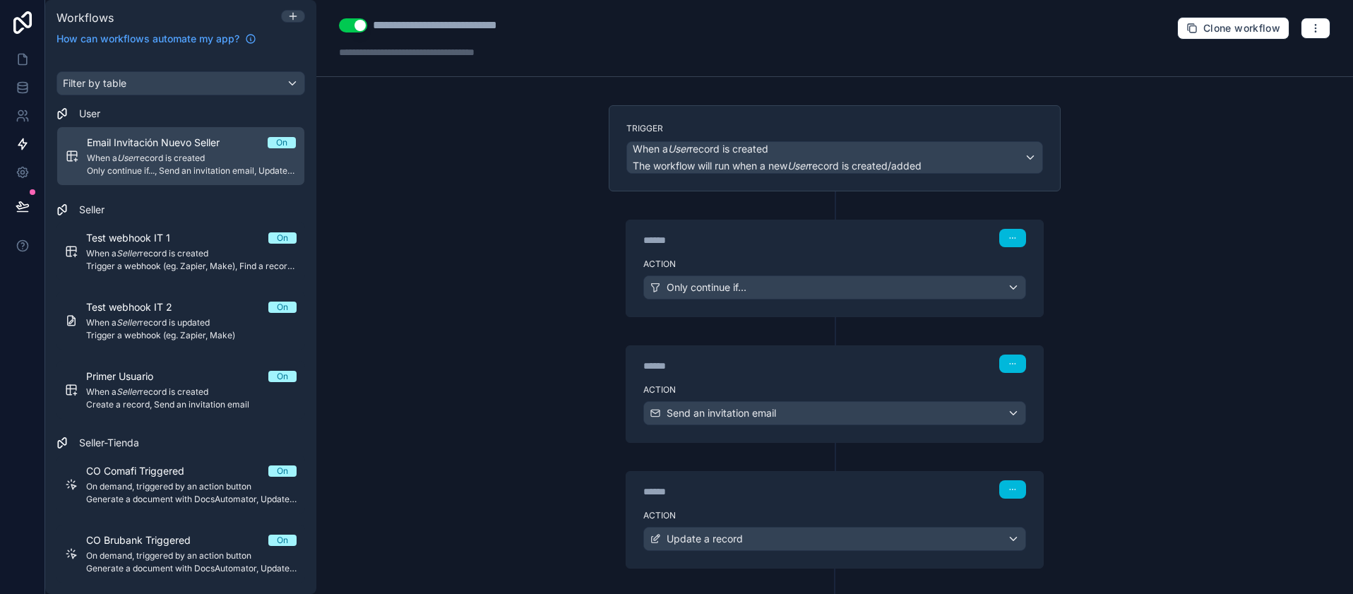
click at [1299, 39] on div "Clone workflow" at bounding box center [1253, 28] width 153 height 23
click at [1301, 33] on button "button" at bounding box center [1316, 28] width 30 height 21
click at [1231, 64] on button "Test workflow" at bounding box center [1256, 61] width 102 height 23
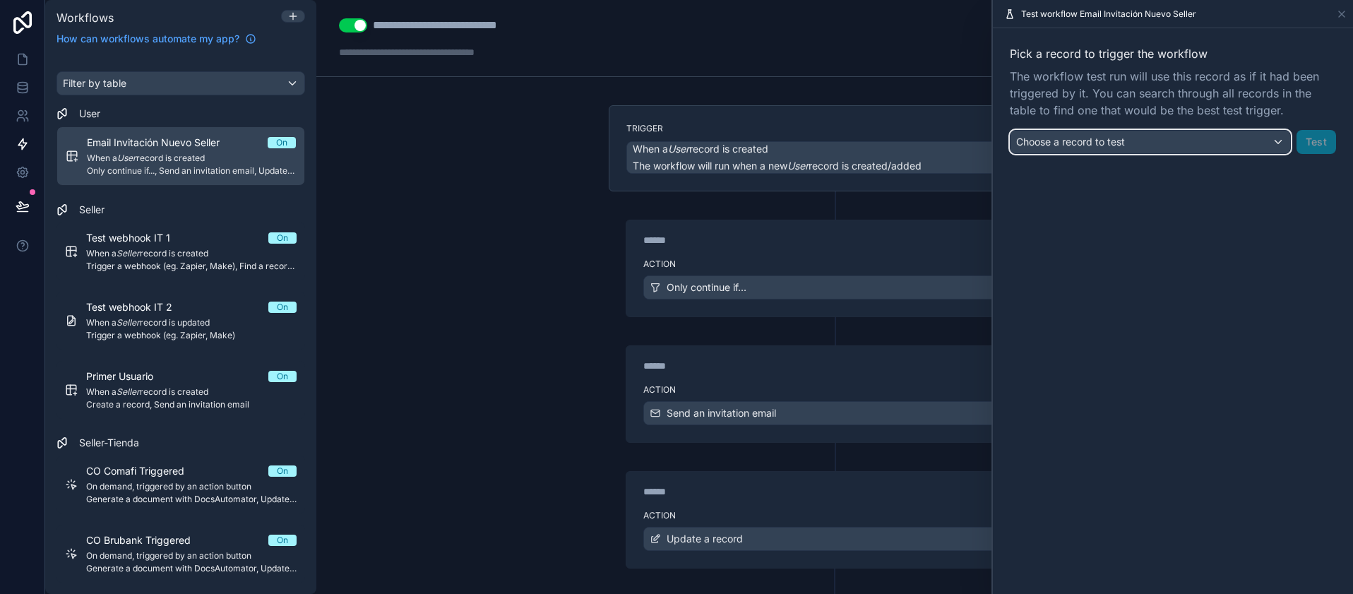
click at [1241, 148] on div "Choose a record to test" at bounding box center [1150, 142] width 280 height 23
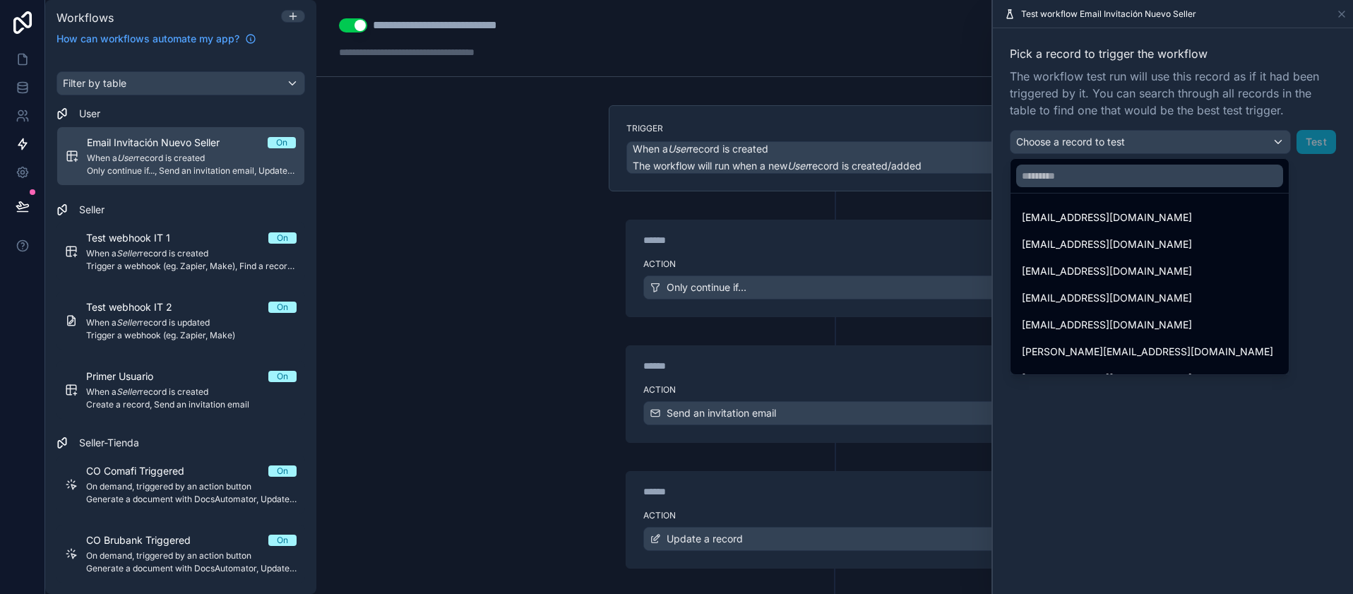
click at [1130, 146] on div at bounding box center [1173, 297] width 360 height 594
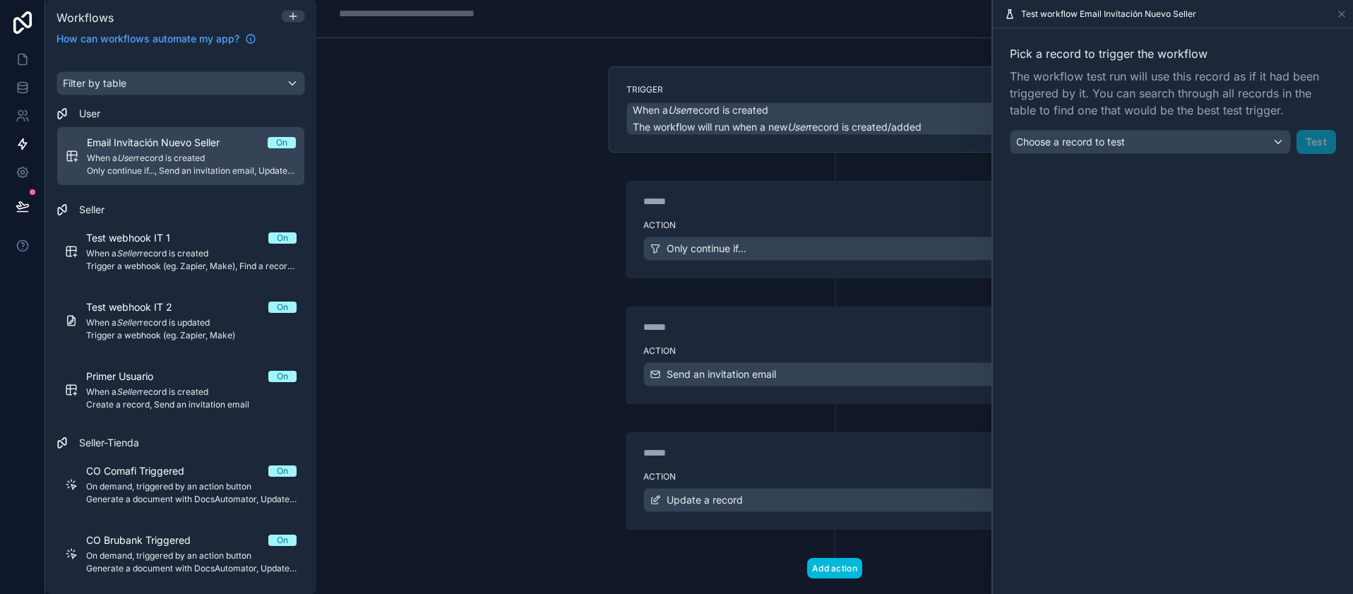
scroll to position [68, 0]
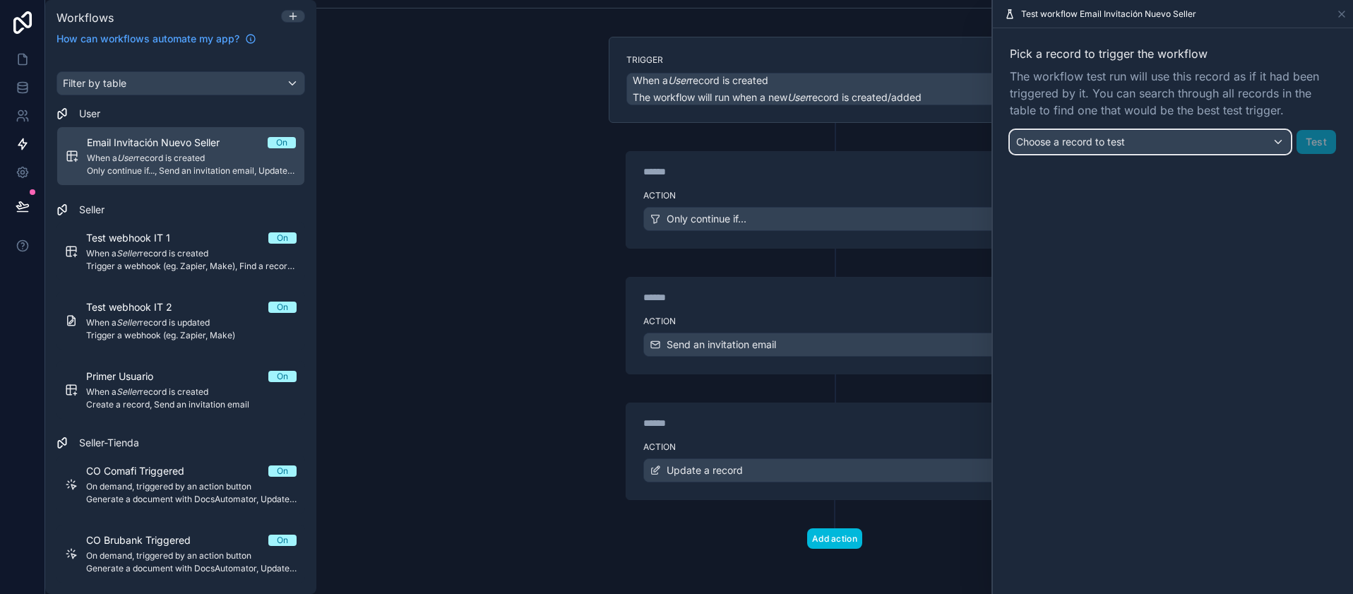
click at [1149, 141] on div "Choose a record to test" at bounding box center [1150, 142] width 280 height 23
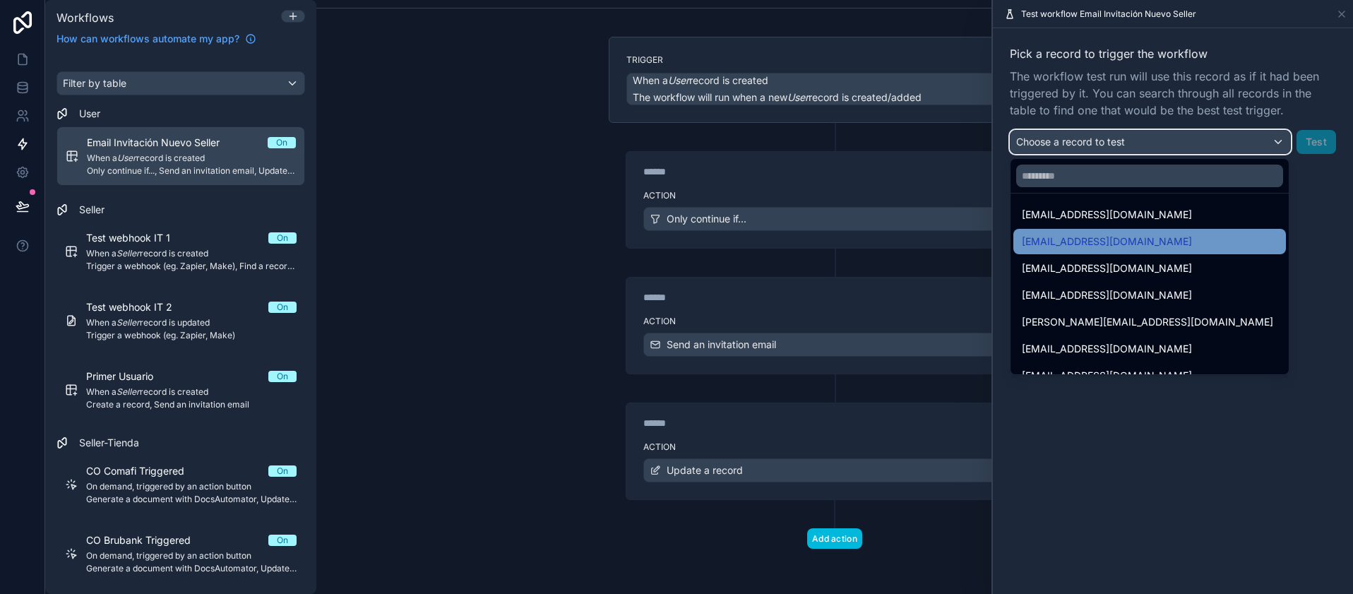
scroll to position [0, 0]
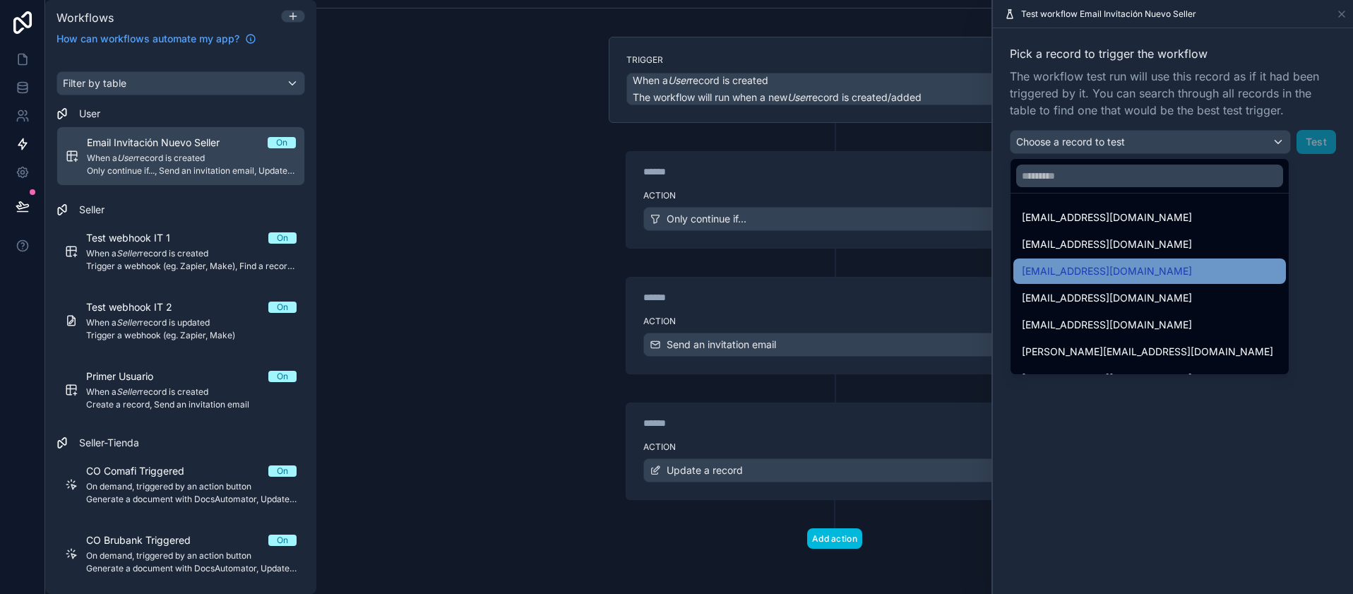
click at [1072, 266] on span "[PERSON_NAME][EMAIL_ADDRESS][PERSON_NAME][DOMAIN_NAME]" at bounding box center [1107, 271] width 170 height 17
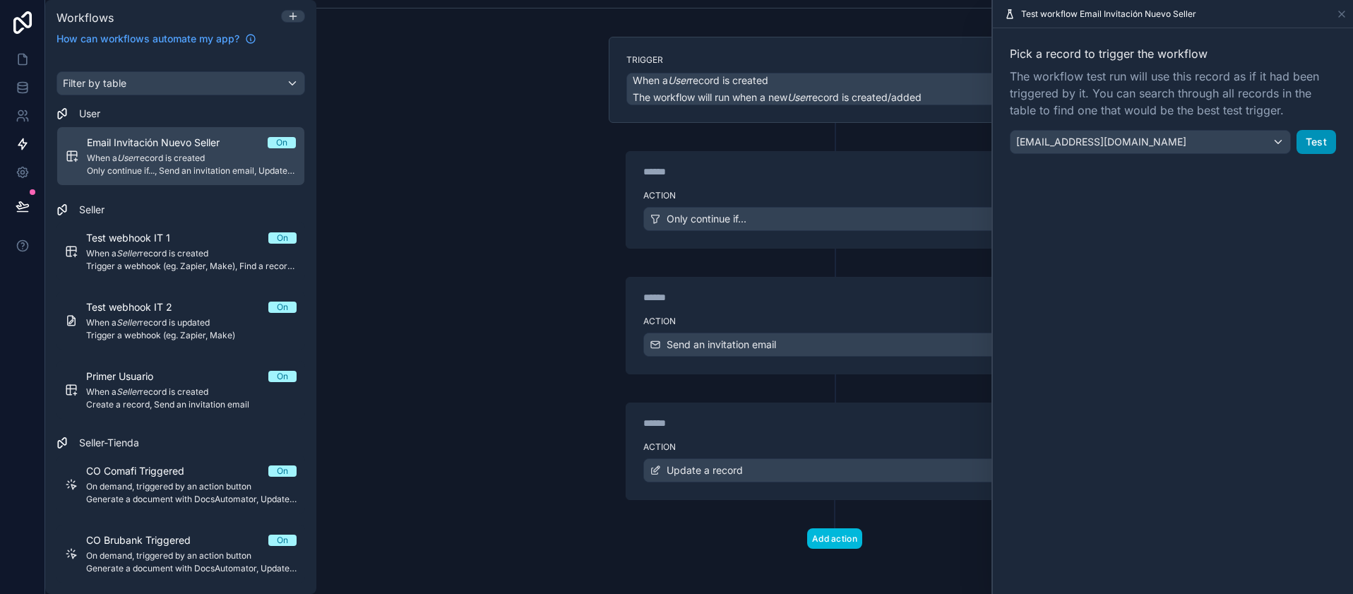
click at [1302, 134] on button "Test" at bounding box center [1316, 142] width 40 height 24
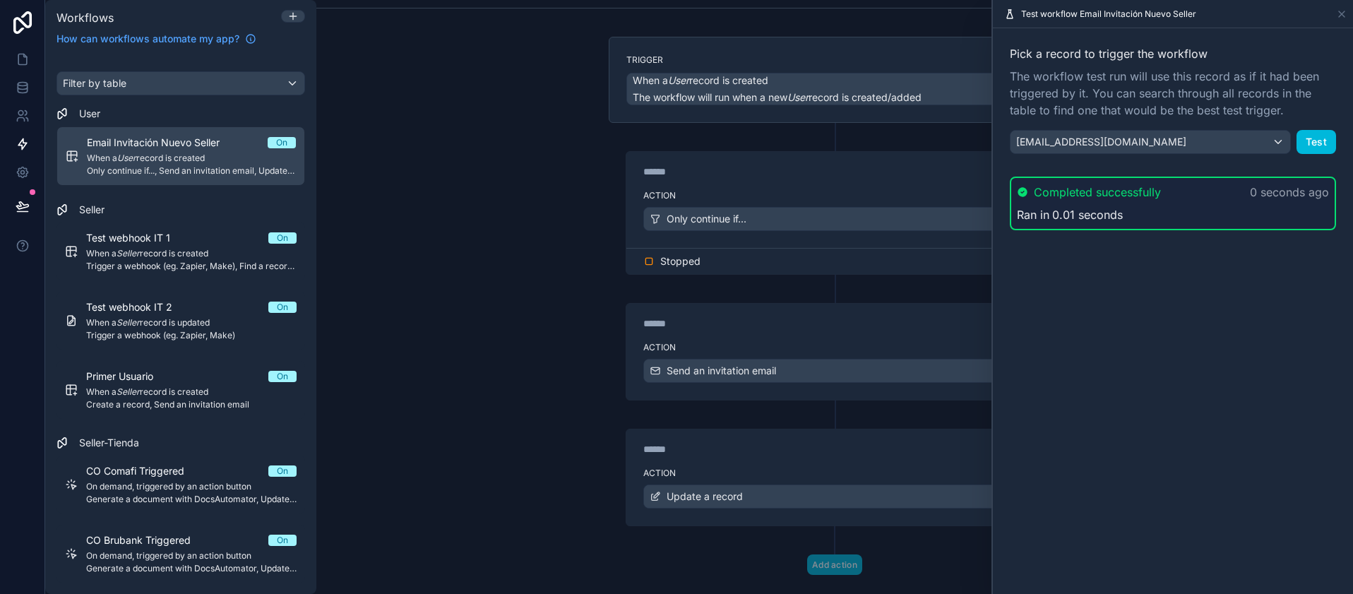
drag, startPoint x: 525, startPoint y: 277, endPoint x: 624, endPoint y: 229, distance: 109.9
click at [527, 276] on div "**********" at bounding box center [834, 297] width 1036 height 594
drag, startPoint x: 447, startPoint y: 235, endPoint x: 330, endPoint y: 233, distance: 117.2
click at [447, 234] on div "**********" at bounding box center [834, 297] width 1036 height 594
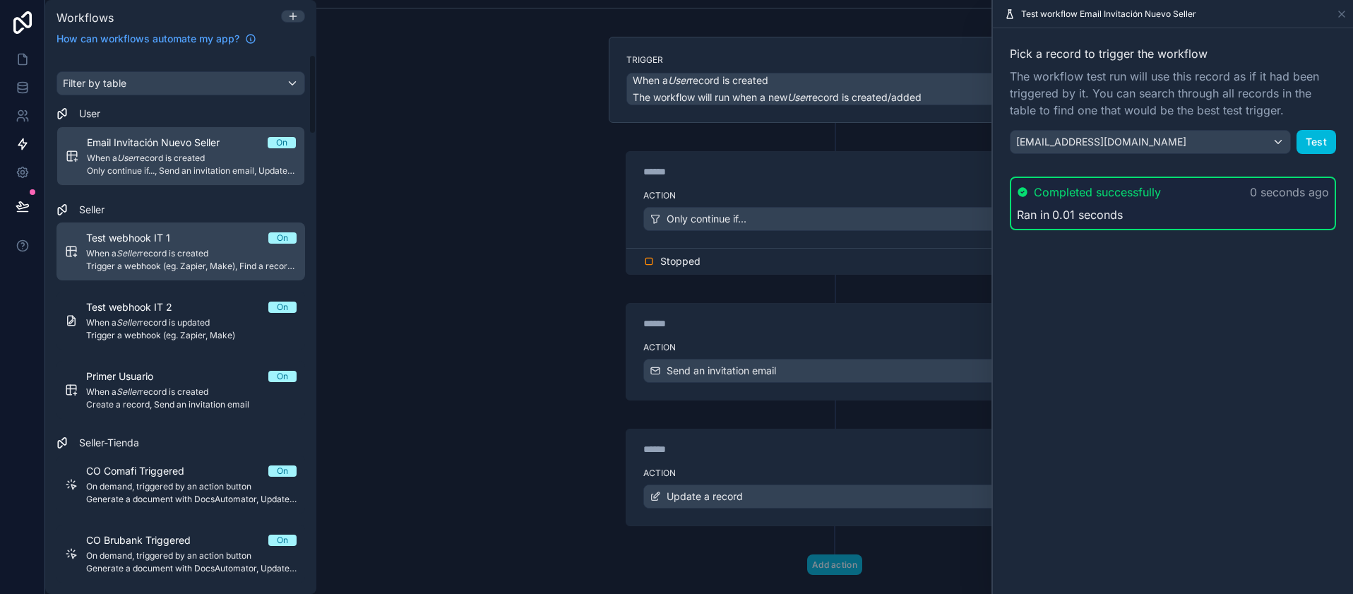
click at [116, 276] on link "Test webhook IT 1 On When a Seller record is created Trigger a webhook (eg. Zap…" at bounding box center [180, 251] width 249 height 58
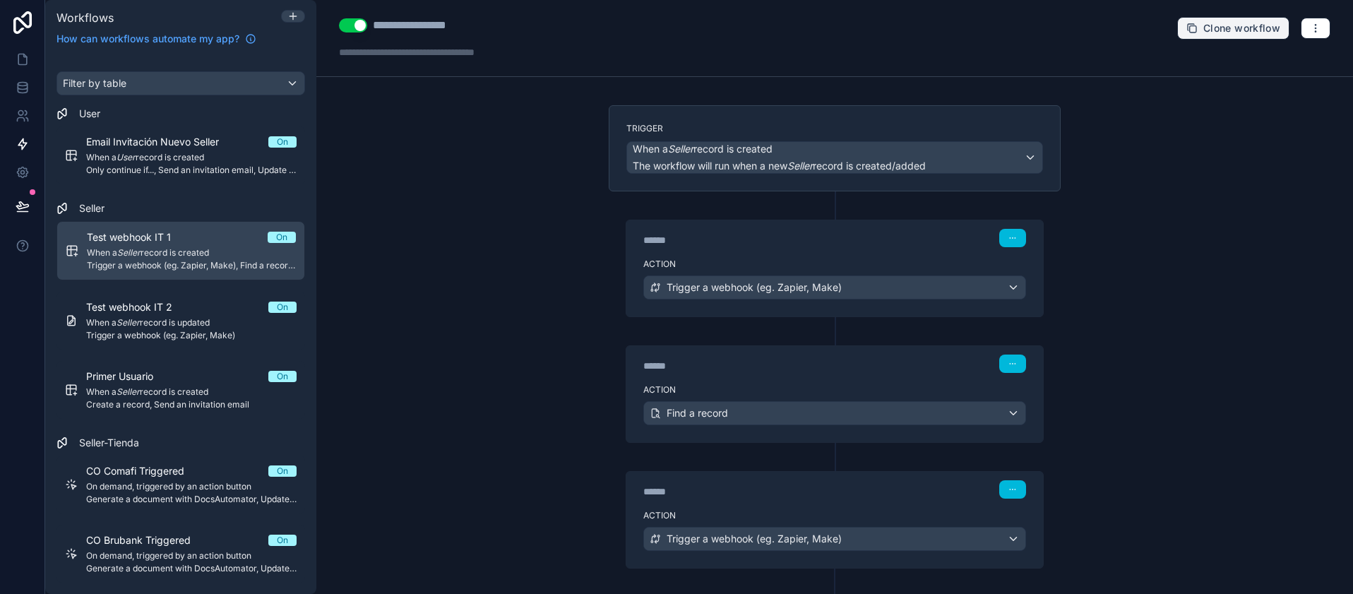
click at [1250, 29] on span "Clone workflow" at bounding box center [1241, 28] width 77 height 13
click at [1303, 42] on div "**********" at bounding box center [834, 38] width 1036 height 77
click at [1310, 33] on icon "button" at bounding box center [1315, 28] width 11 height 11
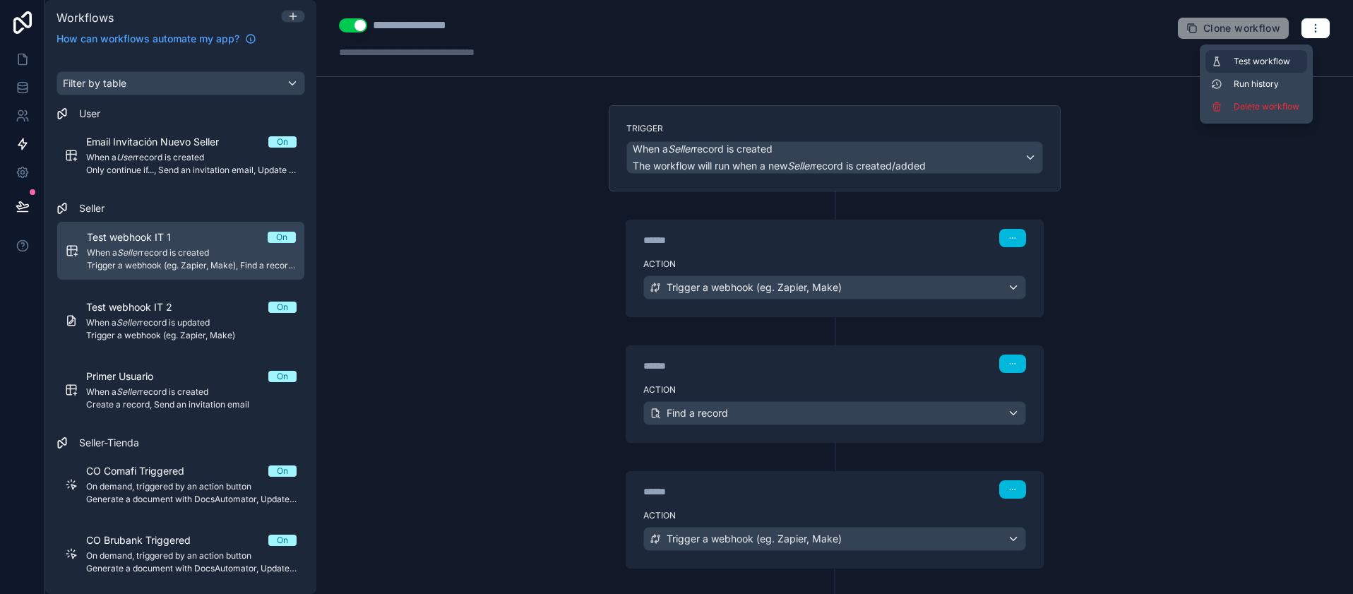
click at [1245, 66] on span "Test workflow" at bounding box center [1267, 61] width 68 height 11
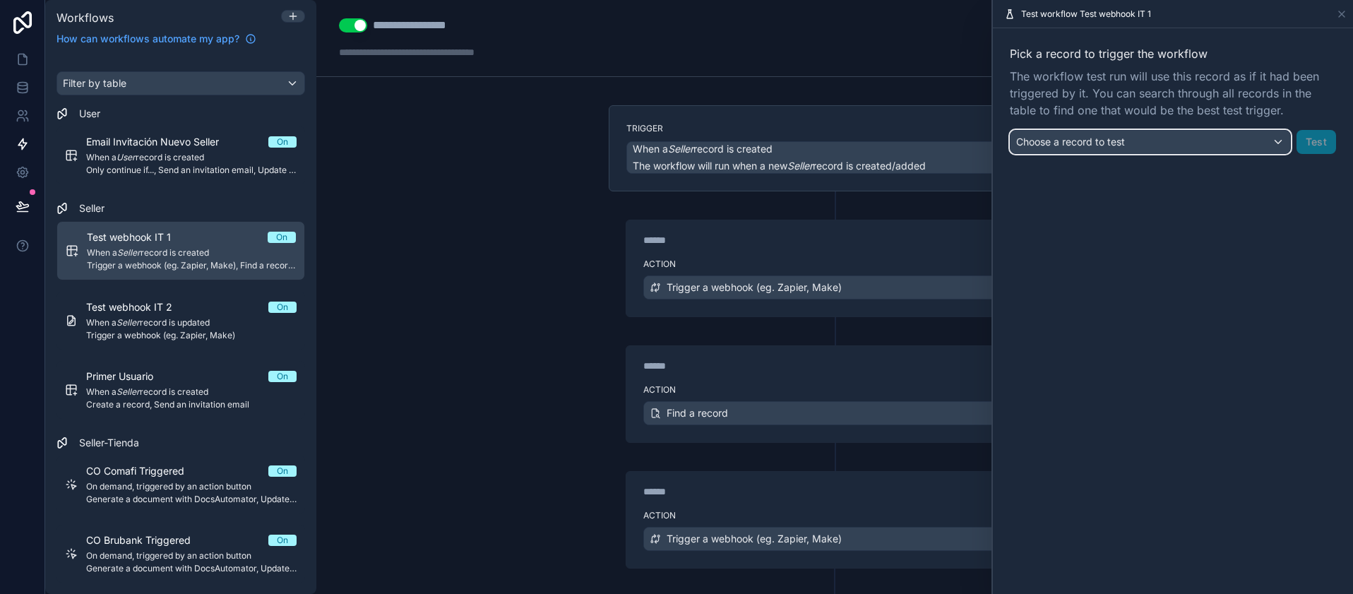
click at [1168, 137] on div "Choose a record to test" at bounding box center [1150, 142] width 280 height 23
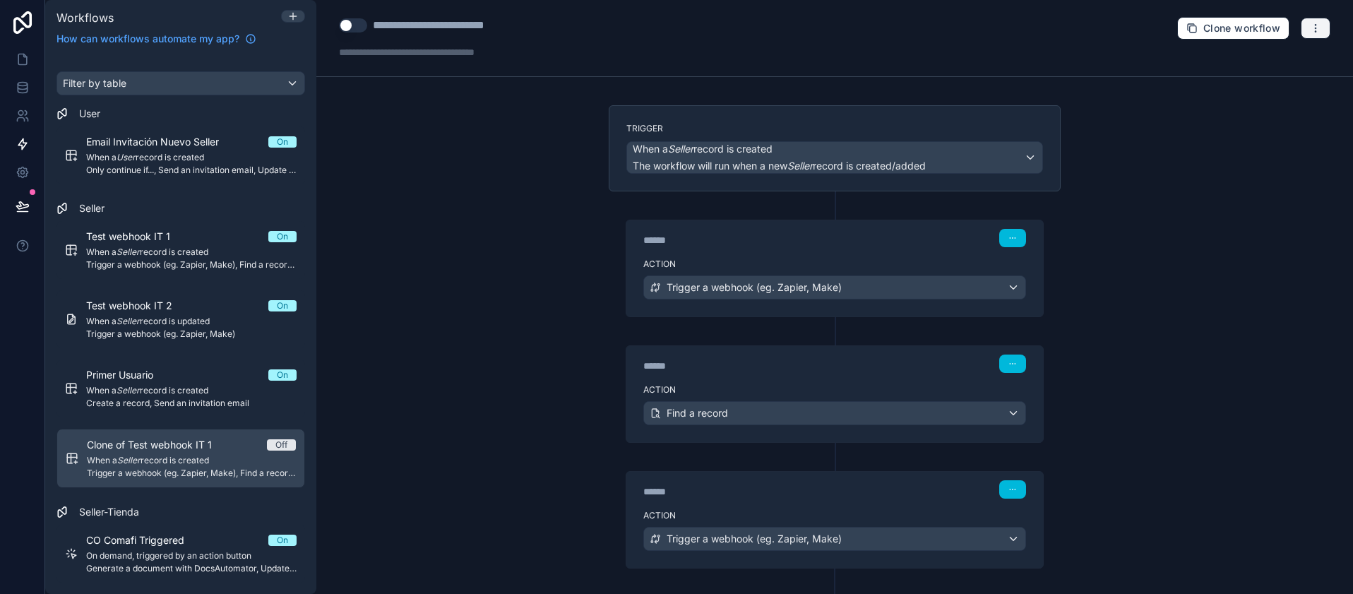
click at [1314, 21] on button "button" at bounding box center [1316, 28] width 30 height 21
click at [1249, 89] on span "Run history" at bounding box center [1267, 83] width 68 height 11
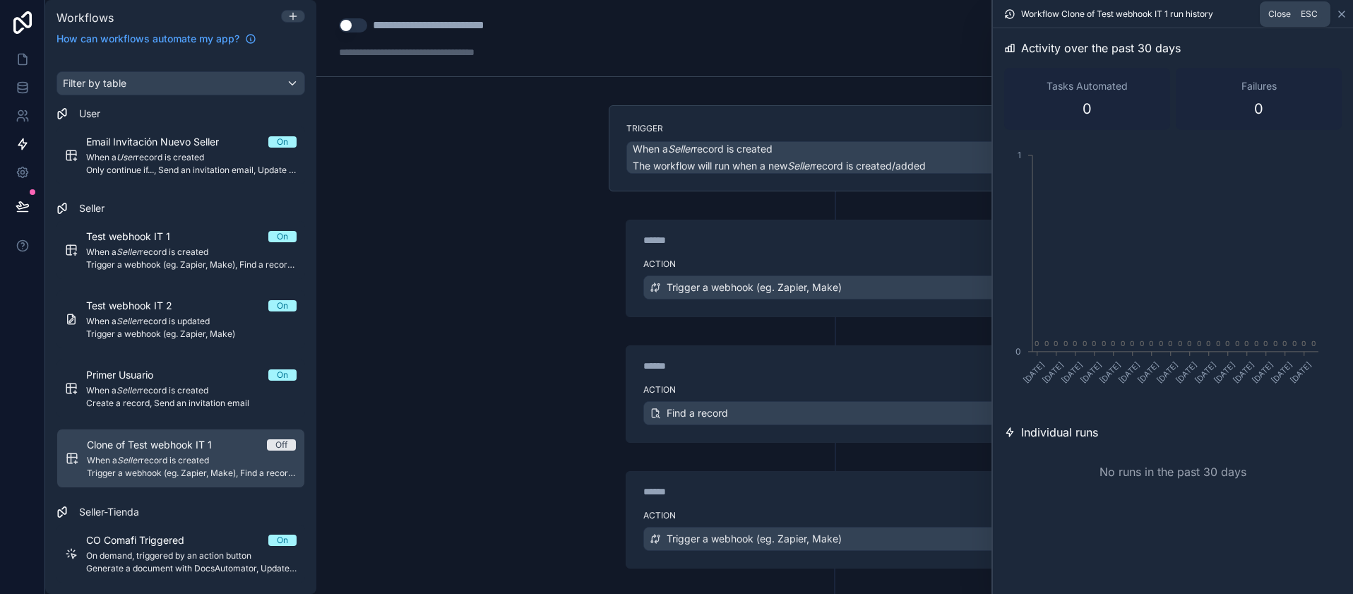
click at [1342, 13] on icon at bounding box center [1342, 14] width 6 height 6
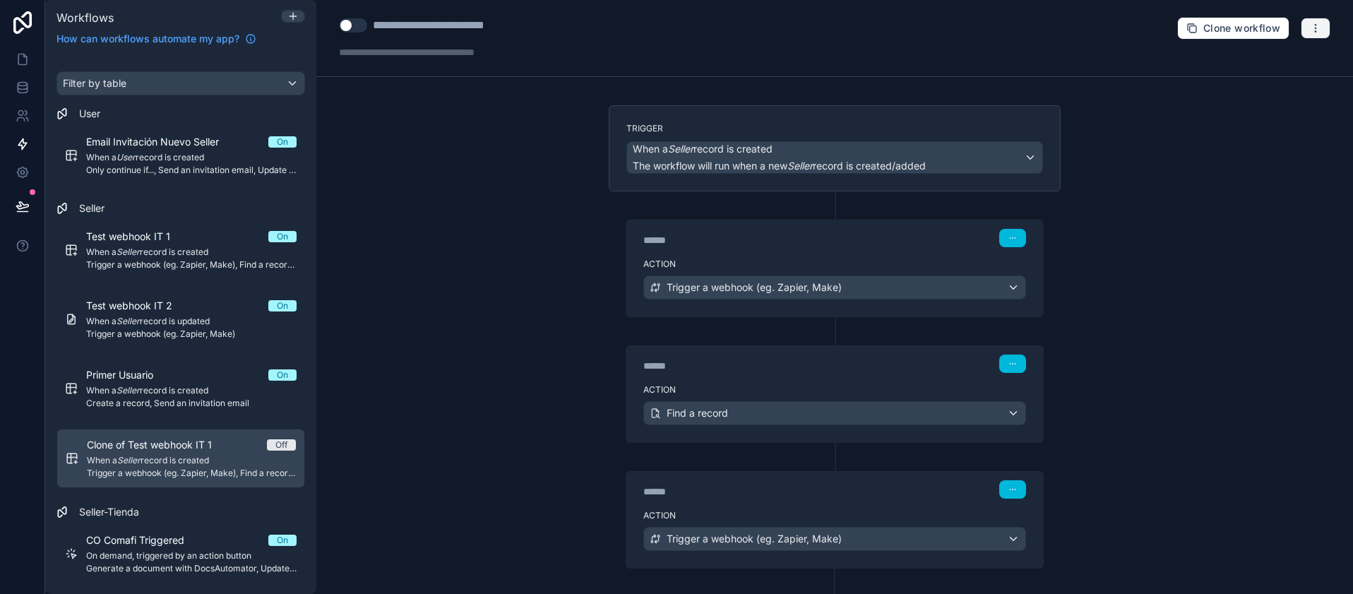
click at [1310, 28] on icon "button" at bounding box center [1315, 28] width 11 height 11
click at [1249, 61] on span "Test workflow" at bounding box center [1267, 61] width 68 height 11
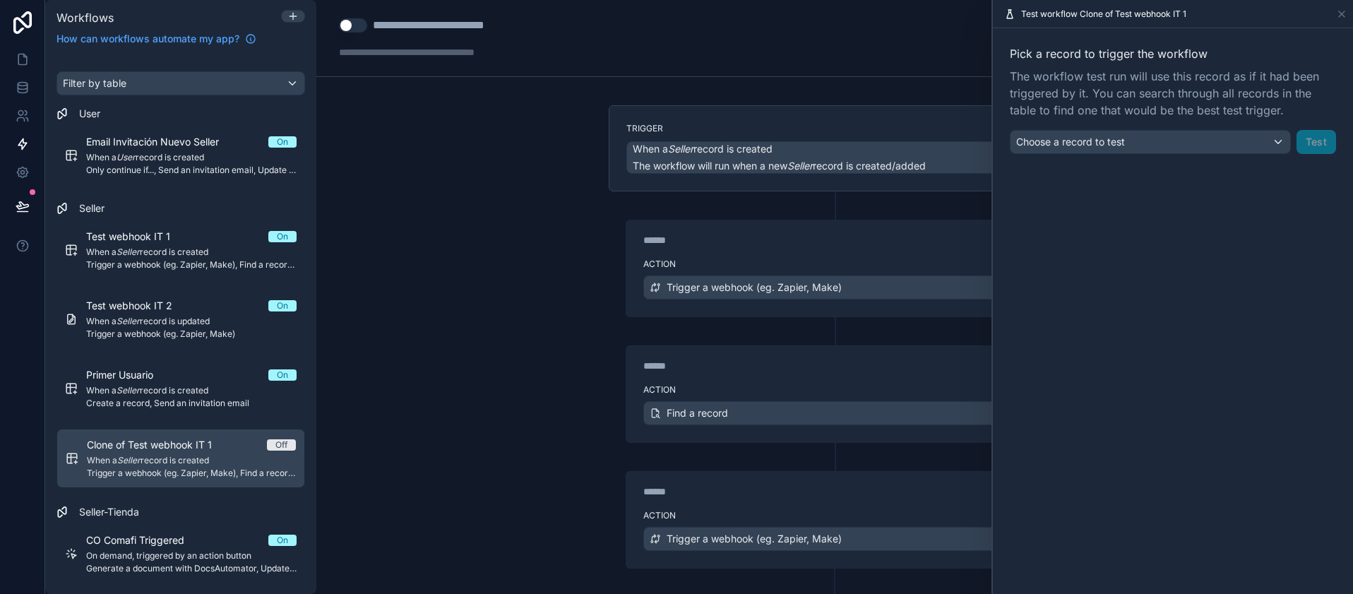
click at [1128, 129] on div "Pick a record to trigger the workflow The workflow test run will use this recor…" at bounding box center [1173, 99] width 326 height 109
click at [1133, 131] on div "Pick a record to trigger the workflow The workflow test run will use this recor…" at bounding box center [1173, 99] width 326 height 109
click at [1137, 144] on div "Choose a record to test" at bounding box center [1150, 142] width 280 height 23
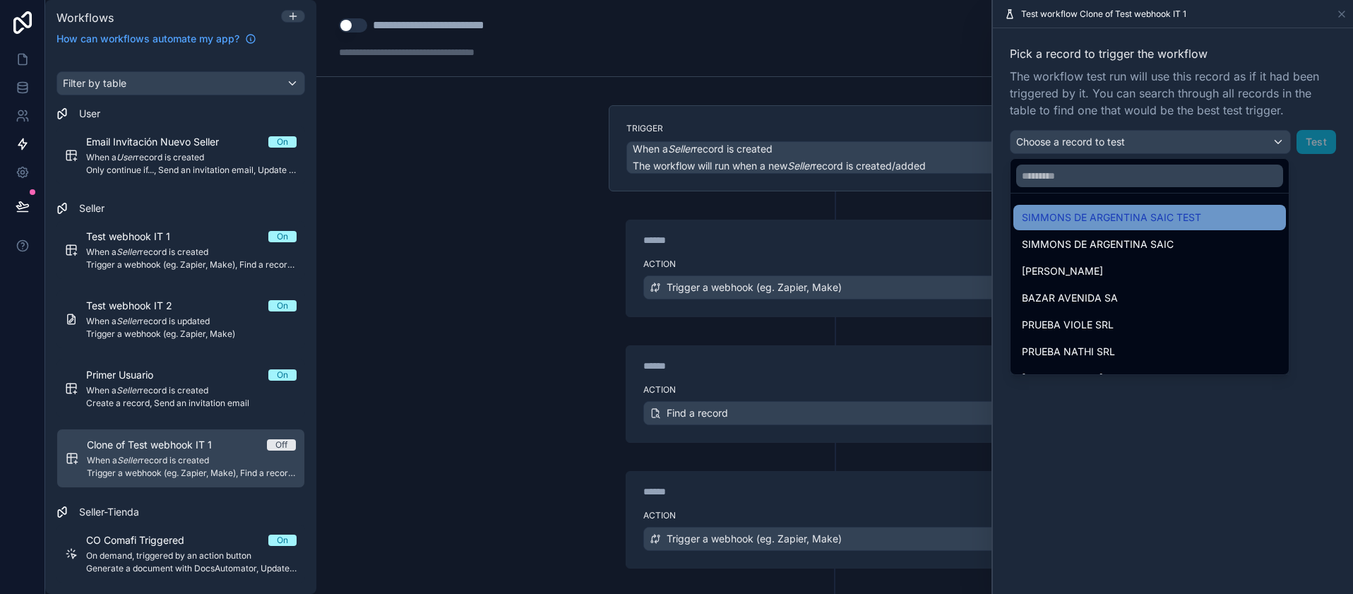
click at [1104, 226] on div "SIMMONS DE ARGENTINA SAIC TEST" at bounding box center [1149, 217] width 273 height 25
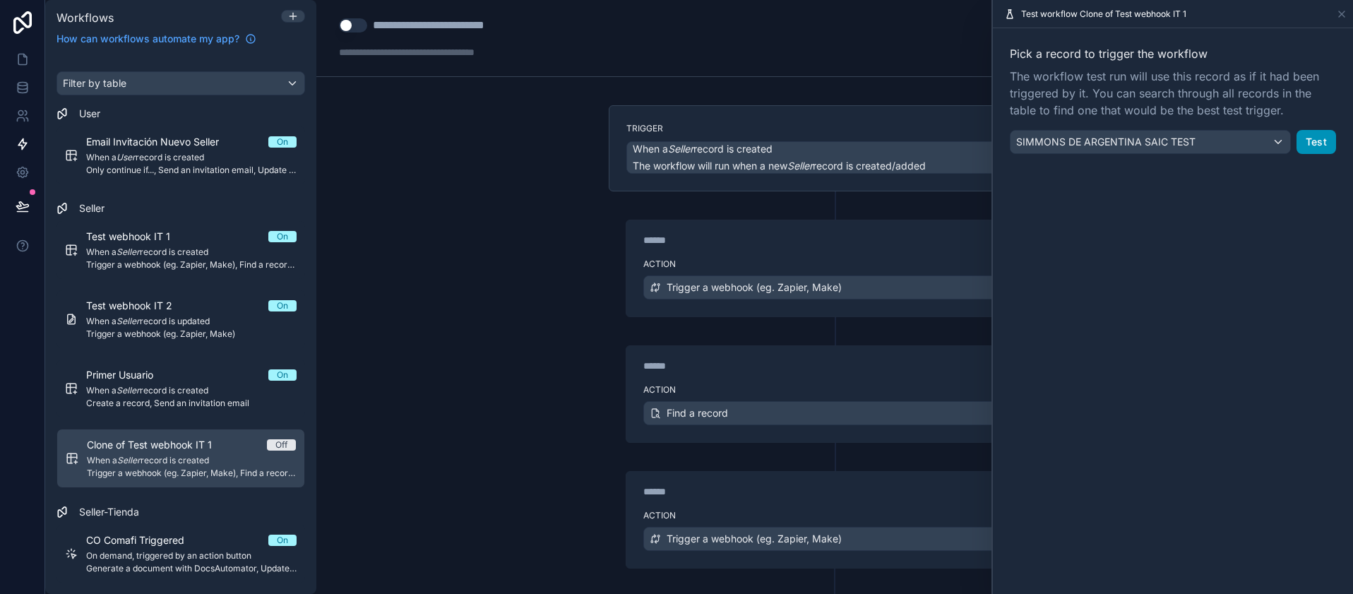
click at [1321, 147] on button "Test" at bounding box center [1316, 142] width 40 height 24
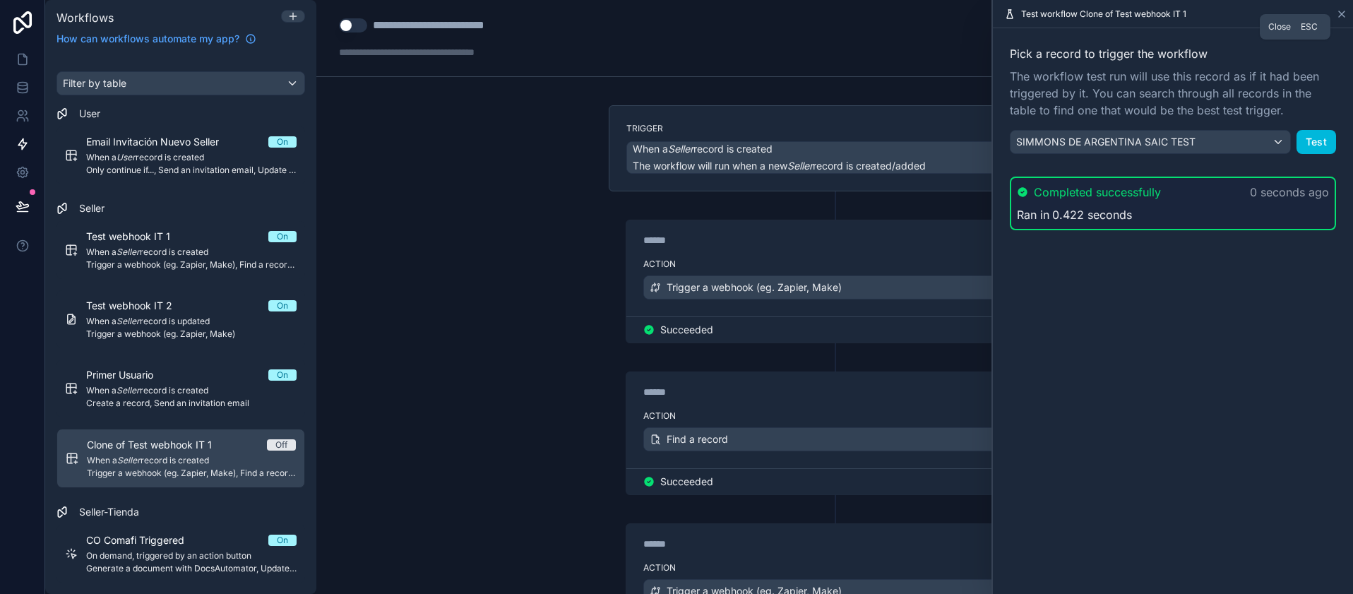
click at [1336, 15] on icon at bounding box center [1341, 13] width 11 height 11
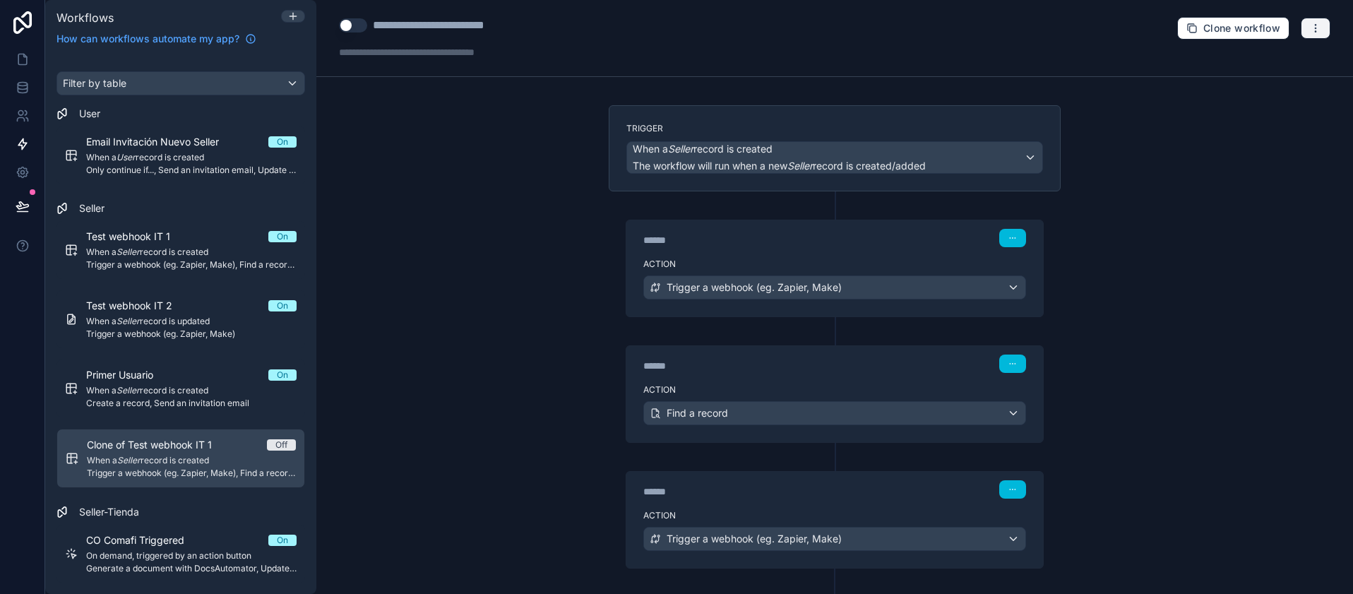
click at [1315, 25] on icon "button" at bounding box center [1315, 24] width 1 height 1
click at [1248, 80] on span "Run history" at bounding box center [1267, 83] width 68 height 11
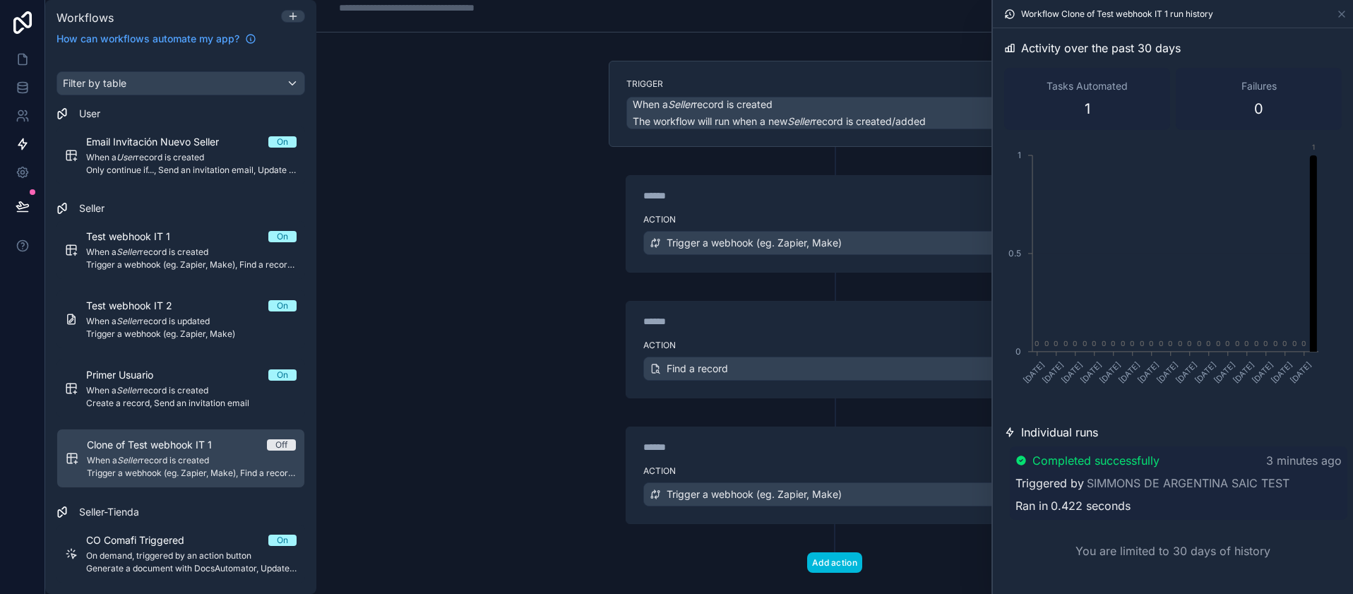
scroll to position [68, 0]
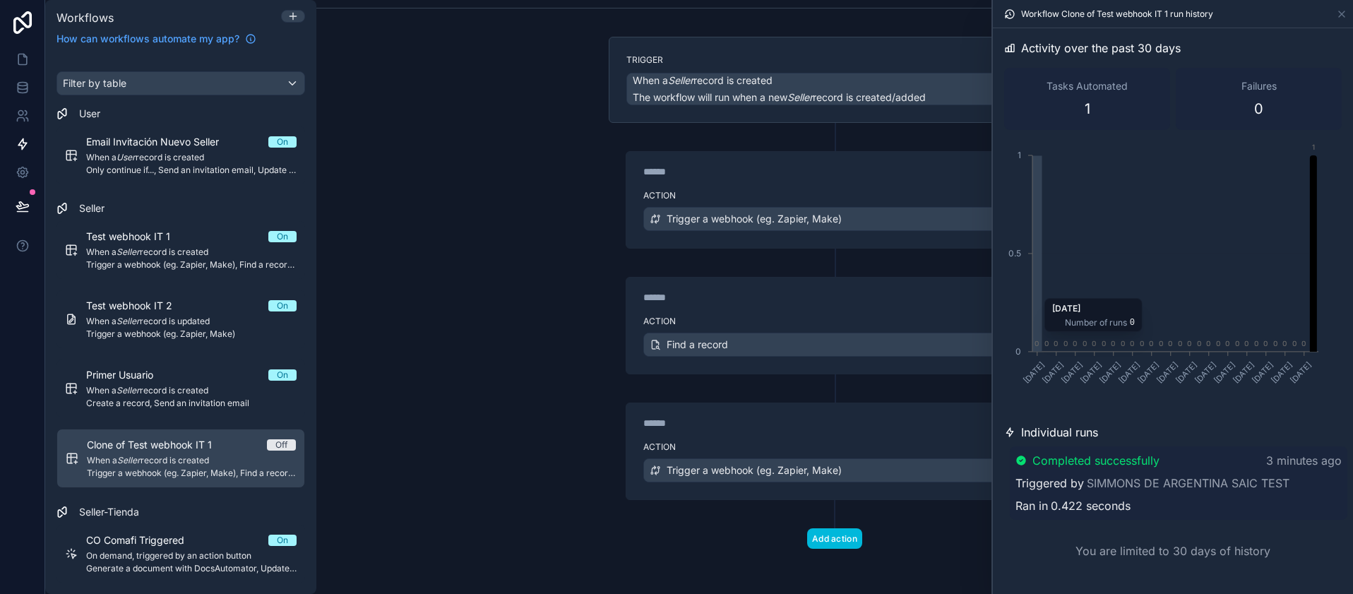
click at [1315, 175] on icon "chart" at bounding box center [1313, 253] width 7 height 196
click at [1125, 482] on link "SIMMONS DE ARGENTINA SAIC TEST" at bounding box center [1188, 482] width 203 height 17
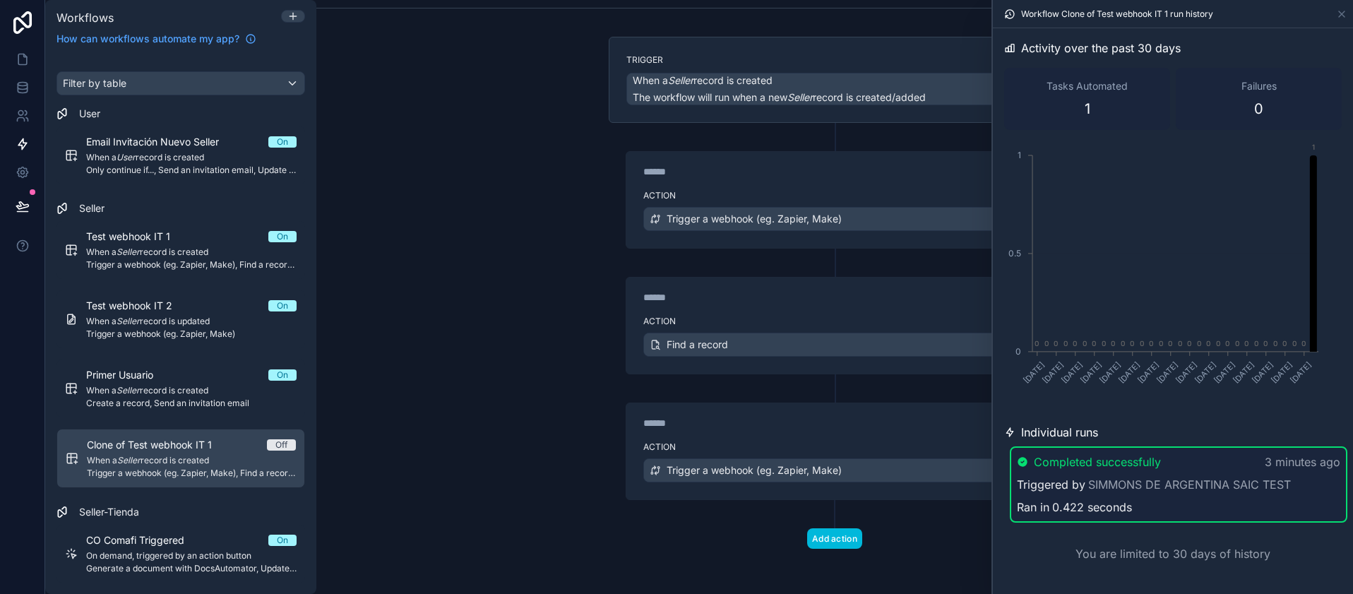
click at [450, 287] on div "**********" at bounding box center [834, 297] width 1036 height 594
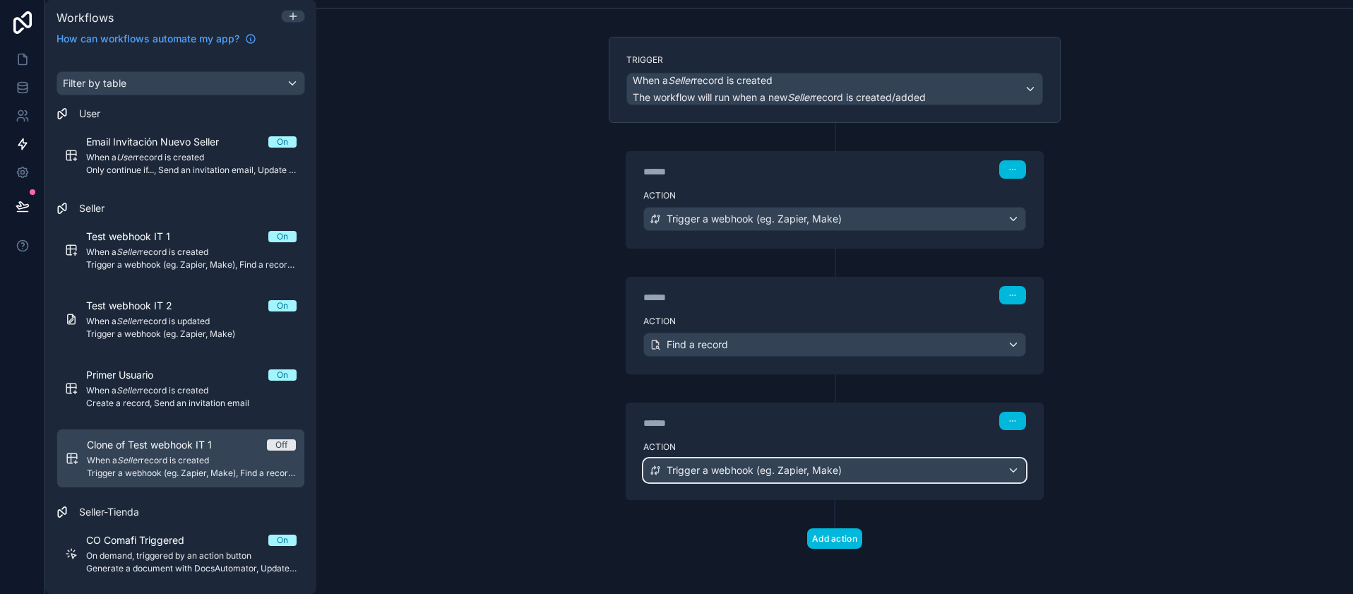
click at [738, 462] on div "Trigger a webhook (eg. Zapier, Make)" at bounding box center [834, 470] width 381 height 23
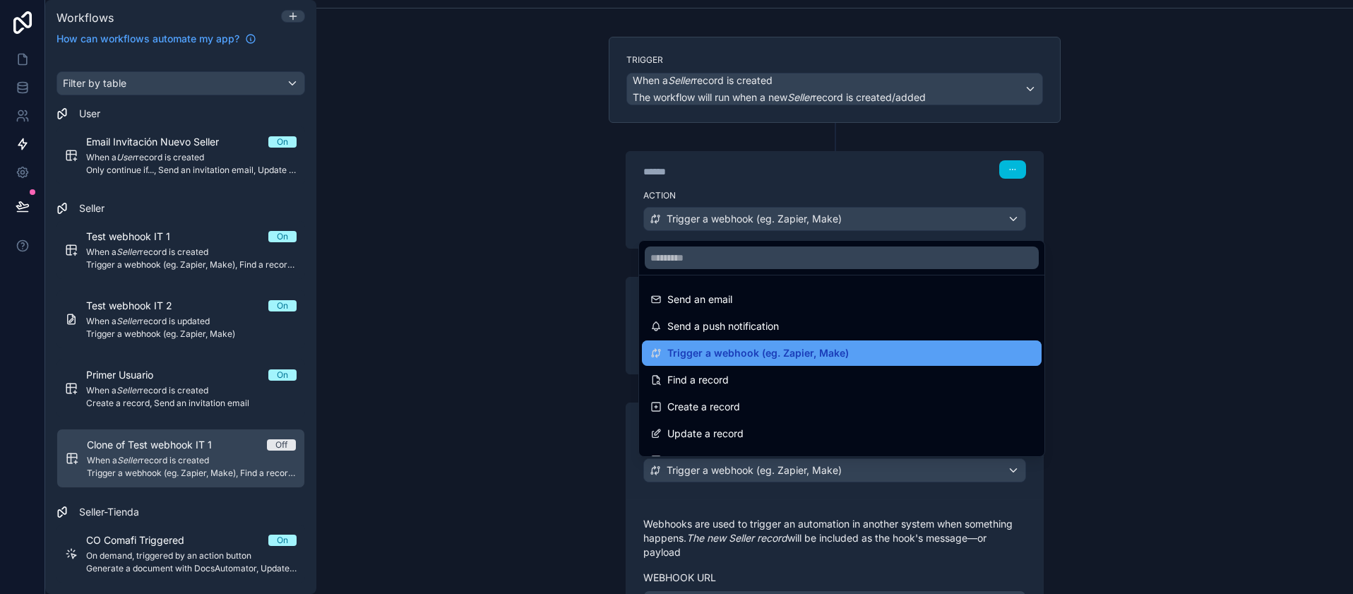
click at [701, 355] on span "Trigger a webhook (eg. Zapier, Make)" at bounding box center [757, 353] width 181 height 17
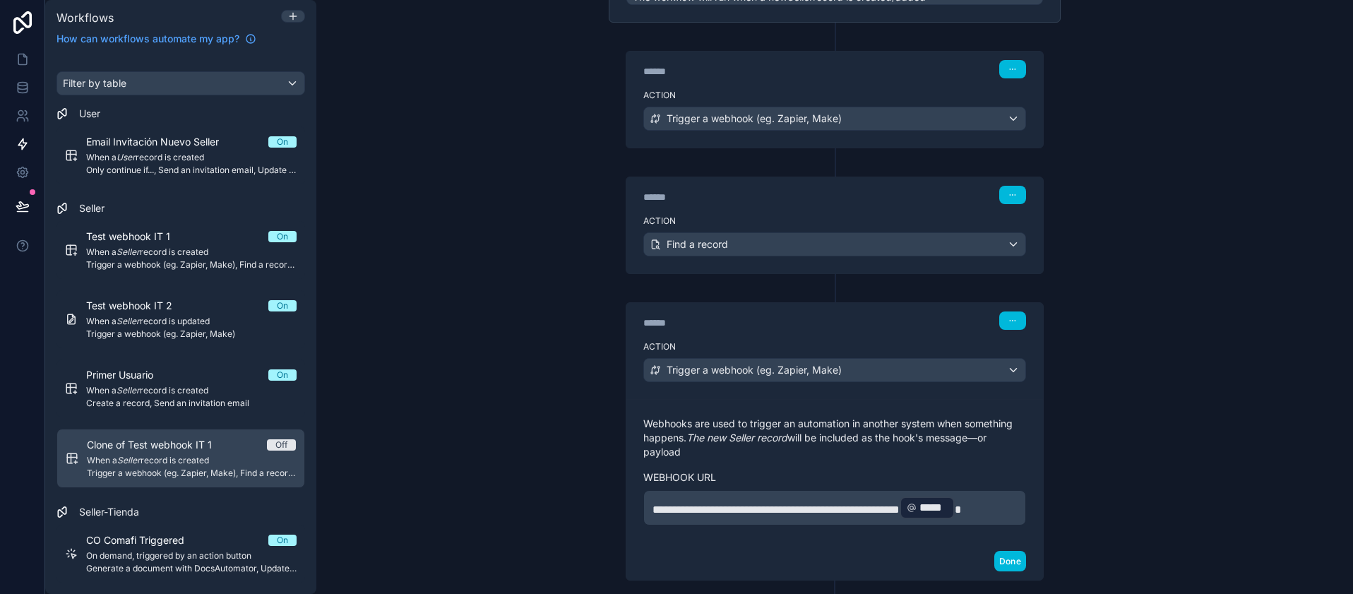
scroll to position [266, 0]
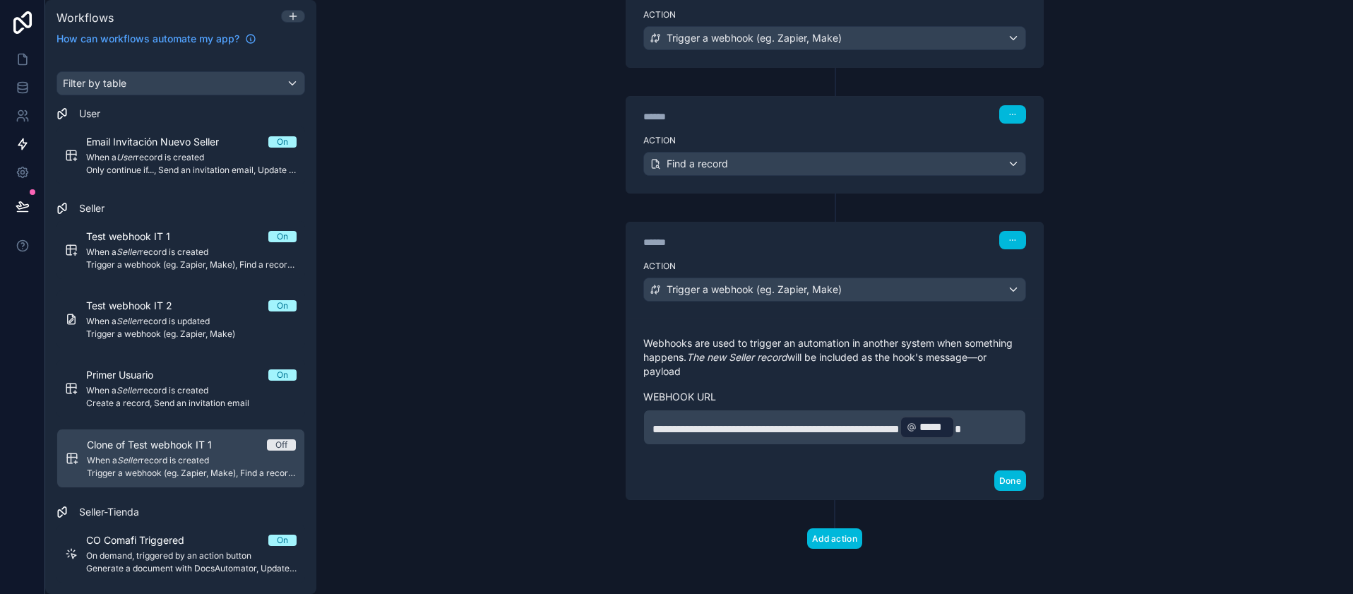
click at [751, 424] on span "**********" at bounding box center [775, 429] width 247 height 11
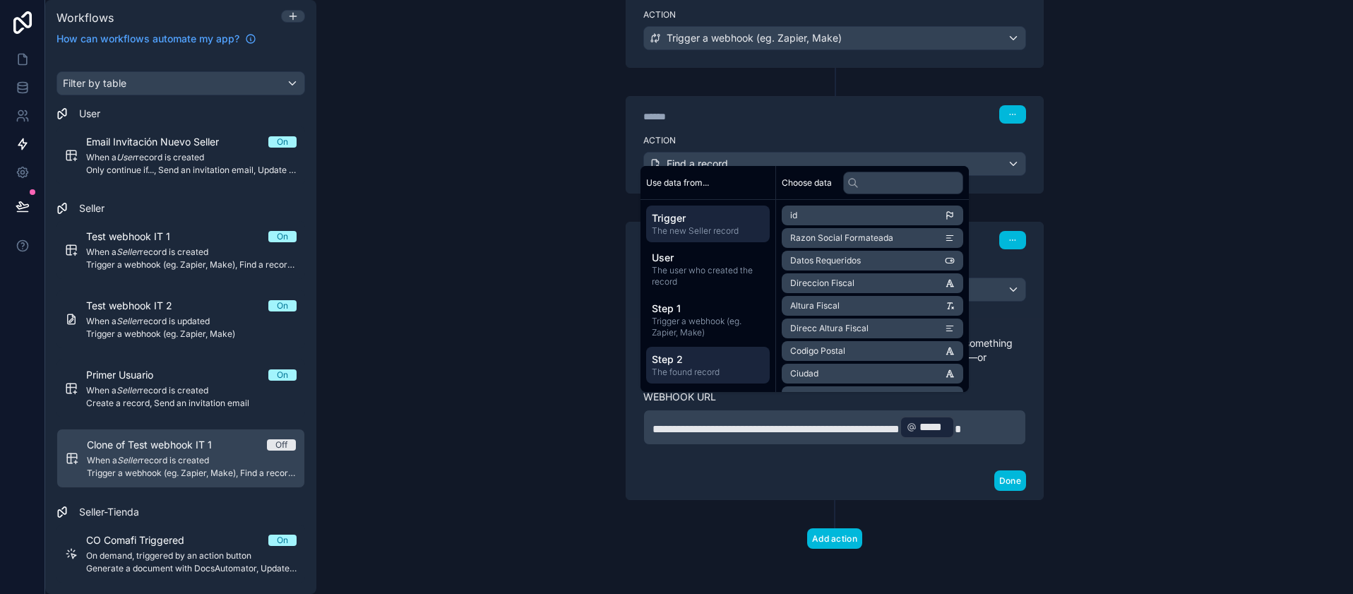
click at [678, 366] on span "Step 2" at bounding box center [708, 359] width 112 height 14
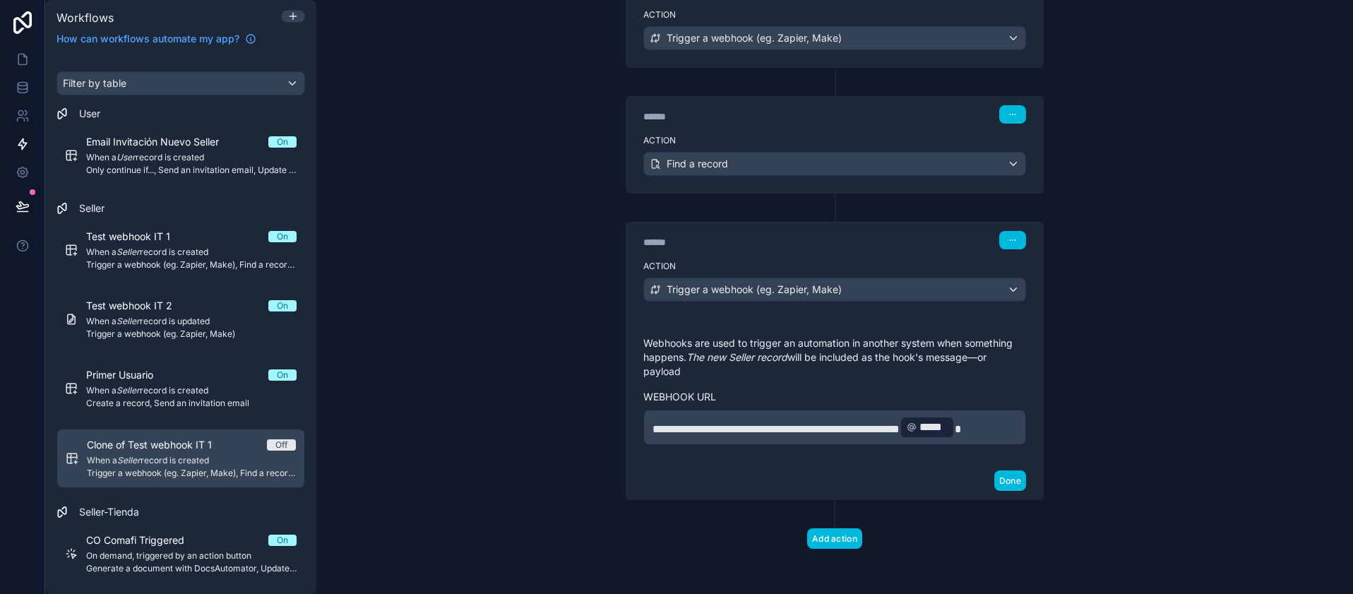
click at [711, 437] on p "**********" at bounding box center [834, 426] width 364 height 25
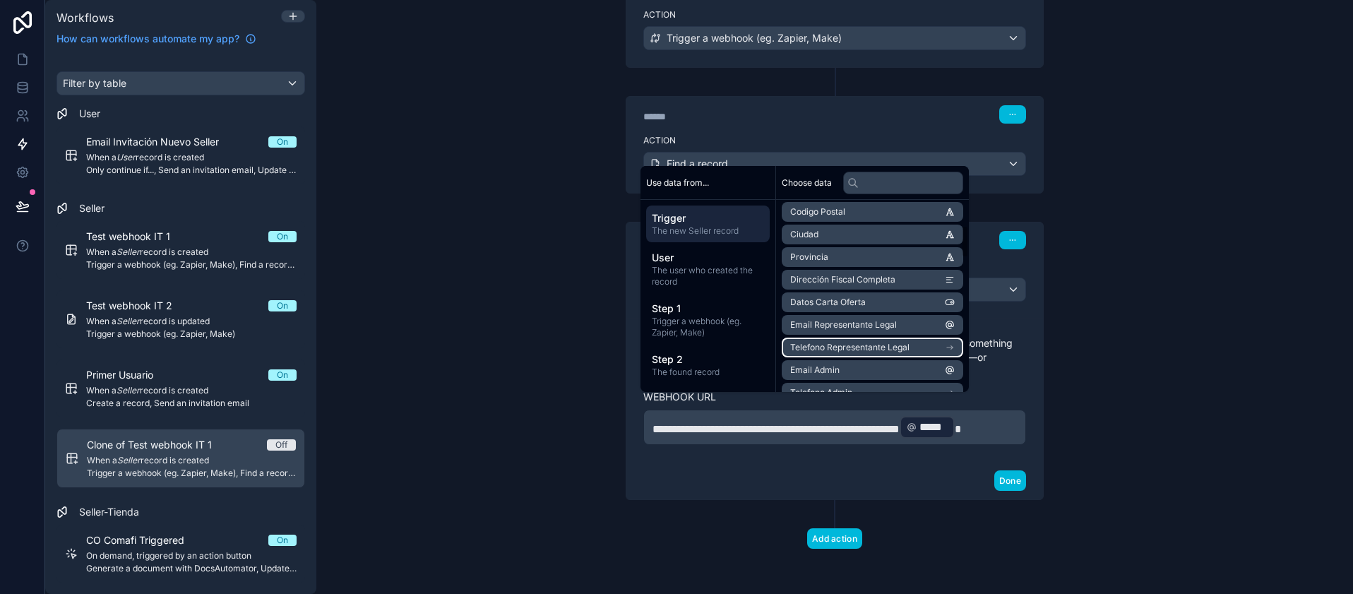
scroll to position [169, 0]
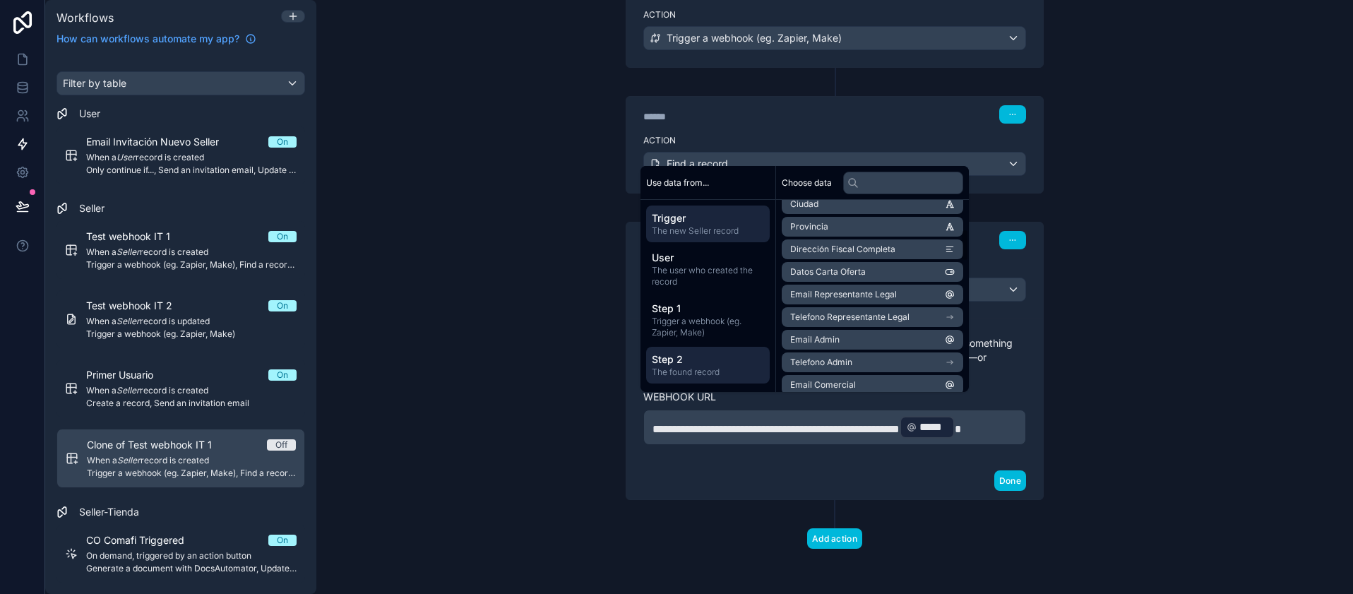
click at [688, 370] on span "The found record" at bounding box center [708, 371] width 112 height 11
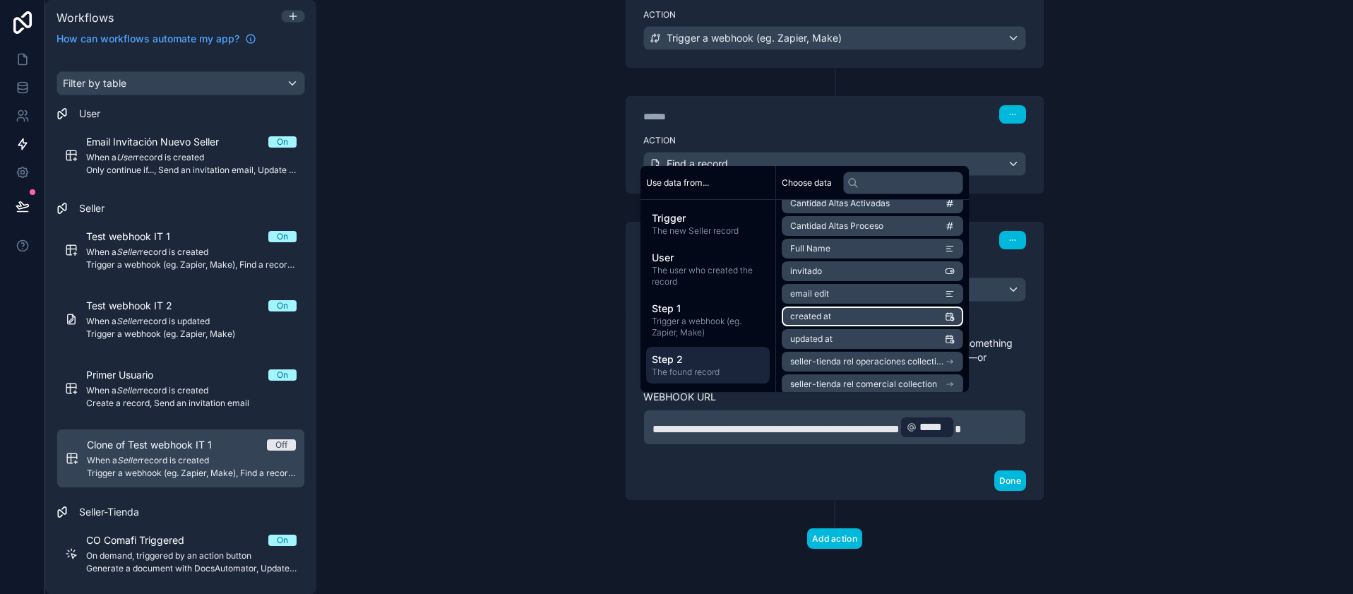
scroll to position [472, 0]
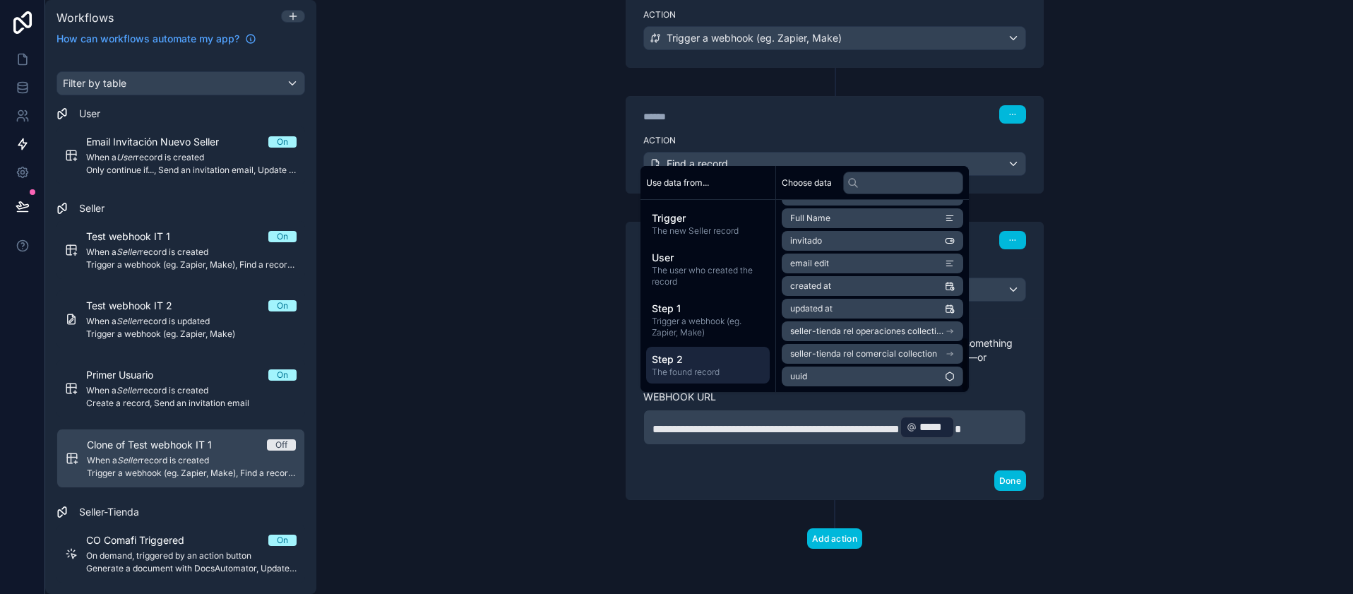
click at [799, 435] on p "**********" at bounding box center [834, 426] width 364 height 25
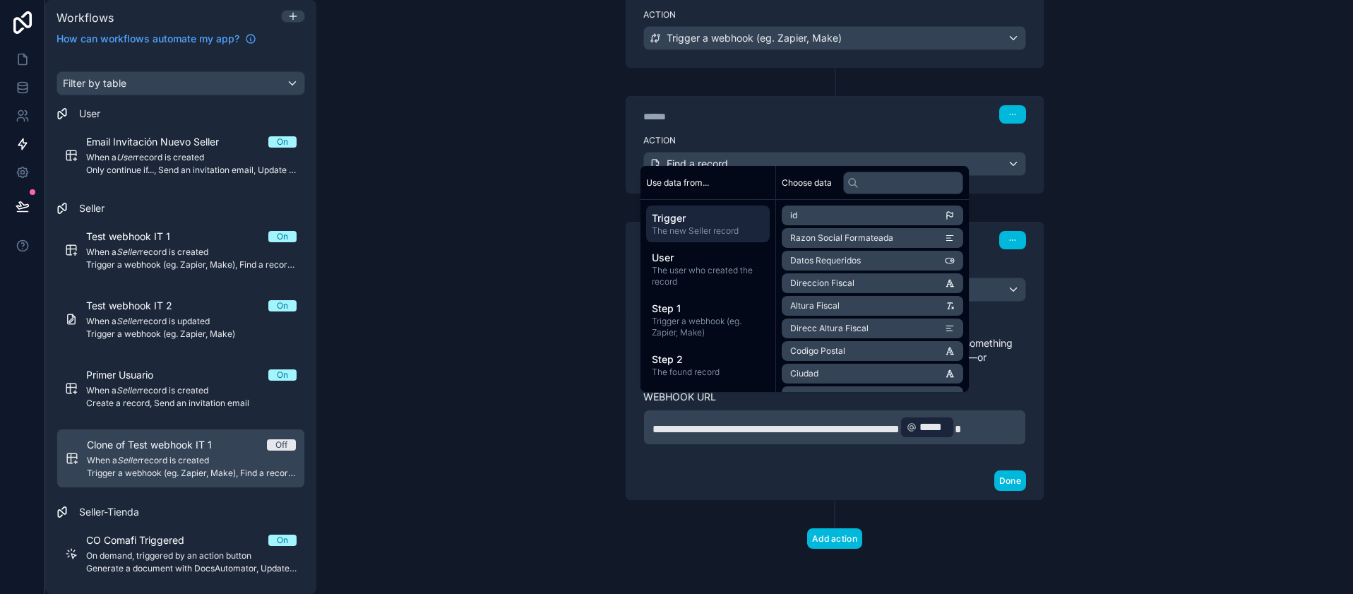
click at [667, 506] on div "Add action" at bounding box center [835, 524] width 452 height 49
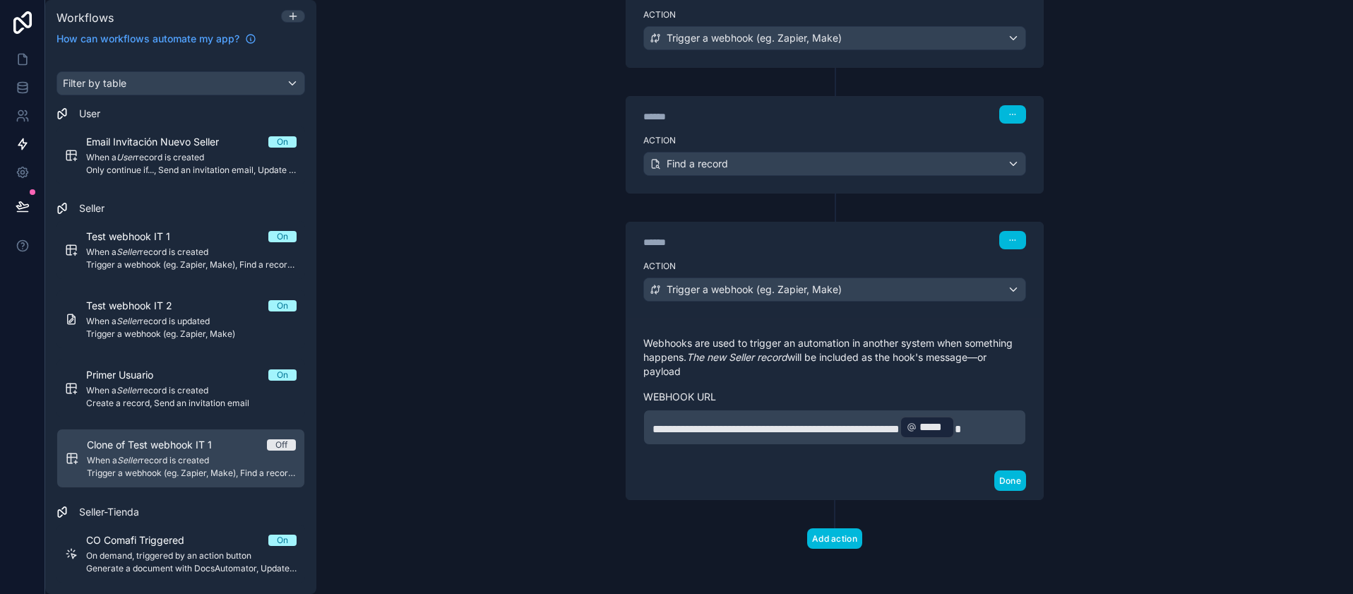
click at [726, 423] on p "**********" at bounding box center [834, 426] width 364 height 25
click at [548, 249] on div "**********" at bounding box center [834, 297] width 1036 height 594
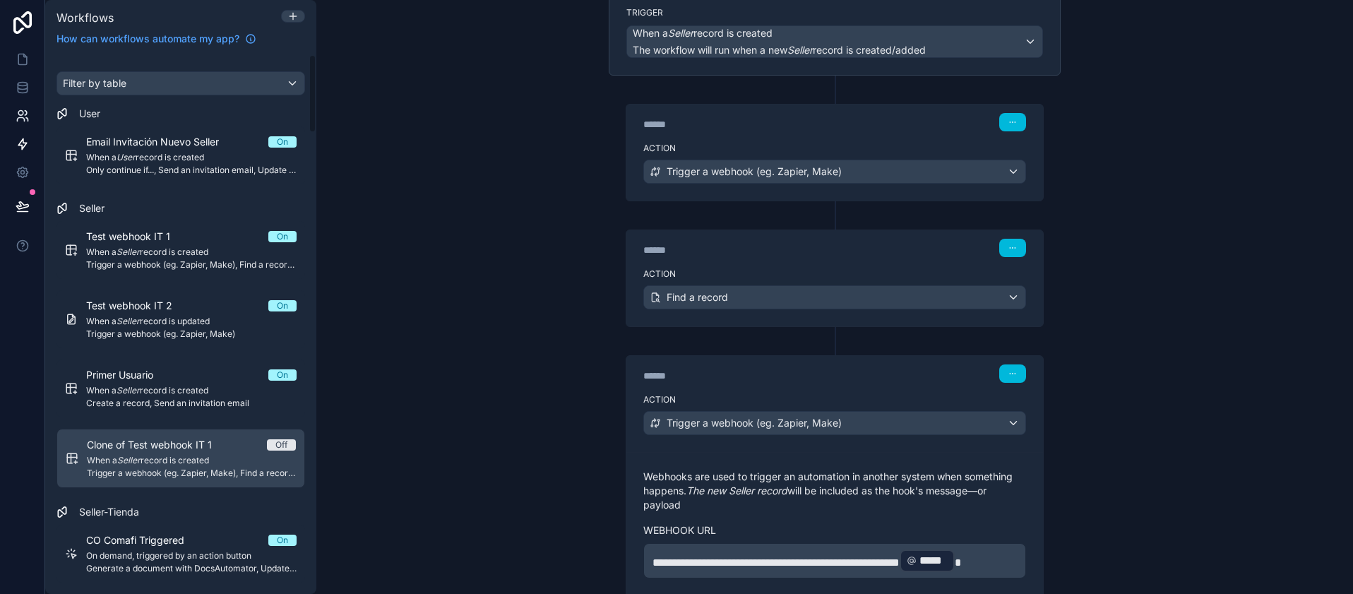
scroll to position [12, 0]
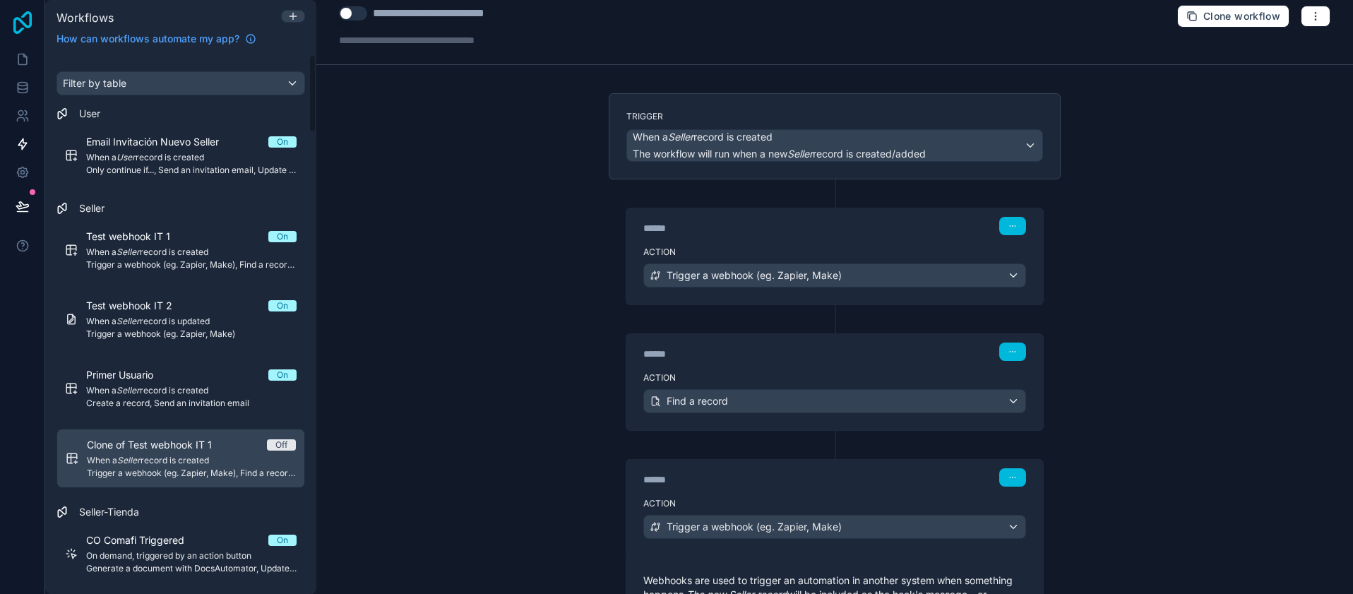
click at [11, 24] on icon at bounding box center [22, 22] width 28 height 23
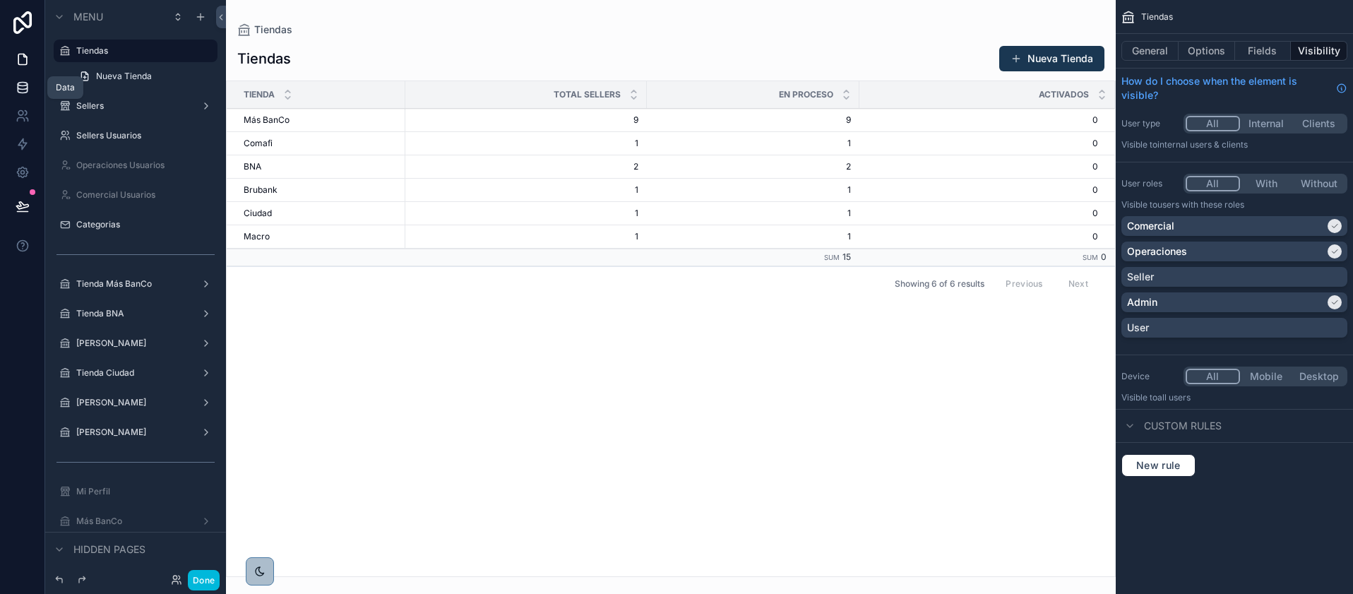
click at [13, 99] on link at bounding box center [22, 87] width 44 height 28
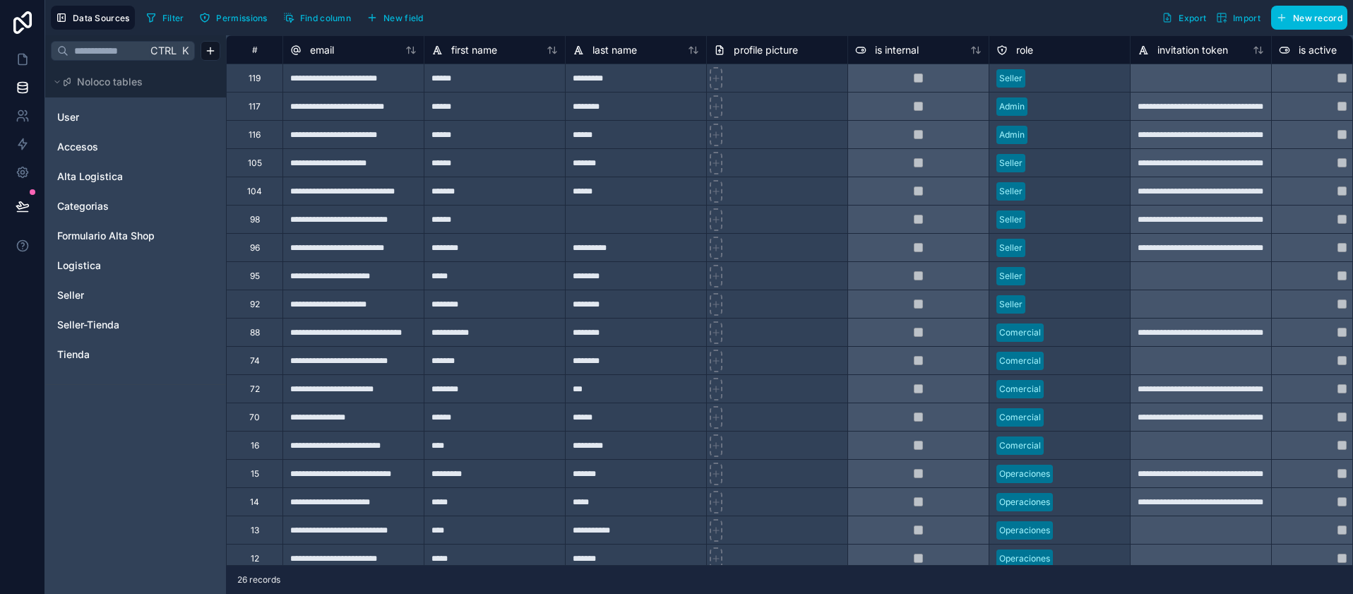
drag, startPoint x: 88, startPoint y: 287, endPoint x: 207, endPoint y: 277, distance: 119.8
click at [88, 287] on div "Seller" at bounding box center [135, 295] width 169 height 23
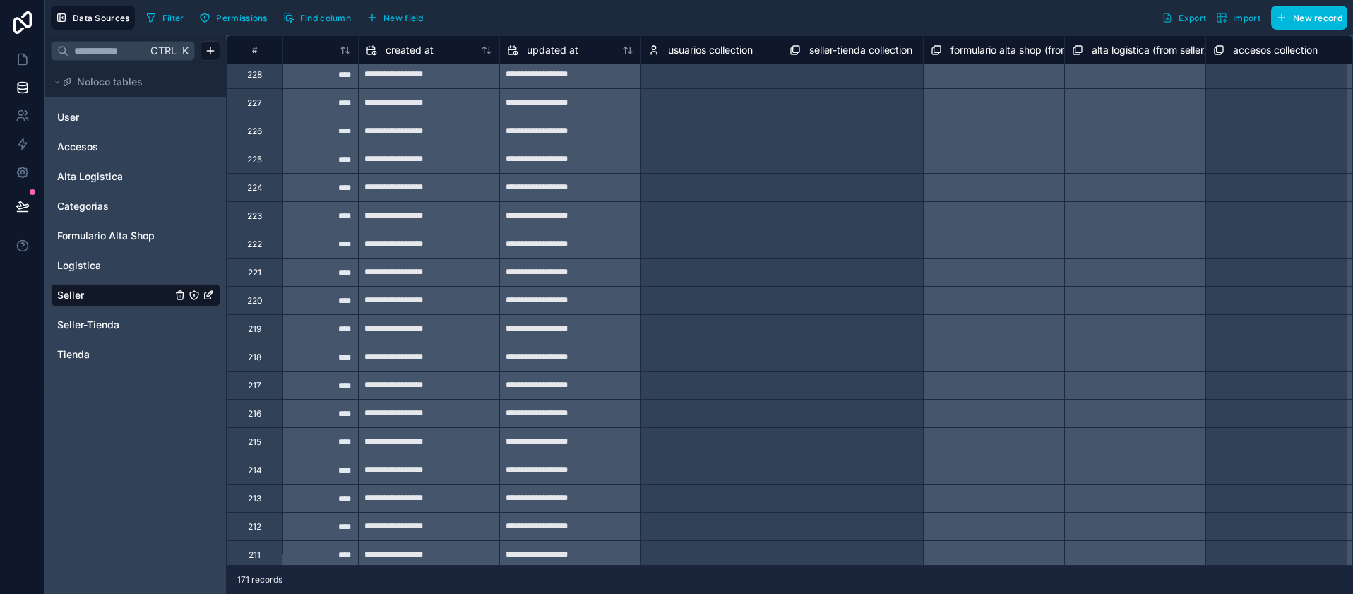
scroll to position [5158, 5573]
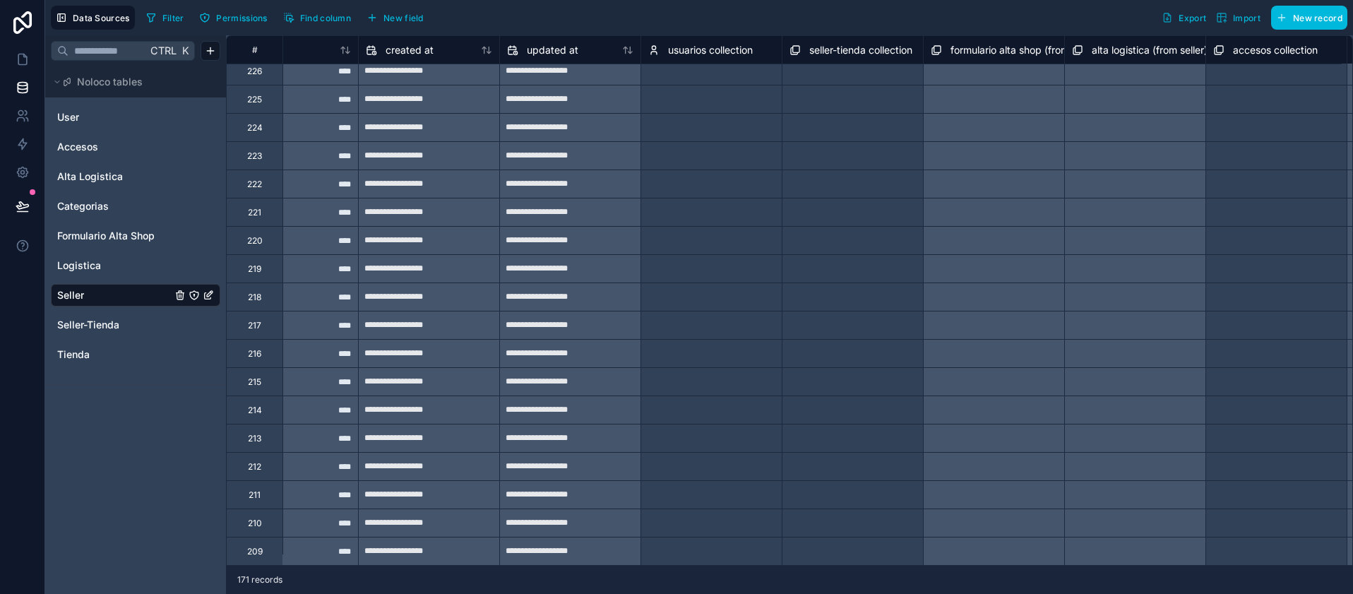
click at [736, 61] on div "usuarios collection" at bounding box center [710, 49] width 141 height 28
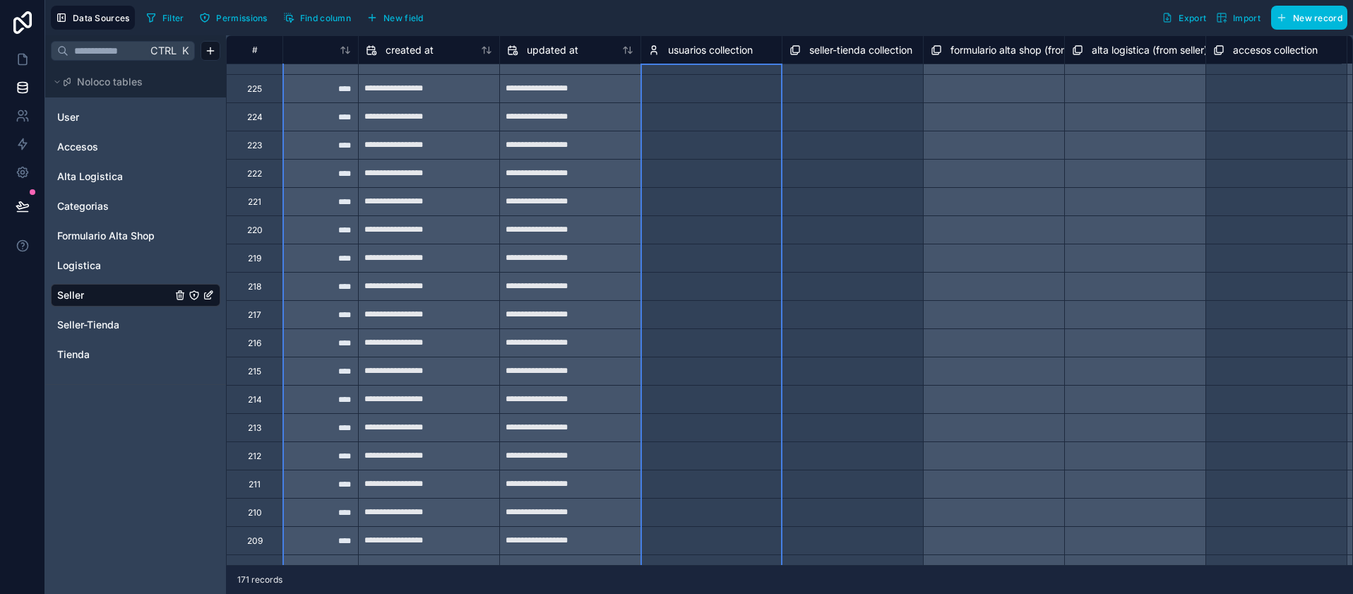
click at [740, 61] on div "usuarios collection" at bounding box center [710, 49] width 141 height 28
click at [740, 53] on span "usuarios collection" at bounding box center [710, 50] width 85 height 14
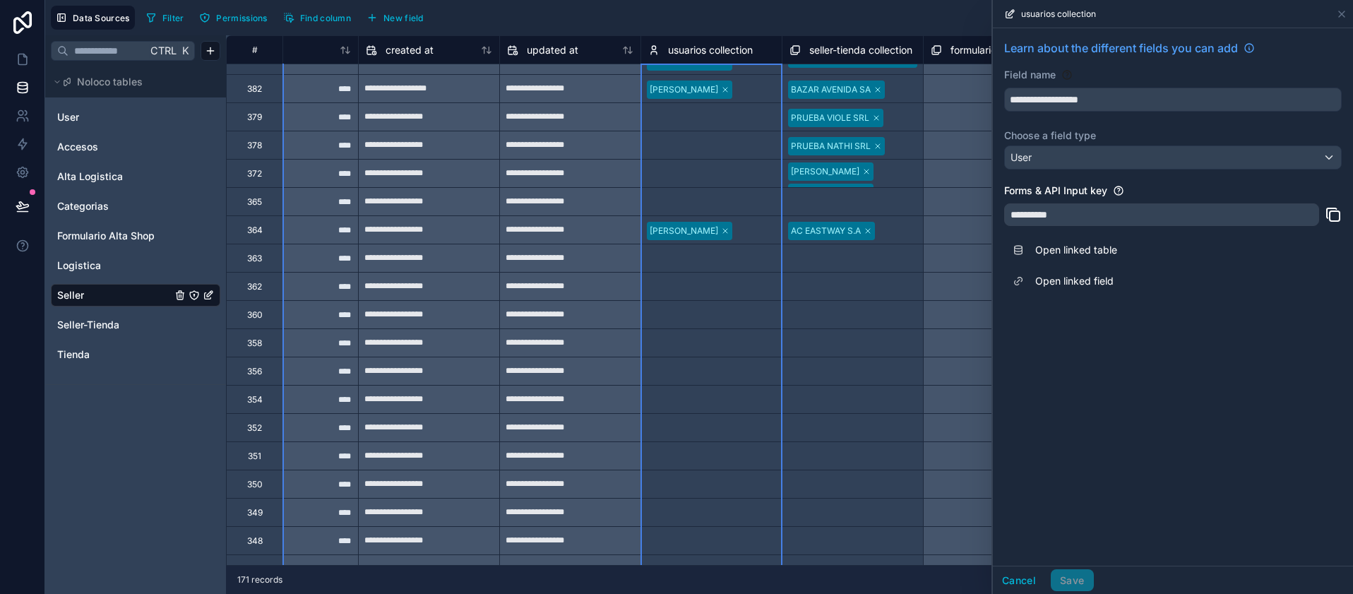
scroll to position [0, 5573]
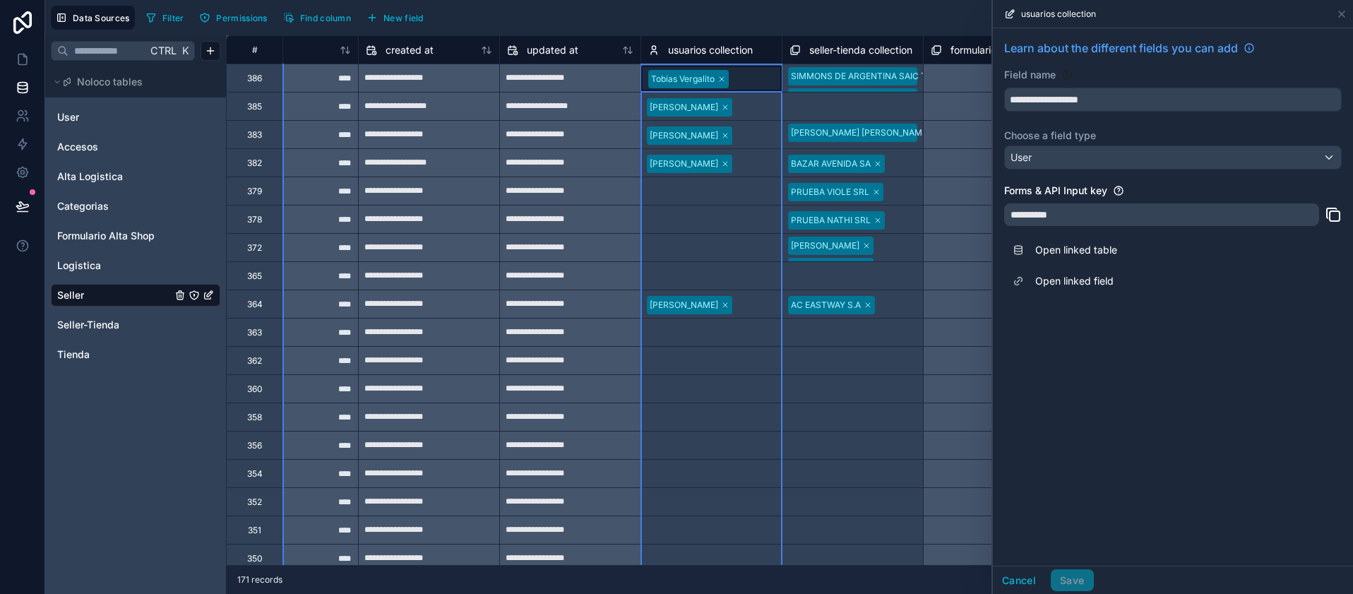
click at [719, 186] on div "Select a usuarios collection" at bounding box center [702, 191] width 109 height 11
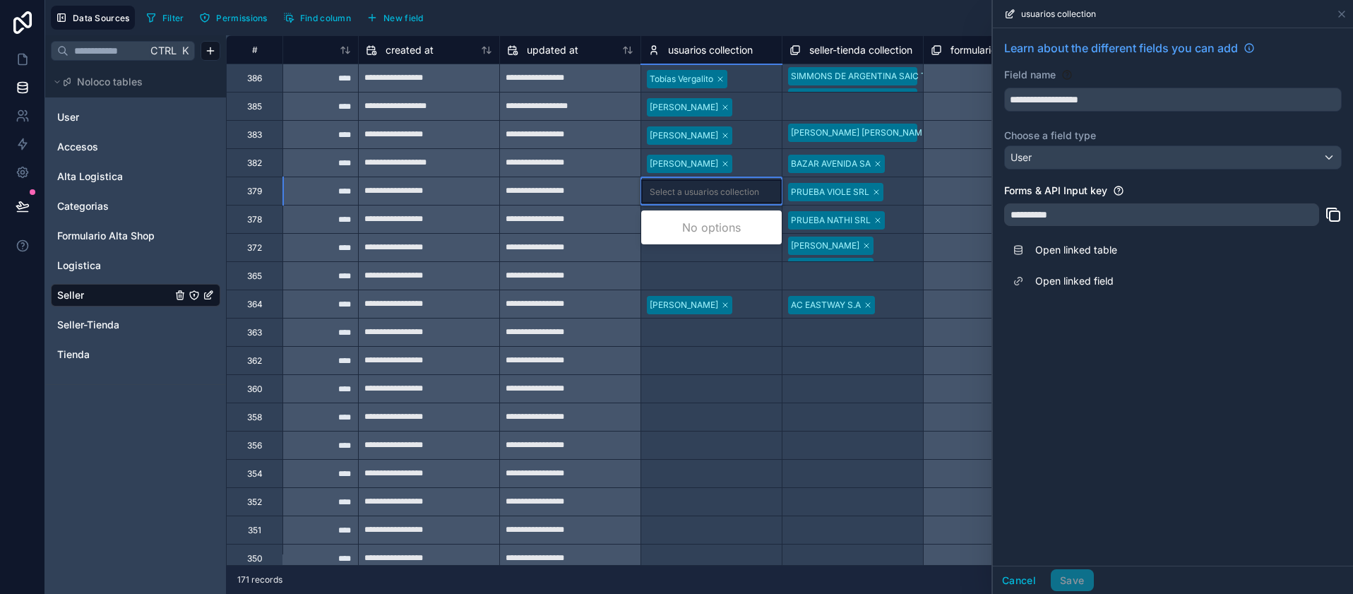
click at [672, 198] on div "Select a usuarios collection" at bounding box center [711, 191] width 141 height 24
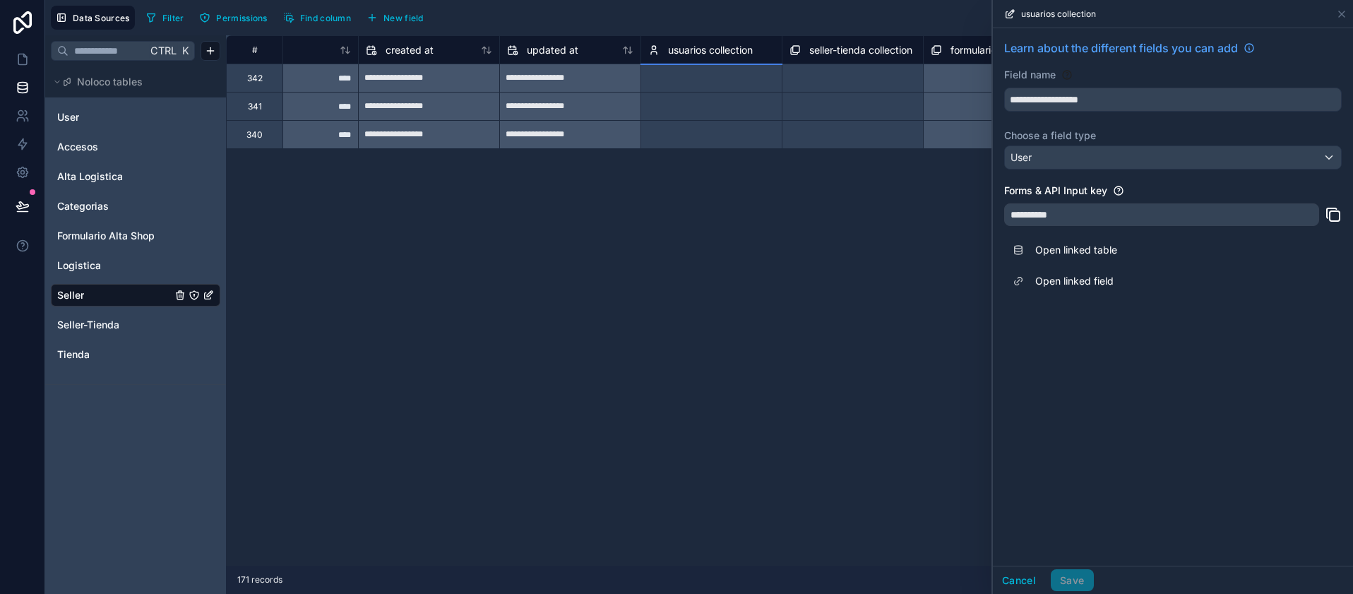
scroll to position [85, 5573]
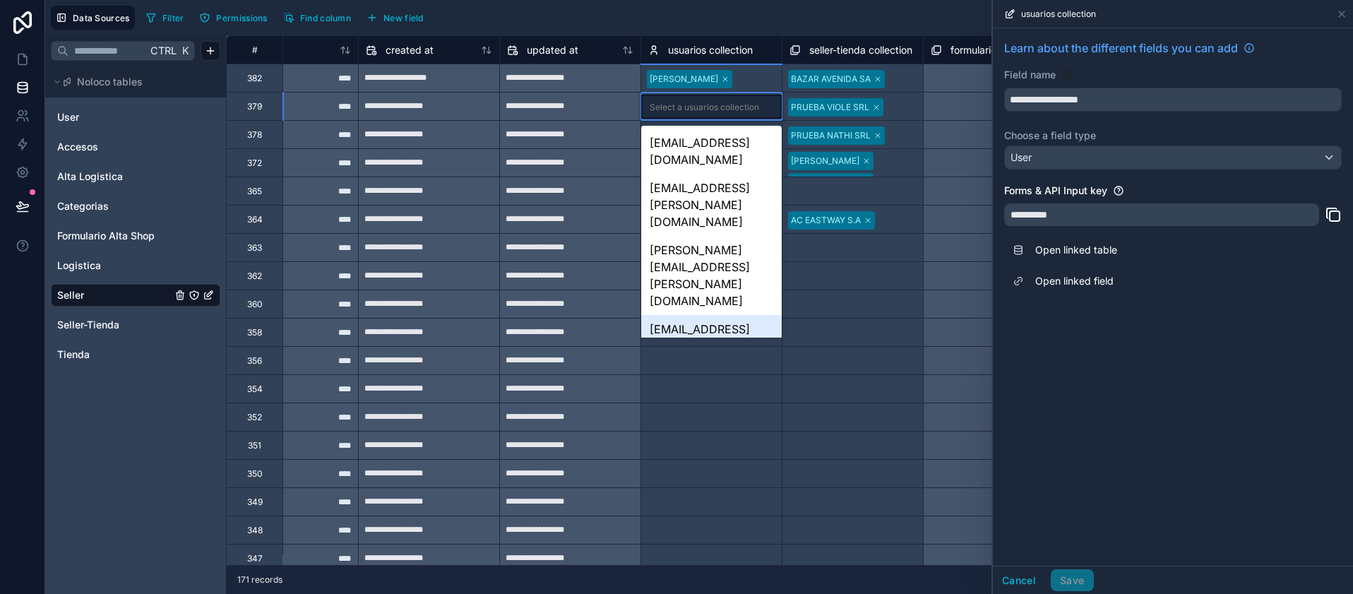
click at [762, 32] on div "Data Sources Filter Permissions Find column New field Export Import New record" at bounding box center [699, 17] width 1308 height 35
click at [724, 574] on div "171 records" at bounding box center [789, 580] width 1127 height 28
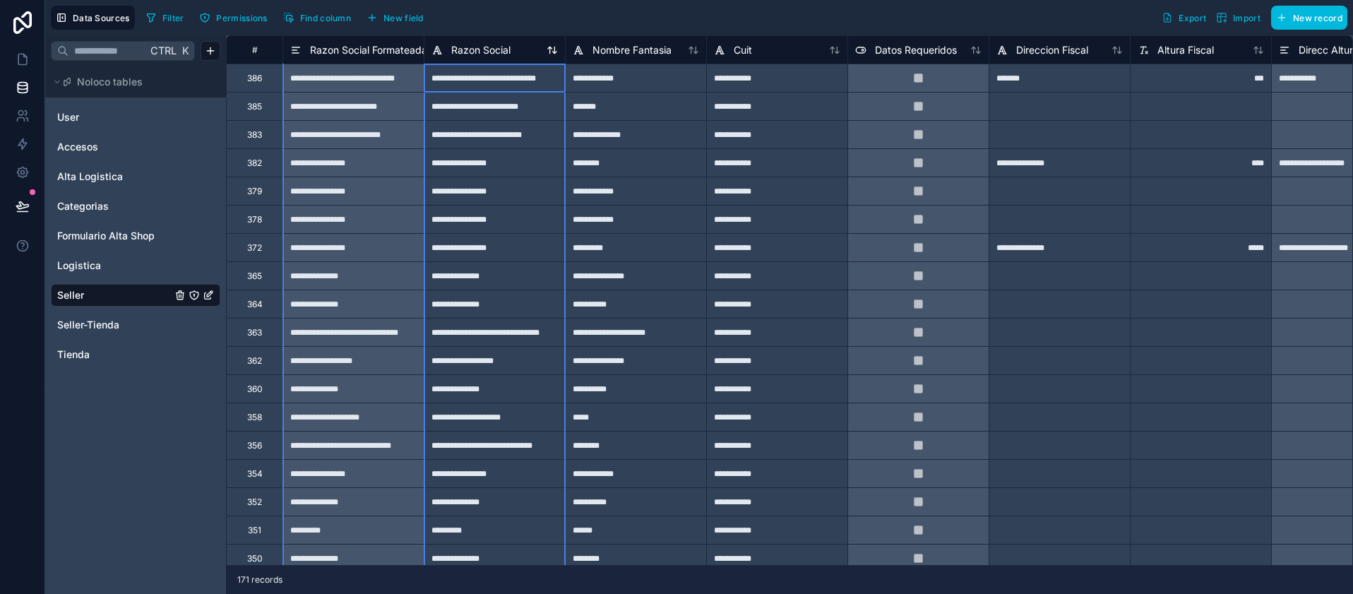
drag, startPoint x: 425, startPoint y: 47, endPoint x: 437, endPoint y: 44, distance: 12.5
click at [447, 43] on div "Razon Social" at bounding box center [494, 50] width 141 height 17
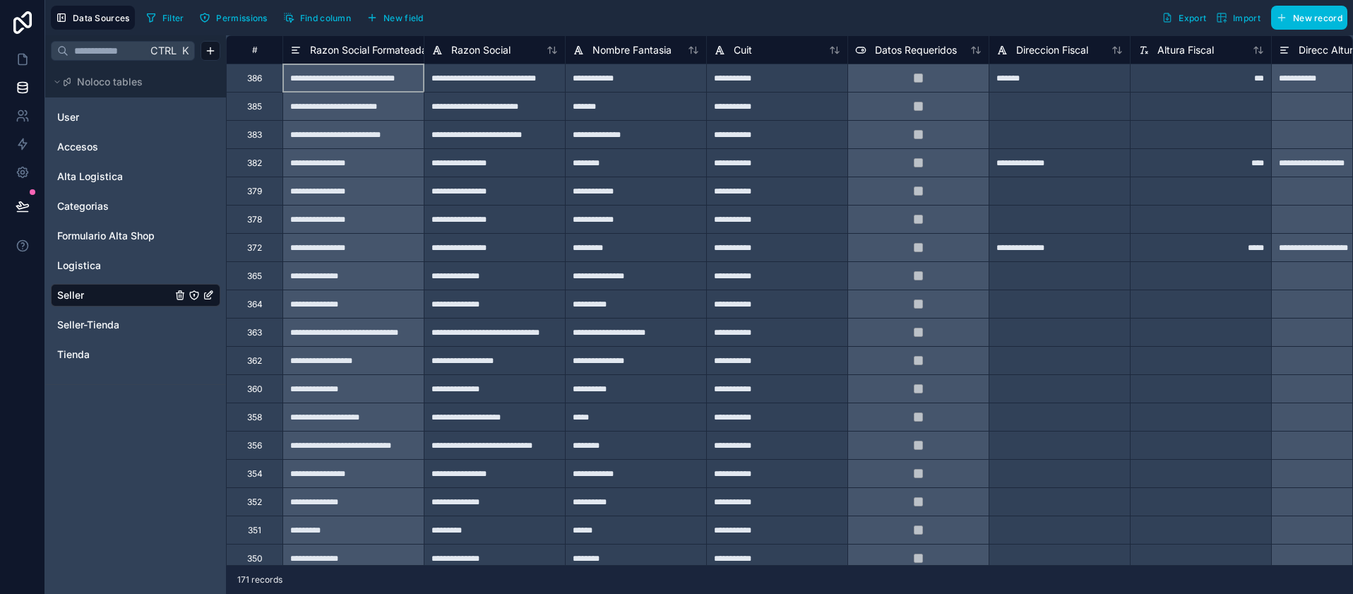
click at [371, 83] on div "**********" at bounding box center [352, 78] width 141 height 28
click at [368, 76] on div "**********" at bounding box center [352, 78] width 141 height 28
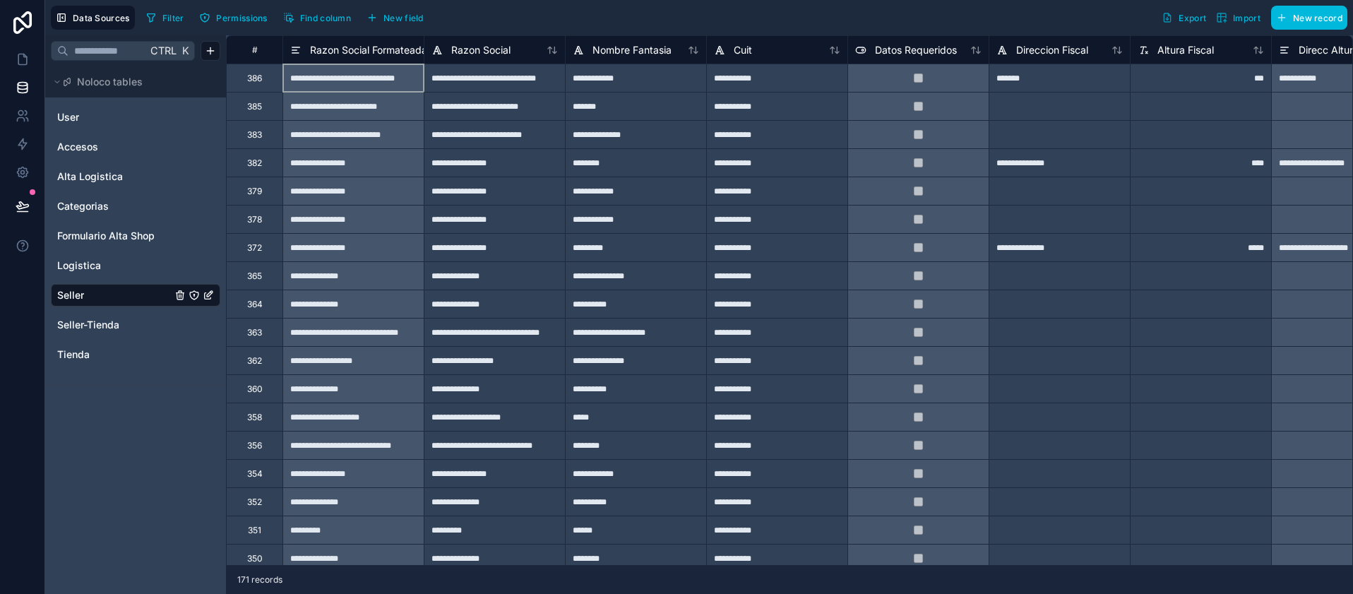
click at [368, 76] on div "**********" at bounding box center [352, 78] width 141 height 28
drag, startPoint x: 410, startPoint y: 78, endPoint x: 388, endPoint y: 83, distance: 23.1
click at [386, 73] on div "**********" at bounding box center [352, 78] width 141 height 28
click at [404, 82] on div "**********" at bounding box center [352, 78] width 141 height 28
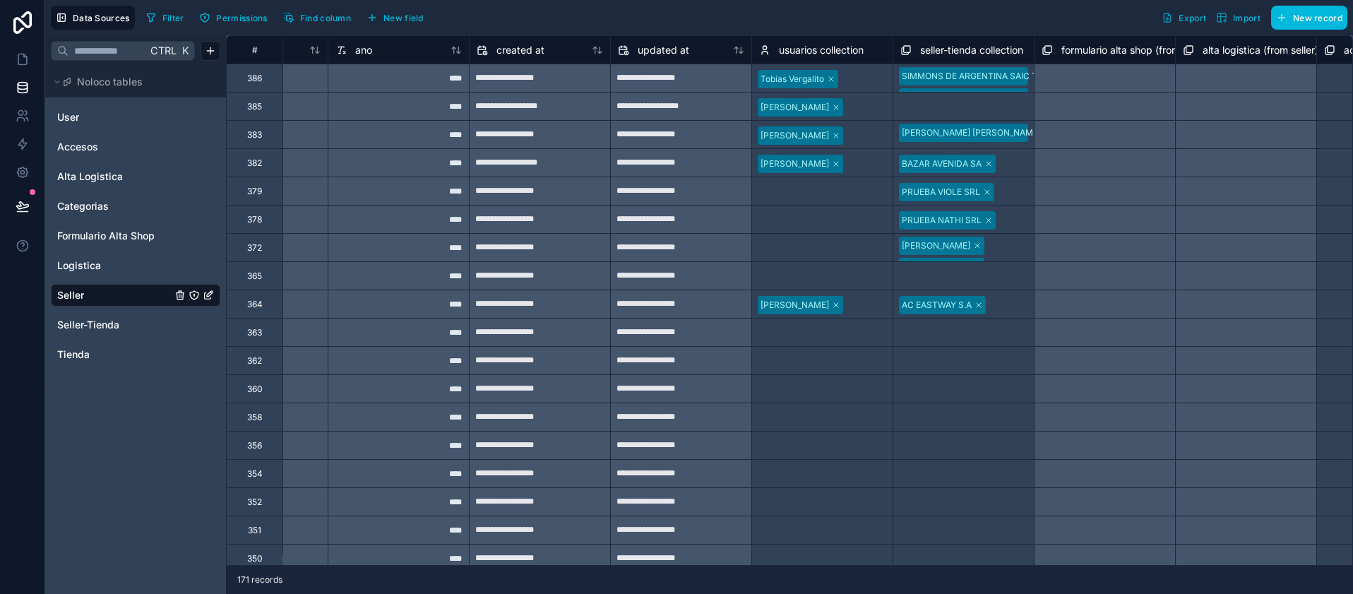
scroll to position [0, 5445]
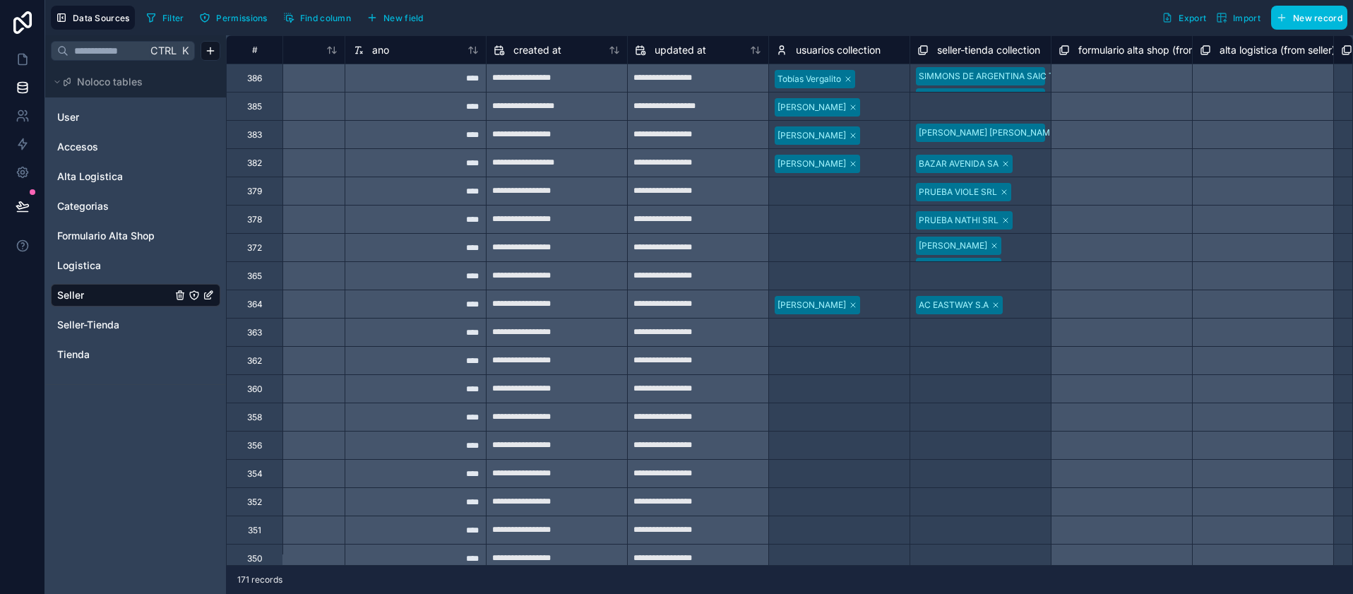
click at [883, 73] on div at bounding box center [880, 79] width 43 height 14
click at [880, 78] on div at bounding box center [881, 79] width 40 height 14
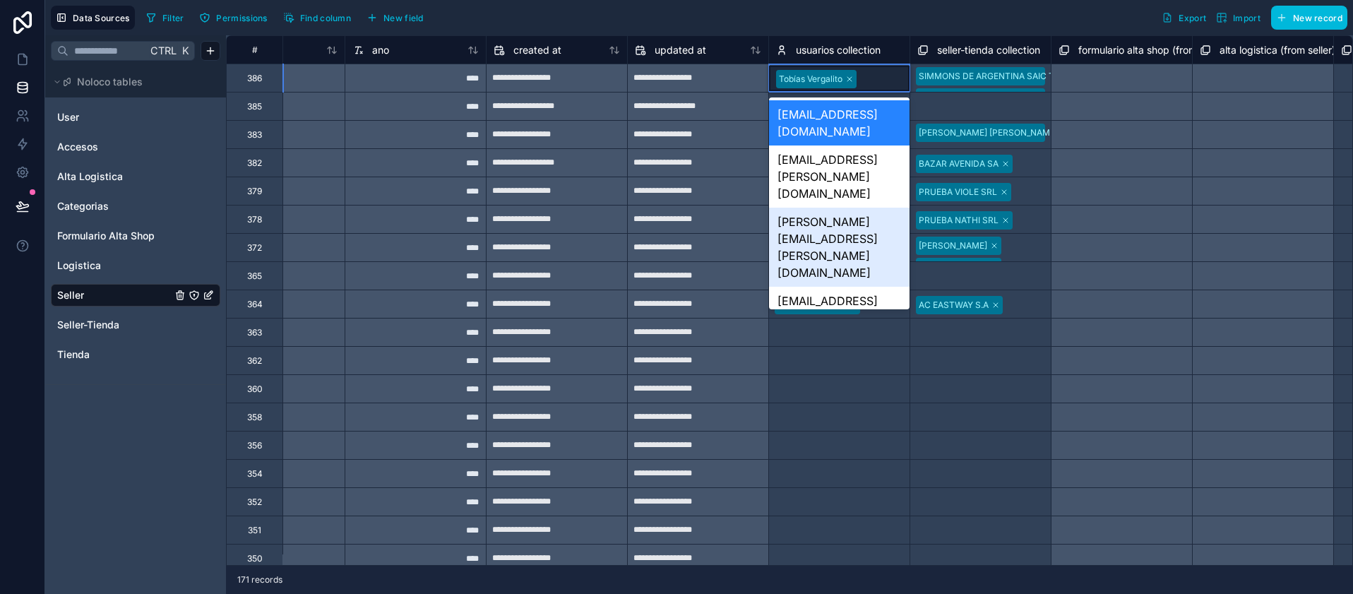
click at [832, 208] on div "matias.lamela@avenida.com" at bounding box center [839, 247] width 141 height 79
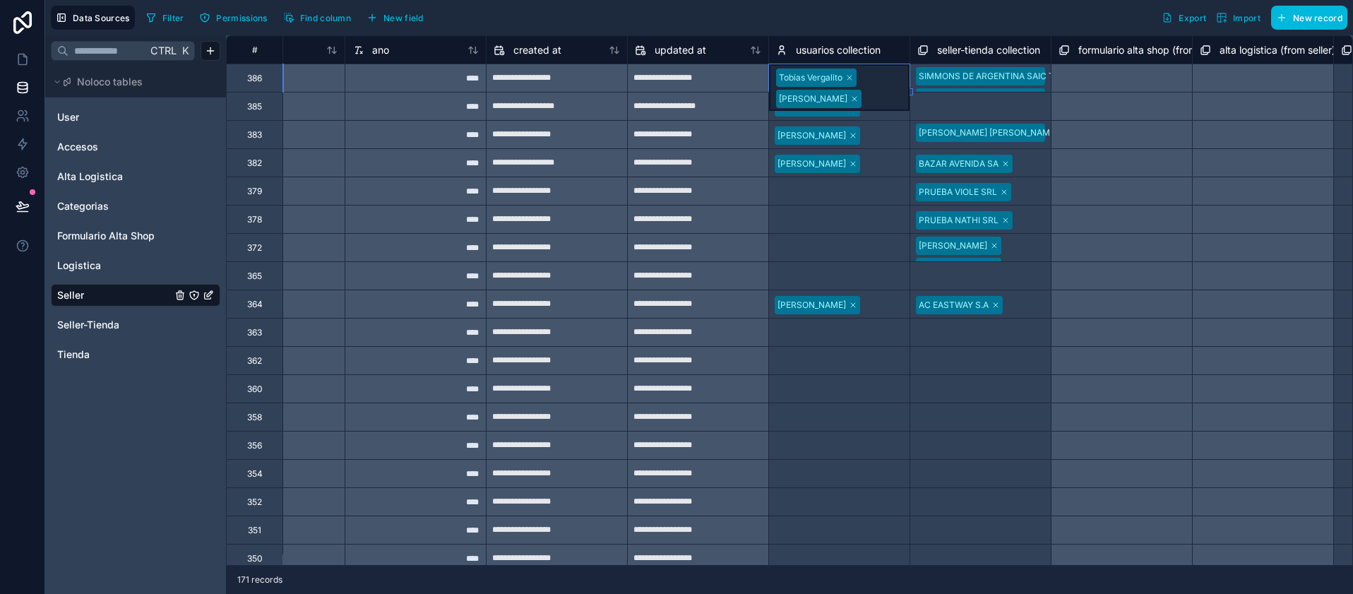
click at [847, 18] on div "Filter Permissions Find column New field Export Import New record" at bounding box center [744, 18] width 1207 height 24
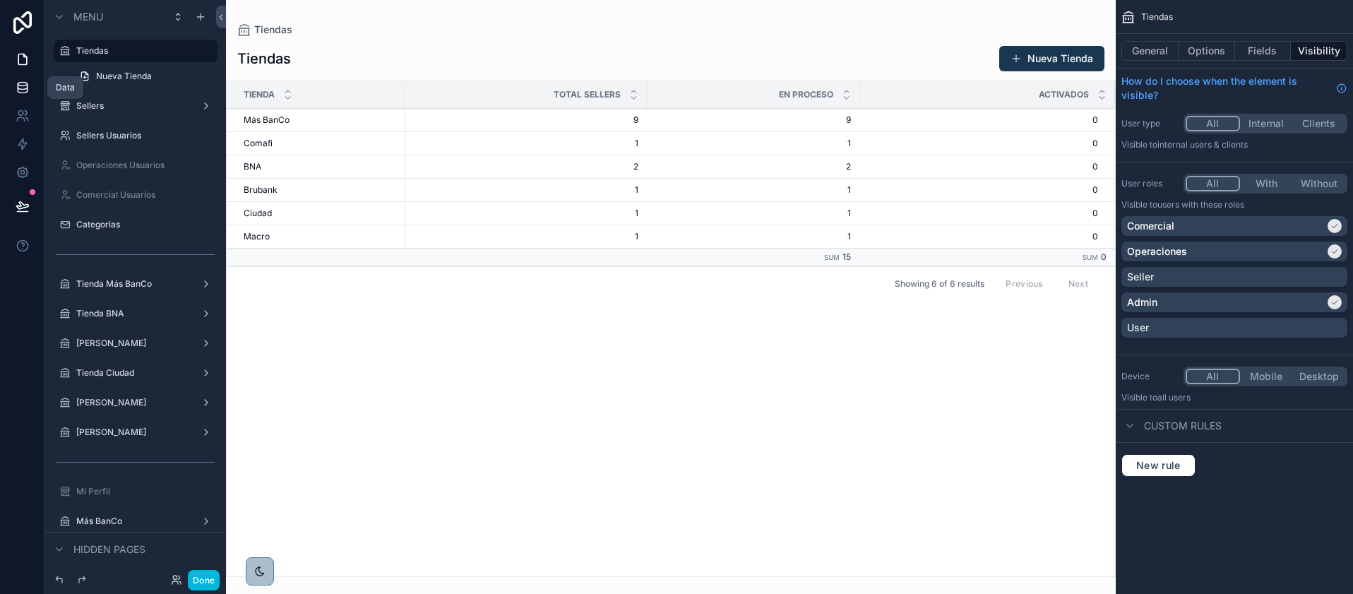
click at [23, 93] on icon at bounding box center [22, 91] width 9 height 6
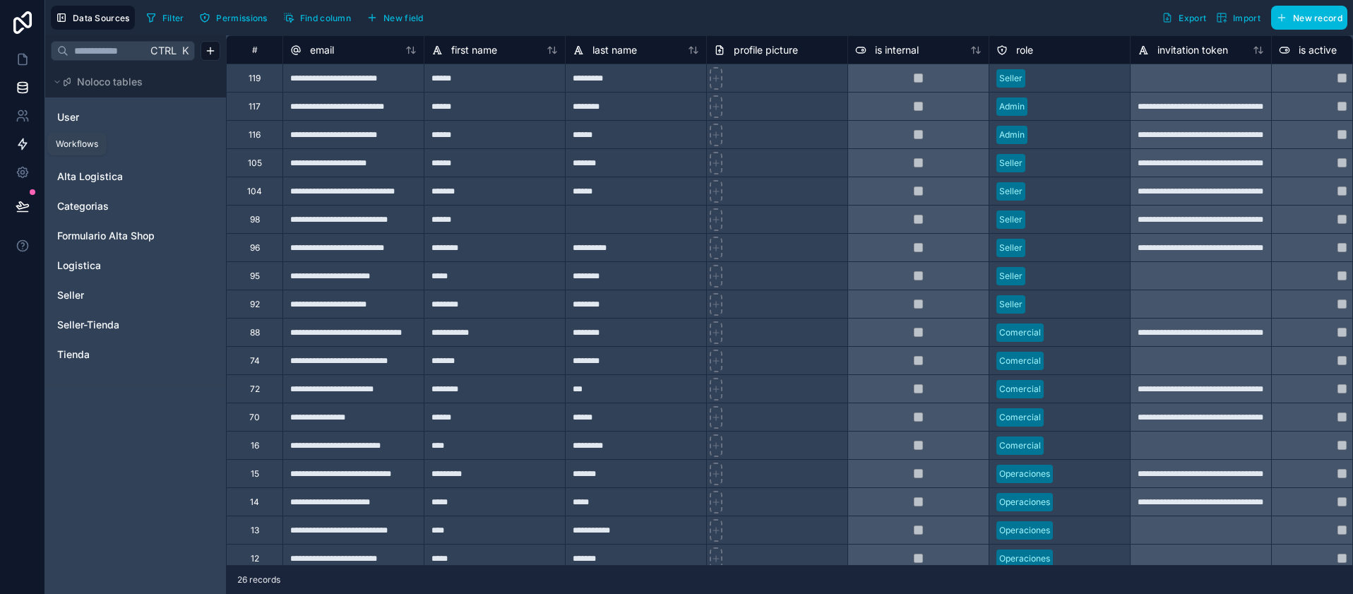
click at [22, 142] on icon at bounding box center [23, 144] width 14 height 14
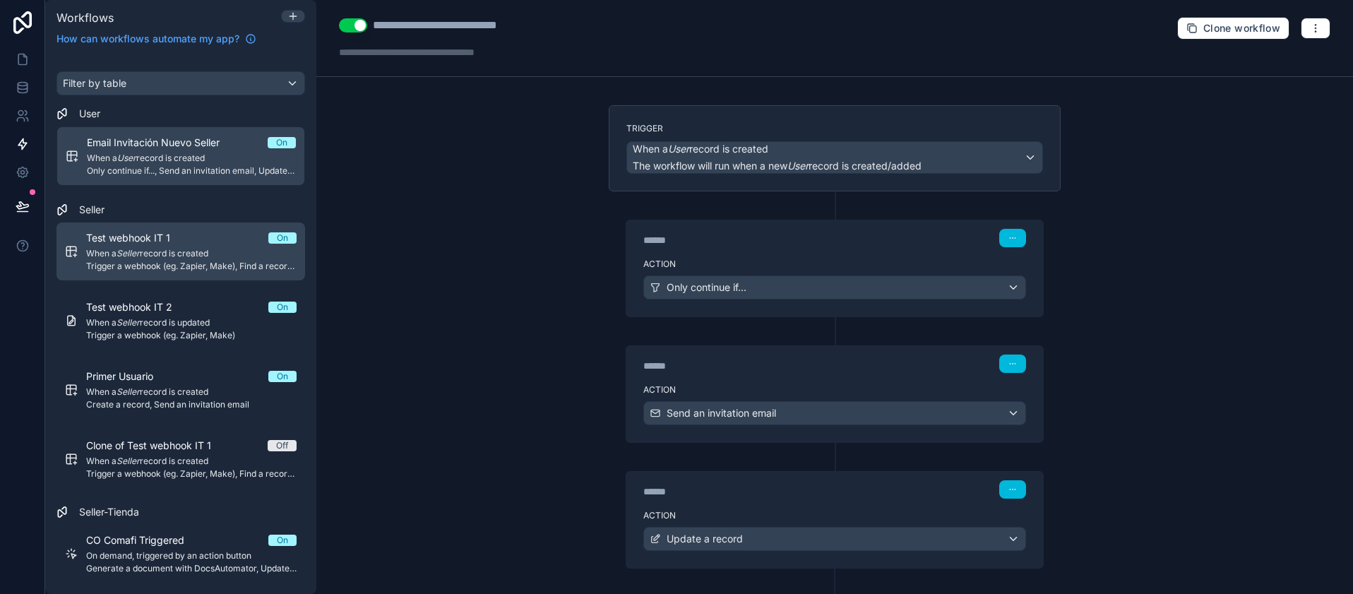
click at [160, 258] on span "When a Seller record is created" at bounding box center [191, 253] width 210 height 11
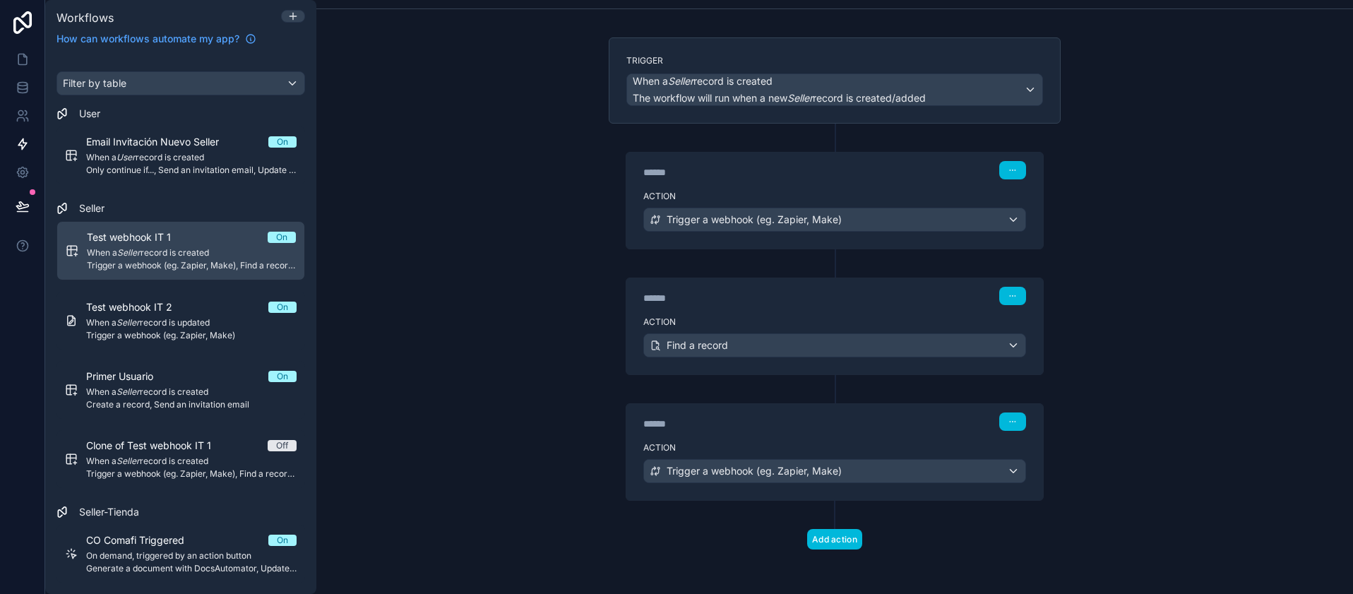
scroll to position [68, 0]
click at [172, 261] on span "Trigger a webhook (eg. Zapier, Make), Find a record, Trigger a webhook (eg. Zap…" at bounding box center [191, 265] width 209 height 11
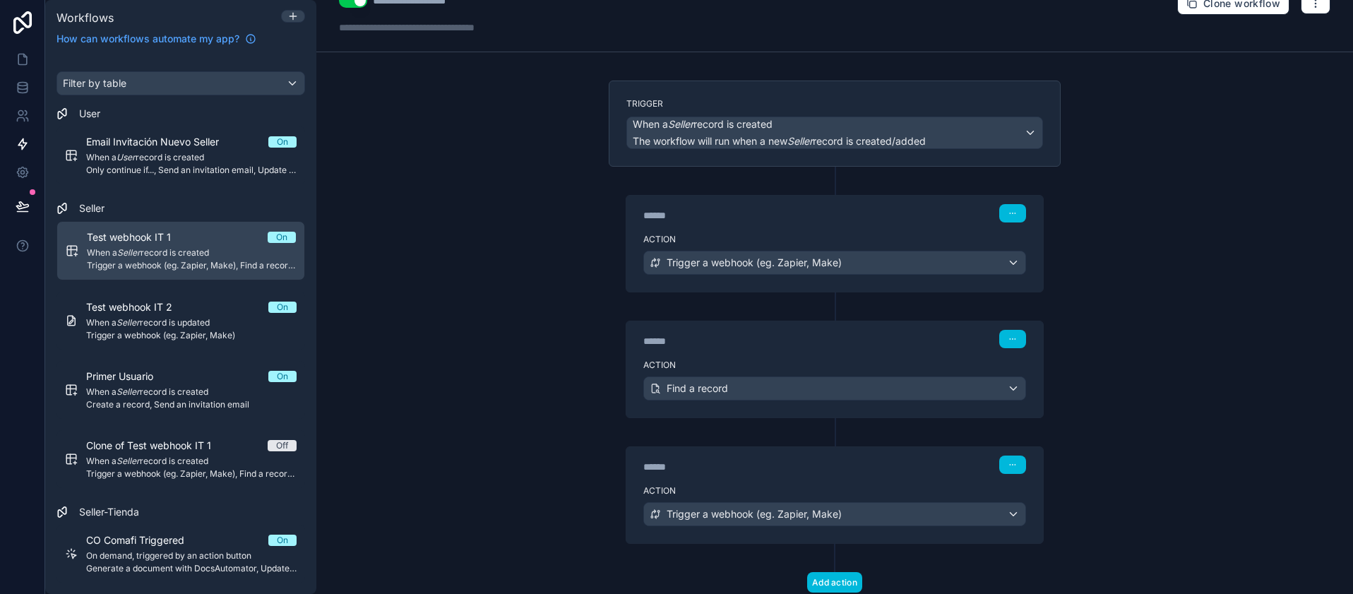
scroll to position [0, 0]
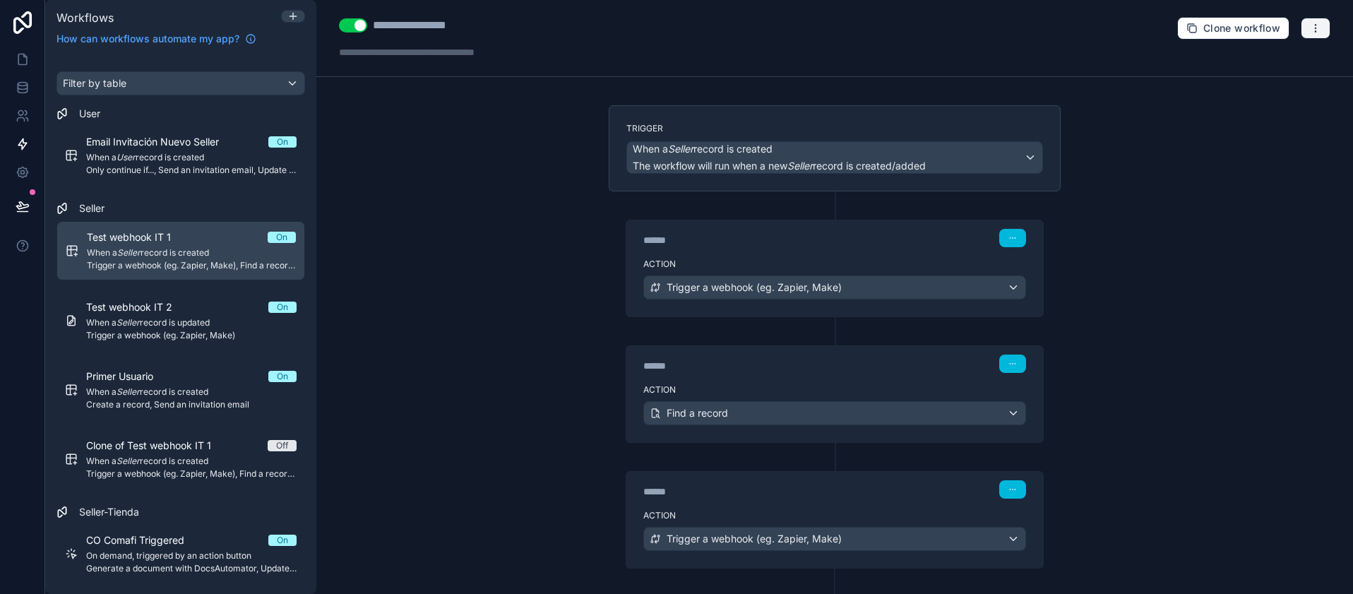
click at [1310, 28] on icon "button" at bounding box center [1315, 28] width 11 height 11
click at [1259, 64] on span "Test workflow" at bounding box center [1267, 61] width 68 height 11
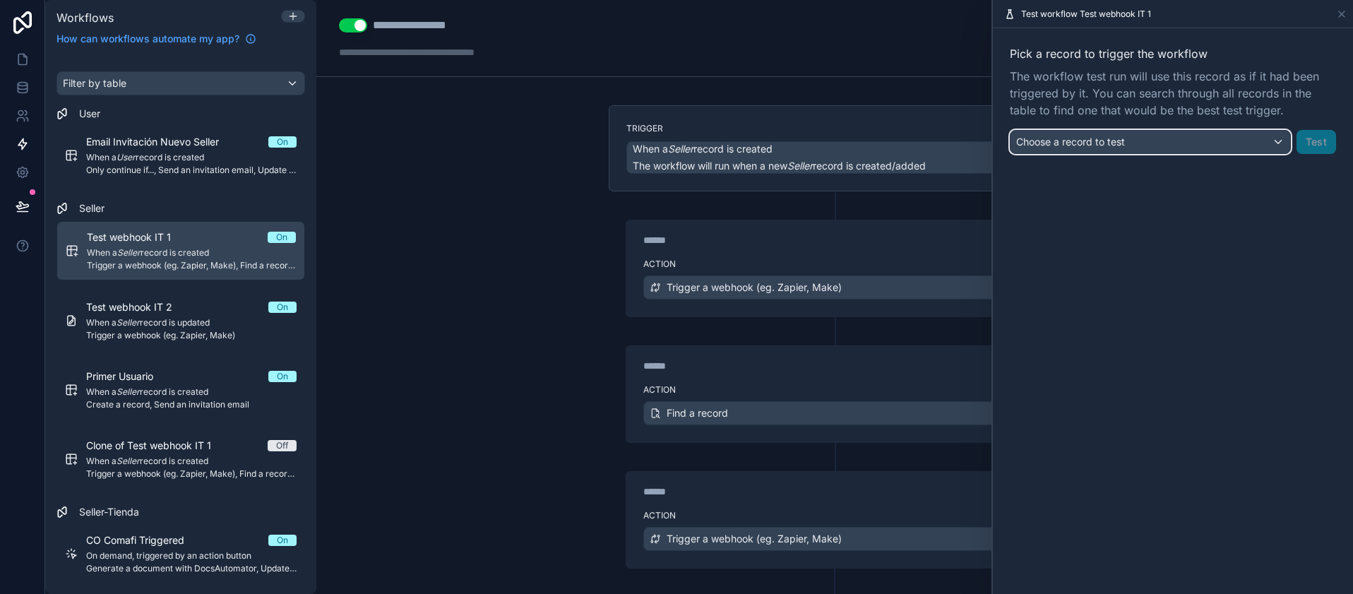
click at [1250, 142] on div "Choose a record to test" at bounding box center [1150, 142] width 280 height 23
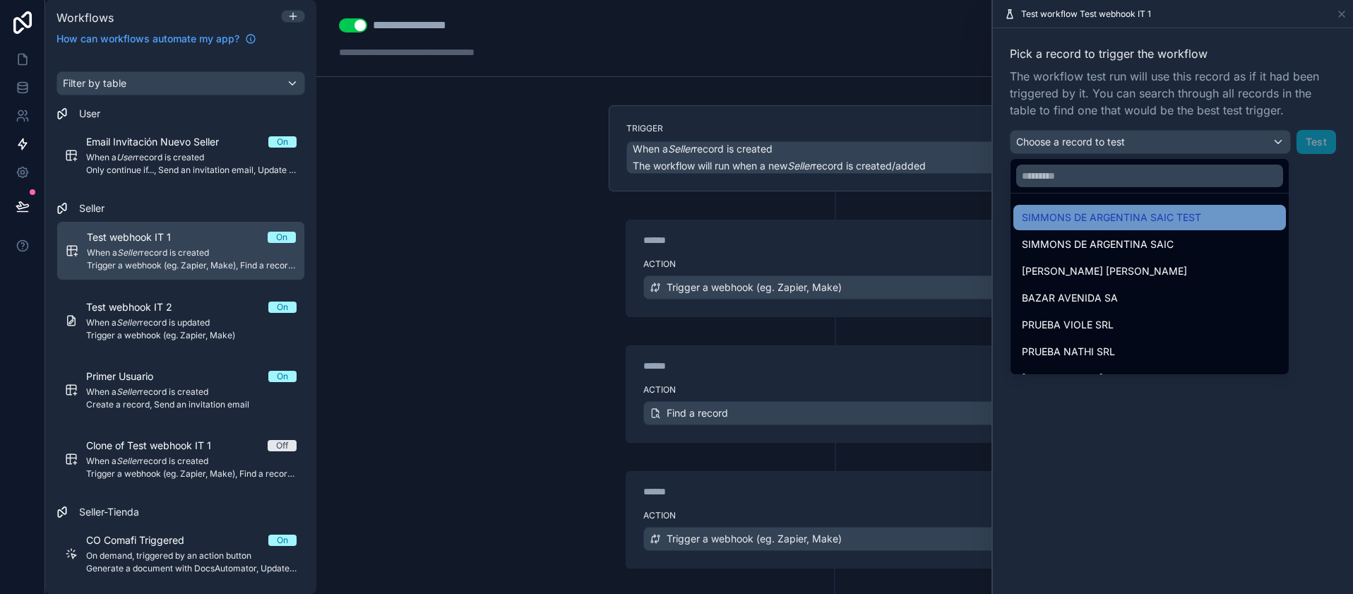
click at [1148, 215] on span "SIMMONS DE ARGENTINA SAIC TEST" at bounding box center [1111, 217] width 179 height 17
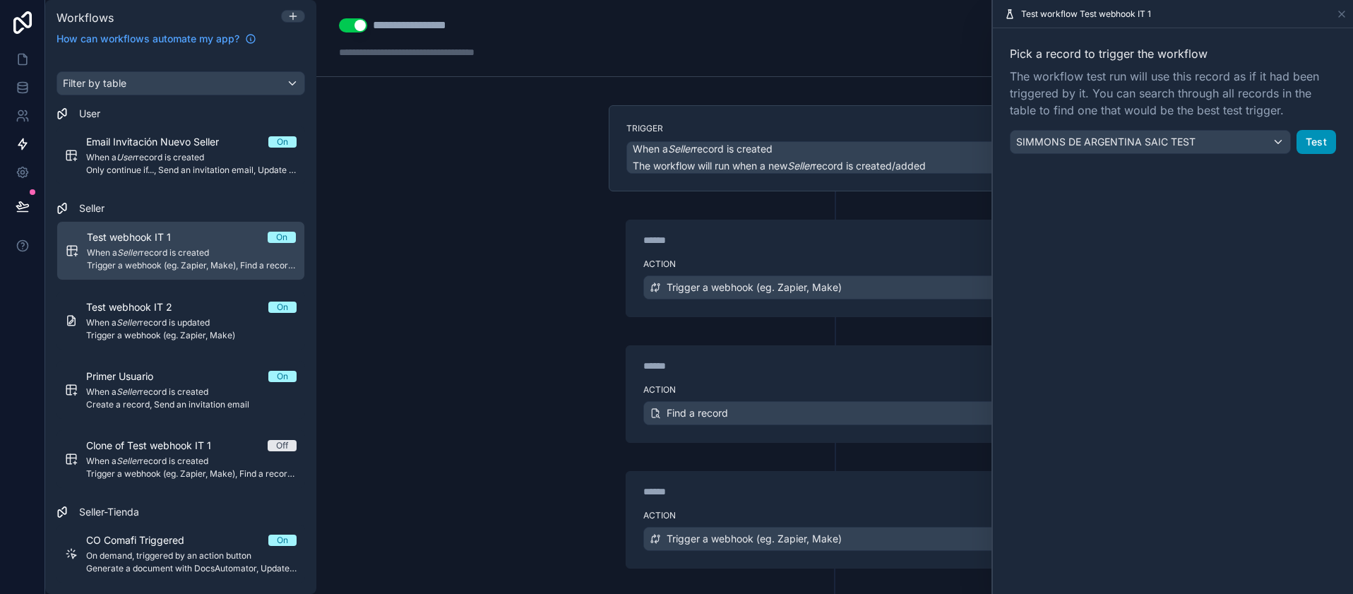
click at [1320, 141] on button "Test" at bounding box center [1316, 142] width 40 height 24
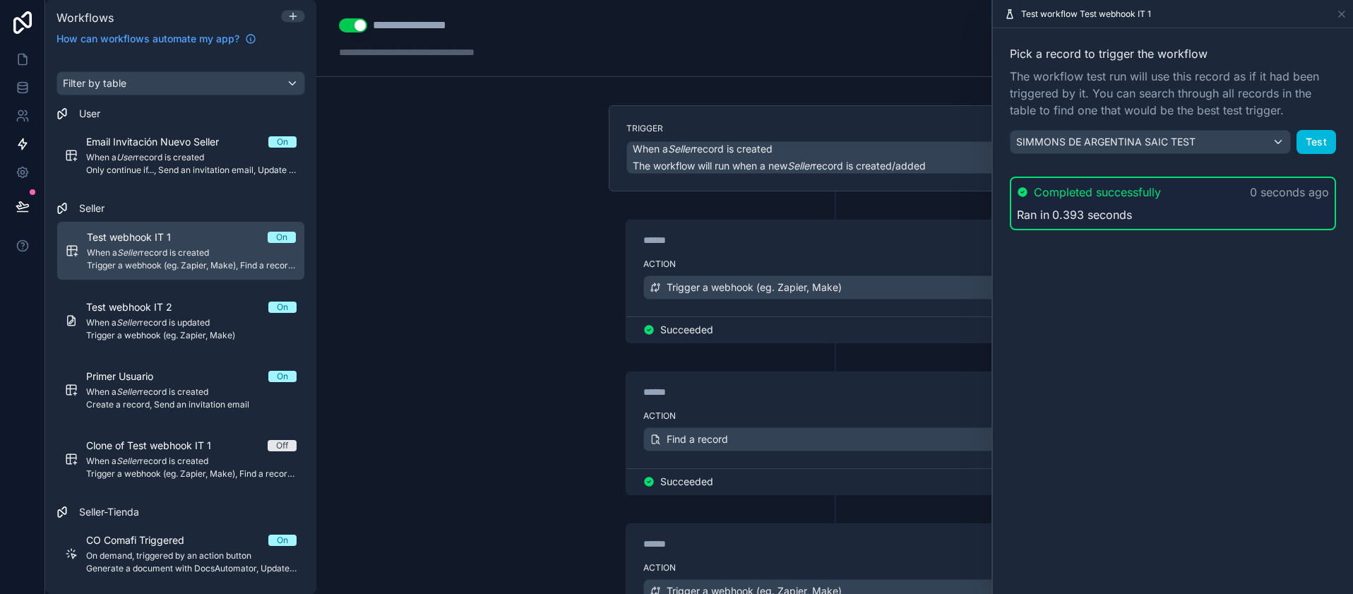
scroll to position [147, 0]
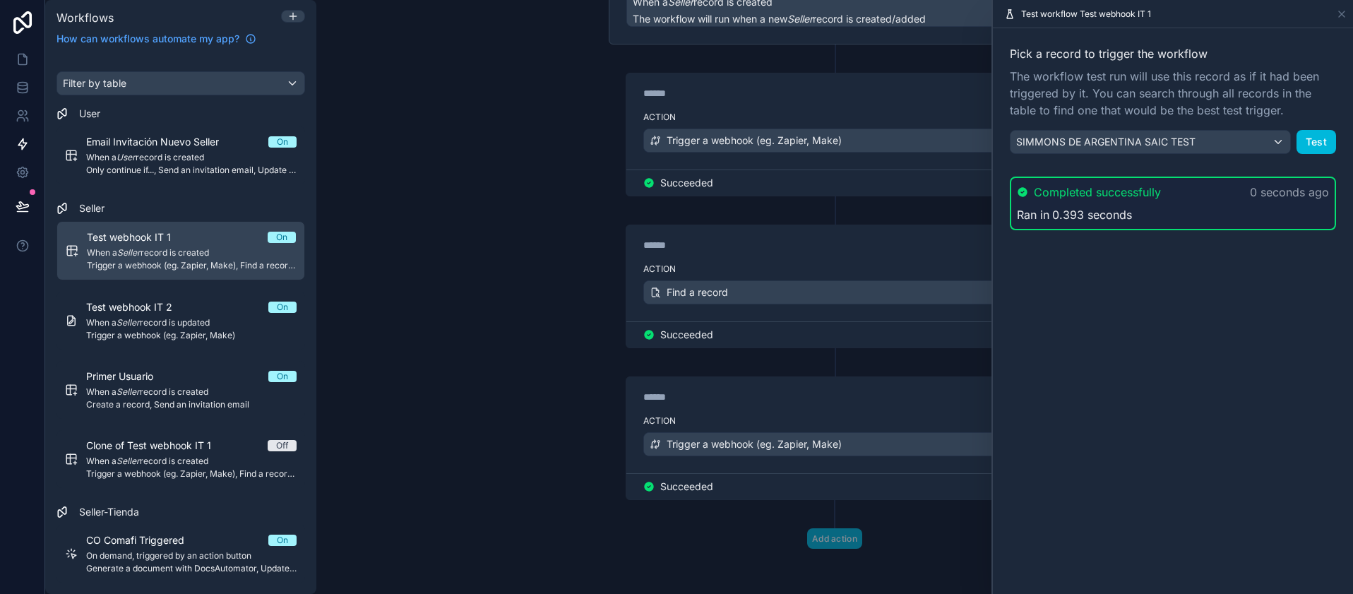
click at [467, 302] on div "**********" at bounding box center [834, 297] width 1036 height 594
click at [782, 482] on div "Succeeded" at bounding box center [834, 486] width 383 height 14
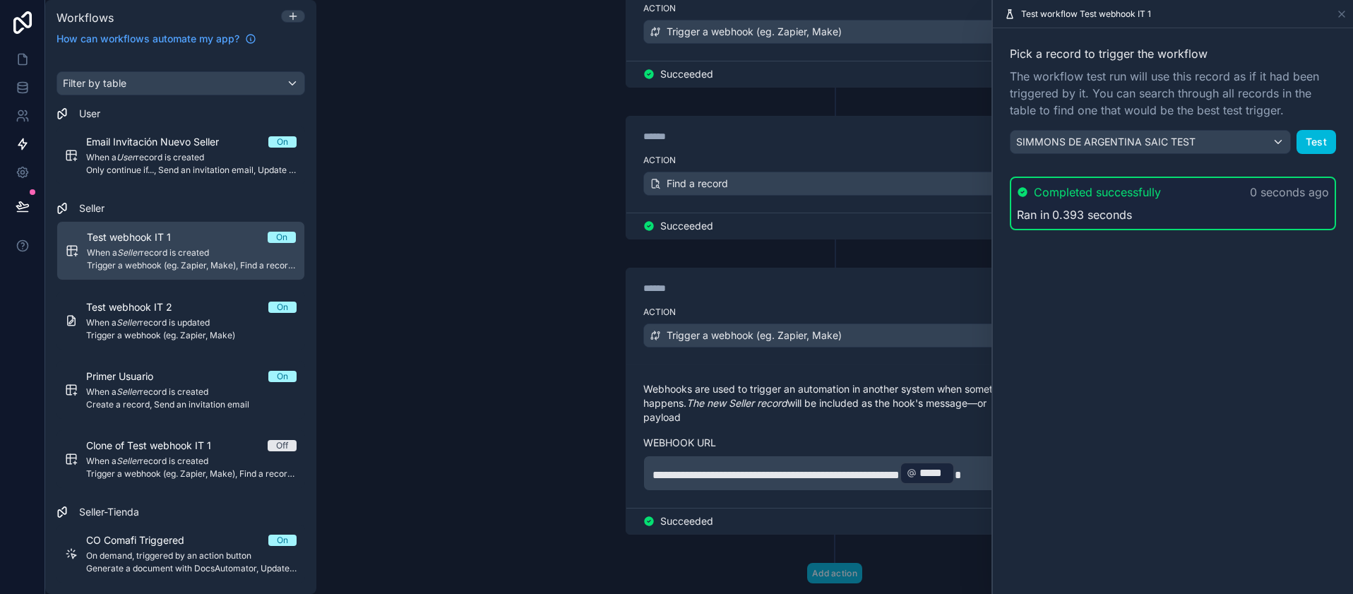
scroll to position [307, 0]
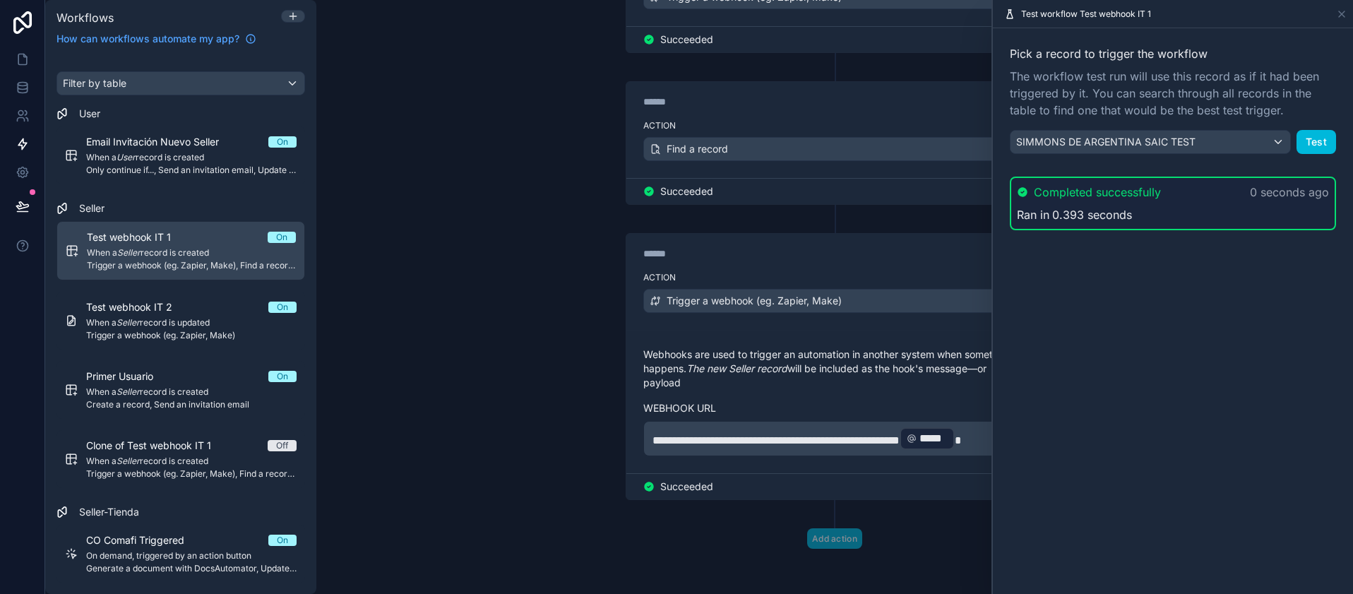
click at [1352, 16] on div "Test workflow Test webhook IT 1" at bounding box center [1173, 14] width 360 height 28
drag, startPoint x: 1342, startPoint y: 13, endPoint x: 1111, endPoint y: 64, distance: 235.7
click at [1336, 14] on icon at bounding box center [1341, 13] width 11 height 11
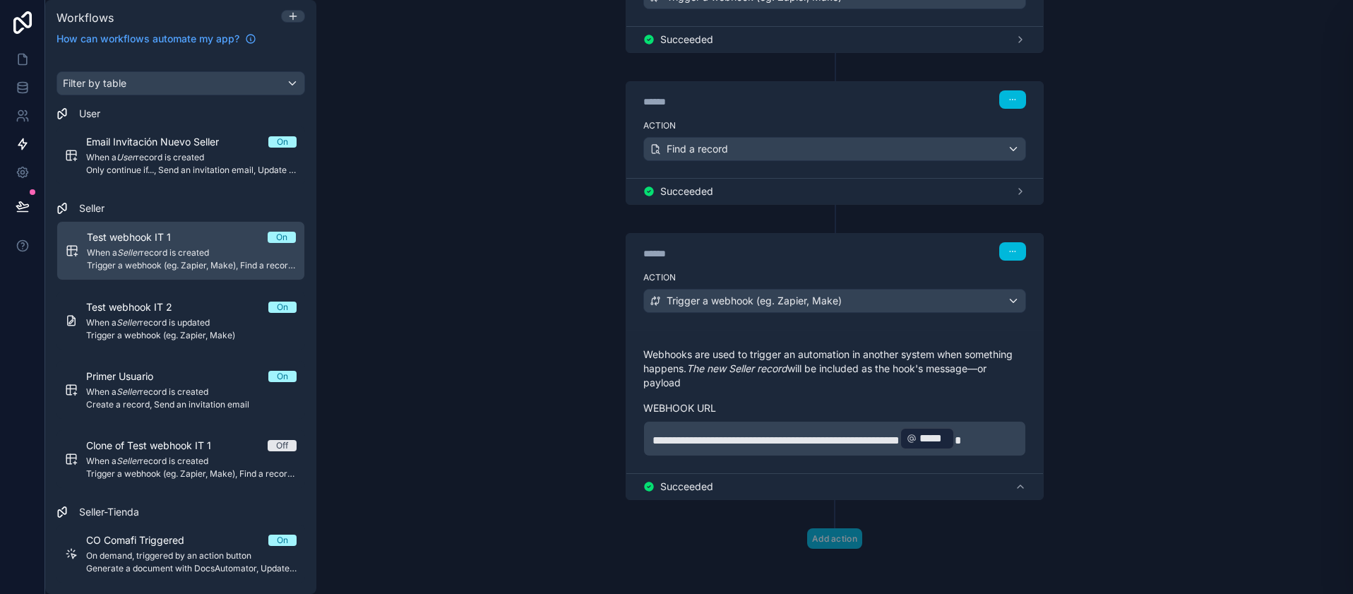
scroll to position [266, 0]
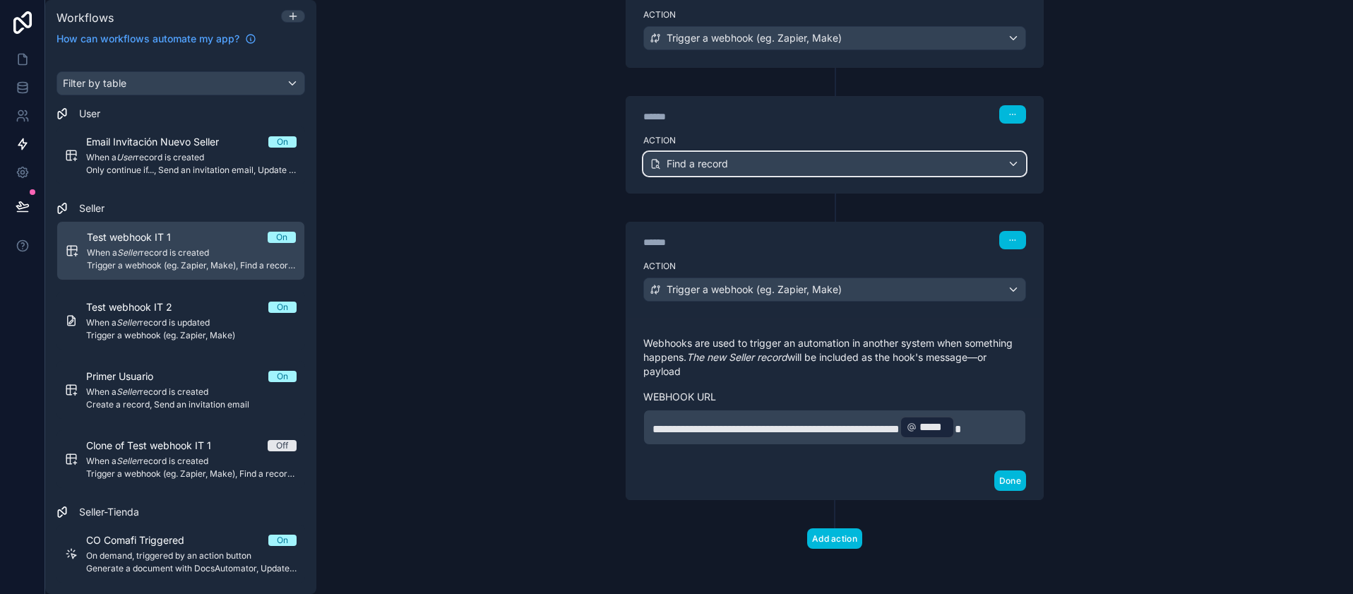
click at [887, 157] on div "Find a record" at bounding box center [834, 164] width 381 height 23
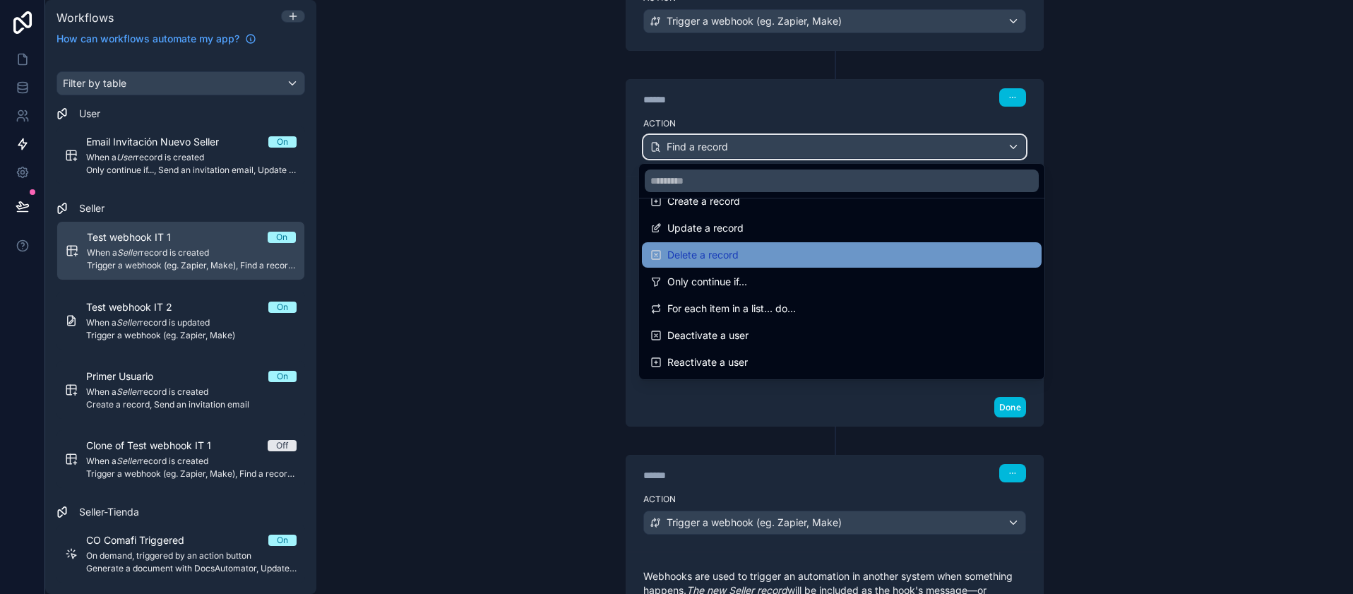
scroll to position [169, 0]
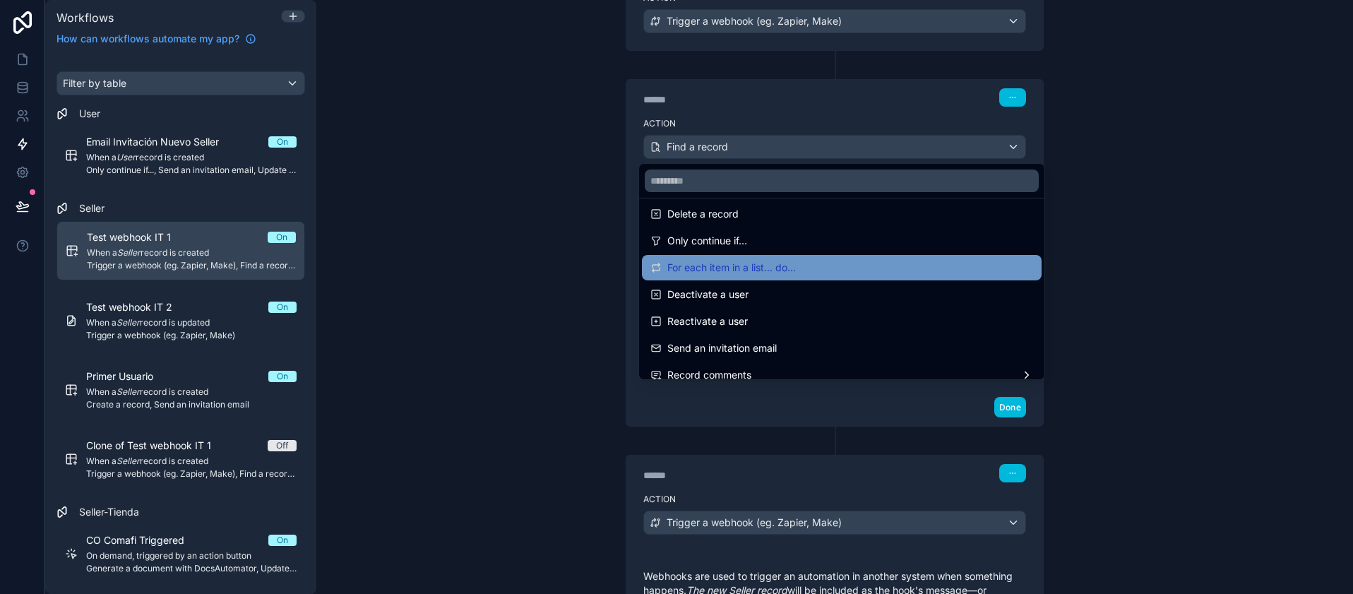
click at [690, 270] on span "For each item in a list... do..." at bounding box center [731, 267] width 129 height 17
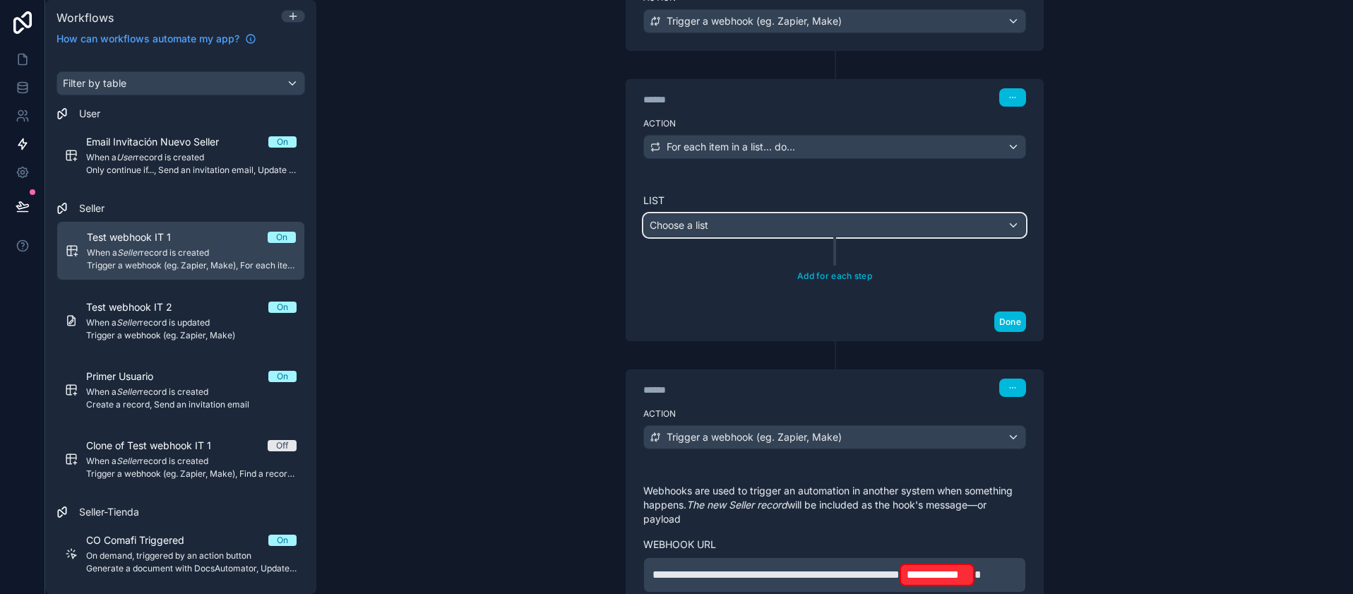
click at [715, 214] on div "Choose a list" at bounding box center [834, 225] width 381 height 23
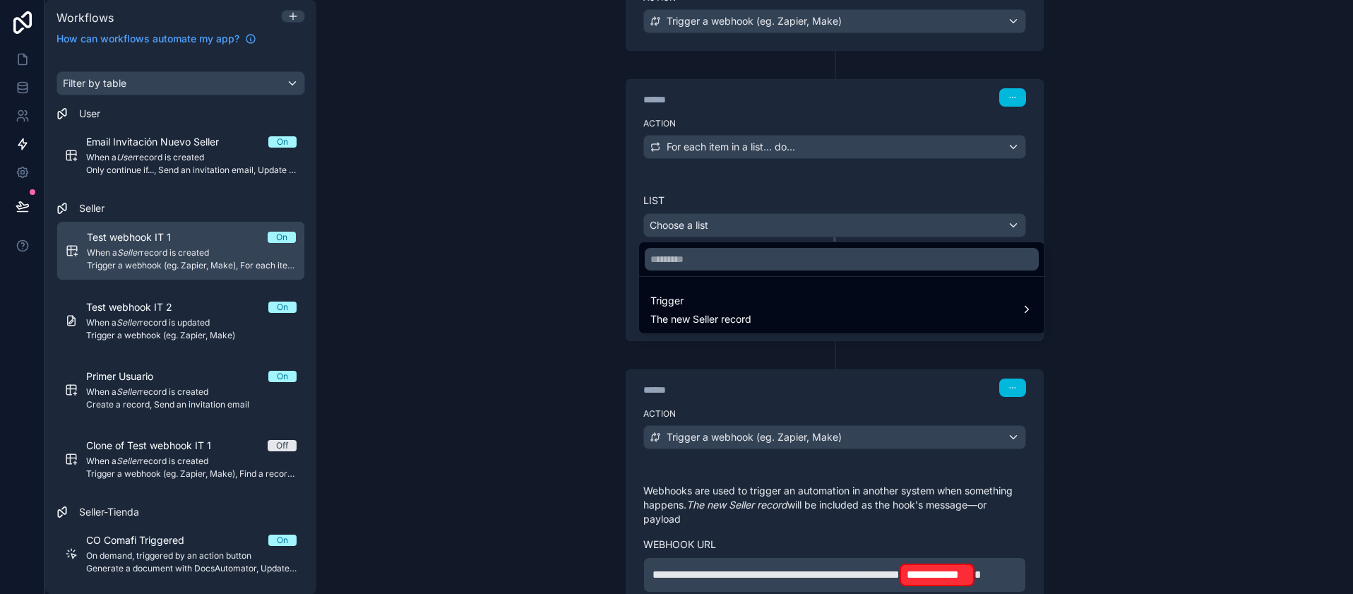
click at [498, 159] on div at bounding box center [676, 297] width 1353 height 594
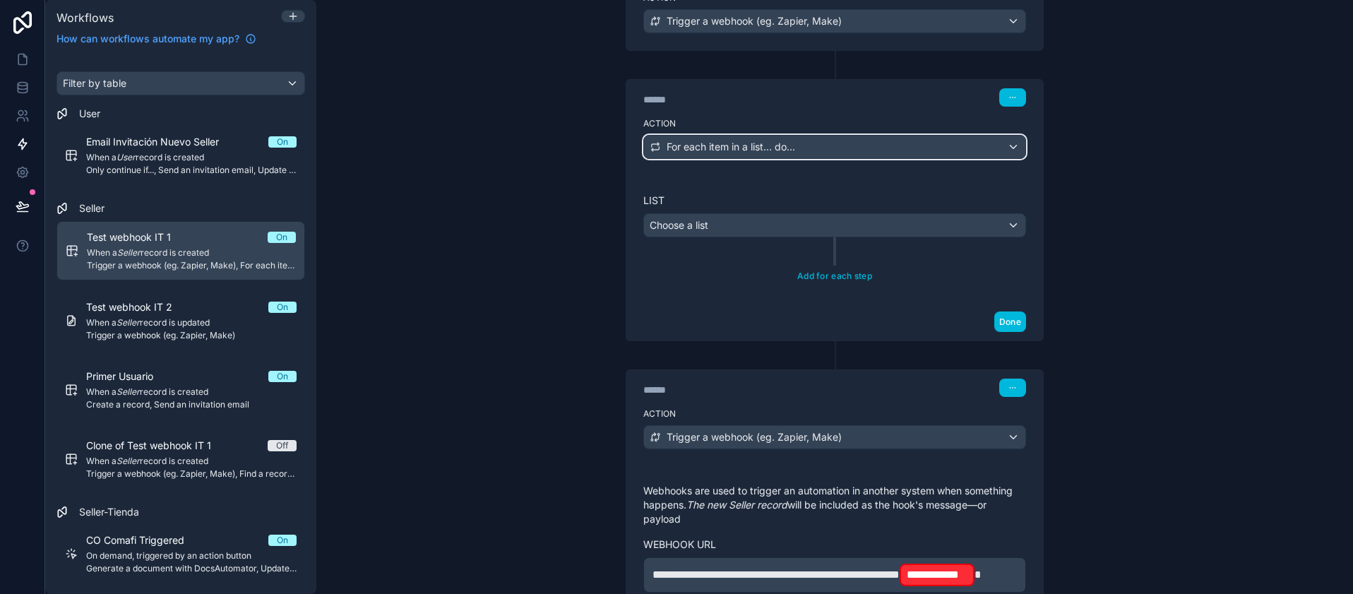
click at [725, 138] on div "For each item in a list... do..." at bounding box center [834, 147] width 381 height 23
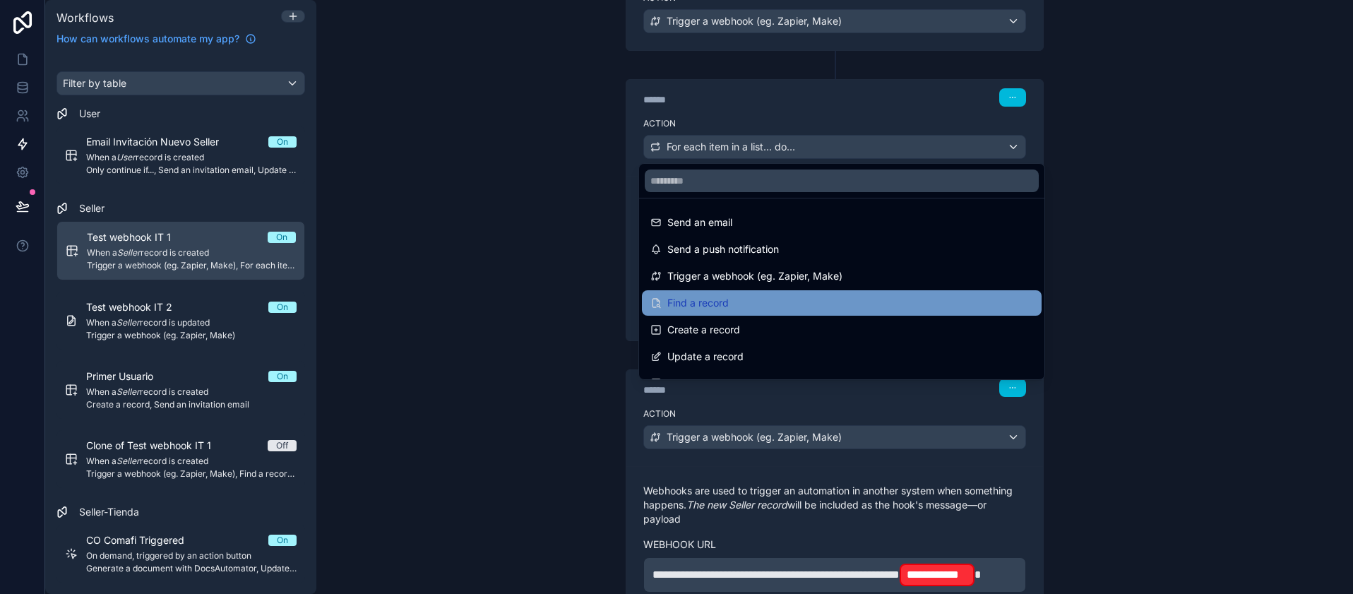
click at [691, 302] on span "Find a record" at bounding box center [697, 302] width 61 height 17
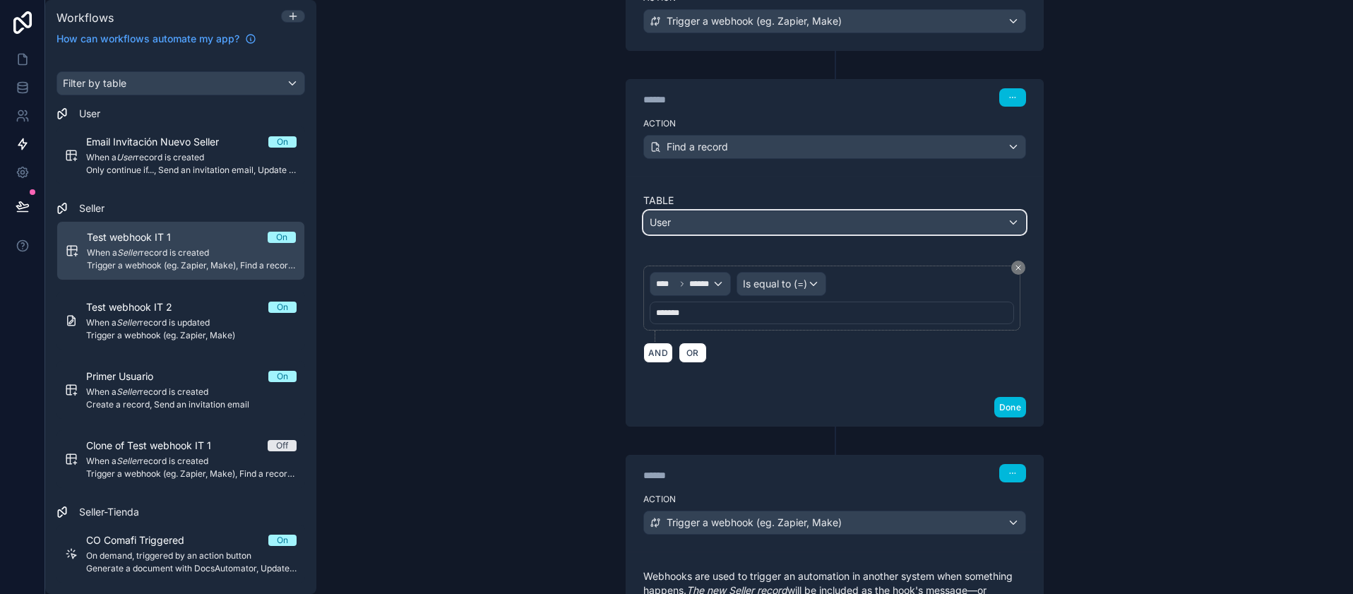
click at [707, 233] on div "User" at bounding box center [834, 222] width 381 height 23
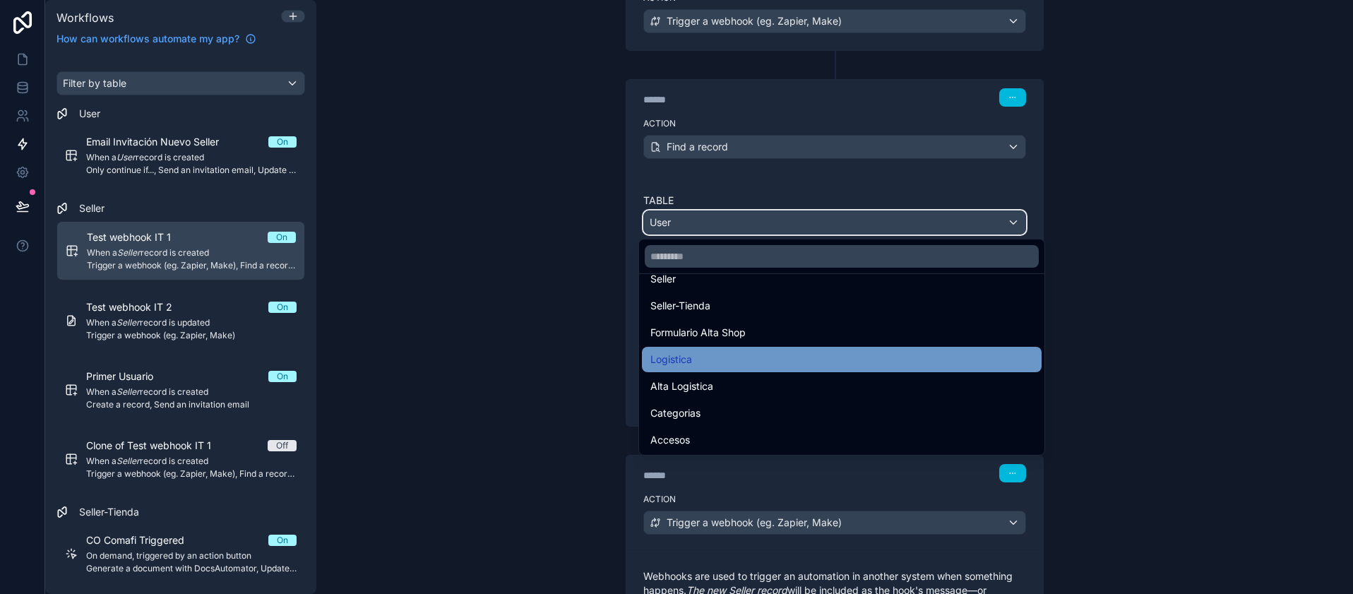
scroll to position [95, 0]
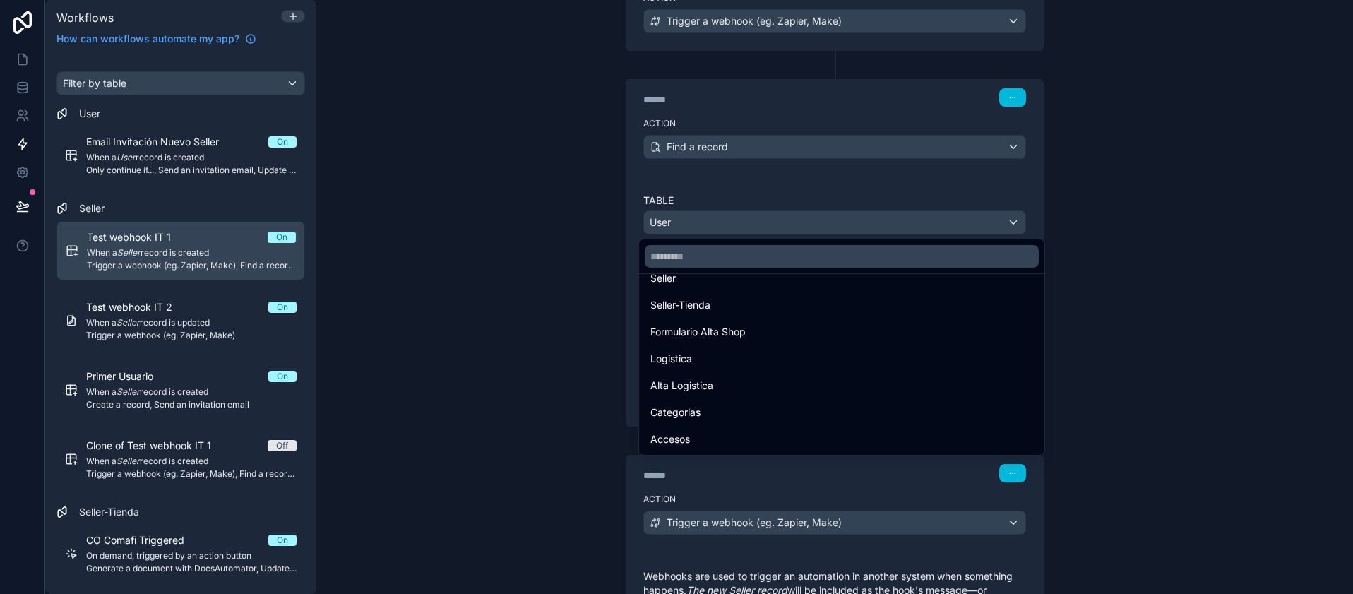
click at [534, 340] on div at bounding box center [676, 297] width 1353 height 594
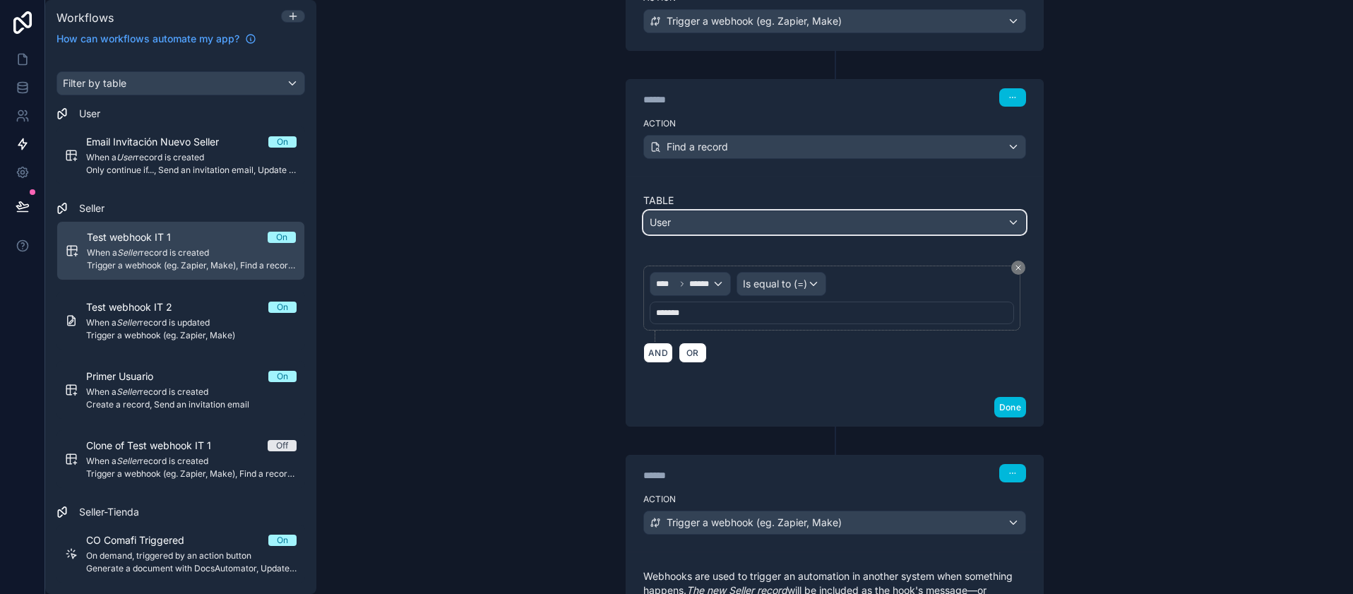
click at [711, 226] on div "User" at bounding box center [834, 222] width 381 height 23
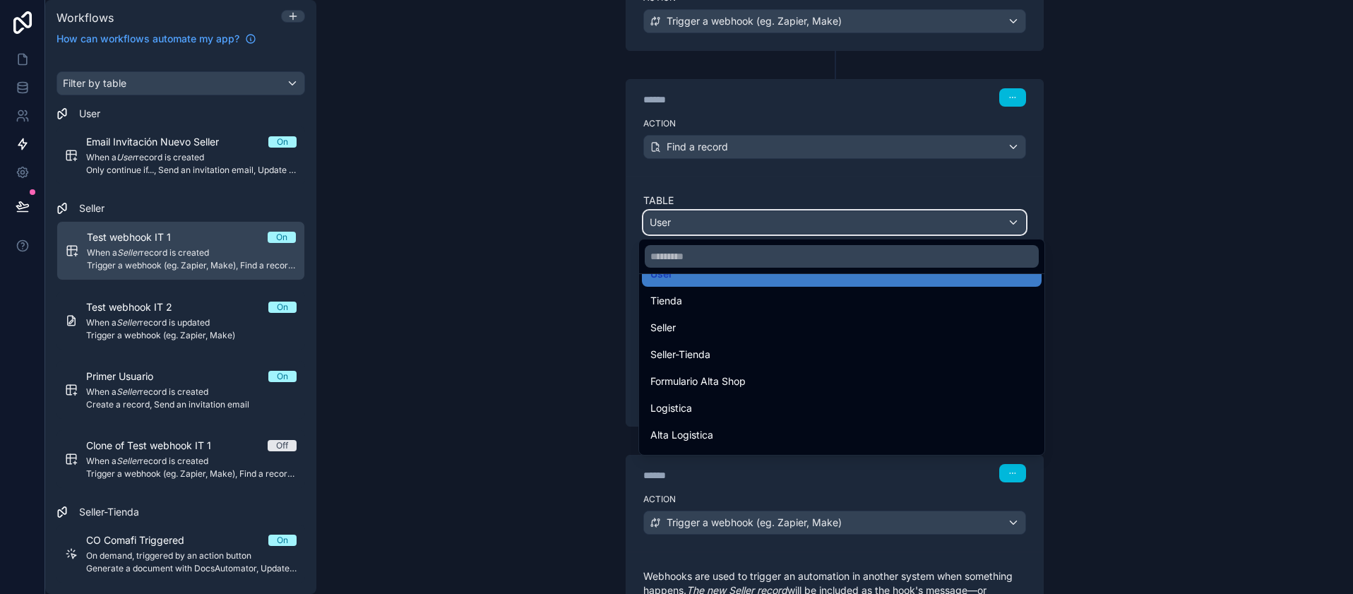
scroll to position [0, 0]
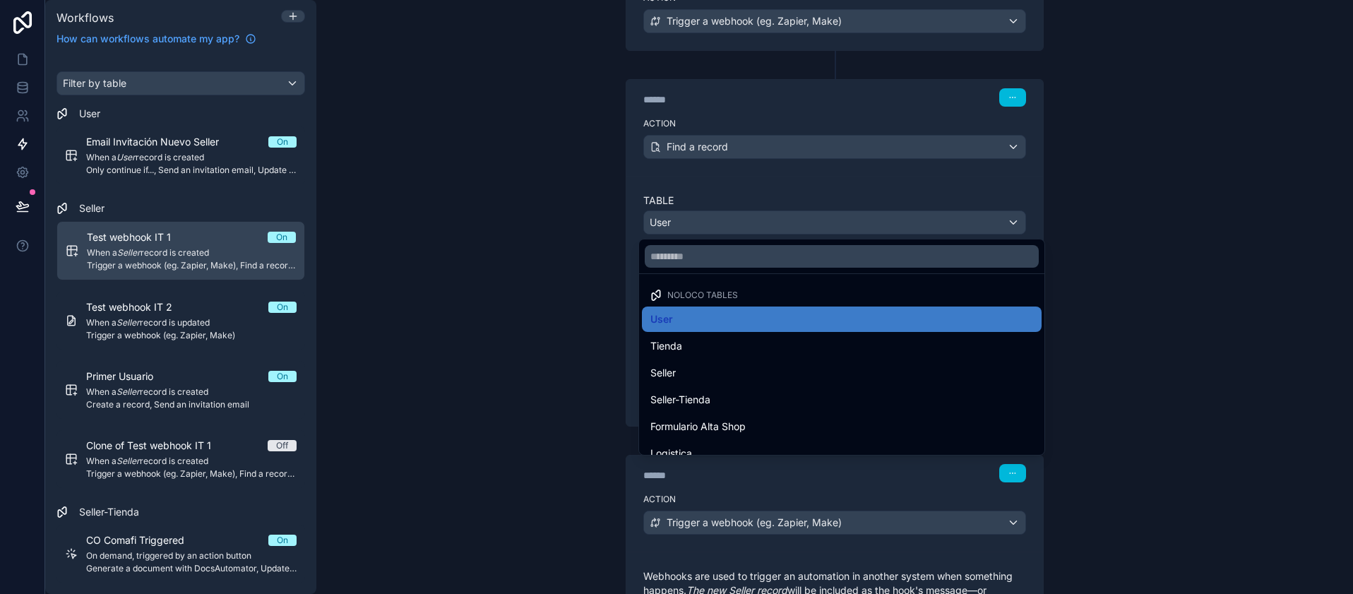
click at [534, 264] on div at bounding box center [676, 297] width 1353 height 594
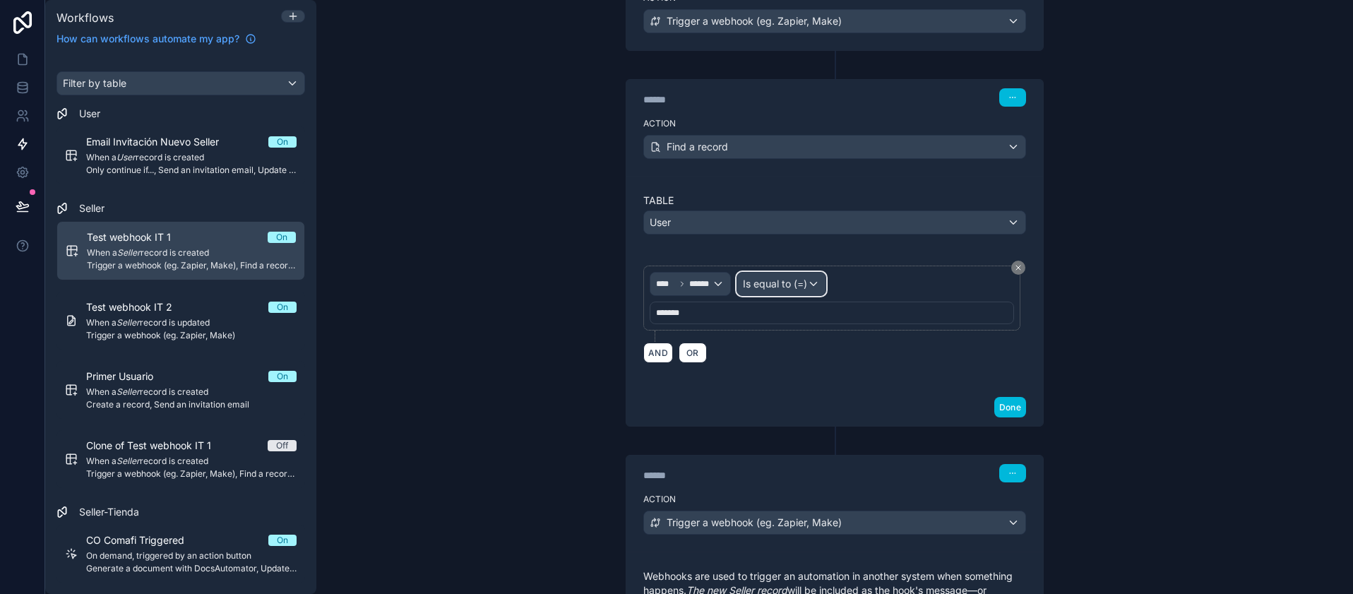
click at [791, 285] on span "Is equal to (=)" at bounding box center [775, 284] width 64 height 14
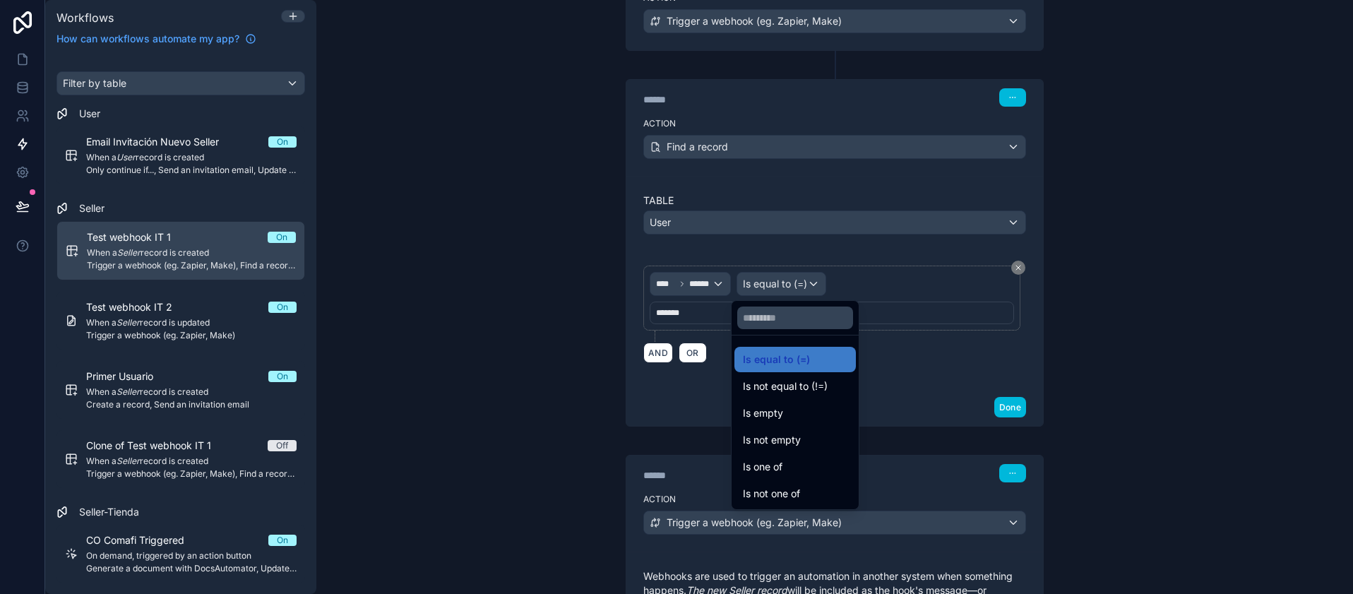
drag, startPoint x: 554, startPoint y: 211, endPoint x: 594, endPoint y: 224, distance: 42.2
click at [556, 213] on div at bounding box center [676, 297] width 1353 height 594
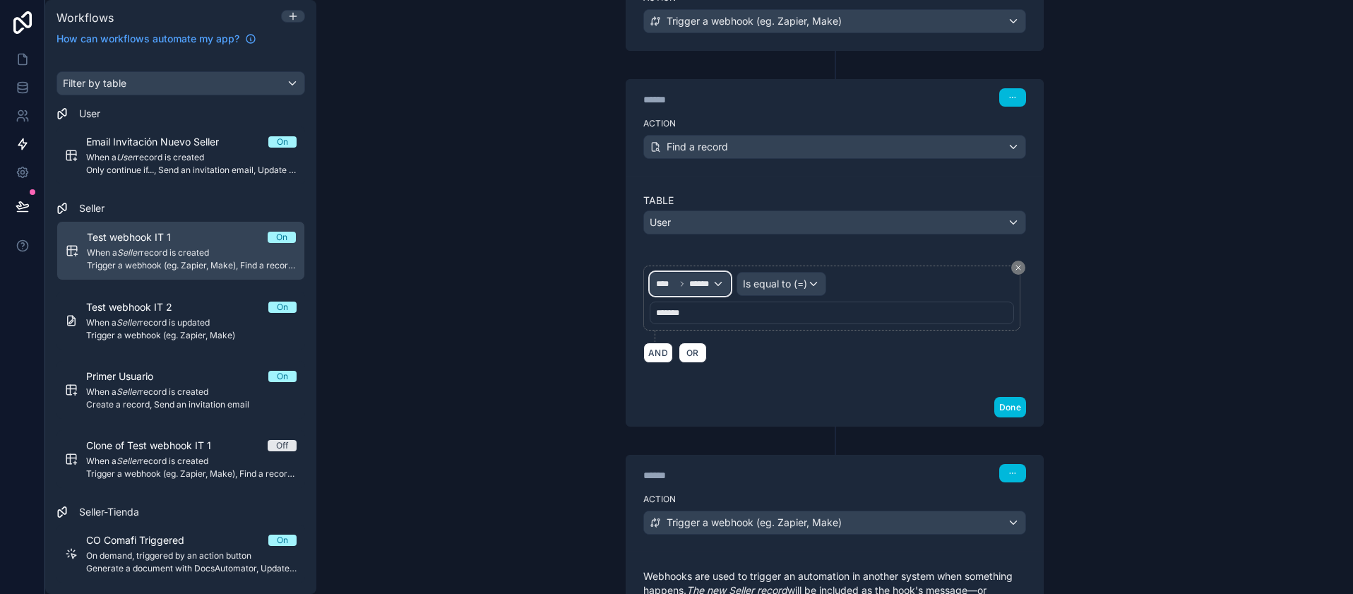
click at [717, 288] on div "**** ******" at bounding box center [690, 284] width 80 height 23
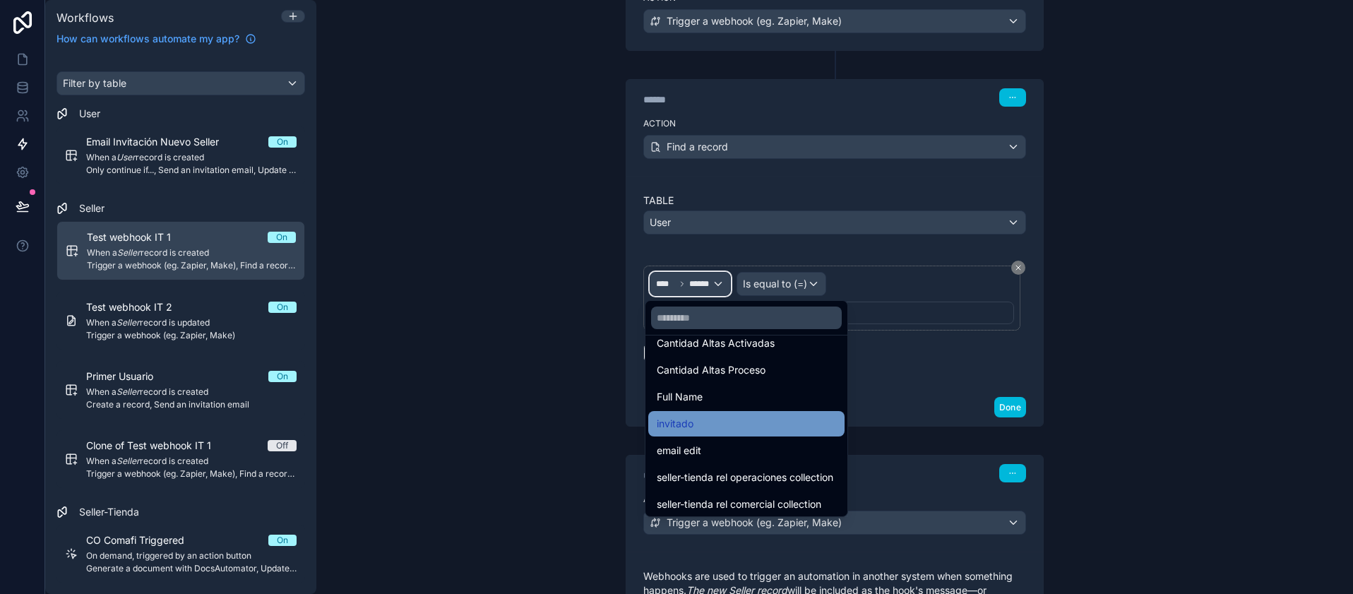
scroll to position [610, 0]
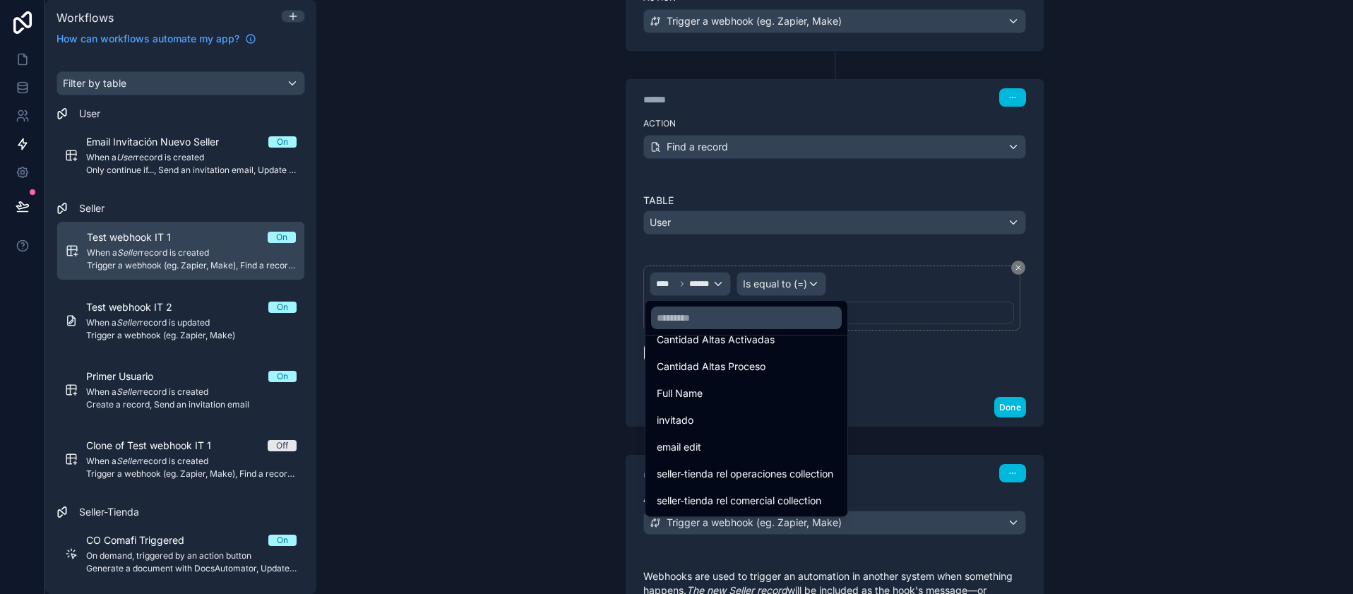
click at [1262, 201] on div at bounding box center [676, 297] width 1353 height 594
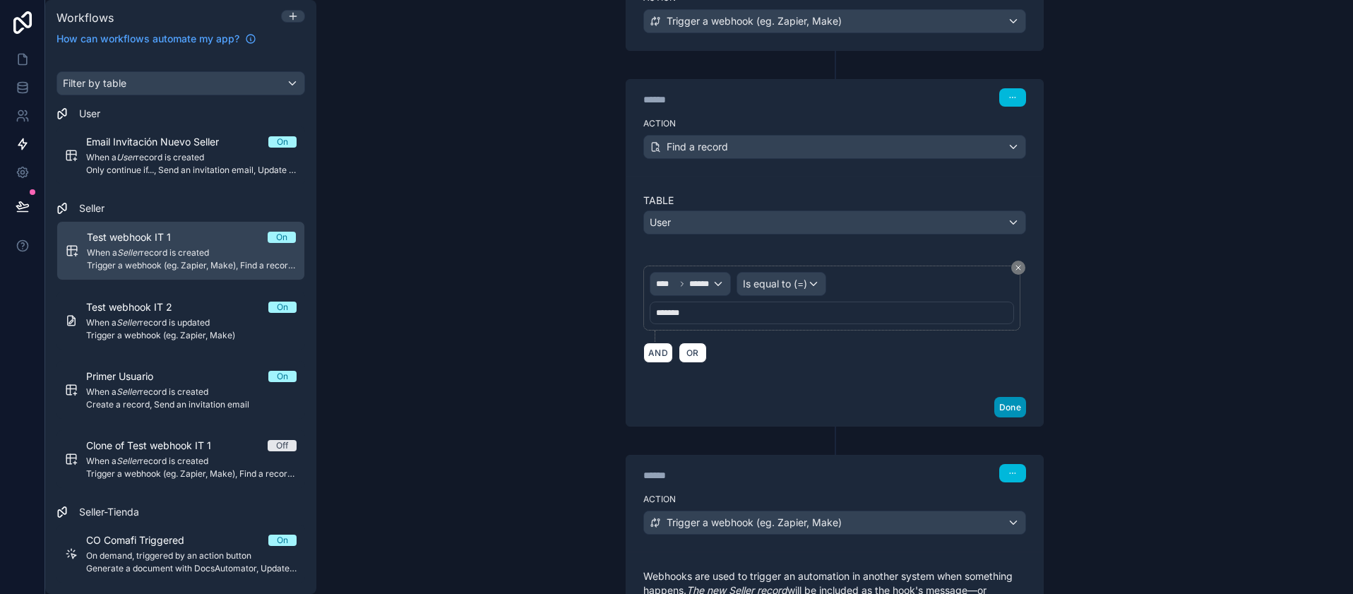
click at [1003, 415] on button "Done" at bounding box center [1010, 407] width 32 height 20
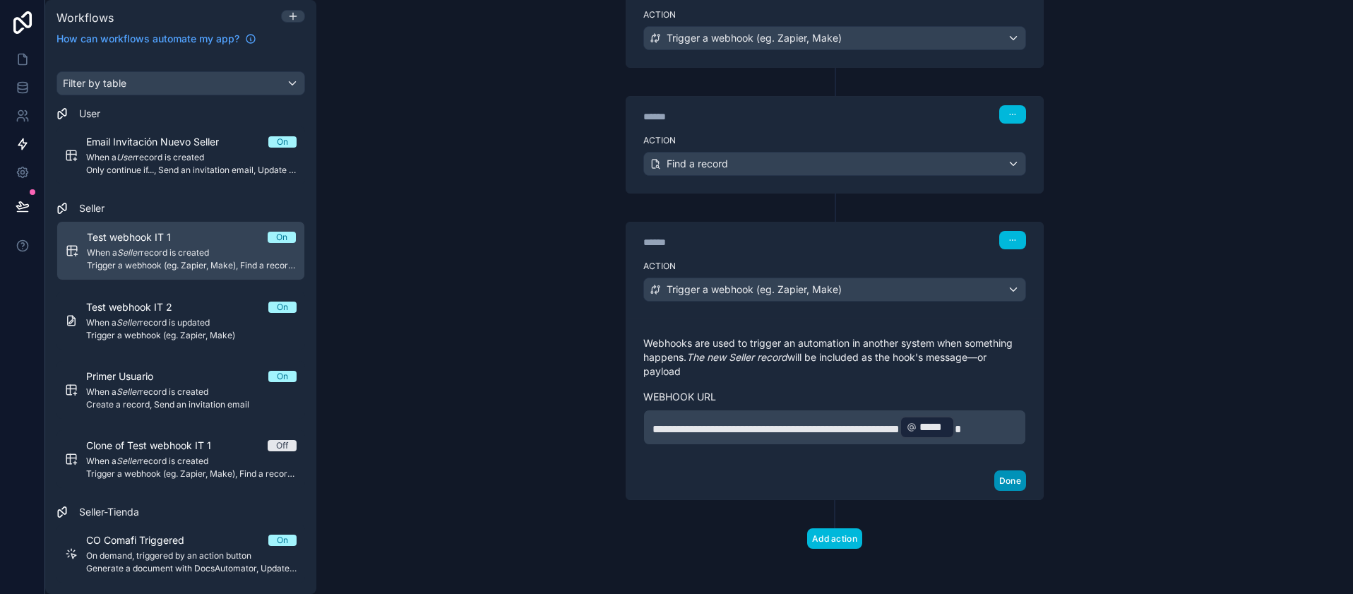
click at [1010, 479] on button "Done" at bounding box center [1010, 480] width 32 height 20
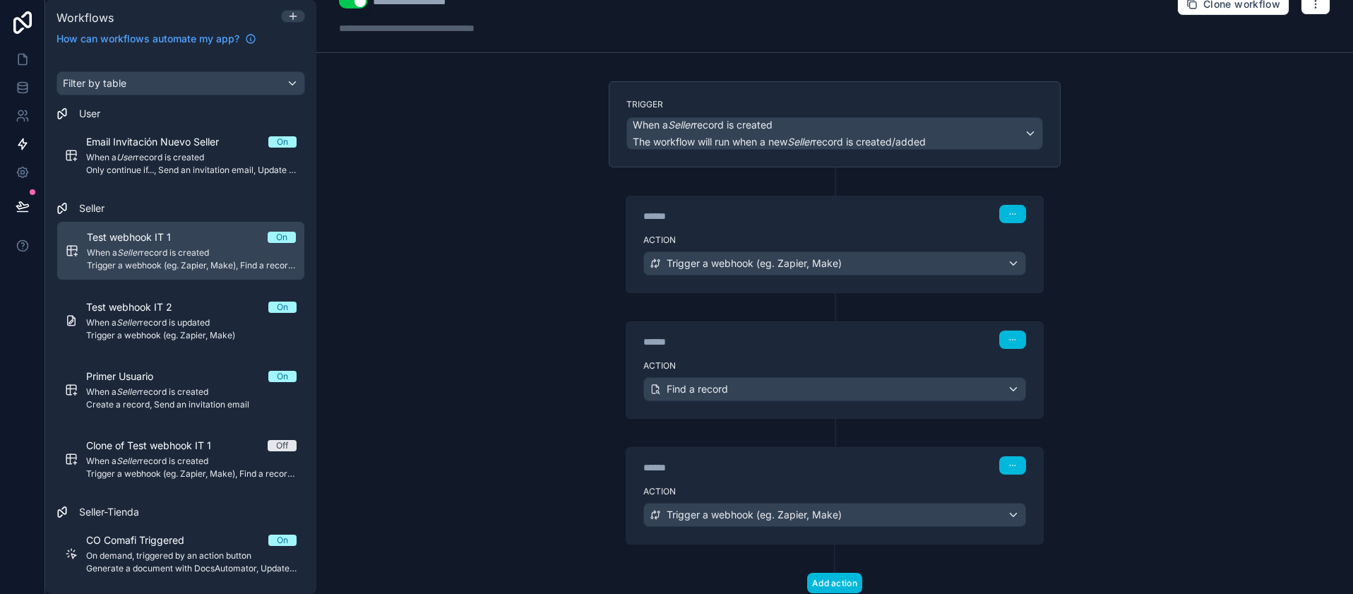
scroll to position [0, 0]
